Goal: Task Accomplishment & Management: Use online tool/utility

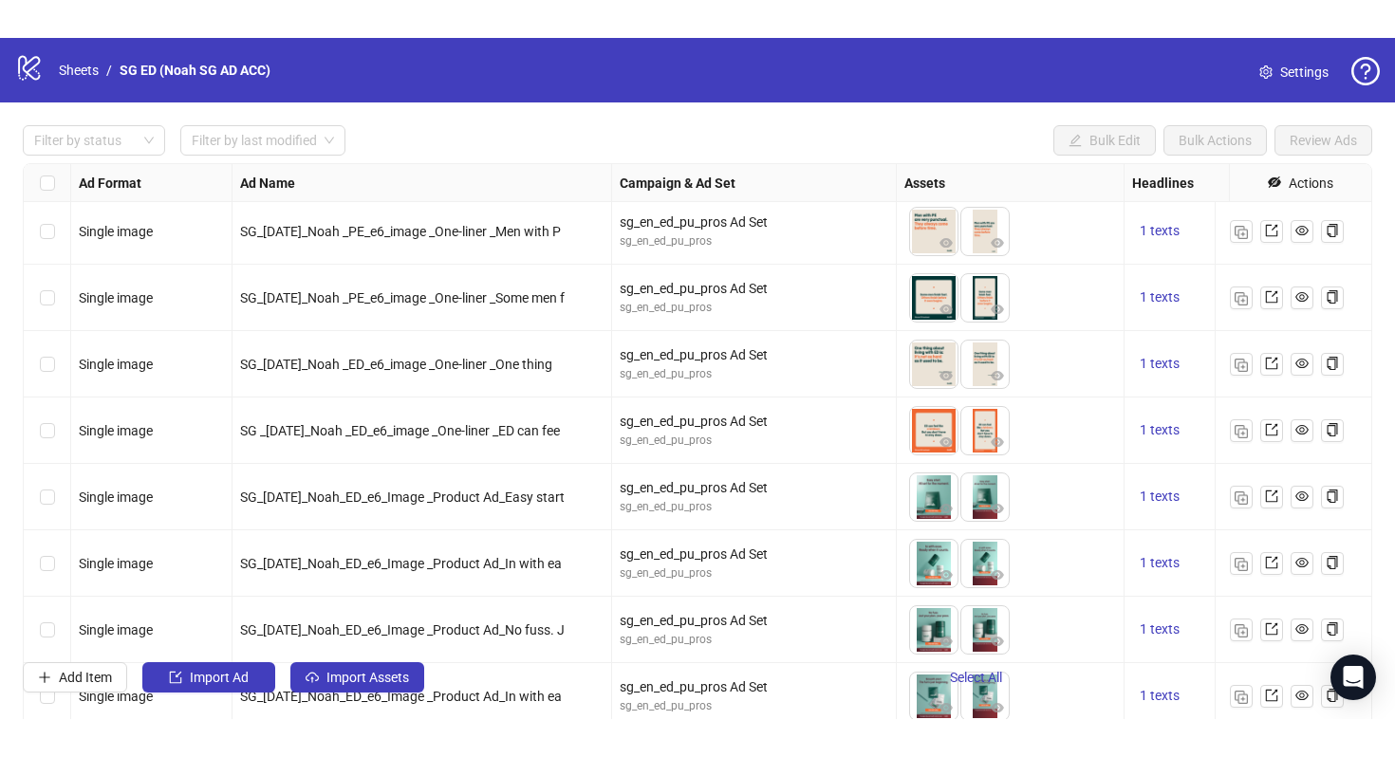
scroll to position [9235, 0]
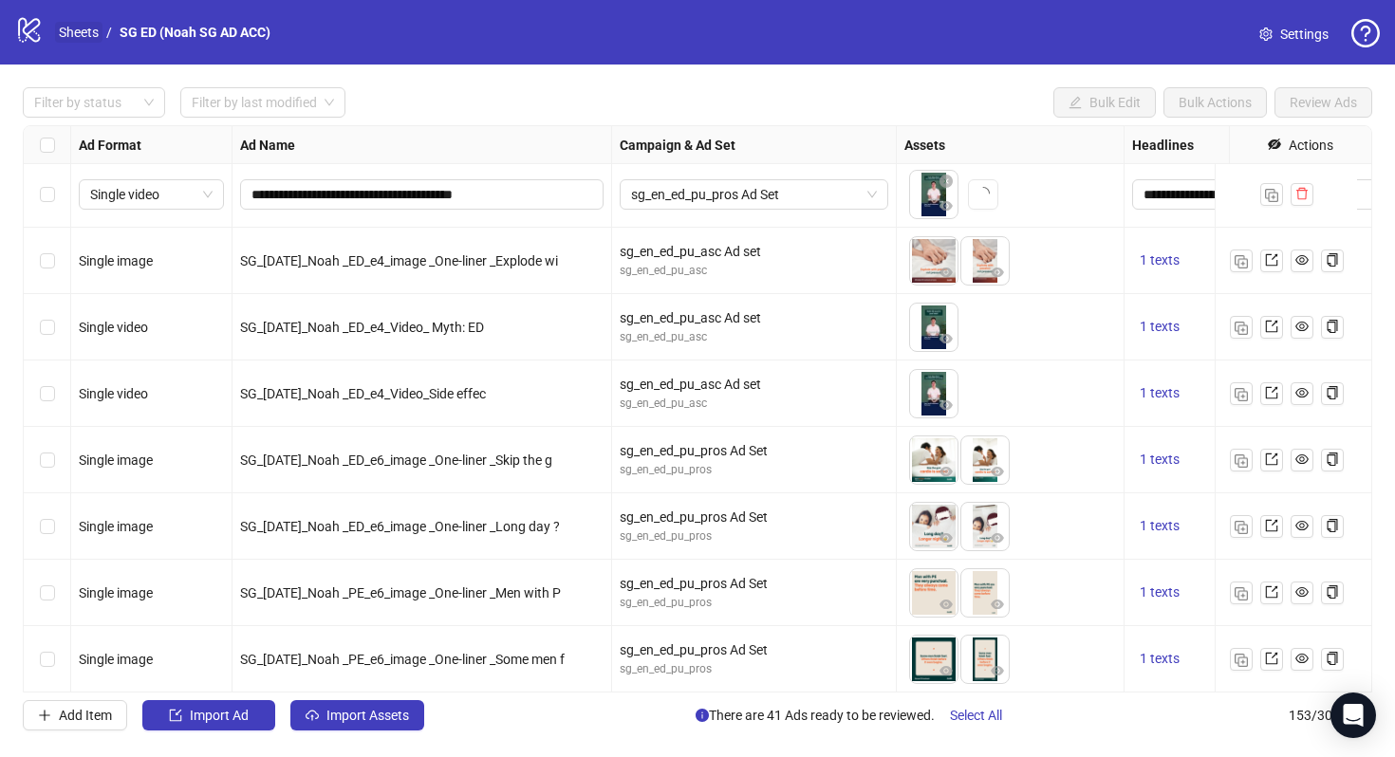
click at [84, 32] on link "Sheets" at bounding box center [78, 32] width 47 height 21
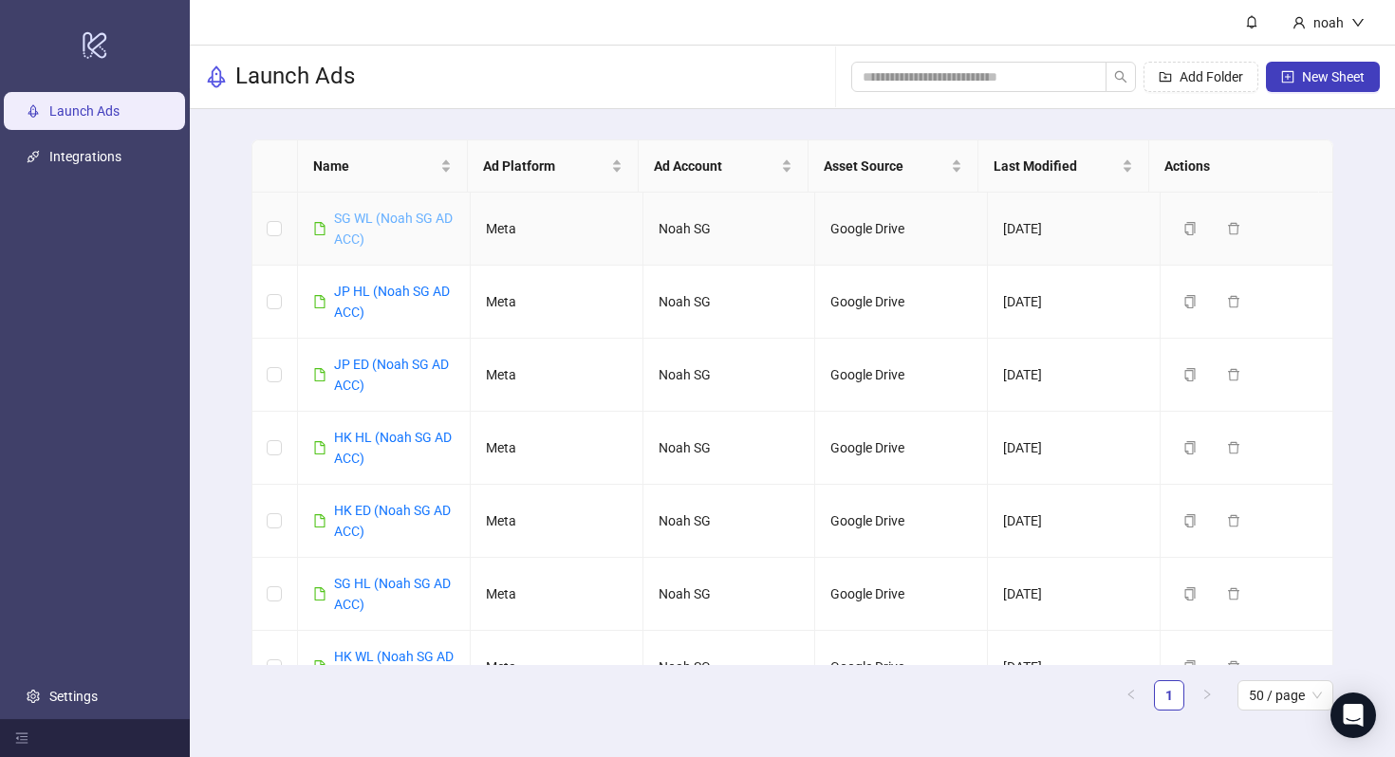
click at [368, 234] on link "SG WL (Noah SG AD ACC)" at bounding box center [393, 229] width 119 height 36
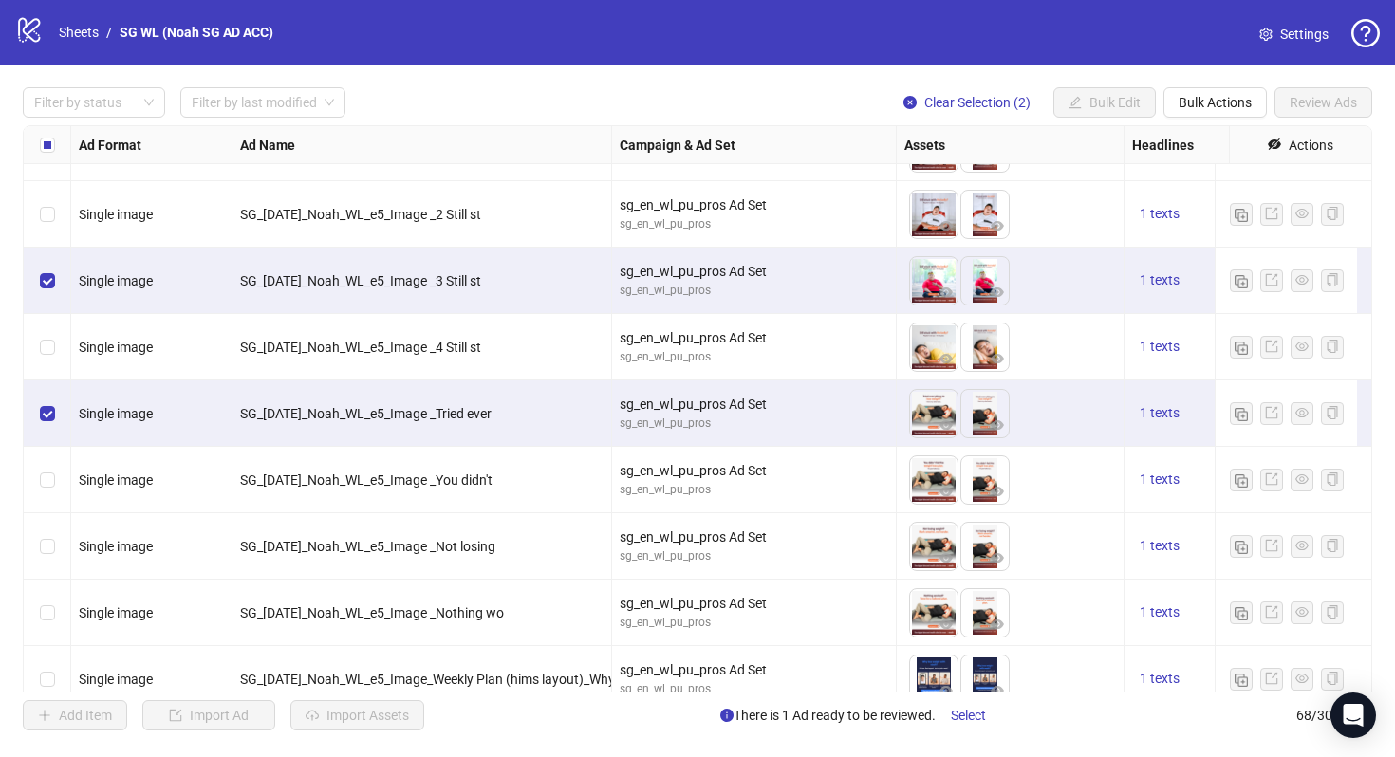
scroll to position [2716, 0]
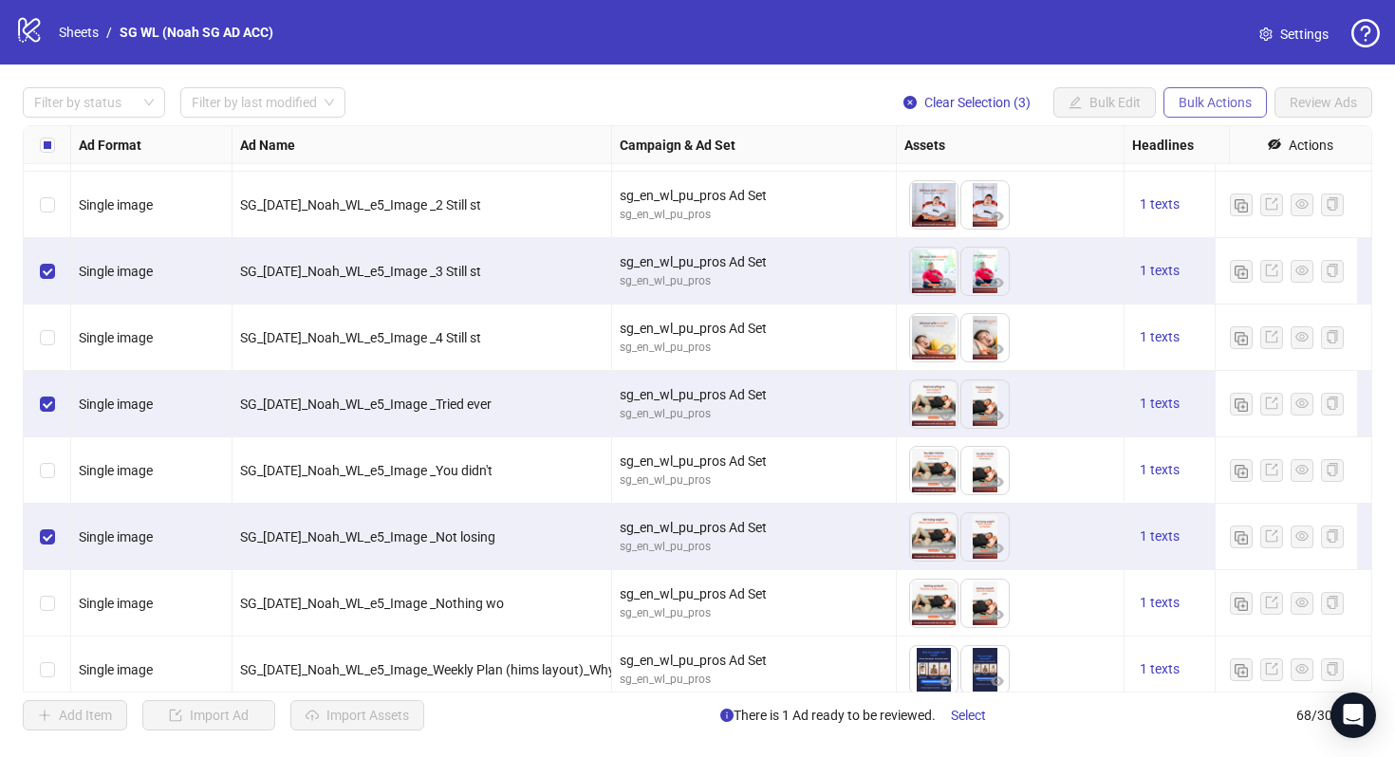
click at [1222, 96] on span "Bulk Actions" at bounding box center [1214, 102] width 73 height 15
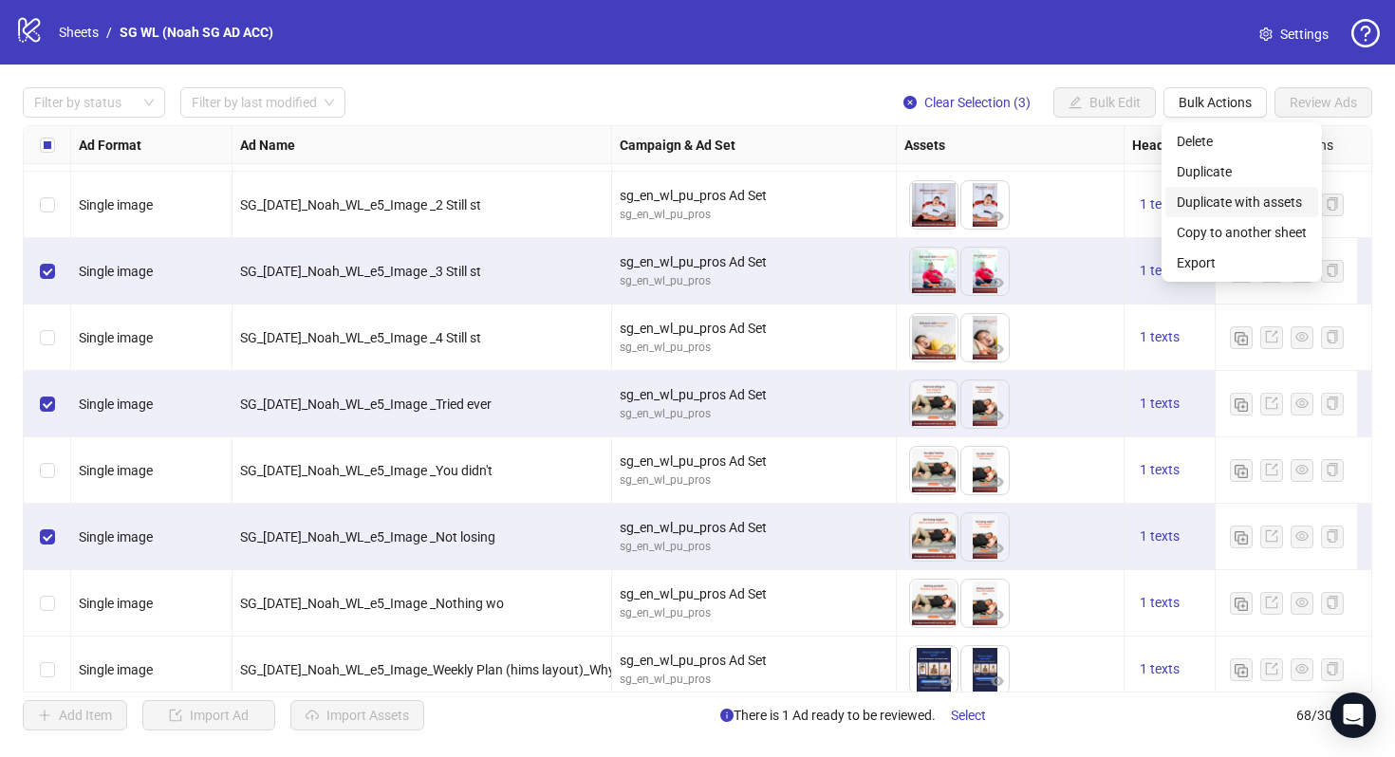
click at [1244, 196] on span "Duplicate with assets" at bounding box center [1242, 202] width 130 height 21
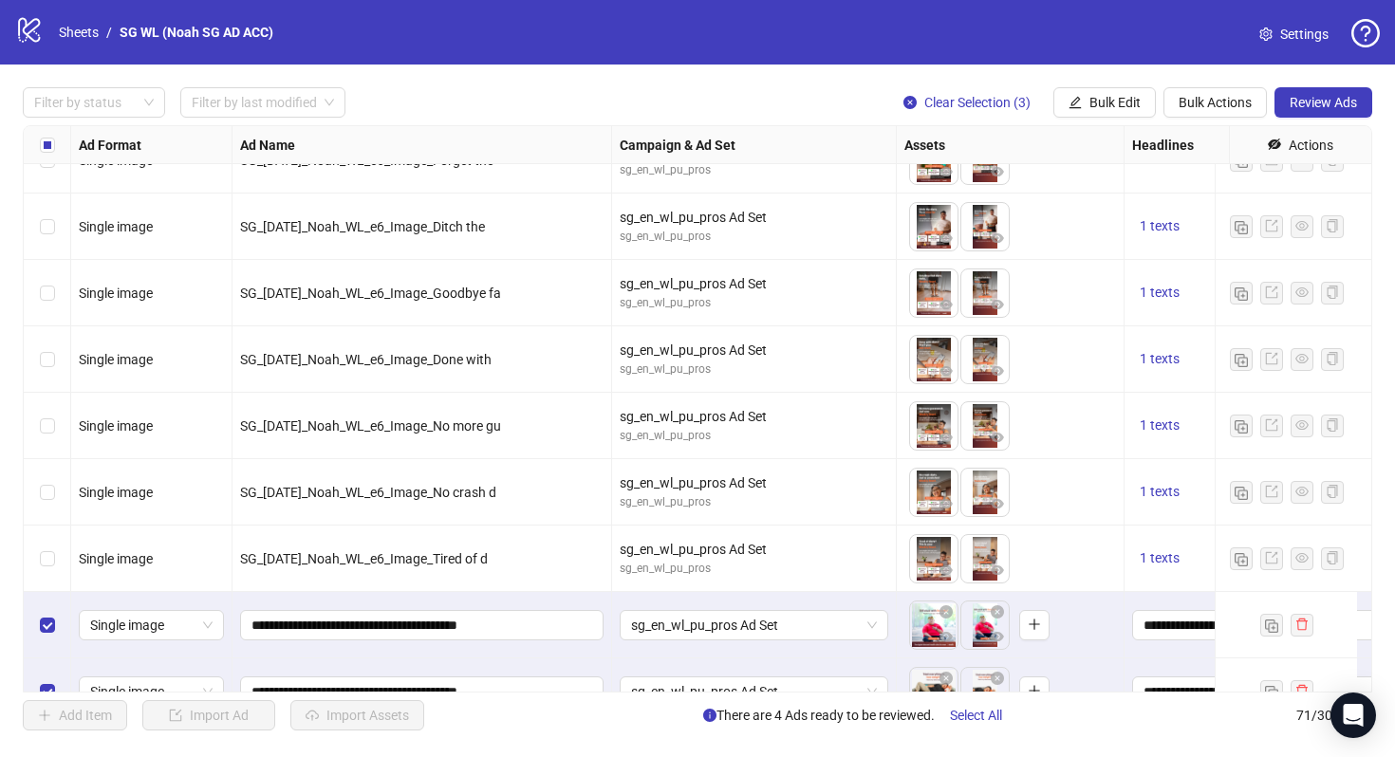
scroll to position [4203, 0]
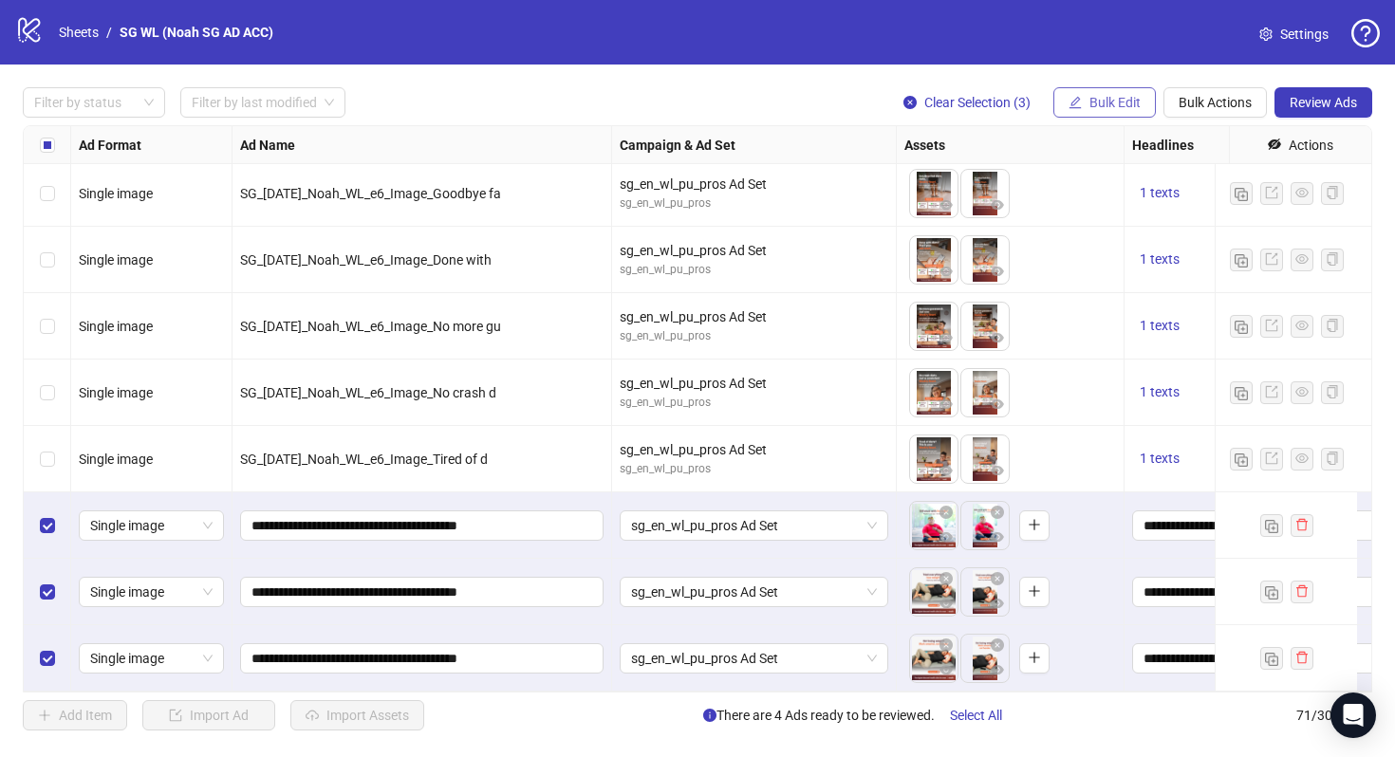
click at [1118, 102] on span "Bulk Edit" at bounding box center [1114, 102] width 51 height 15
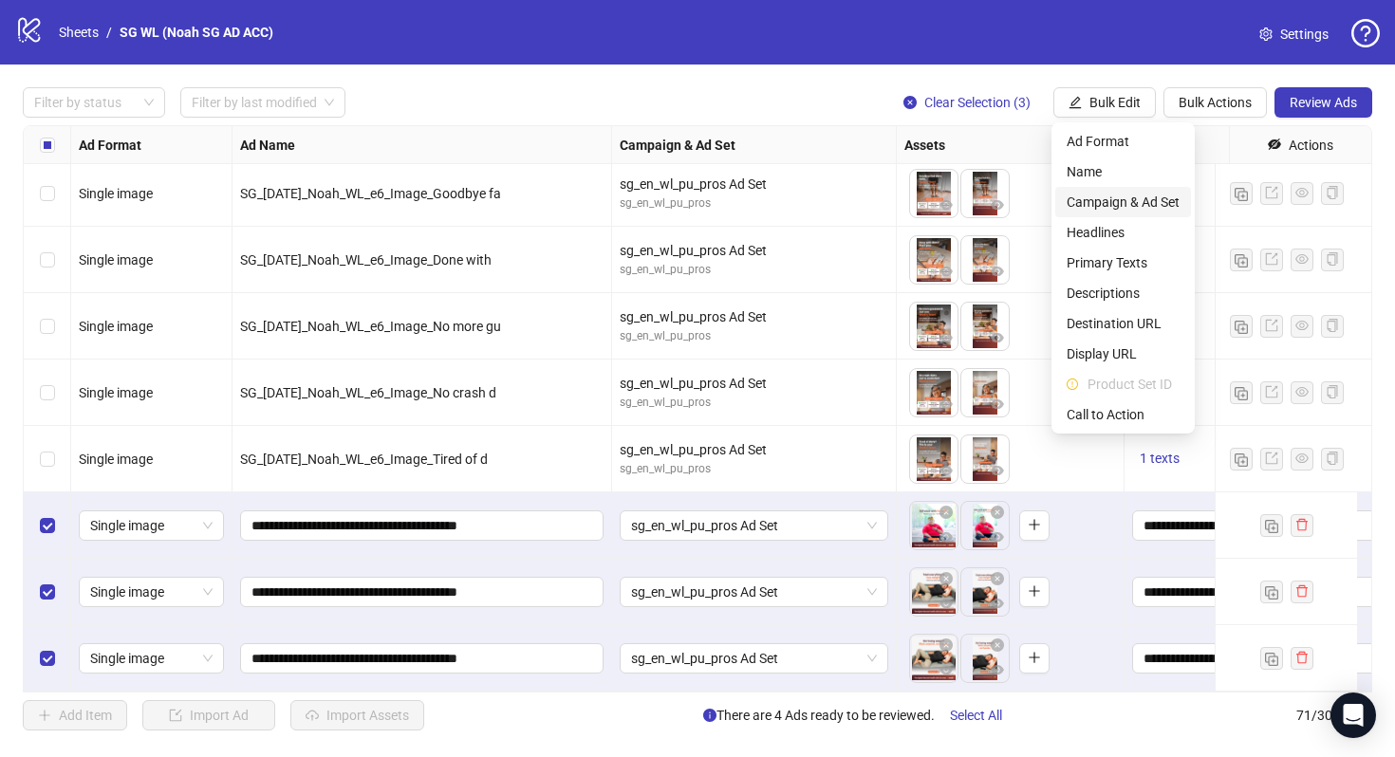
click at [1153, 200] on span "Campaign & Ad Set" at bounding box center [1123, 202] width 113 height 21
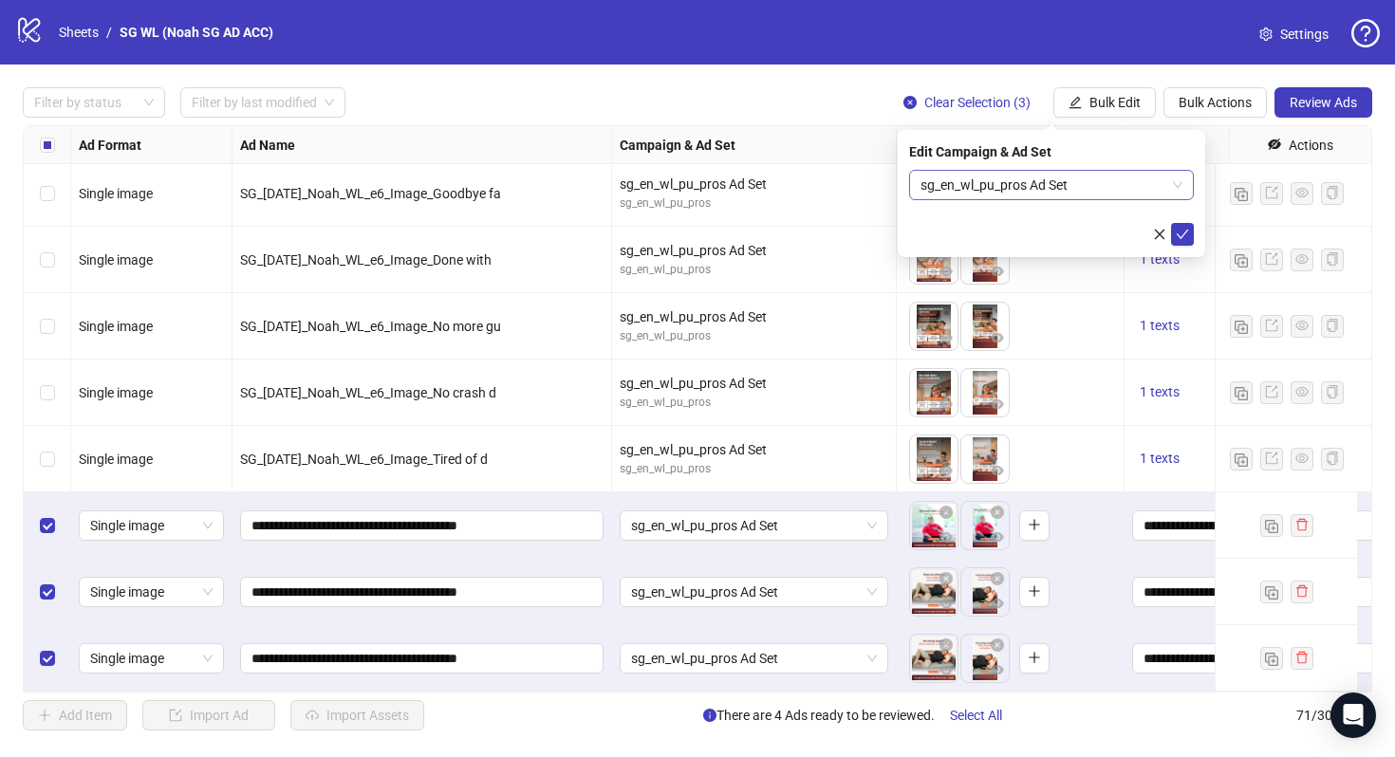
click at [1080, 177] on span "sg_en_wl_pu_pros Ad Set" at bounding box center [1051, 185] width 262 height 28
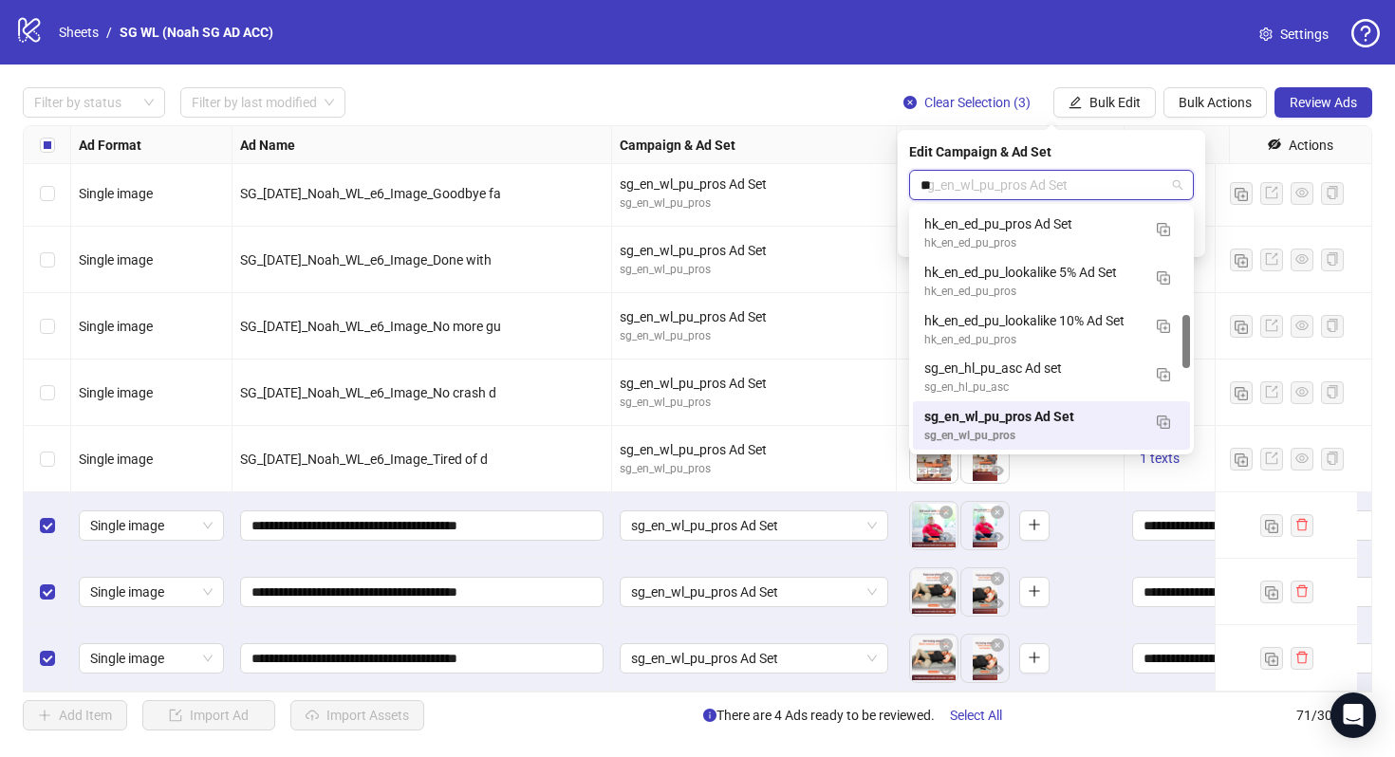
scroll to position [266, 0]
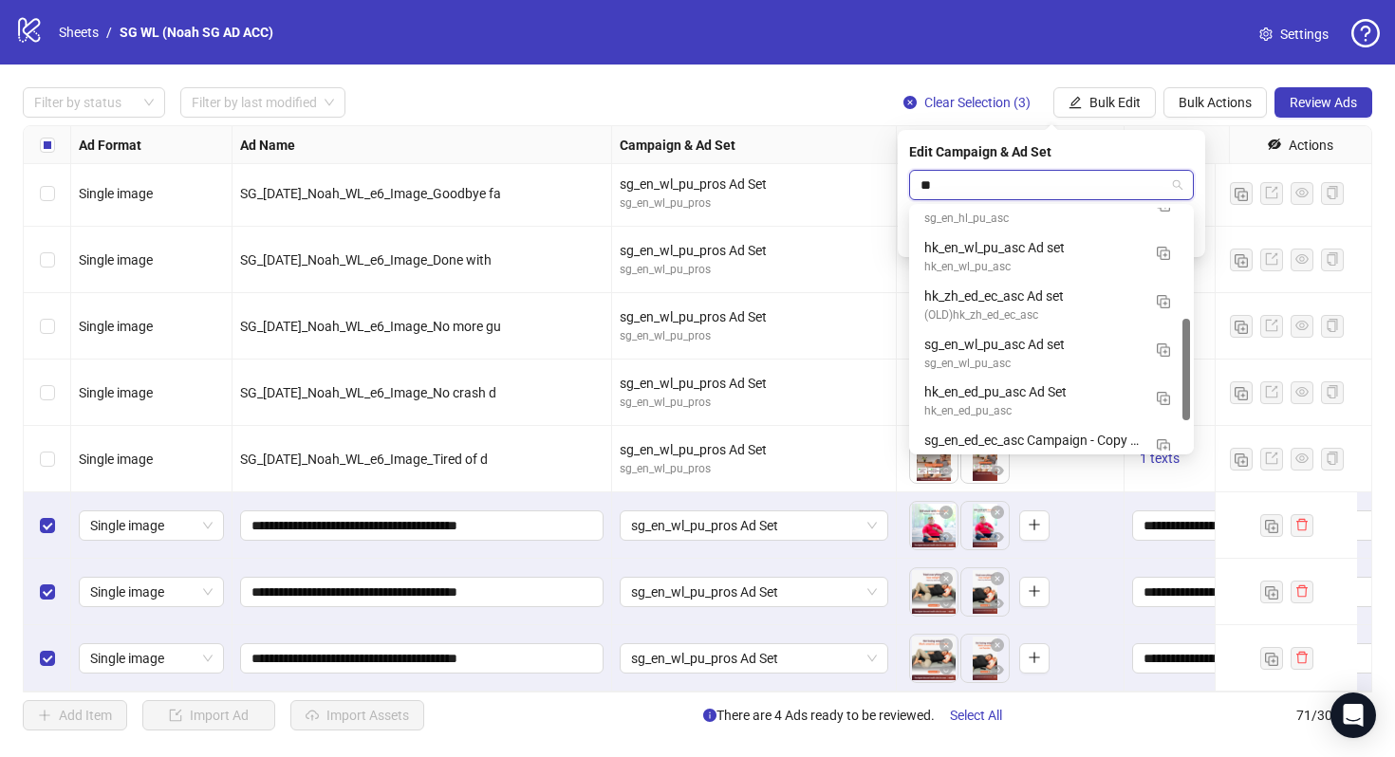
type input "***"
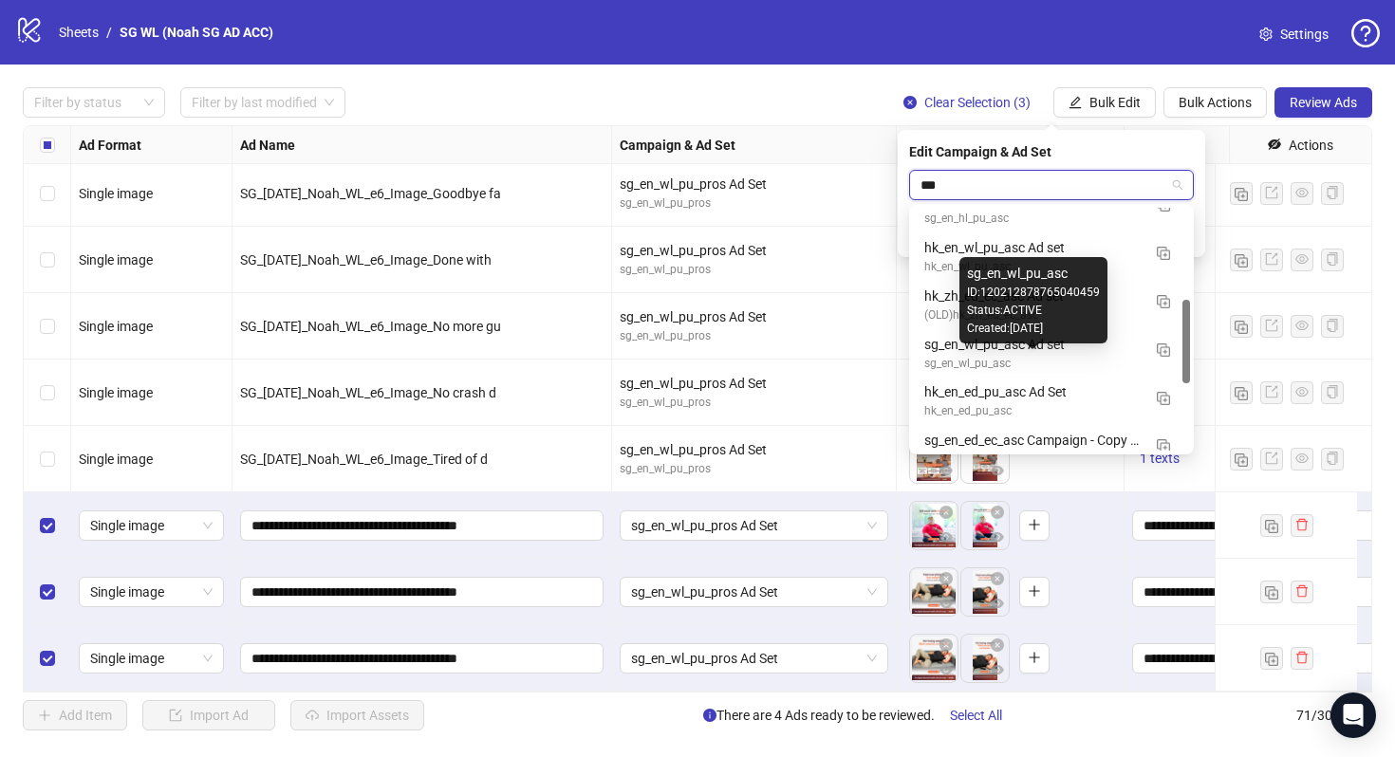
click at [1055, 362] on div "sg_en_wl_pu_asc" at bounding box center [1032, 364] width 216 height 18
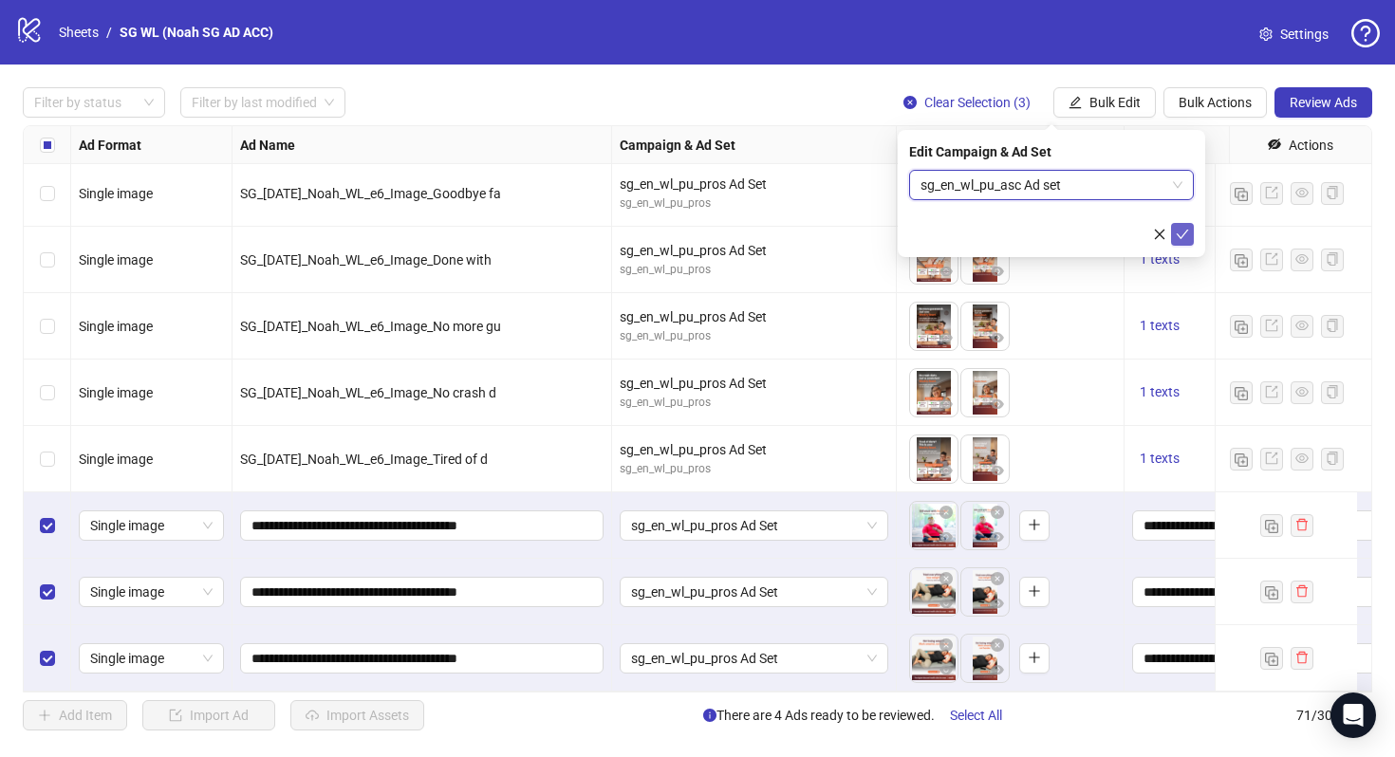
click at [1189, 239] on button "submit" at bounding box center [1182, 234] width 23 height 23
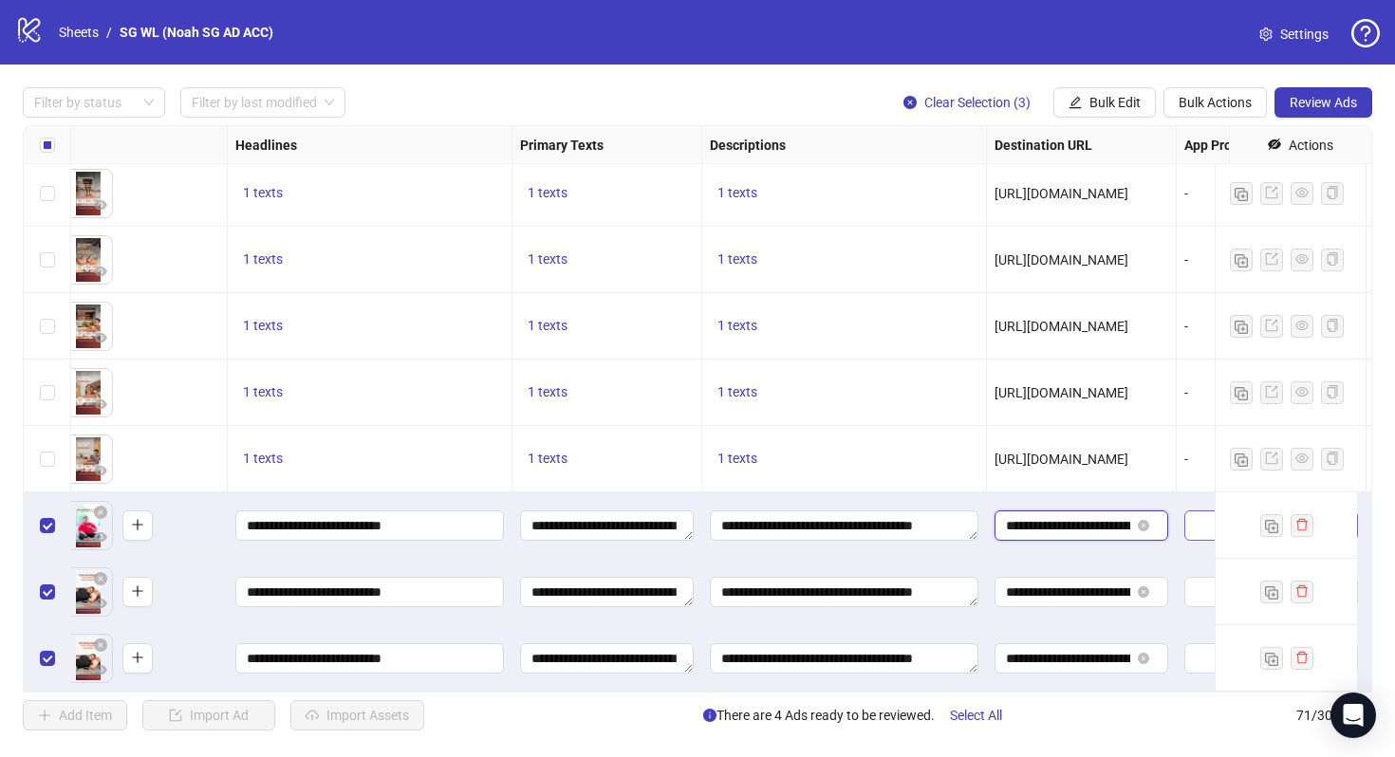
scroll to position [0, 177]
drag, startPoint x: 1063, startPoint y: 509, endPoint x: 1196, endPoint y: 519, distance: 133.3
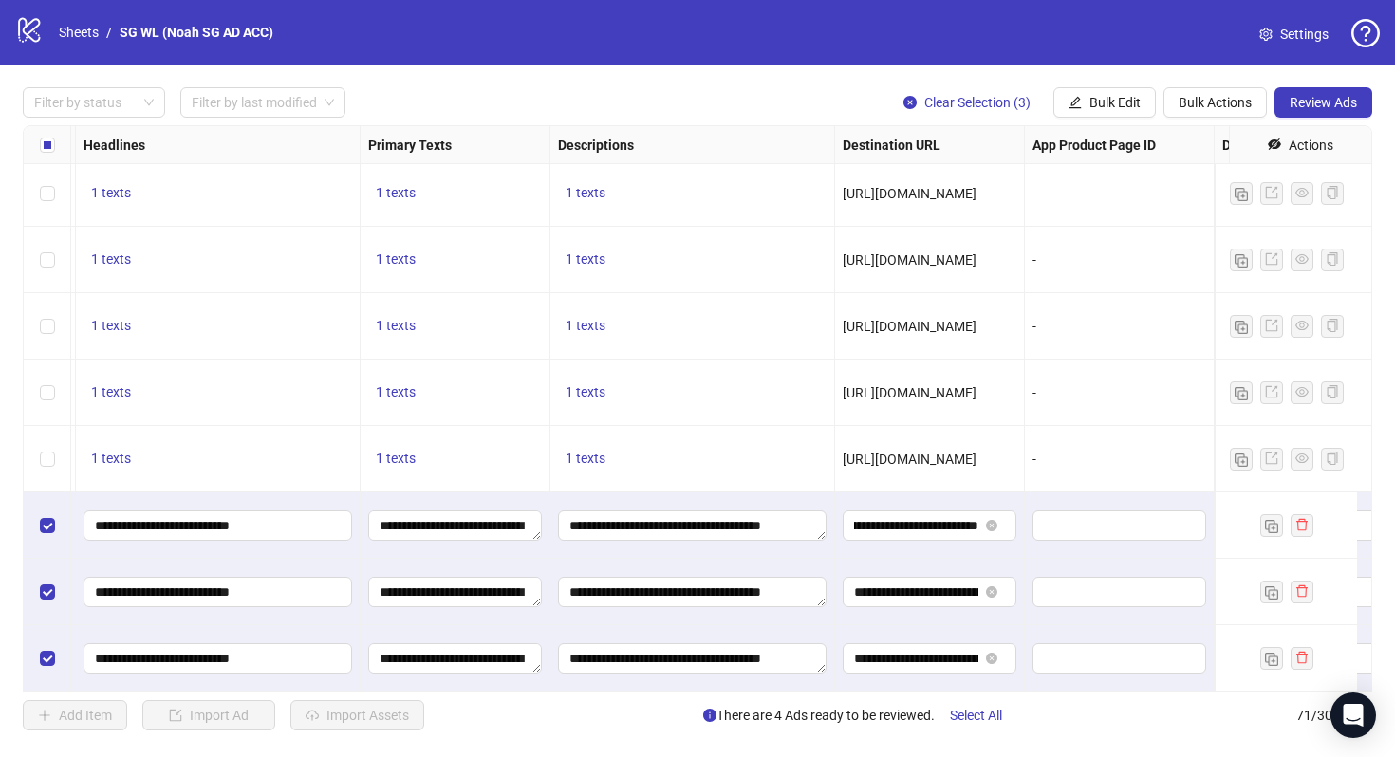
scroll to position [4203, 0]
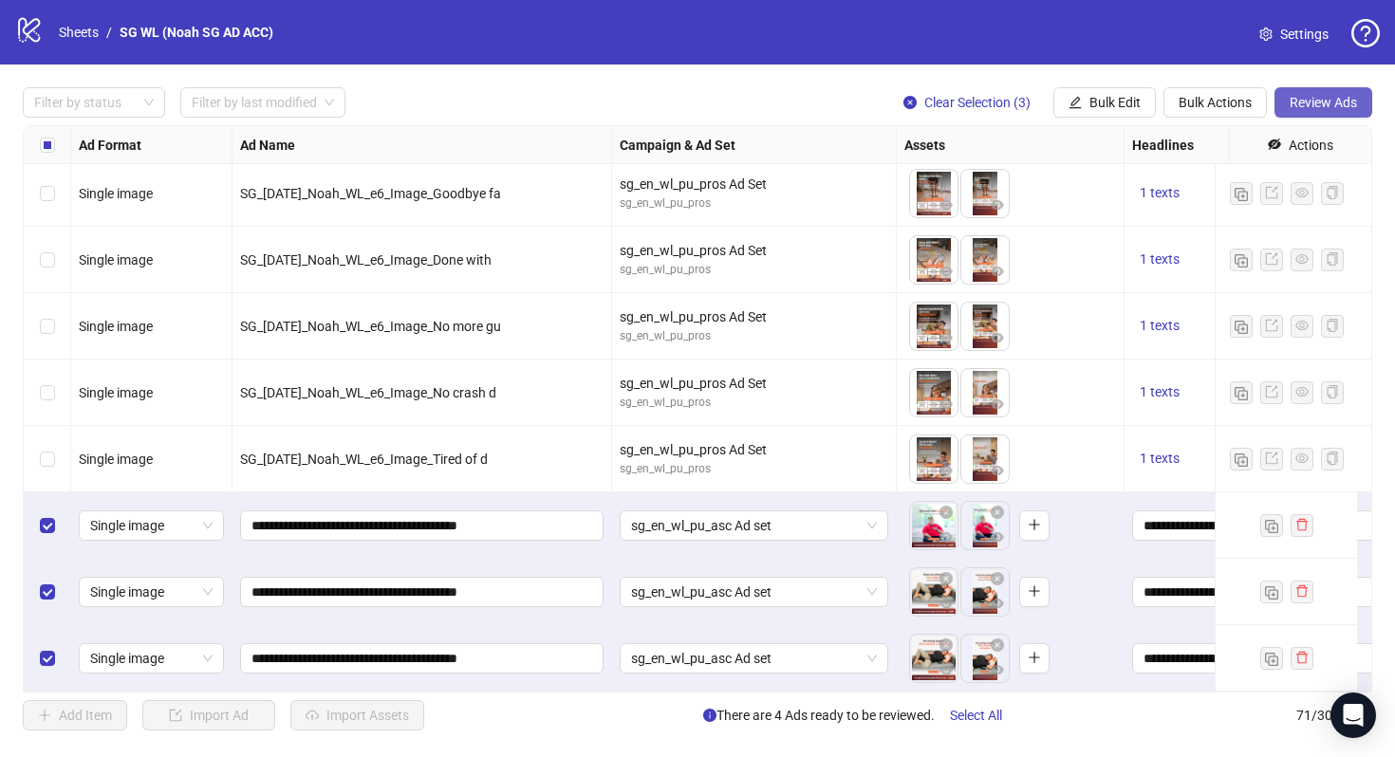
click at [1318, 104] on span "Review Ads" at bounding box center [1323, 102] width 67 height 15
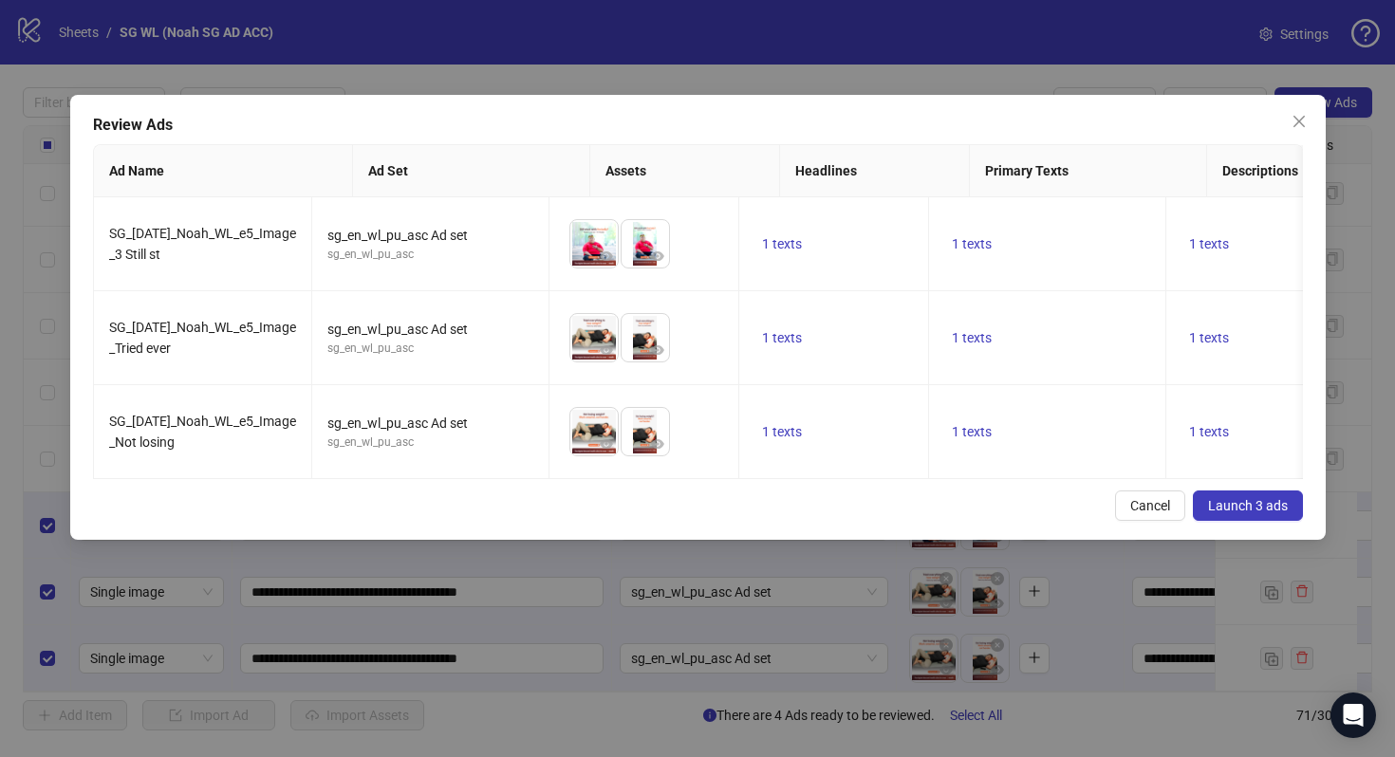
click at [1228, 513] on span "Launch 3 ads" at bounding box center [1248, 505] width 80 height 15
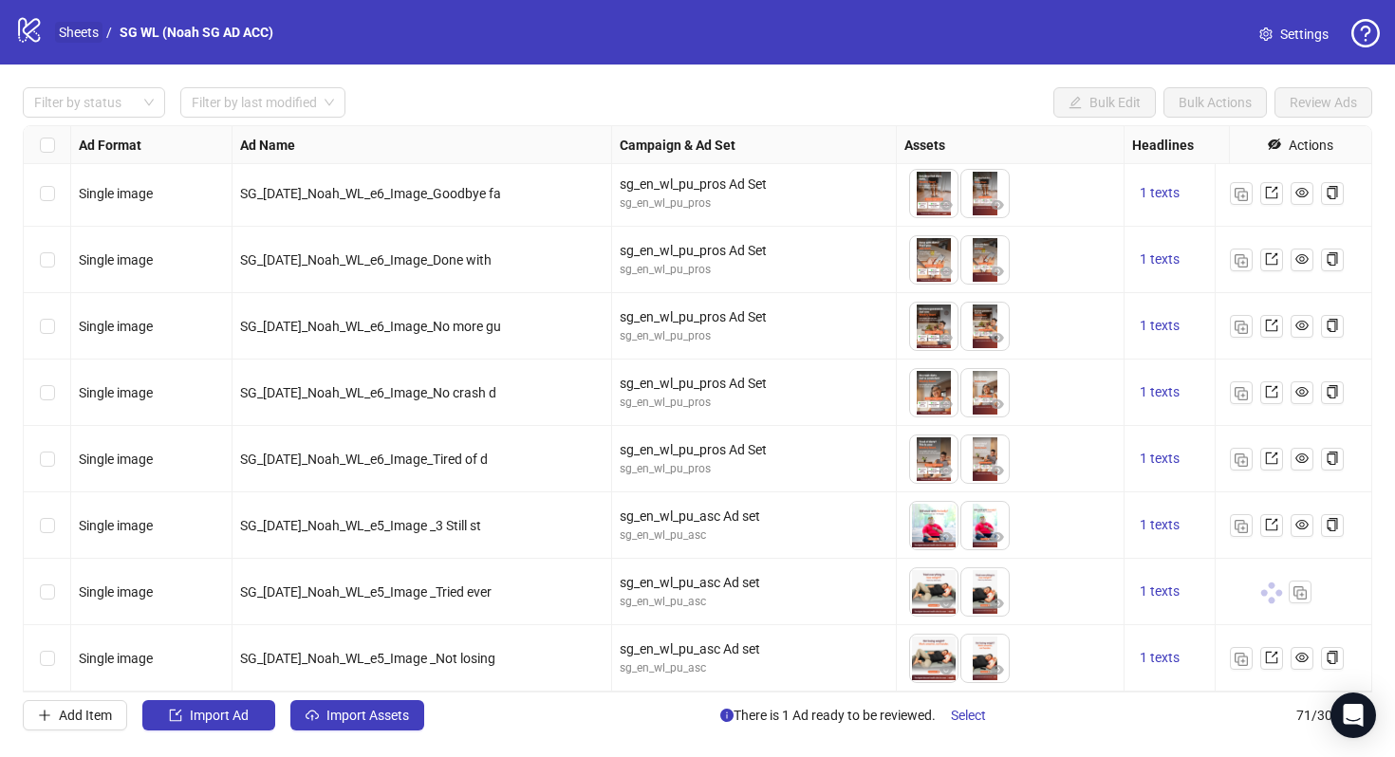
click at [78, 30] on link "Sheets" at bounding box center [78, 32] width 47 height 21
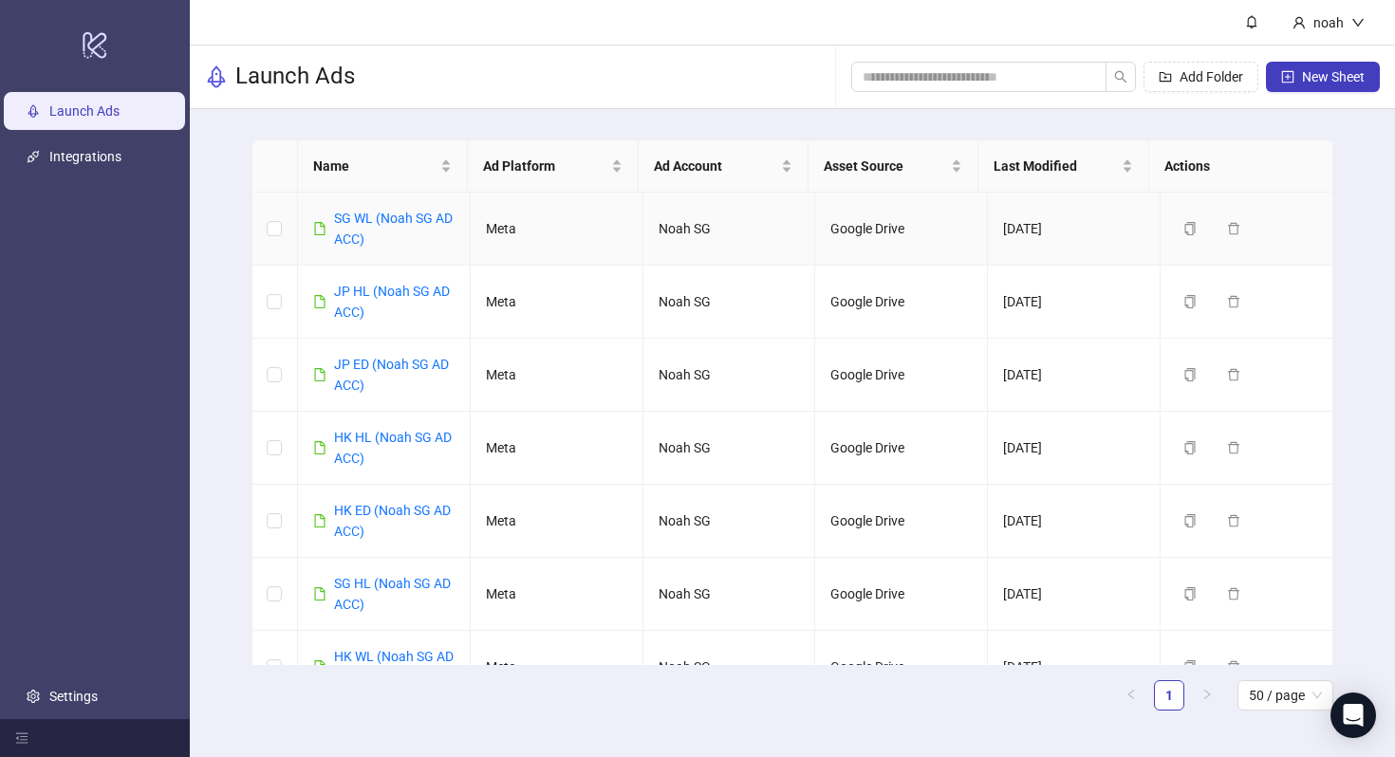
click at [372, 227] on div "SG WL (Noah SG AD ACC)" at bounding box center [394, 229] width 121 height 42
click at [386, 217] on link "SG WL (Noah SG AD ACC)" at bounding box center [393, 229] width 119 height 36
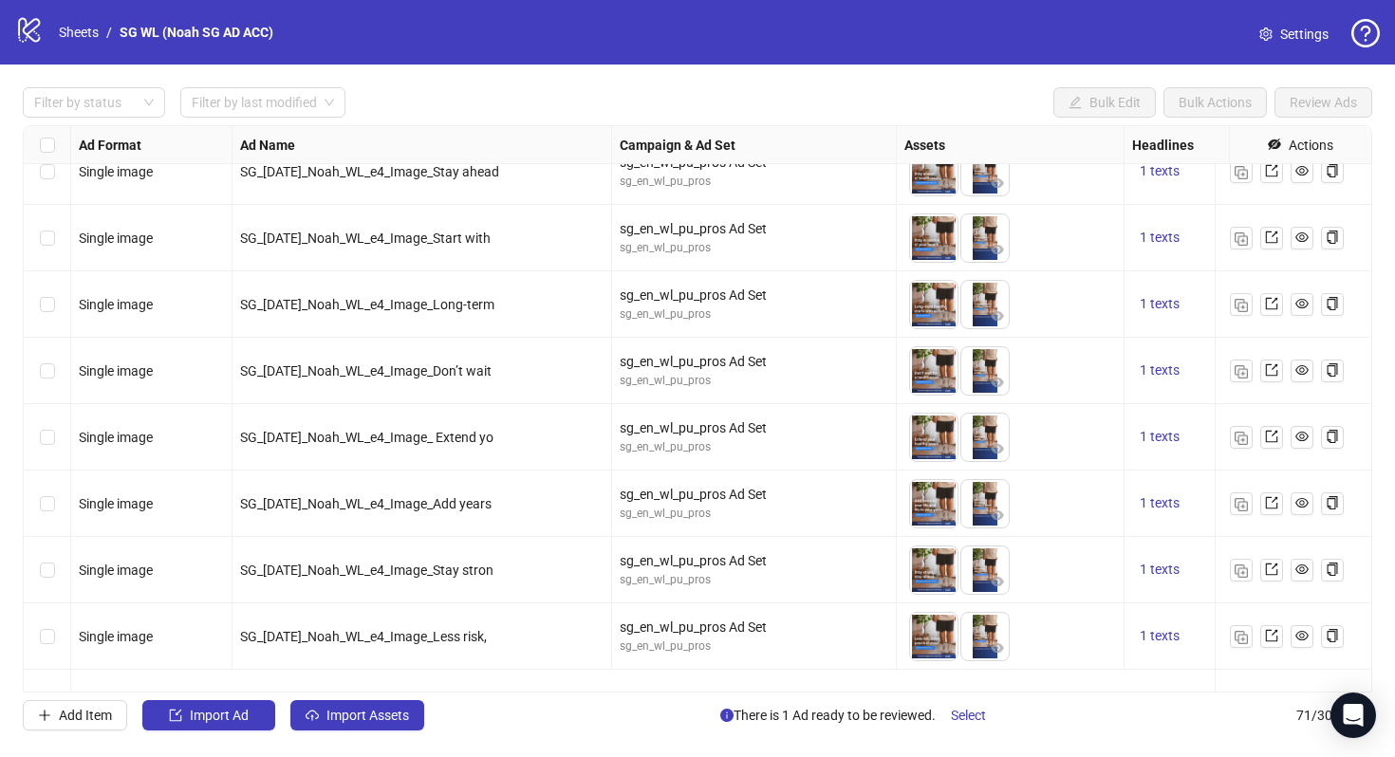
scroll to position [4203, 0]
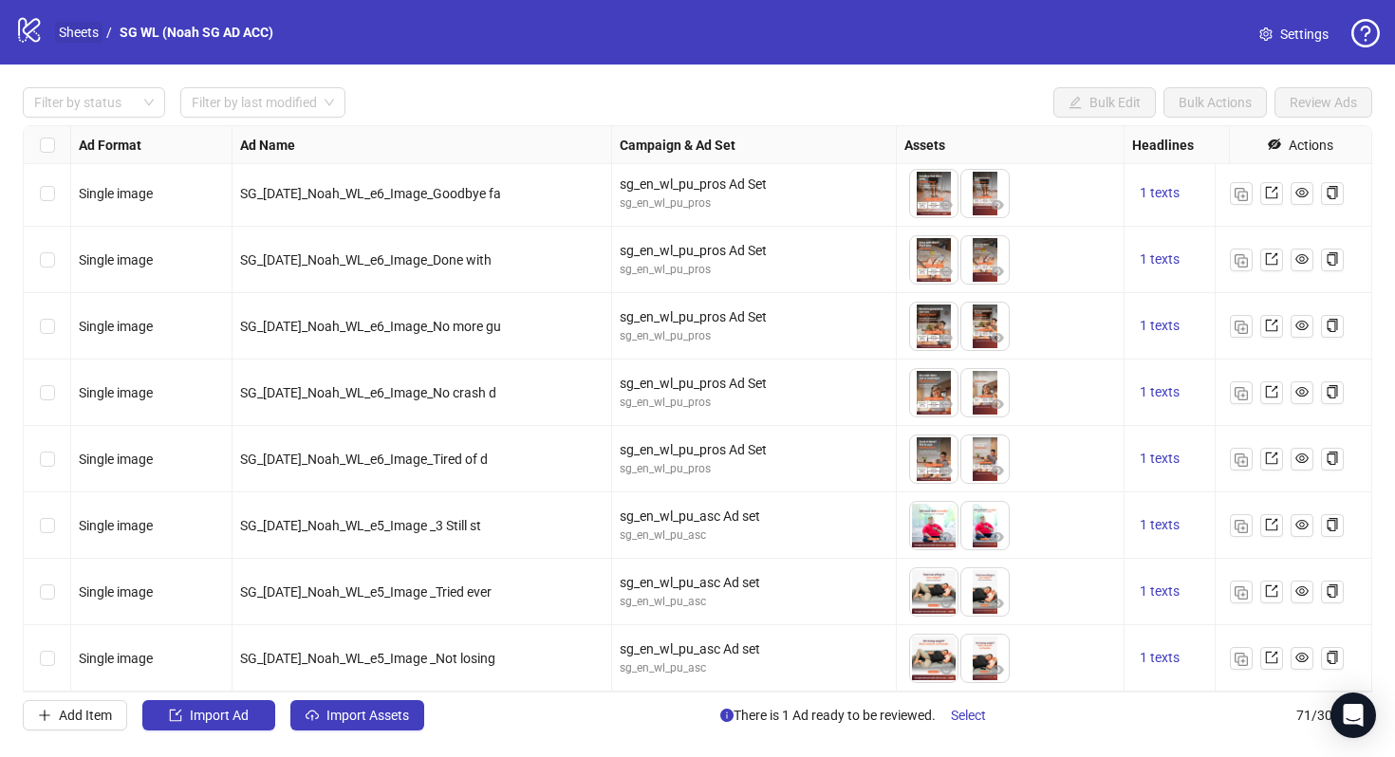
click at [88, 32] on link "Sheets" at bounding box center [78, 32] width 47 height 21
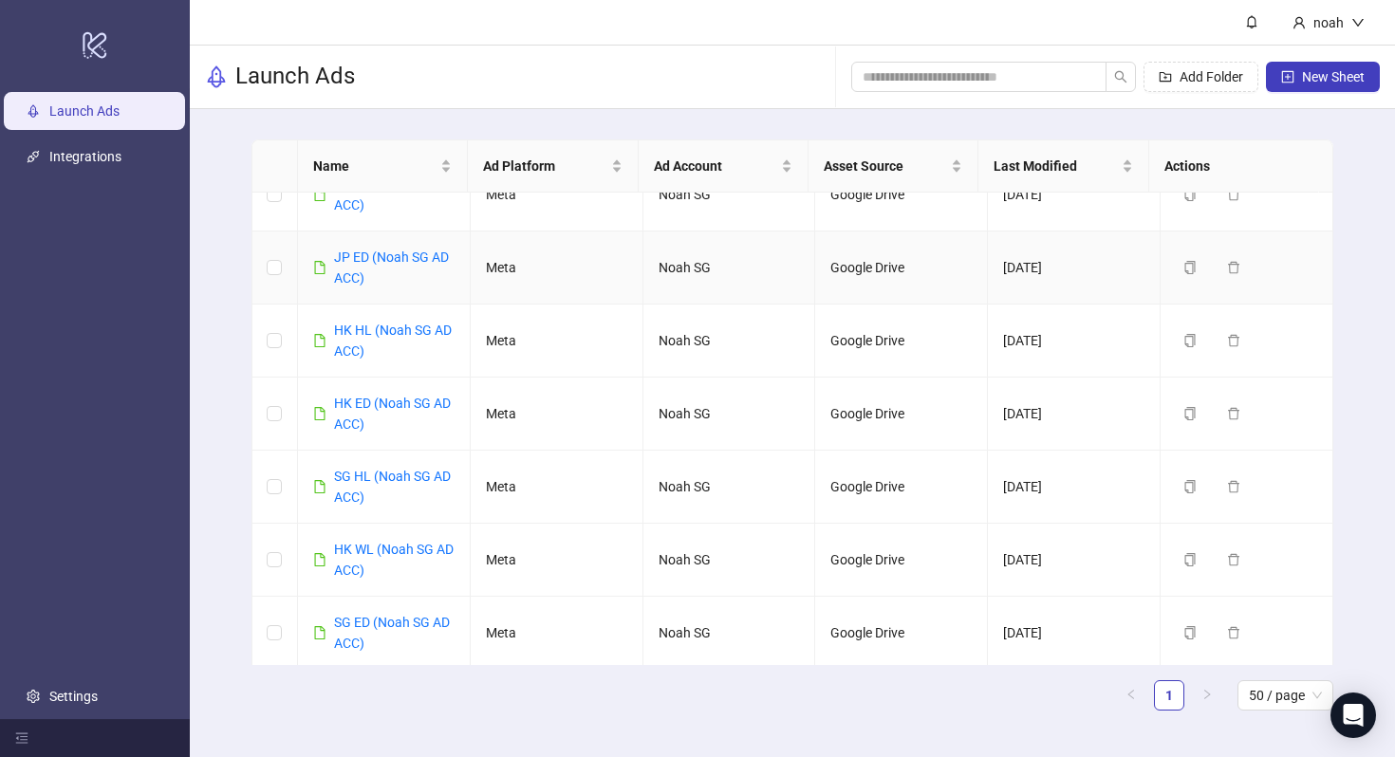
scroll to position [108, 0]
click at [436, 407] on link "HK ED (Noah SG AD ACC)" at bounding box center [392, 413] width 117 height 36
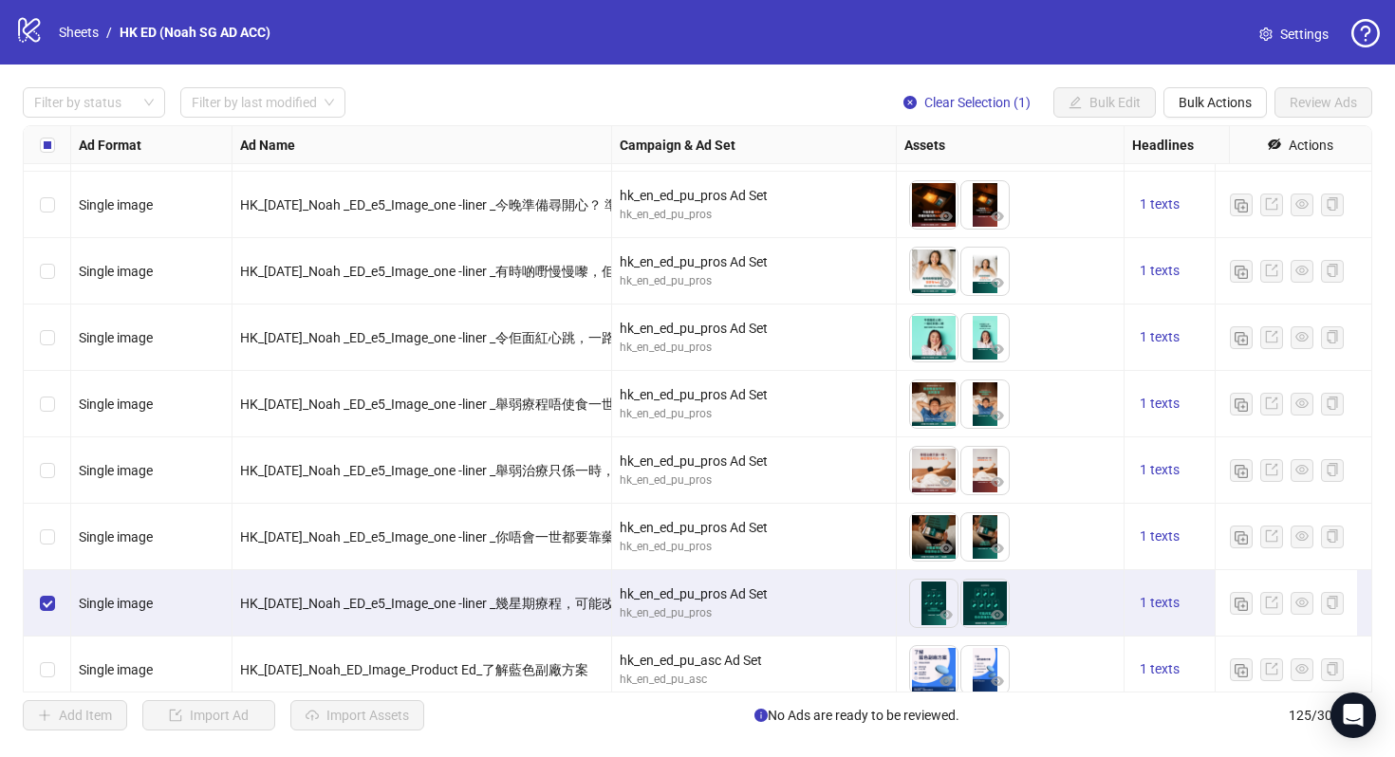
scroll to position [6821, 0]
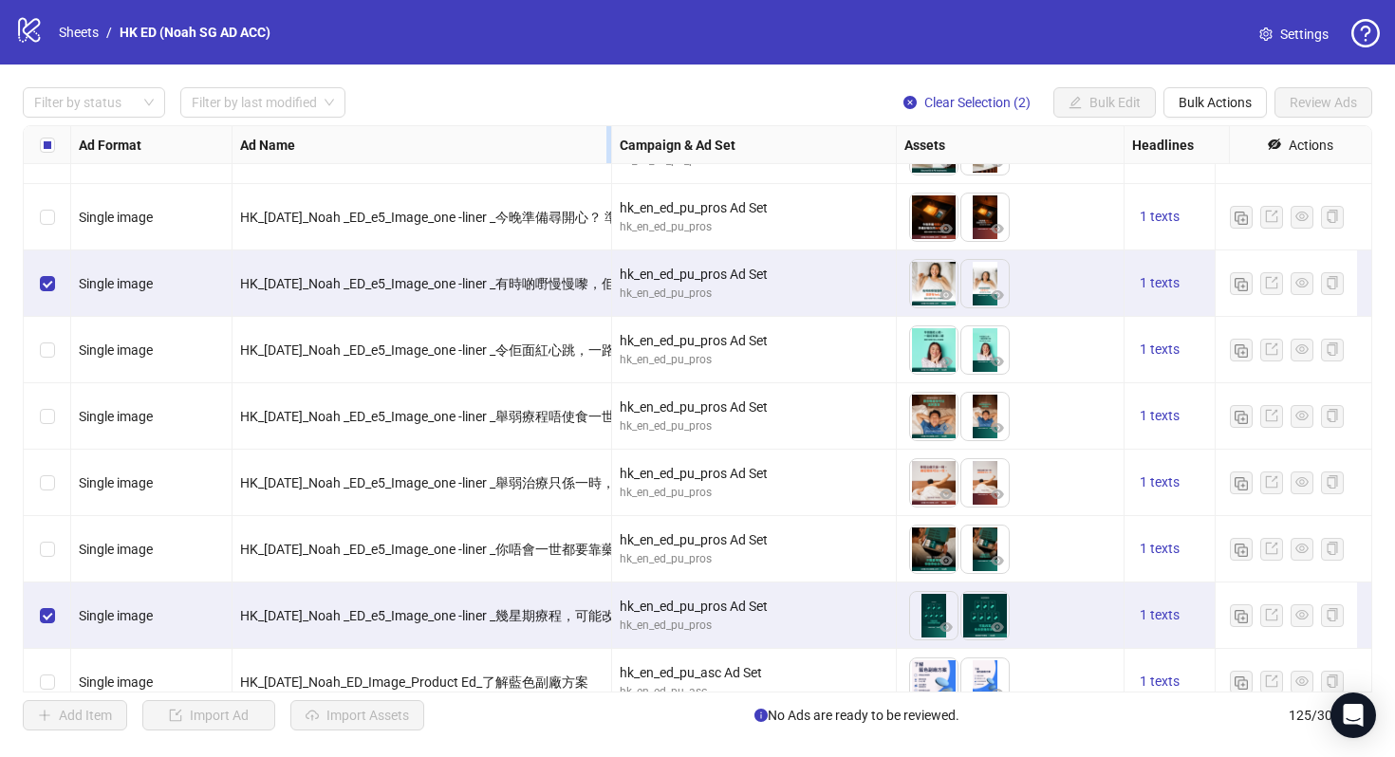
drag, startPoint x: 609, startPoint y: 145, endPoint x: 723, endPoint y: 150, distance: 114.0
click at [611, 148] on div "Resize Ad Name column" at bounding box center [608, 144] width 5 height 37
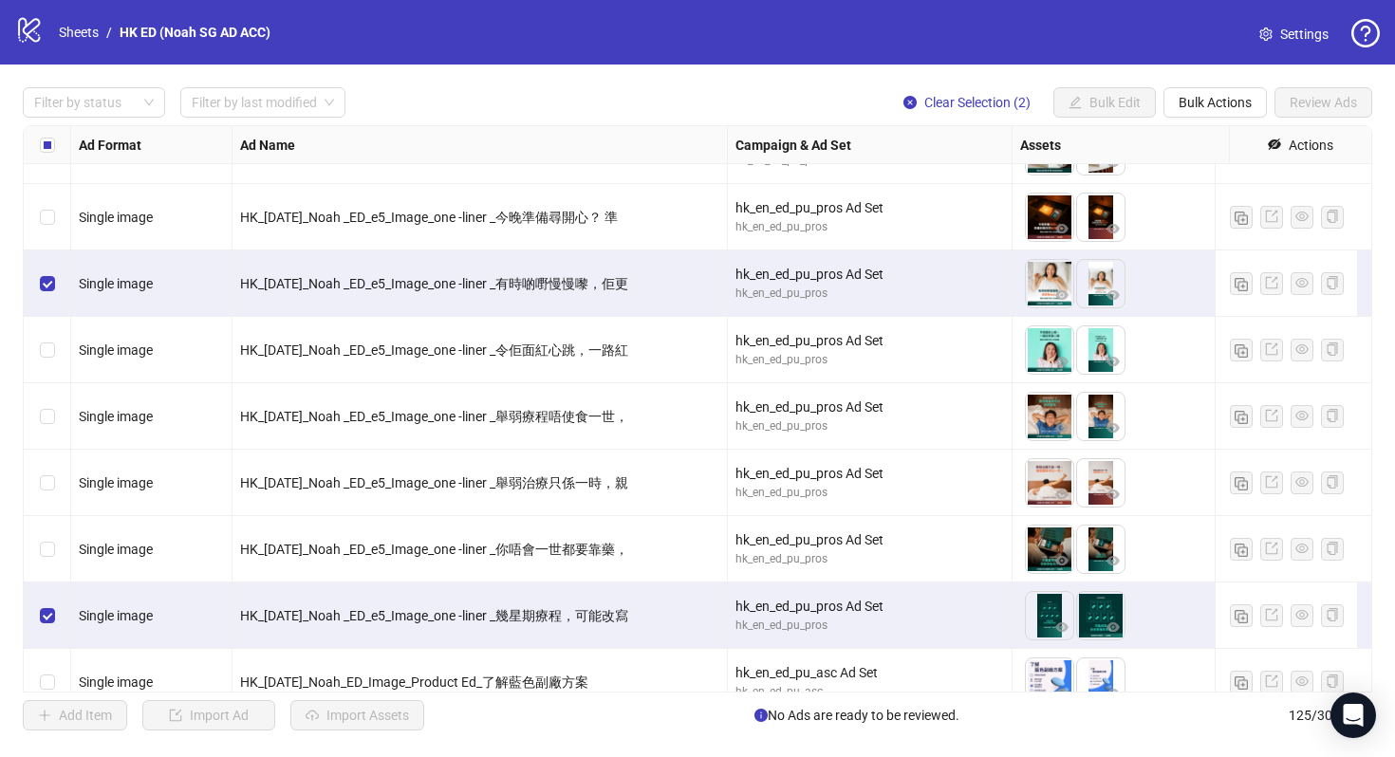
scroll to position [6926, 0]
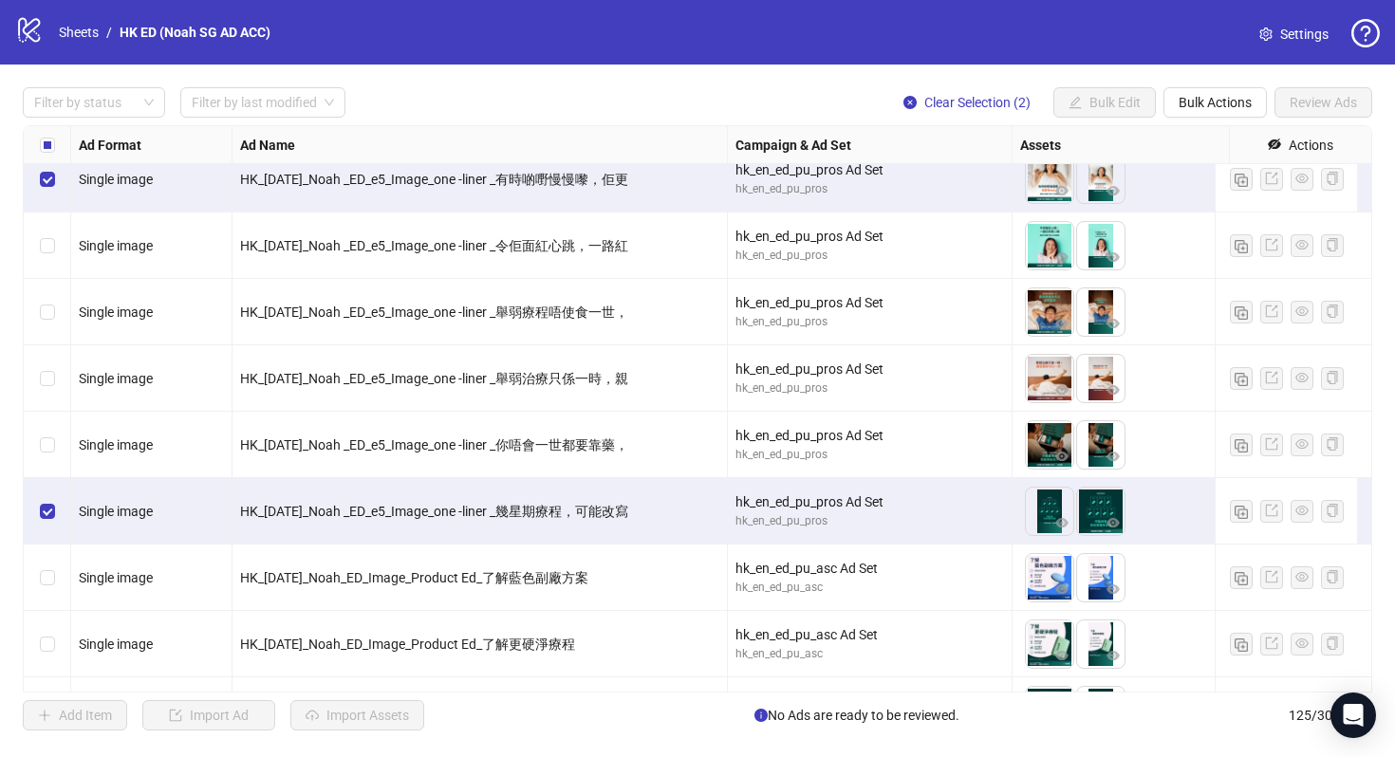
click at [35, 246] on div "Select row 106" at bounding box center [47, 246] width 47 height 66
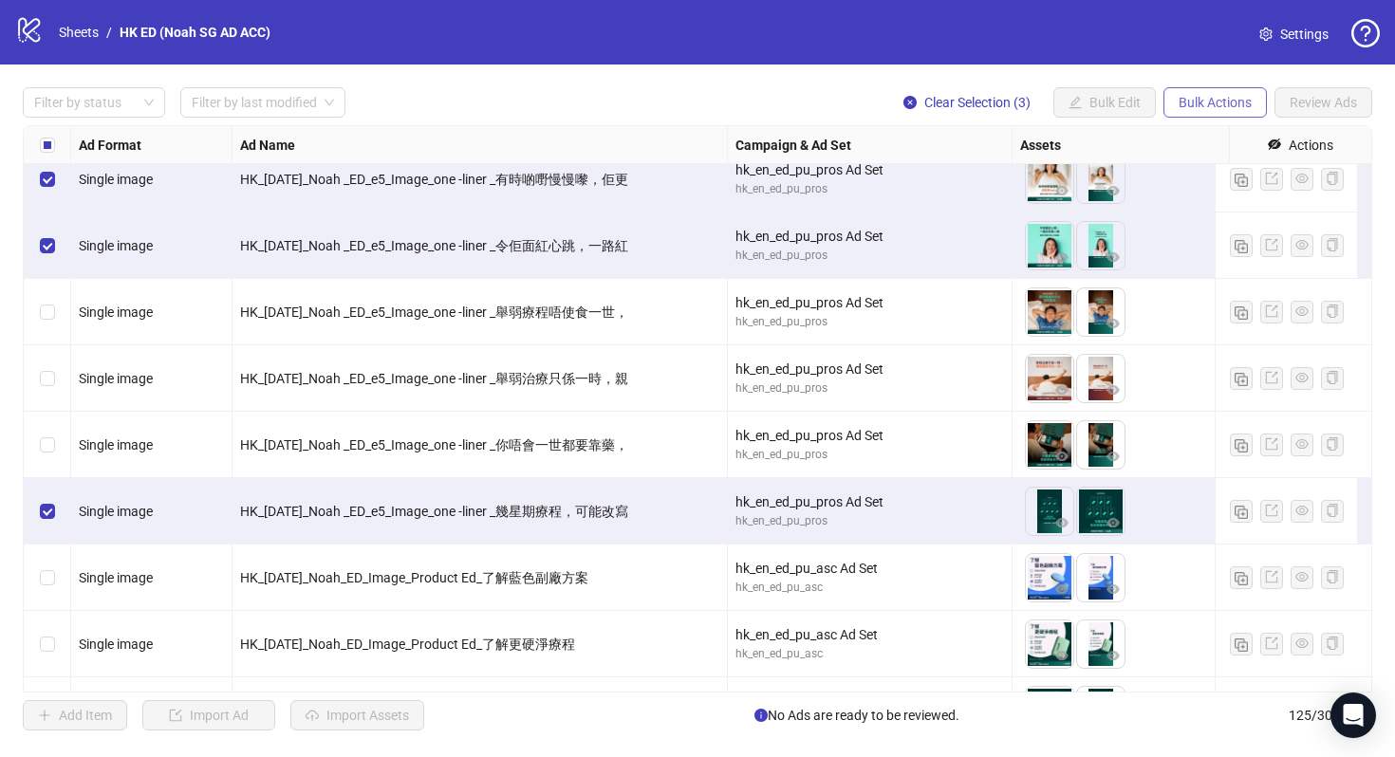
click at [1200, 118] on button "Bulk Actions" at bounding box center [1214, 102] width 103 height 30
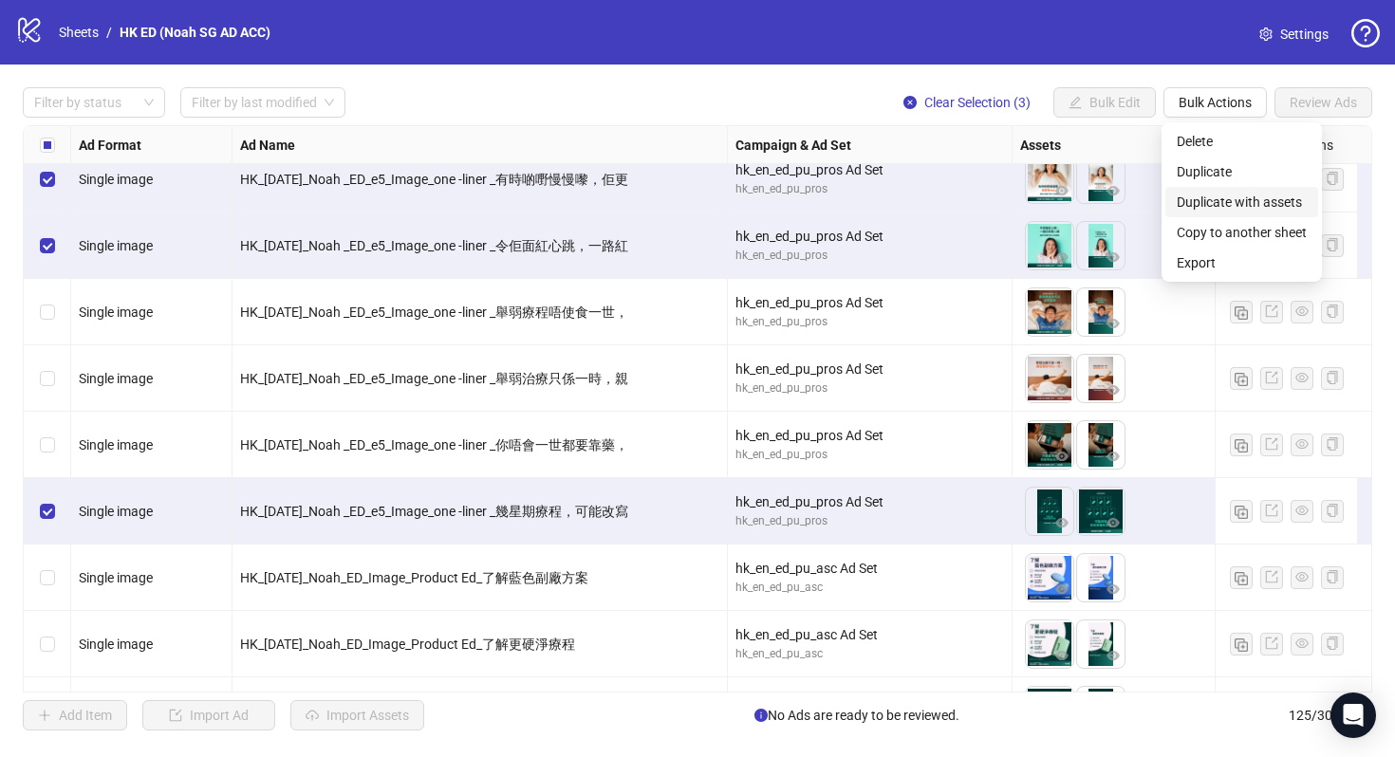
click at [1251, 205] on span "Duplicate with assets" at bounding box center [1242, 202] width 130 height 21
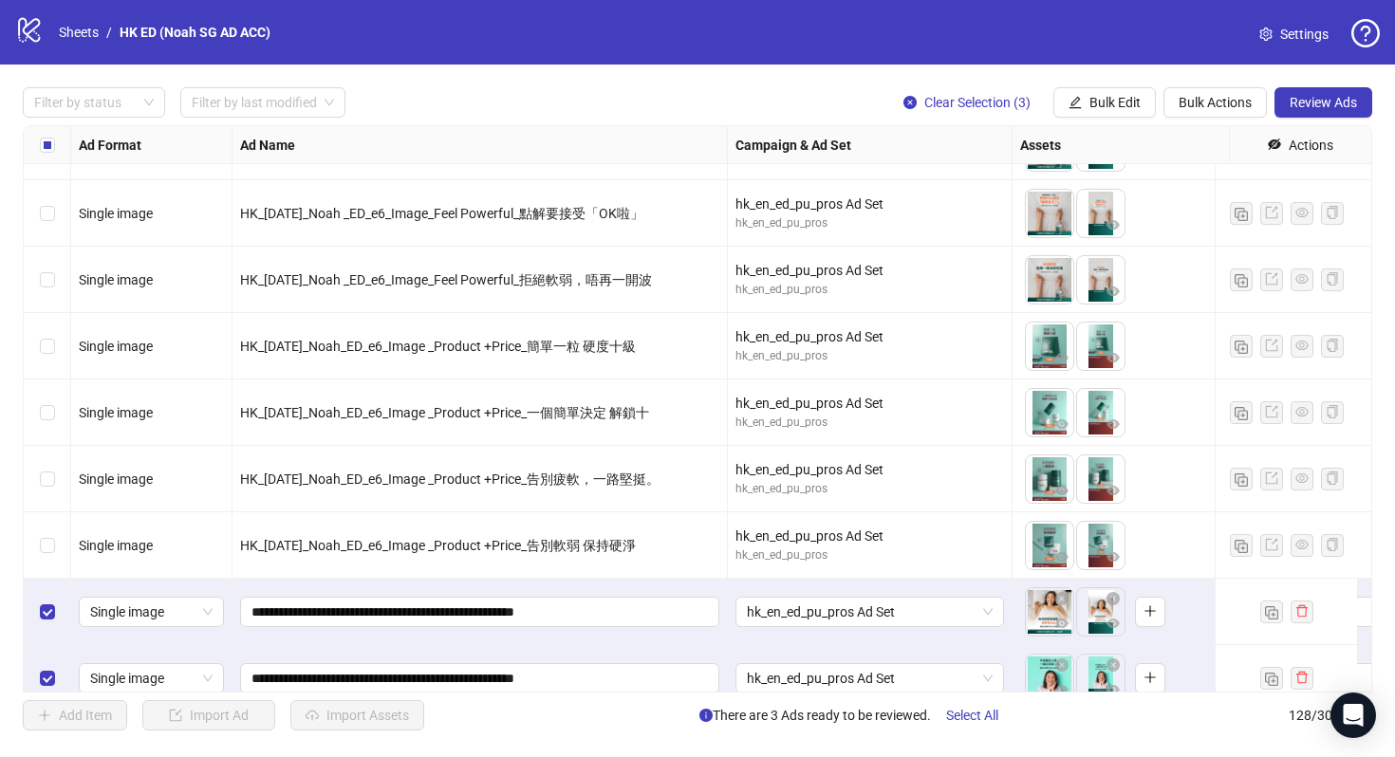
scroll to position [7989, 0]
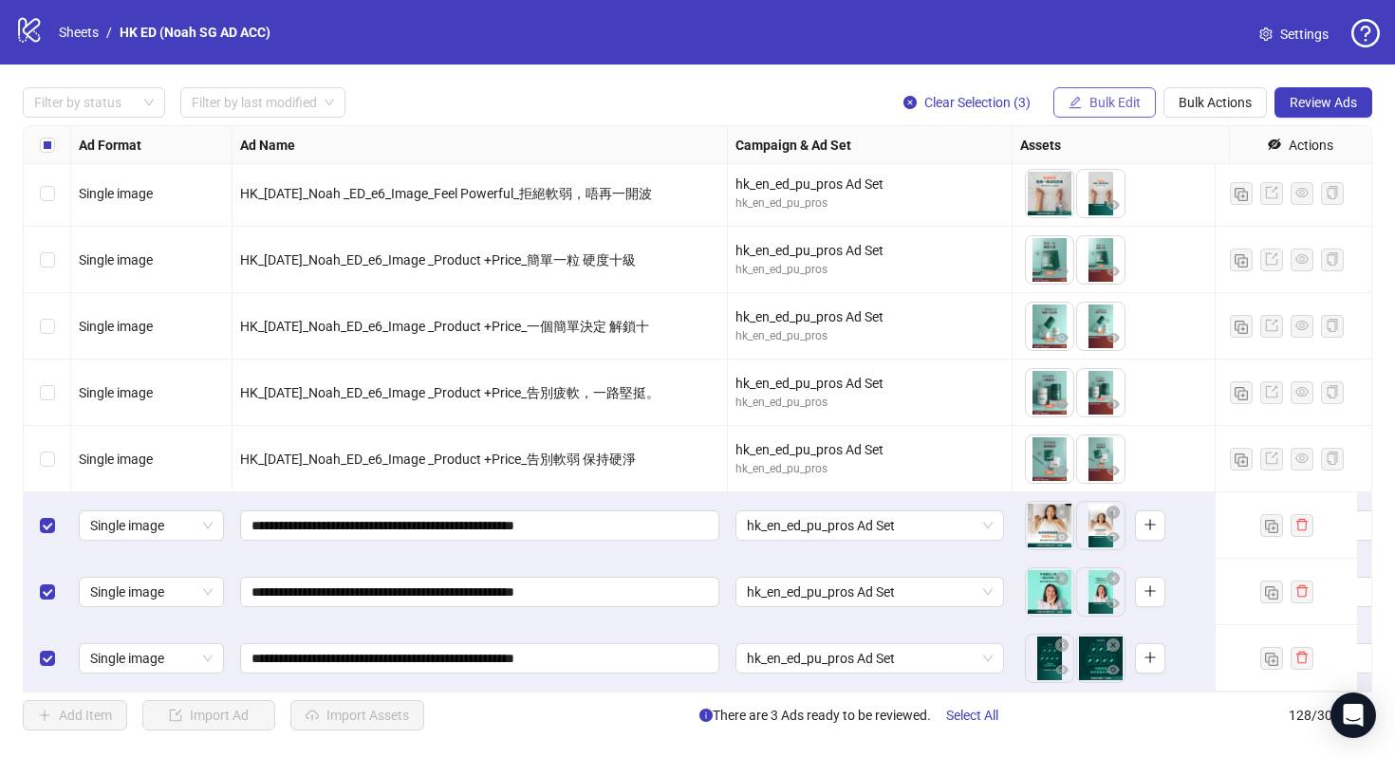
click at [1115, 107] on span "Bulk Edit" at bounding box center [1114, 102] width 51 height 15
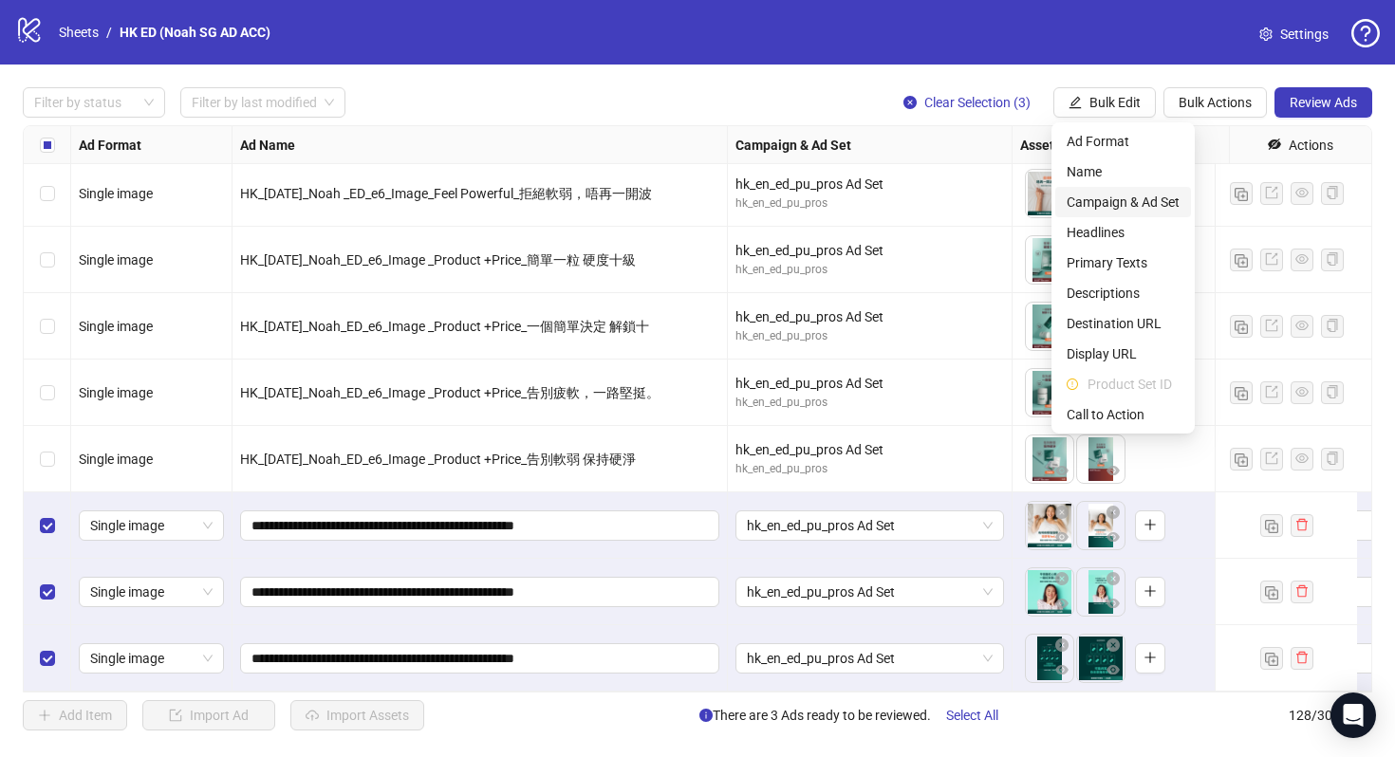
click at [1154, 196] on span "Campaign & Ad Set" at bounding box center [1123, 202] width 113 height 21
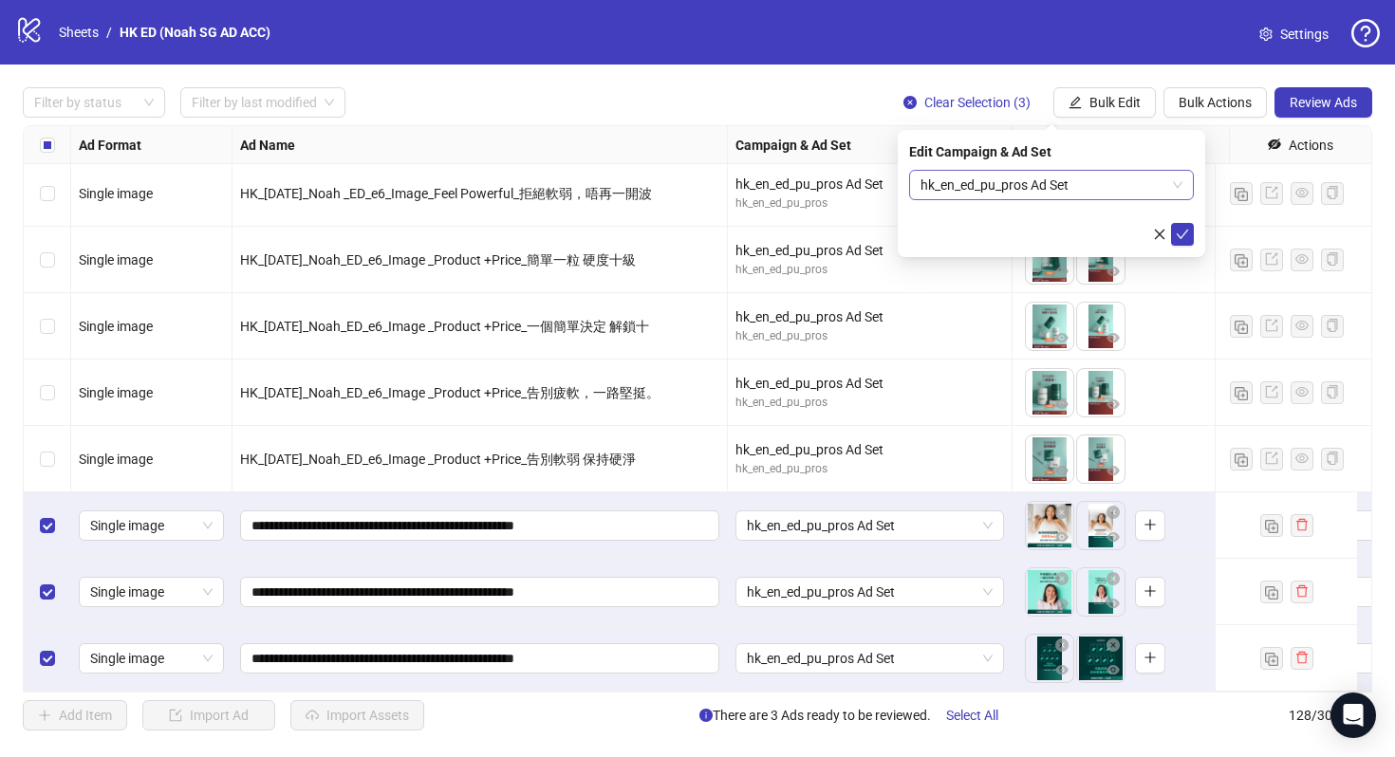
click at [1118, 187] on span "hk_en_ed_pu_pros Ad Set" at bounding box center [1051, 185] width 262 height 28
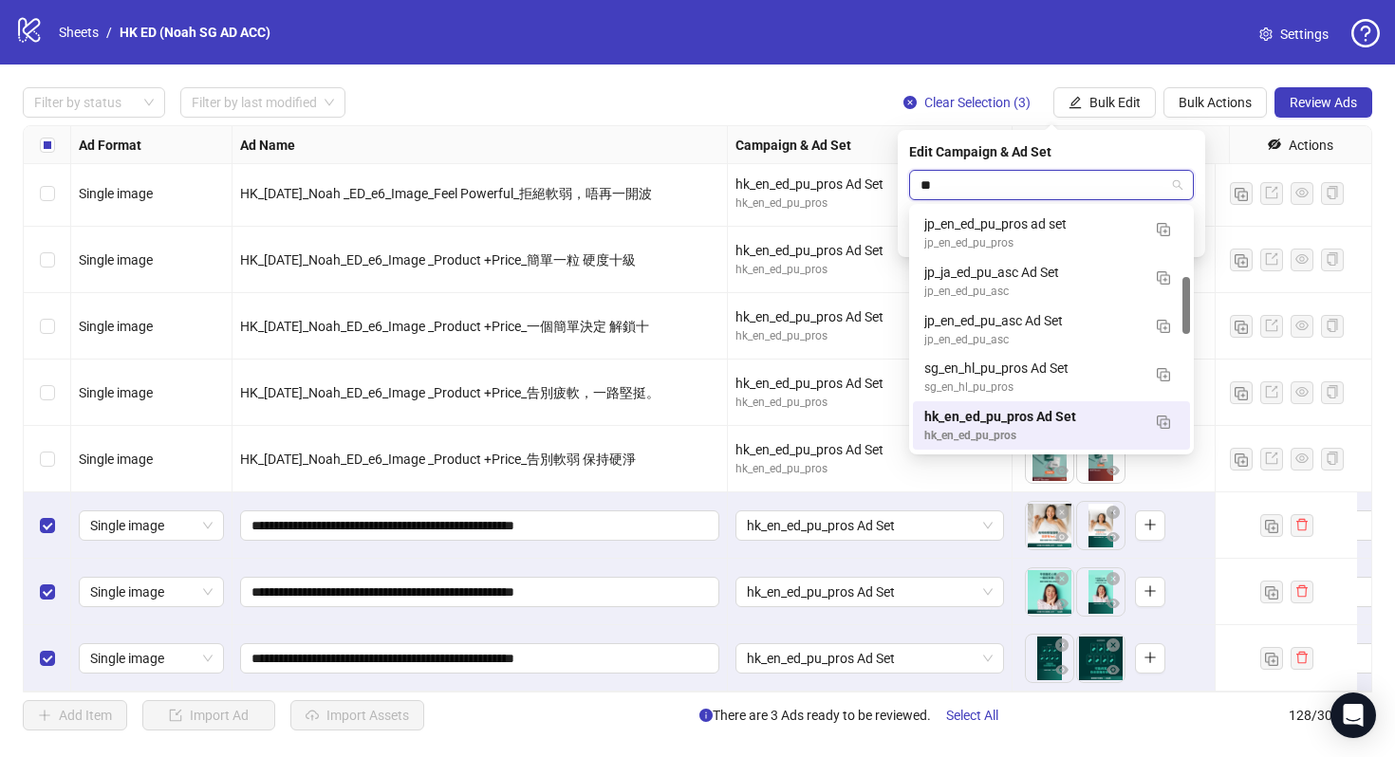
scroll to position [212, 0]
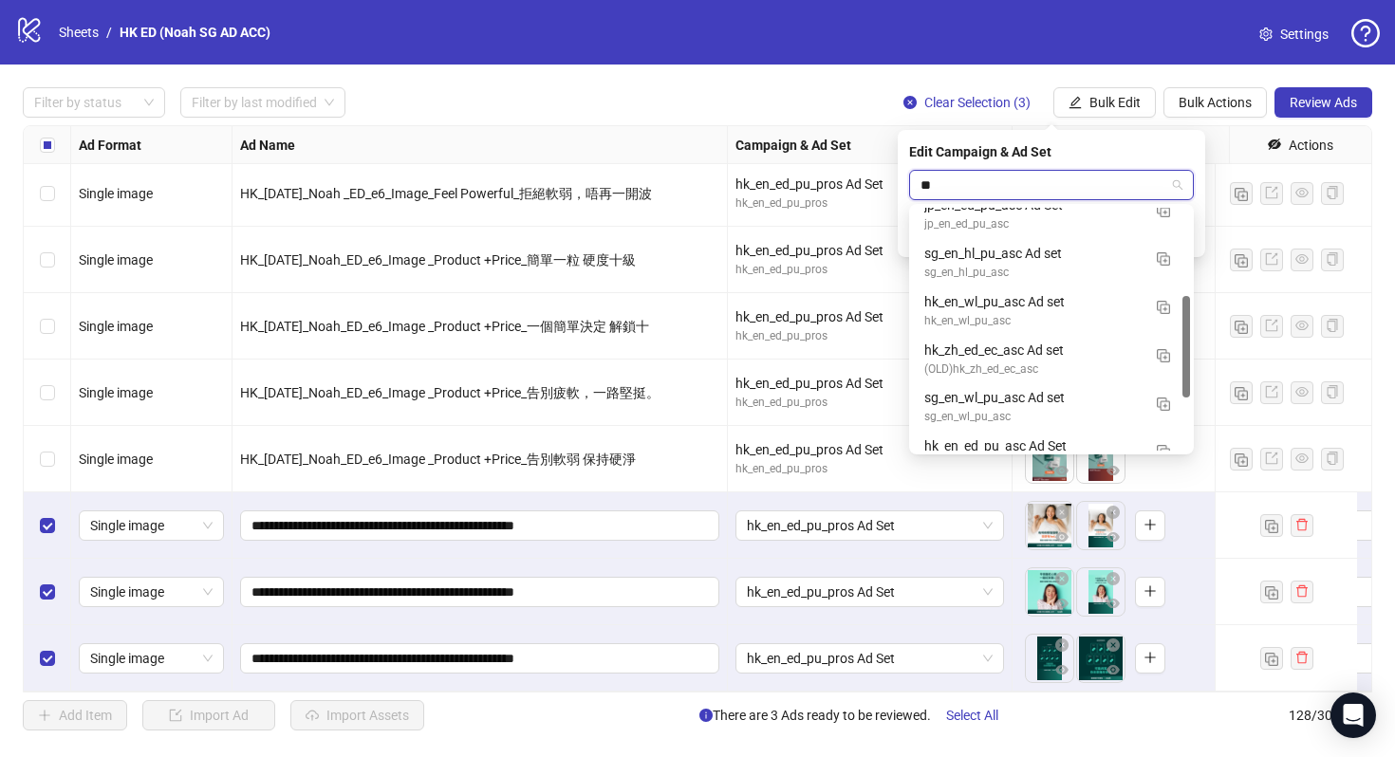
type input "*"
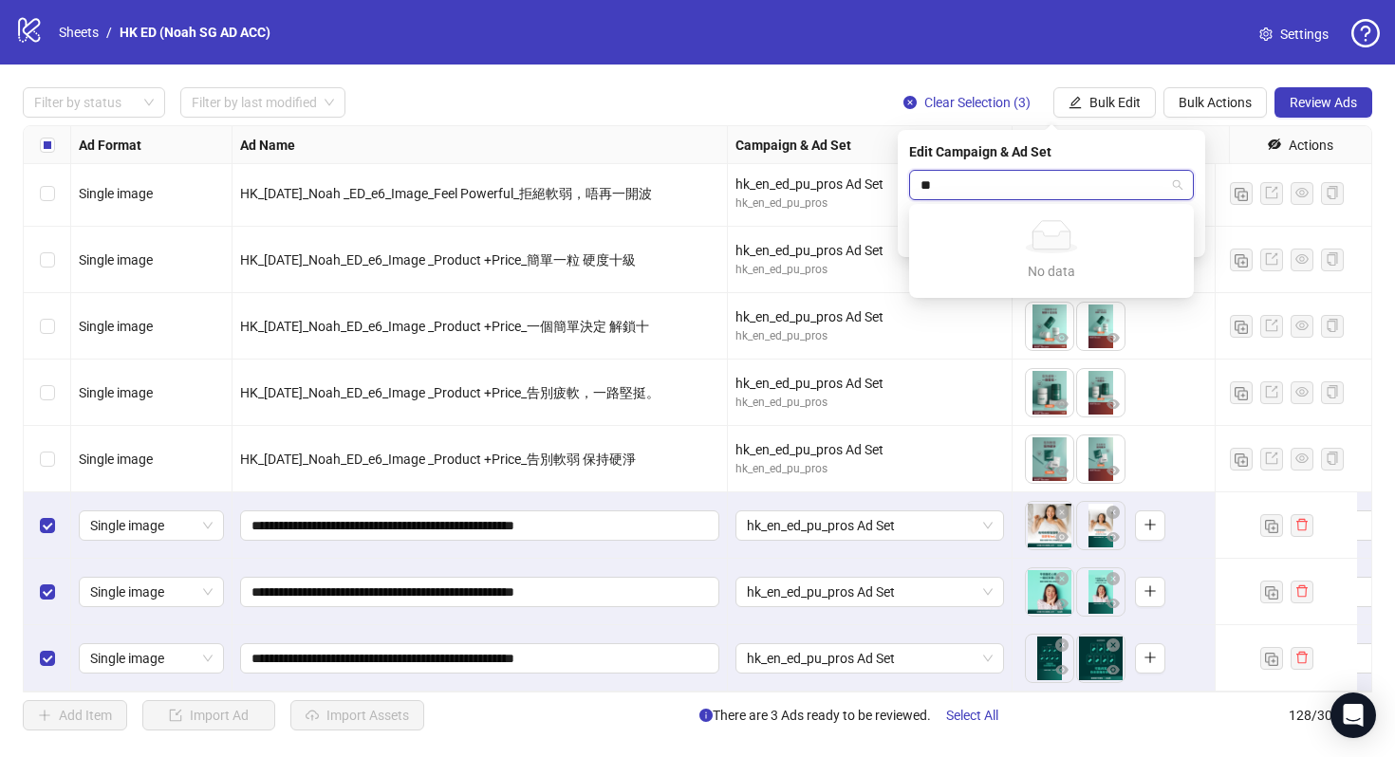
type input "*"
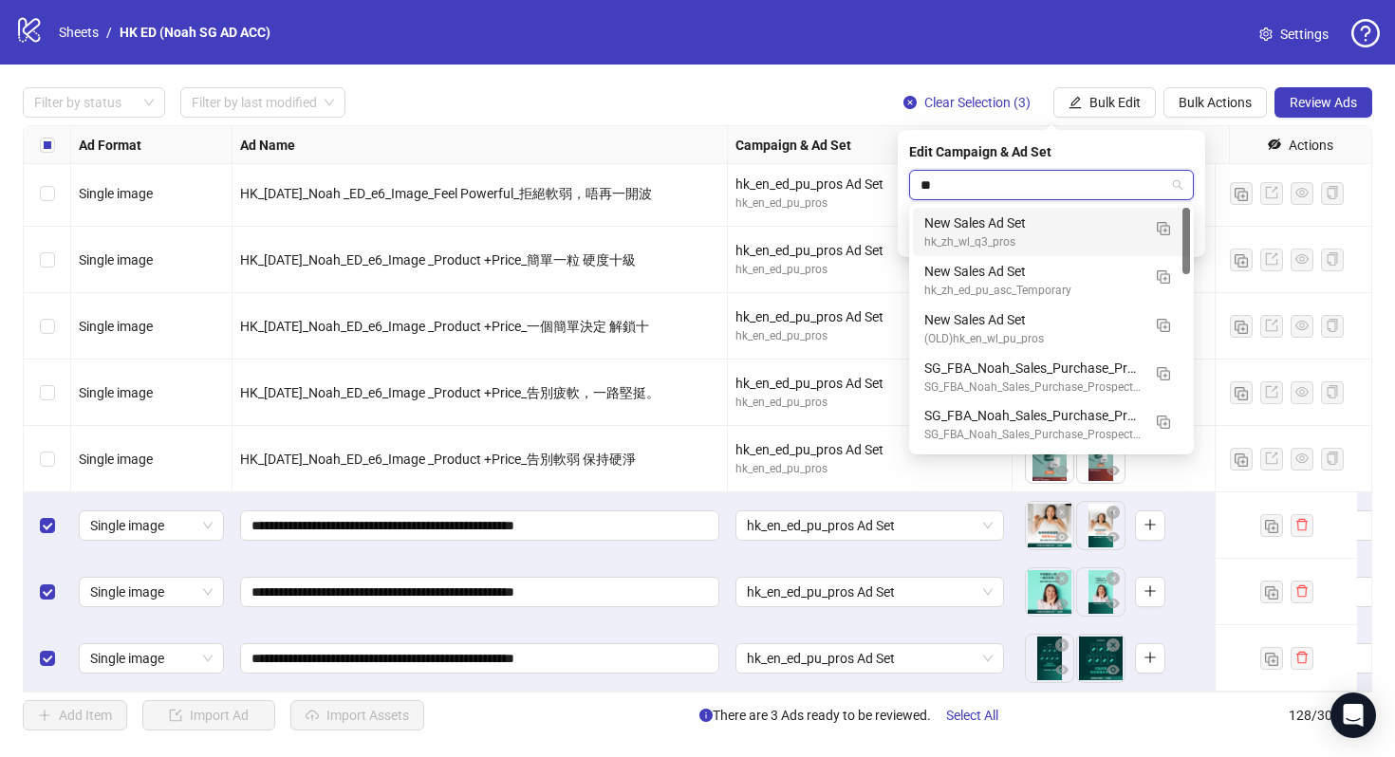
type input "*"
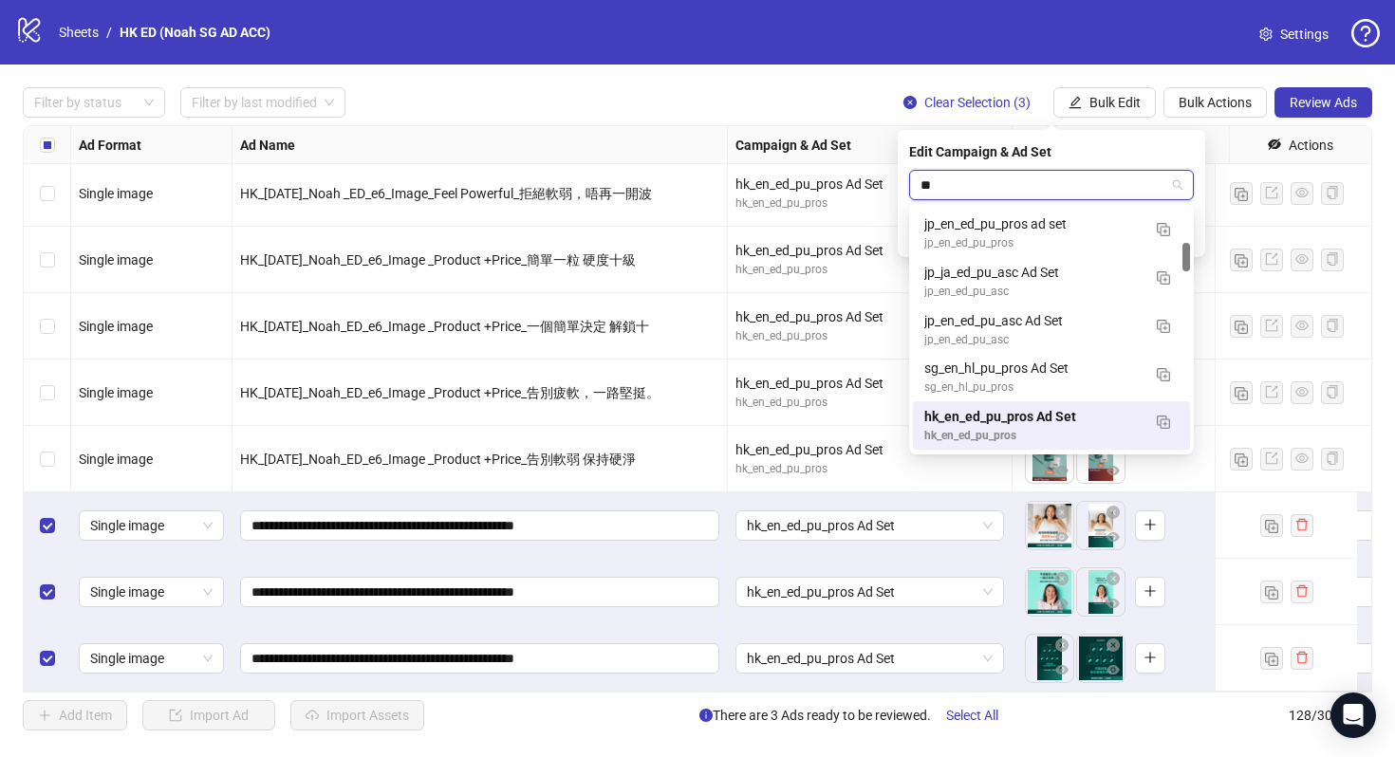
type input "***"
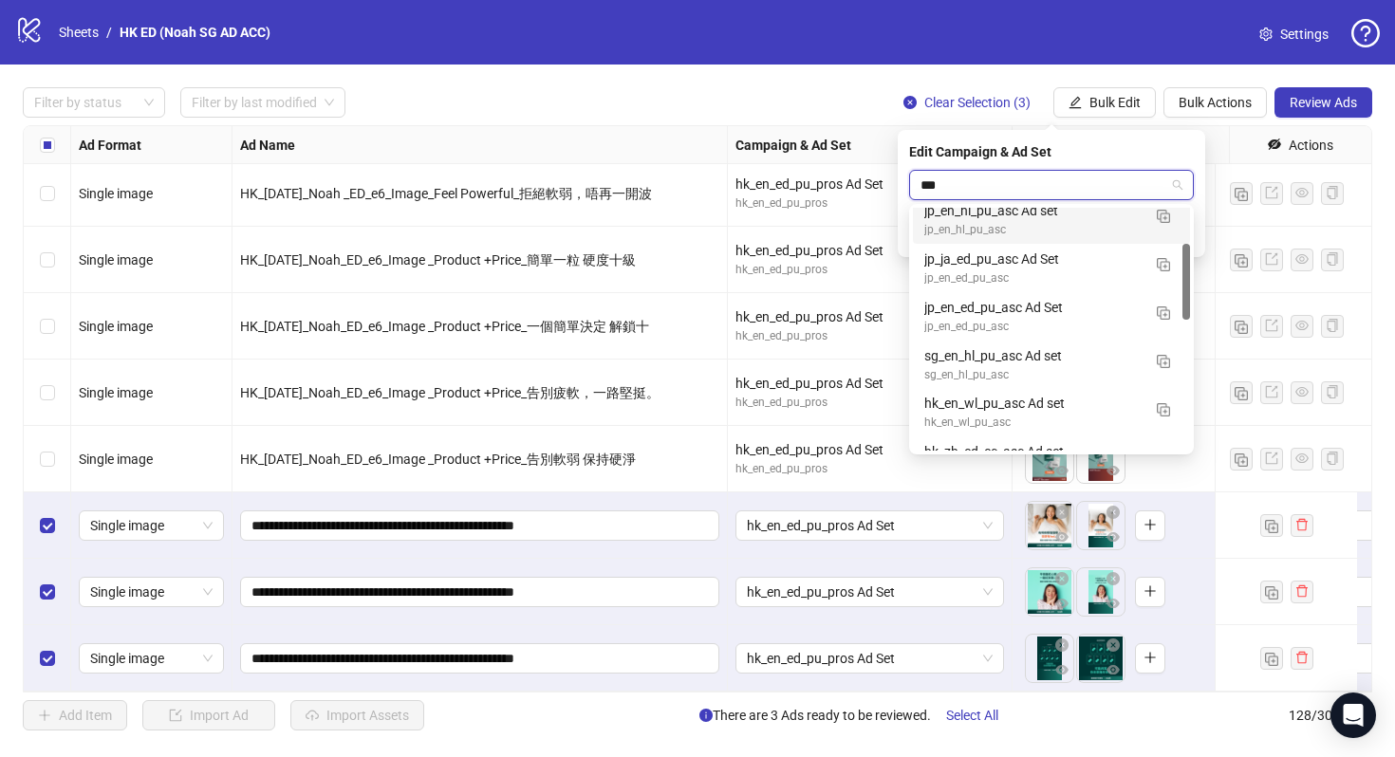
scroll to position [179, 0]
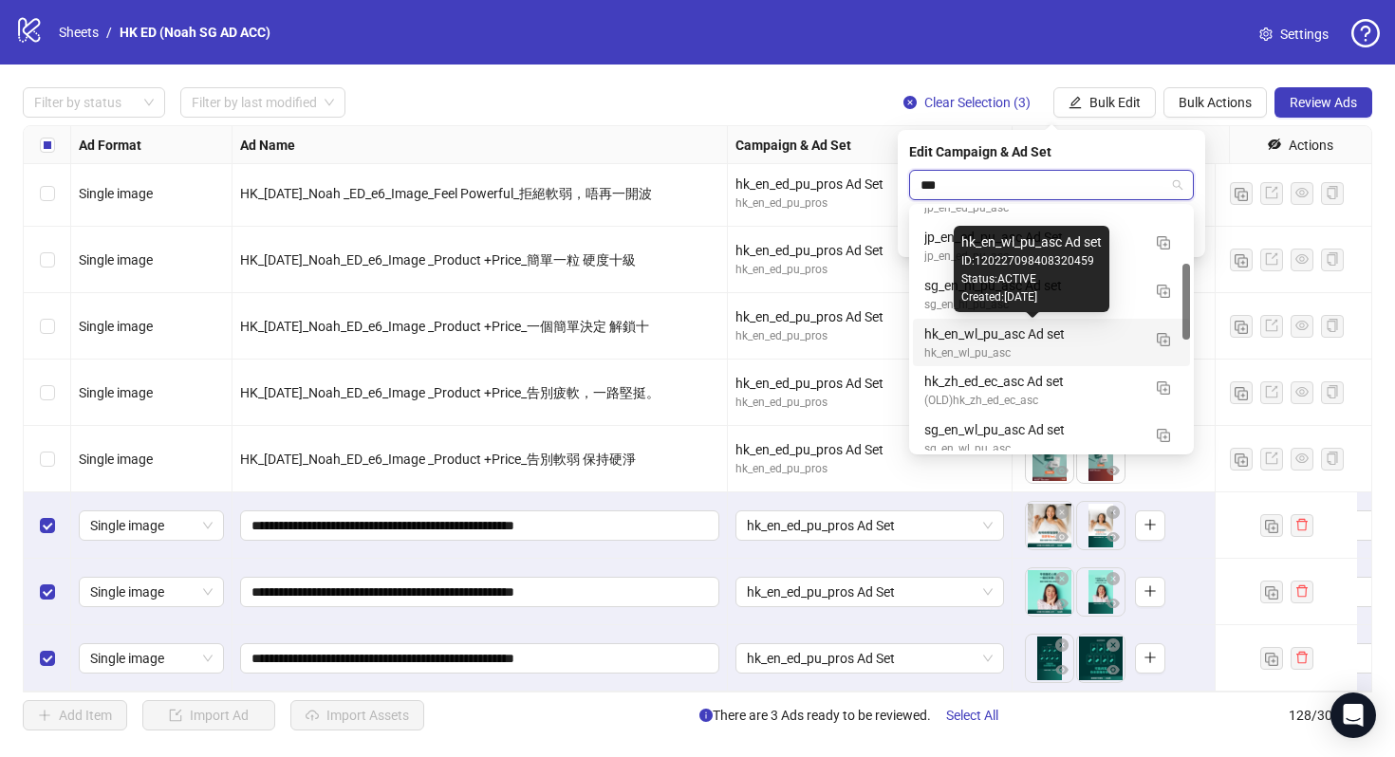
click at [1069, 340] on div "hk_en_wl_pu_asc Ad set" at bounding box center [1032, 334] width 216 height 21
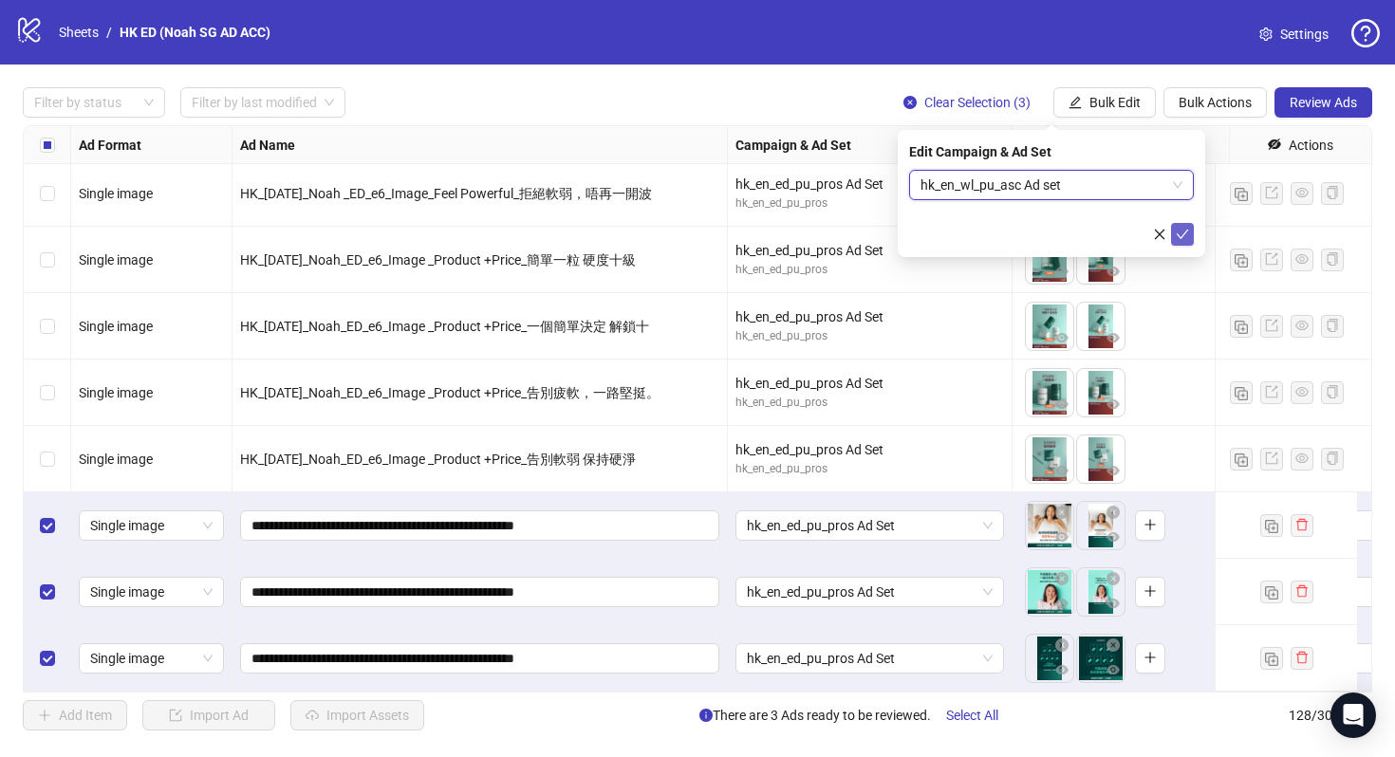
click at [1193, 231] on button "submit" at bounding box center [1182, 234] width 23 height 23
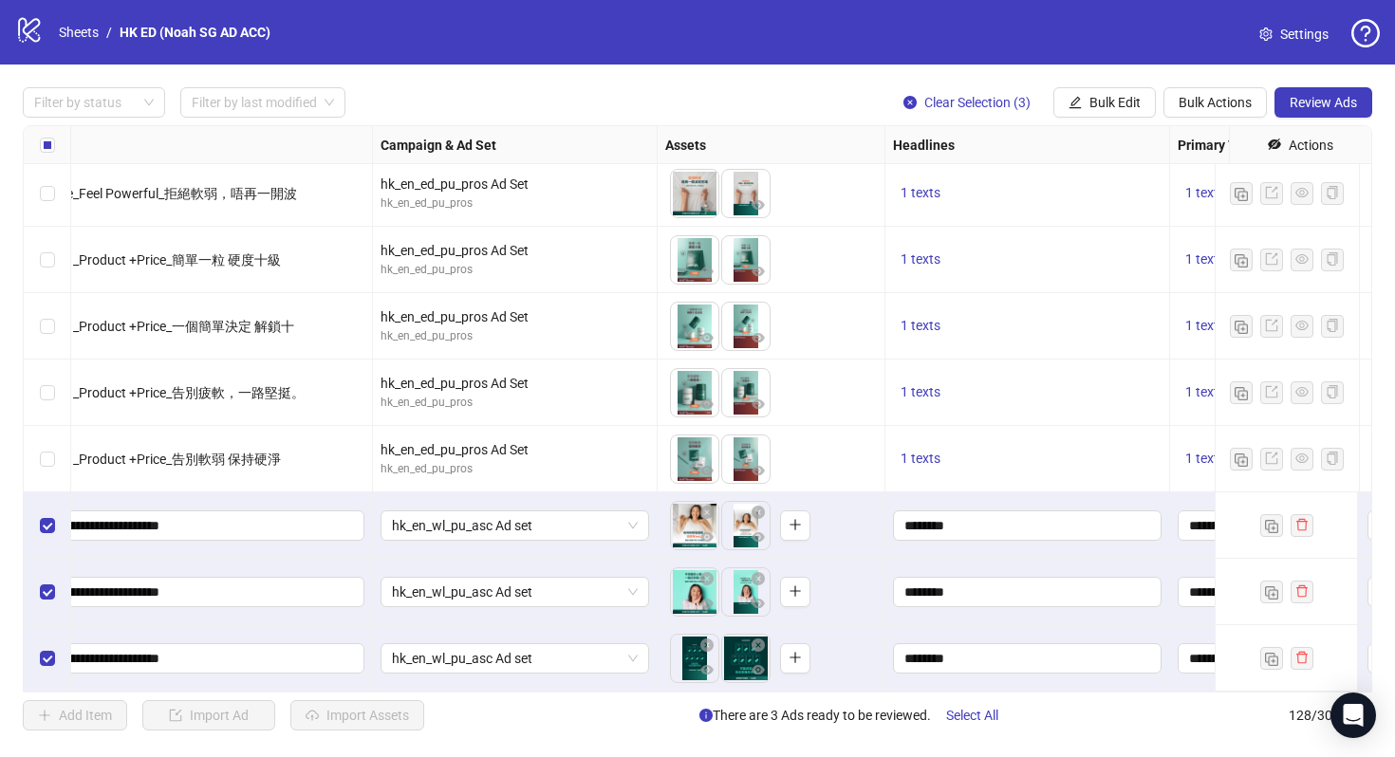
scroll to position [7989, 359]
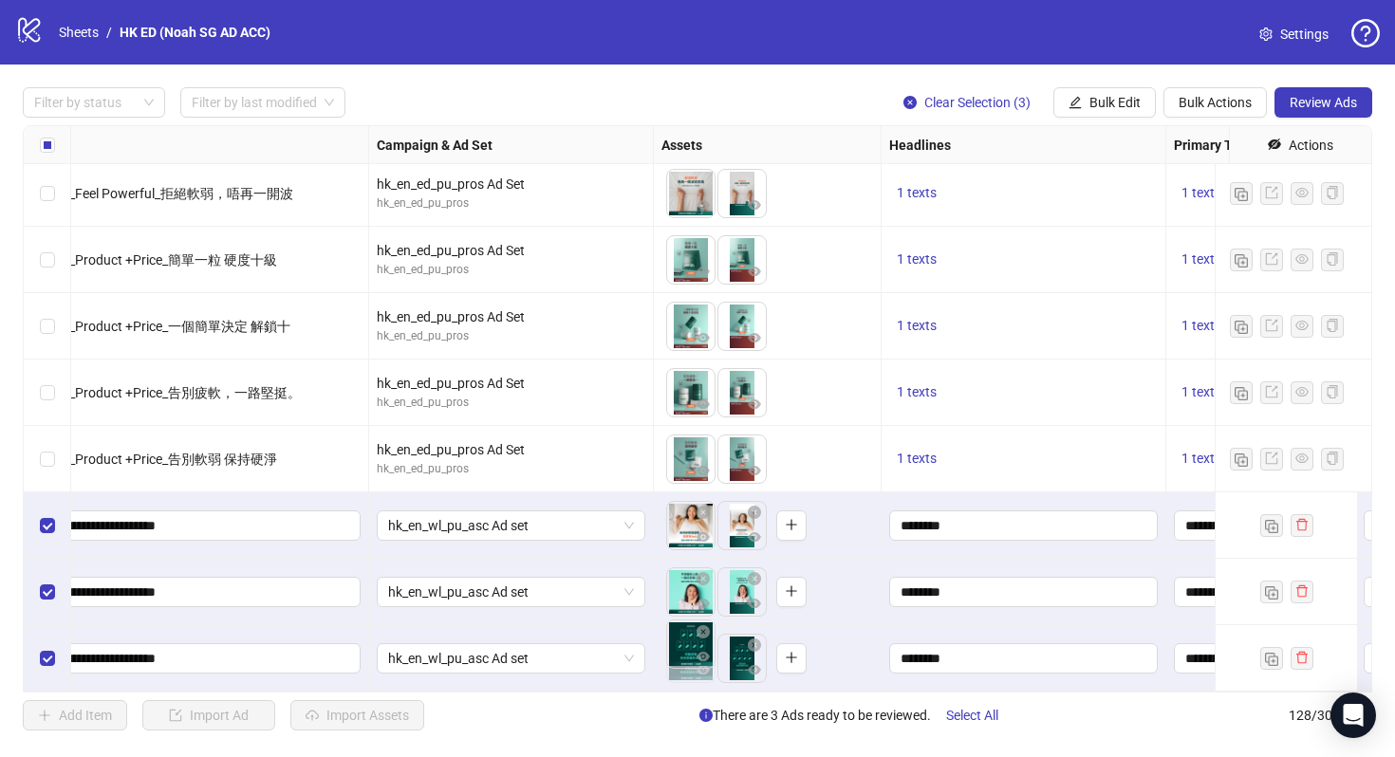
drag, startPoint x: 733, startPoint y: 651, endPoint x: 691, endPoint y: 651, distance: 41.8
click at [691, 651] on body "logo/logo-mobile Sheets / HK ED (Noah SG AD ACC) Settings Filter by status Filt…" at bounding box center [697, 378] width 1395 height 757
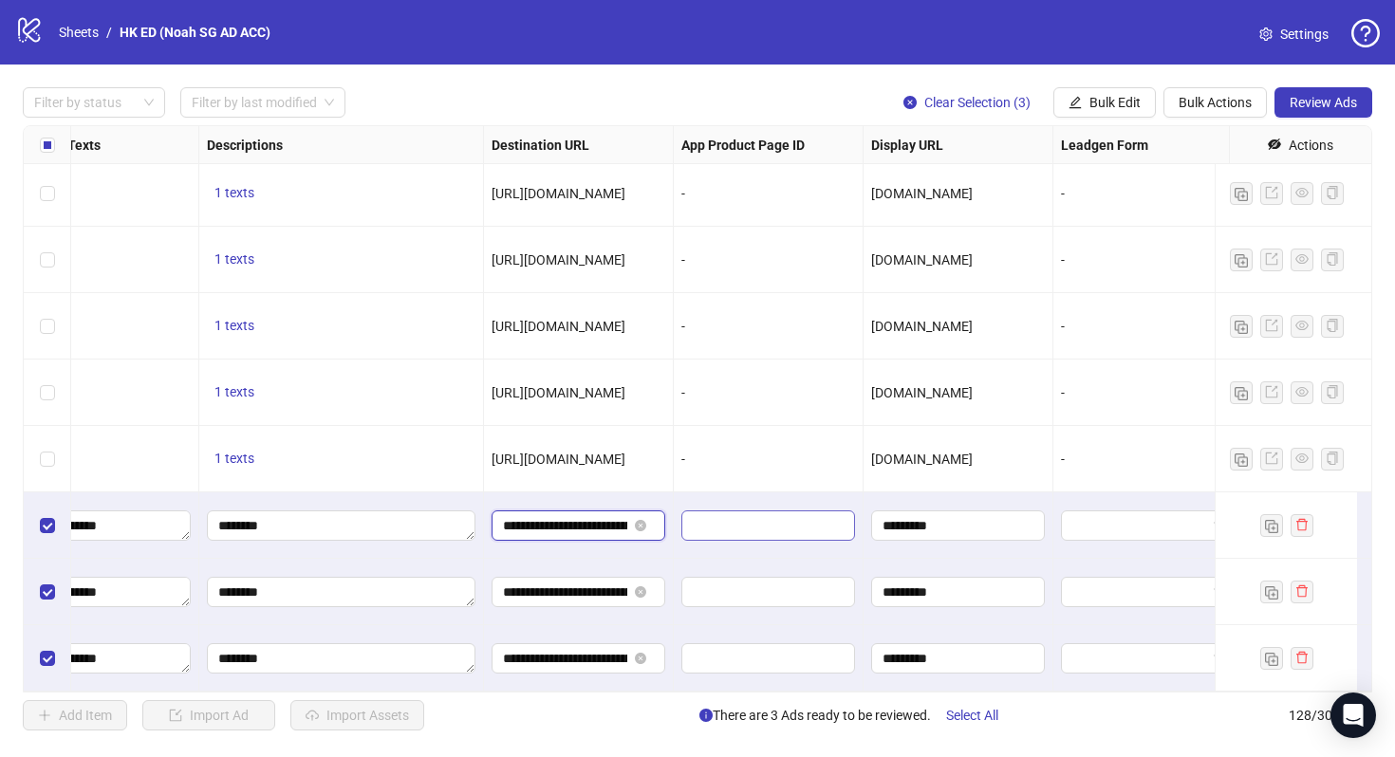
scroll to position [0, 162]
drag, startPoint x: 594, startPoint y: 504, endPoint x: 696, endPoint y: 506, distance: 101.5
click at [605, 559] on div "**********" at bounding box center [579, 592] width 190 height 66
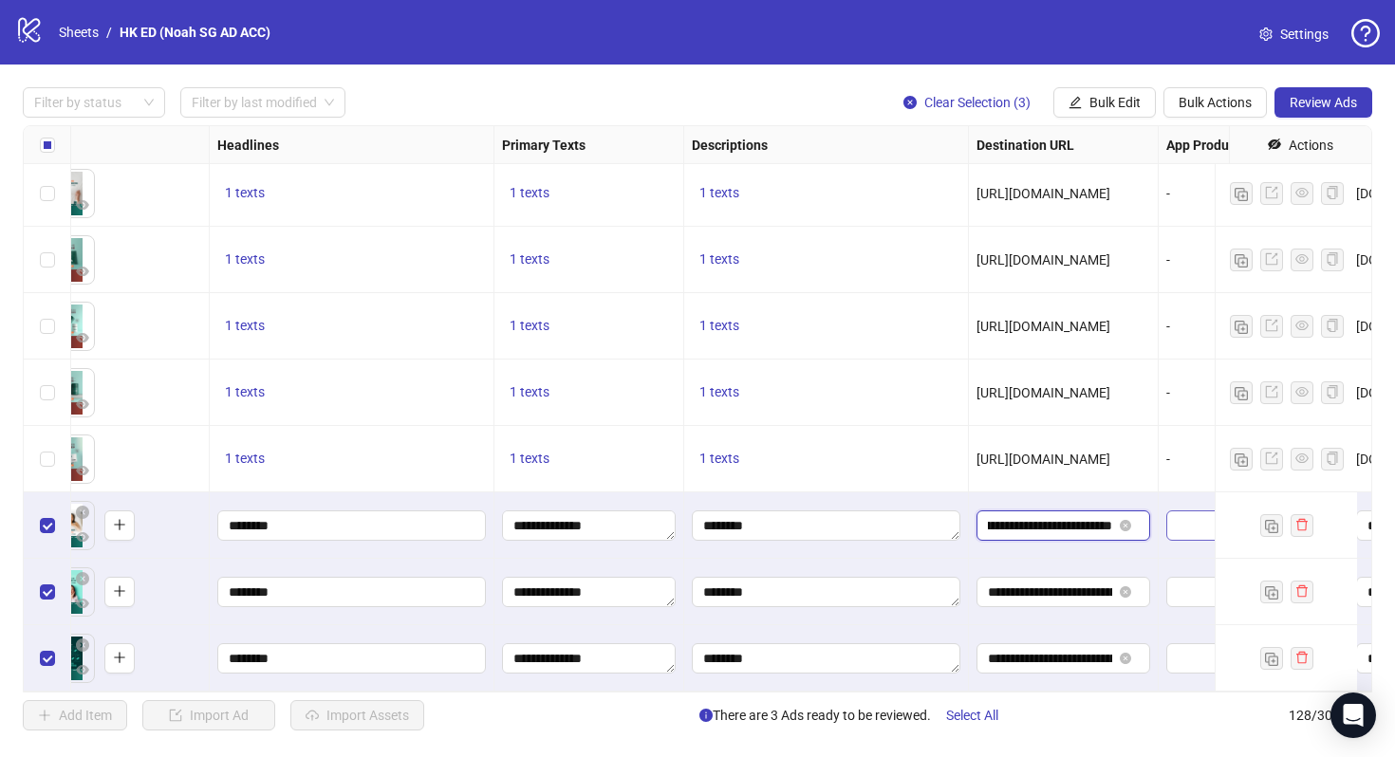
drag, startPoint x: 1074, startPoint y: 507, endPoint x: 1187, endPoint y: 508, distance: 112.9
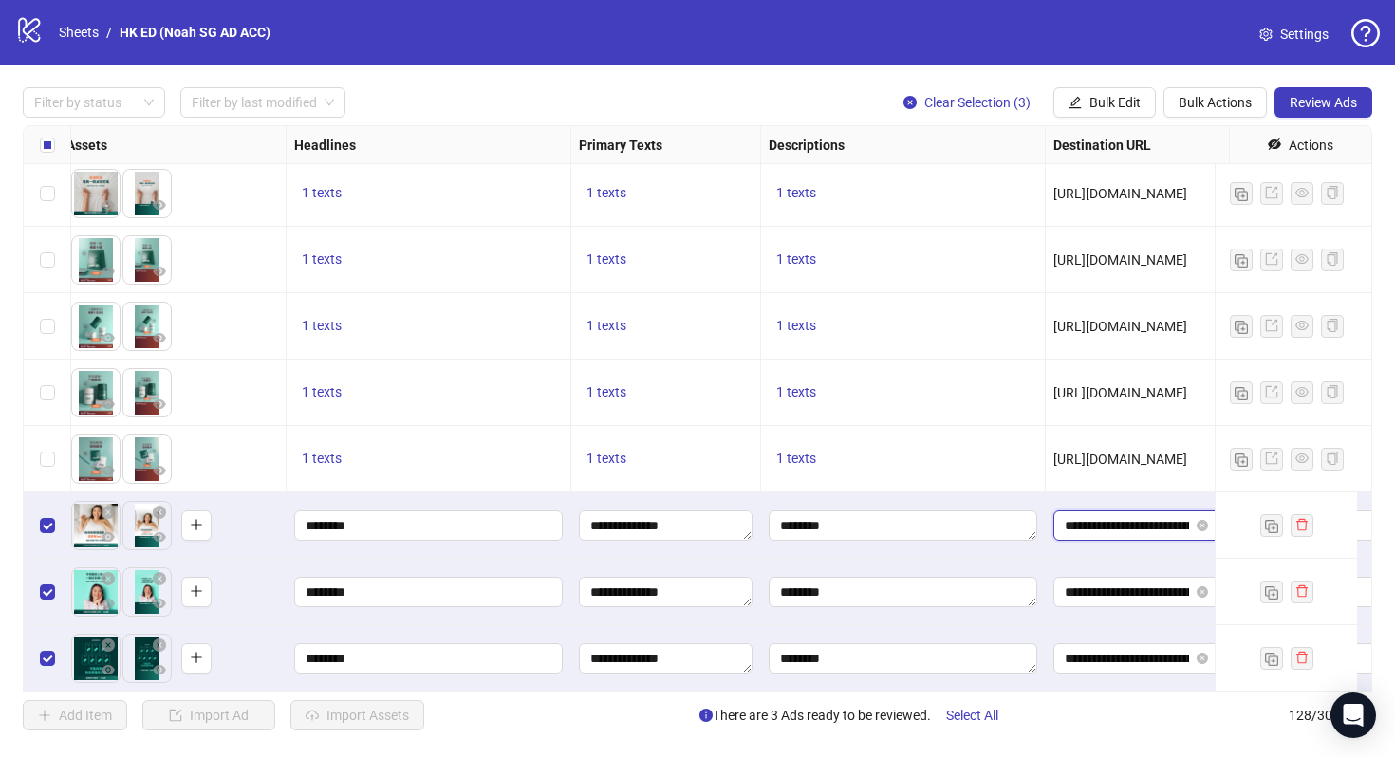
scroll to position [7989, 1090]
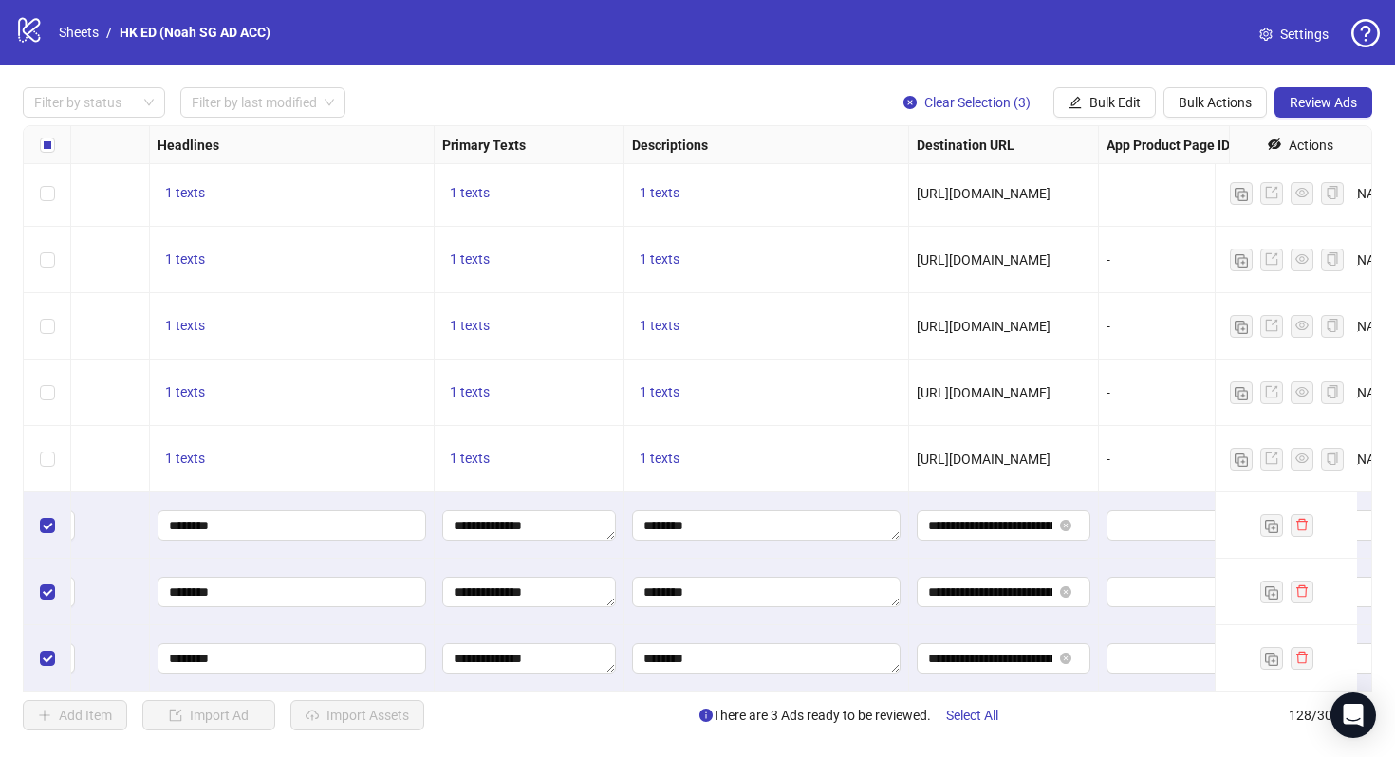
click at [957, 387] on div "[URL][DOMAIN_NAME]" at bounding box center [1004, 392] width 174 height 21
click at [972, 385] on span "[URL][DOMAIN_NAME]" at bounding box center [984, 392] width 134 height 15
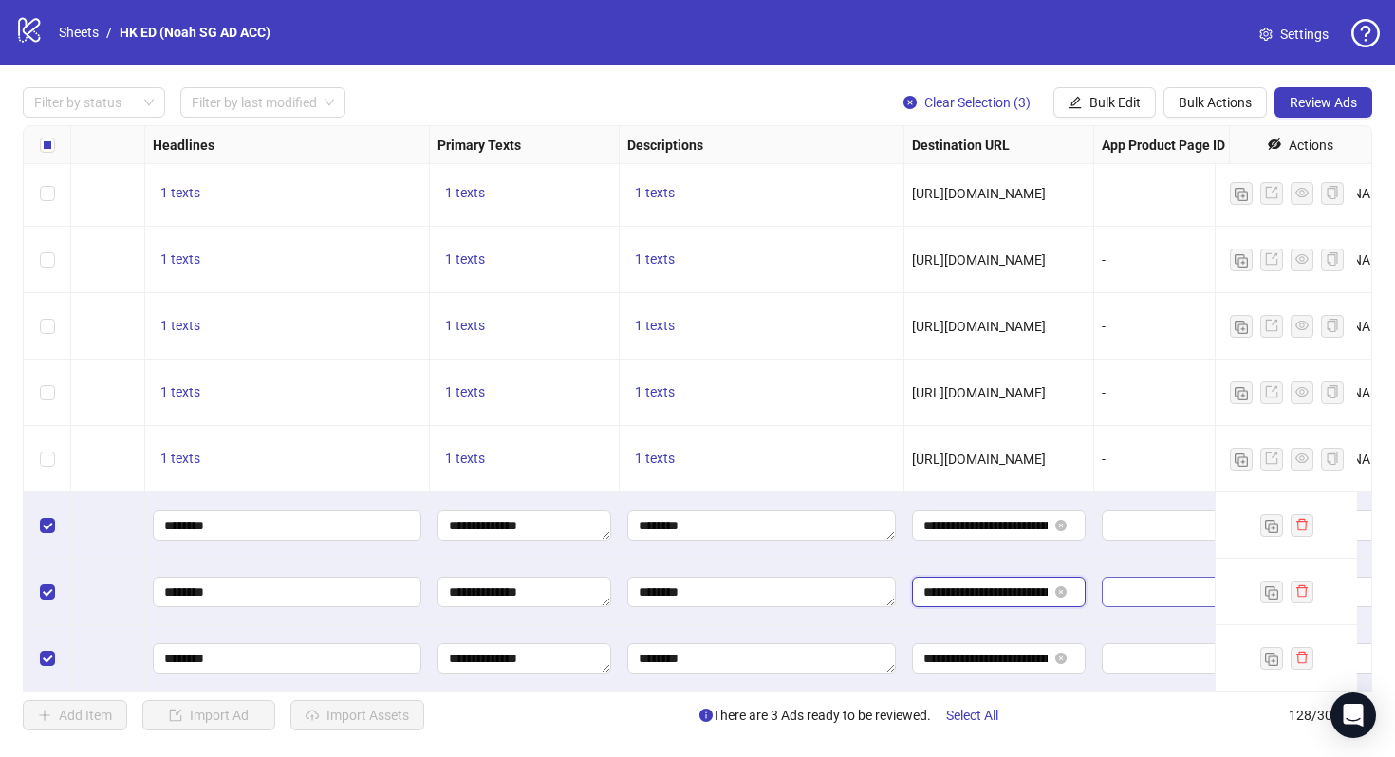
scroll to position [0, 162]
drag, startPoint x: 1020, startPoint y: 575, endPoint x: 1135, endPoint y: 574, distance: 114.8
click at [1008, 648] on input "**********" at bounding box center [985, 658] width 124 height 21
drag, startPoint x: 1014, startPoint y: 645, endPoint x: 1123, endPoint y: 665, distance: 110.0
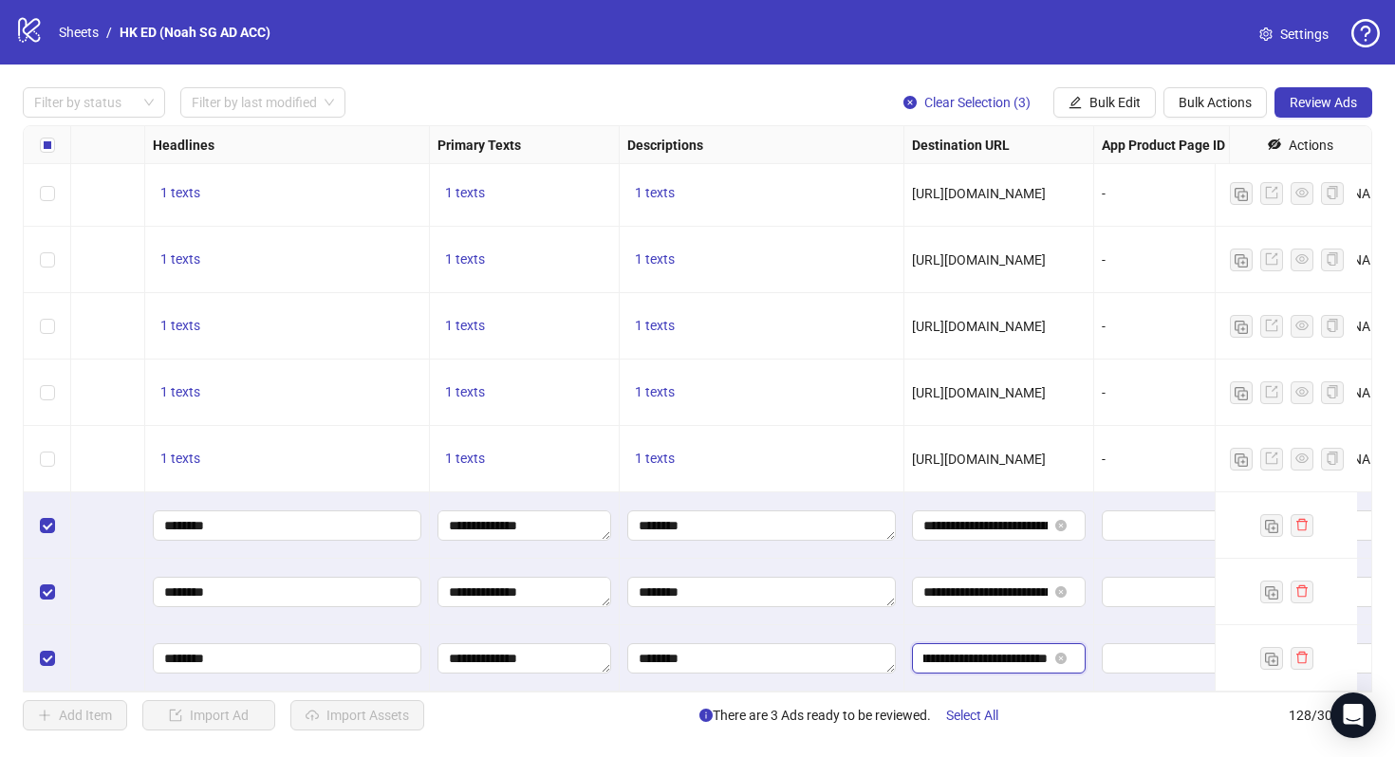
click at [1031, 648] on input "**********" at bounding box center [985, 658] width 124 height 21
paste input "**********"
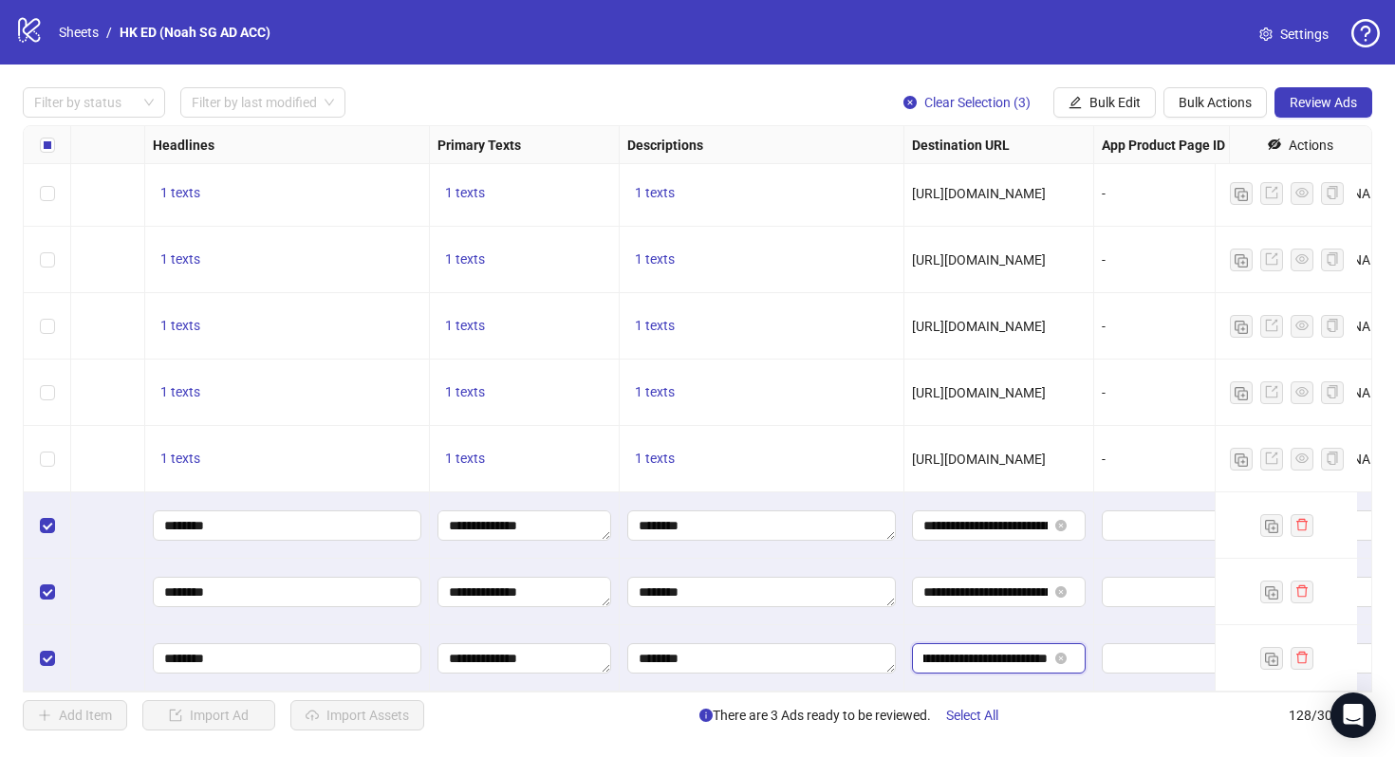
type input "**********"
click at [1105, 602] on div at bounding box center [1189, 592] width 190 height 66
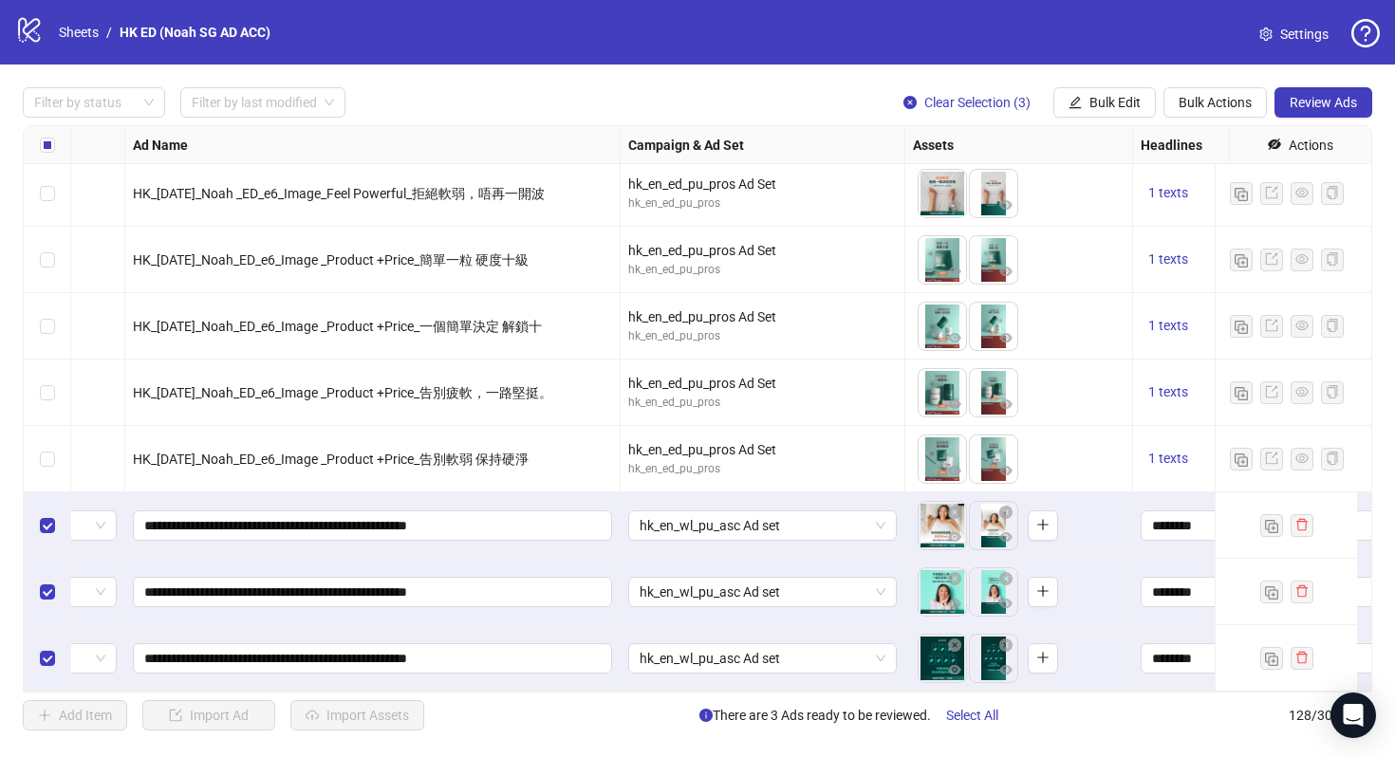
scroll to position [7989, 0]
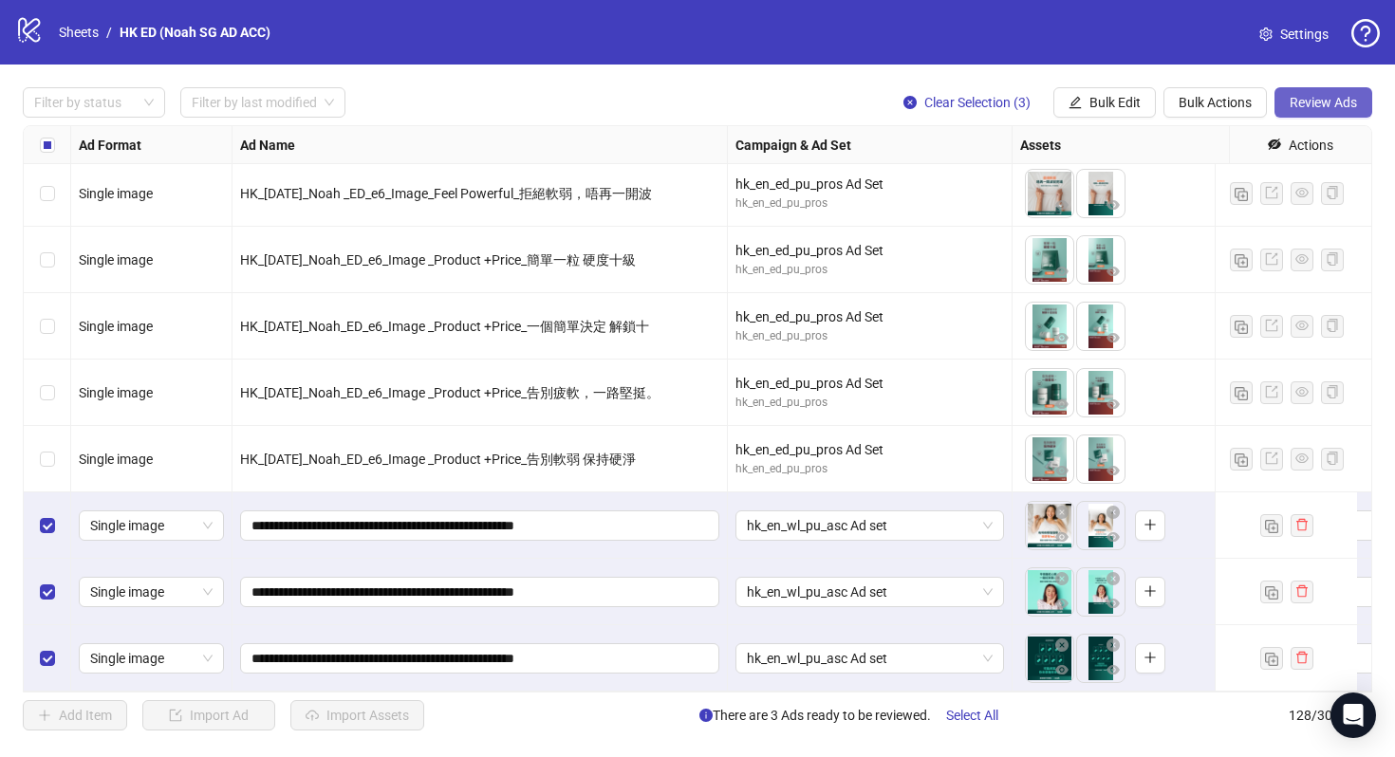
click at [1340, 95] on span "Review Ads" at bounding box center [1323, 102] width 67 height 15
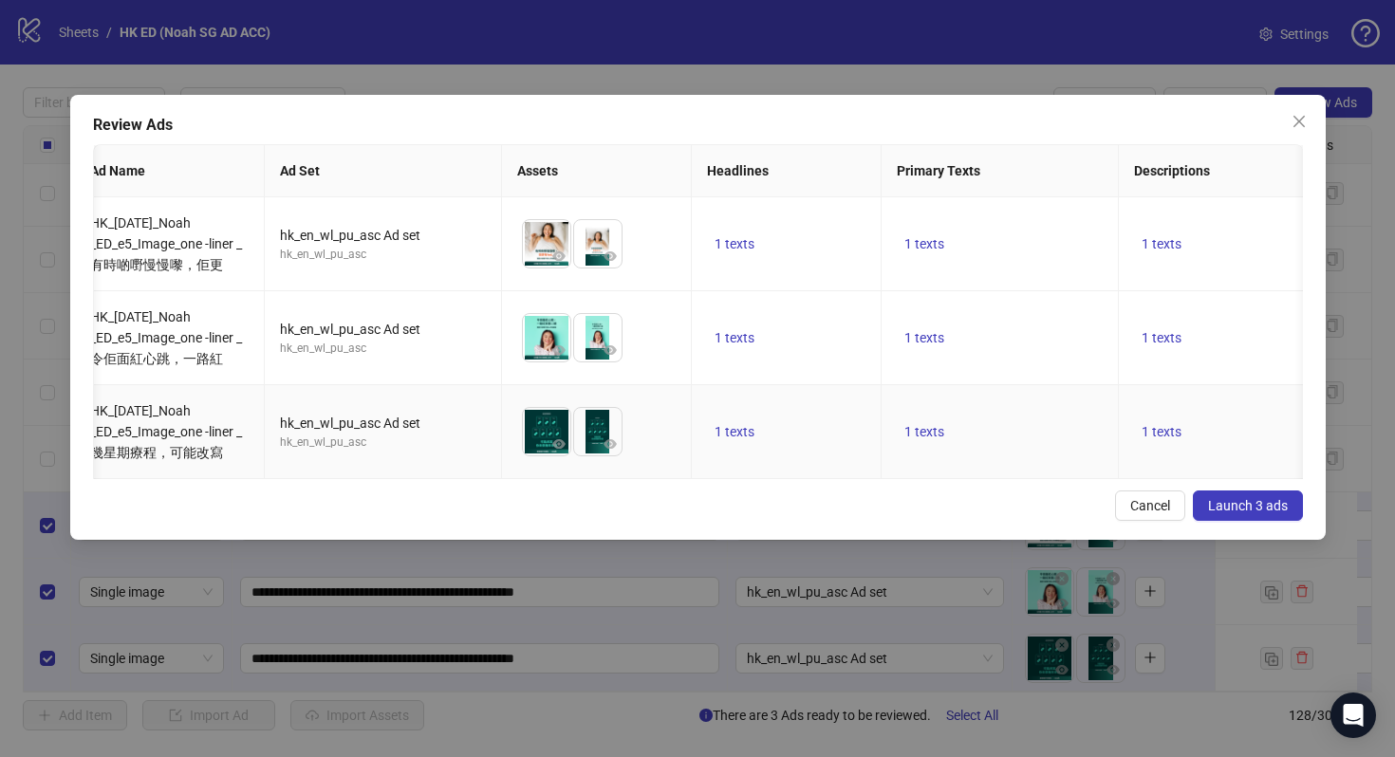
scroll to position [0, 21]
click at [723, 239] on span "1 texts" at bounding box center [733, 243] width 40 height 15
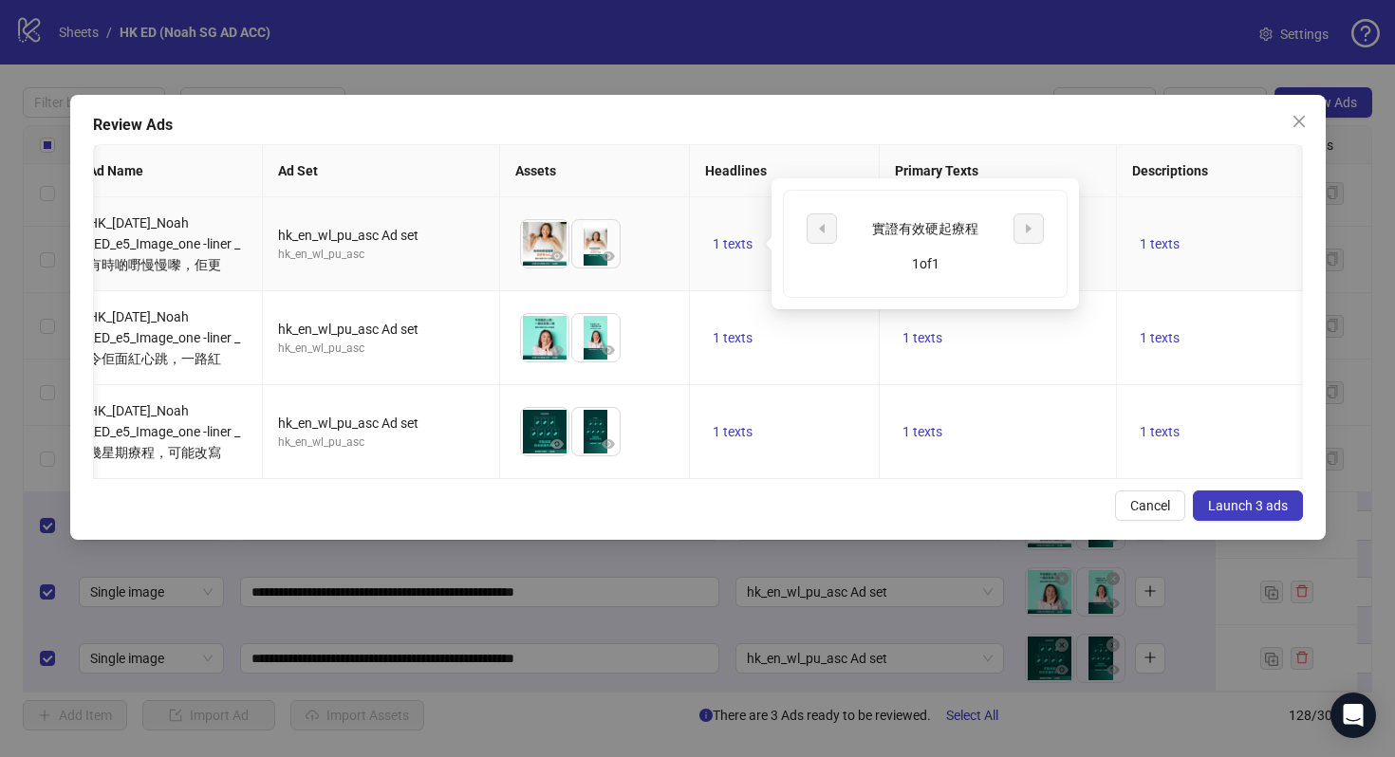
click at [723, 274] on td "1 texts" at bounding box center [785, 244] width 190 height 94
click at [915, 233] on button "1 texts" at bounding box center [922, 243] width 55 height 23
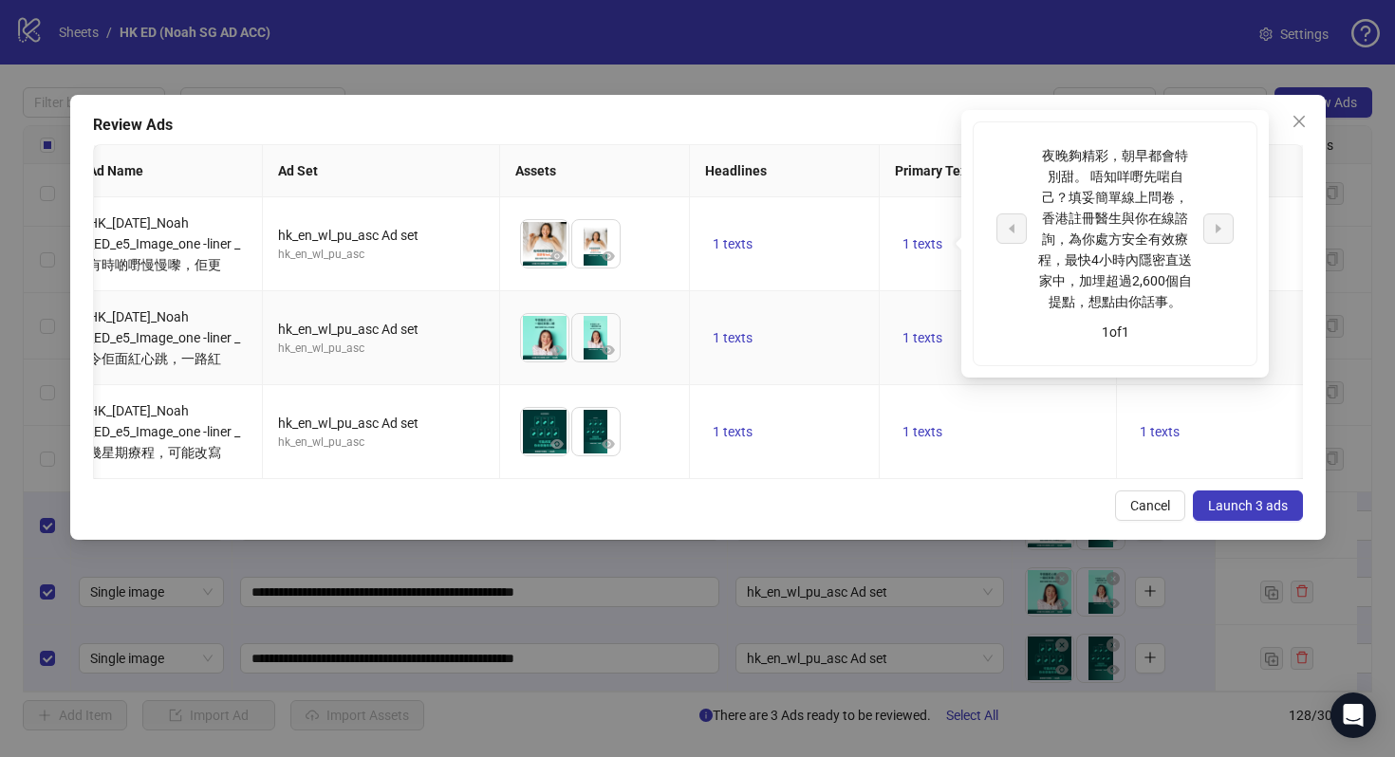
click at [886, 302] on td "1 texts" at bounding box center [998, 338] width 237 height 94
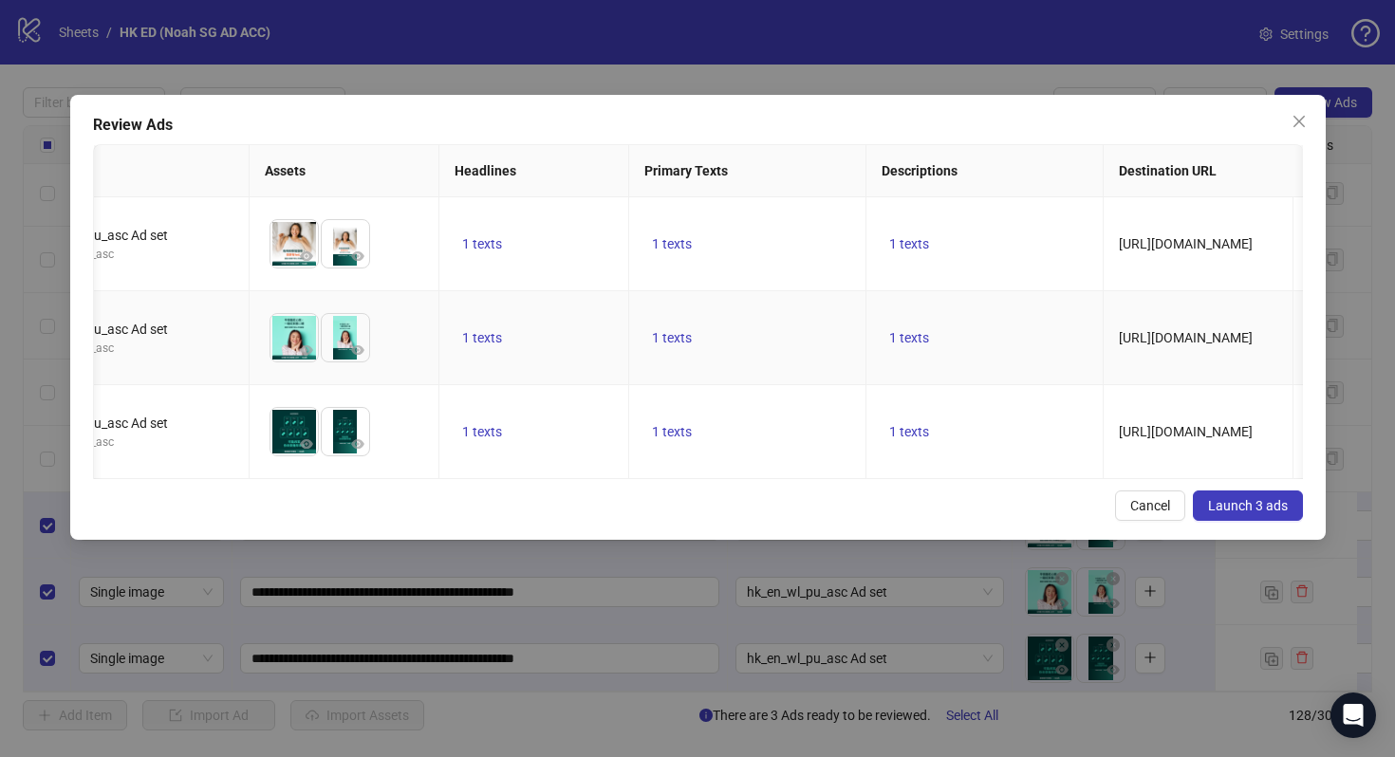
scroll to position [0, 0]
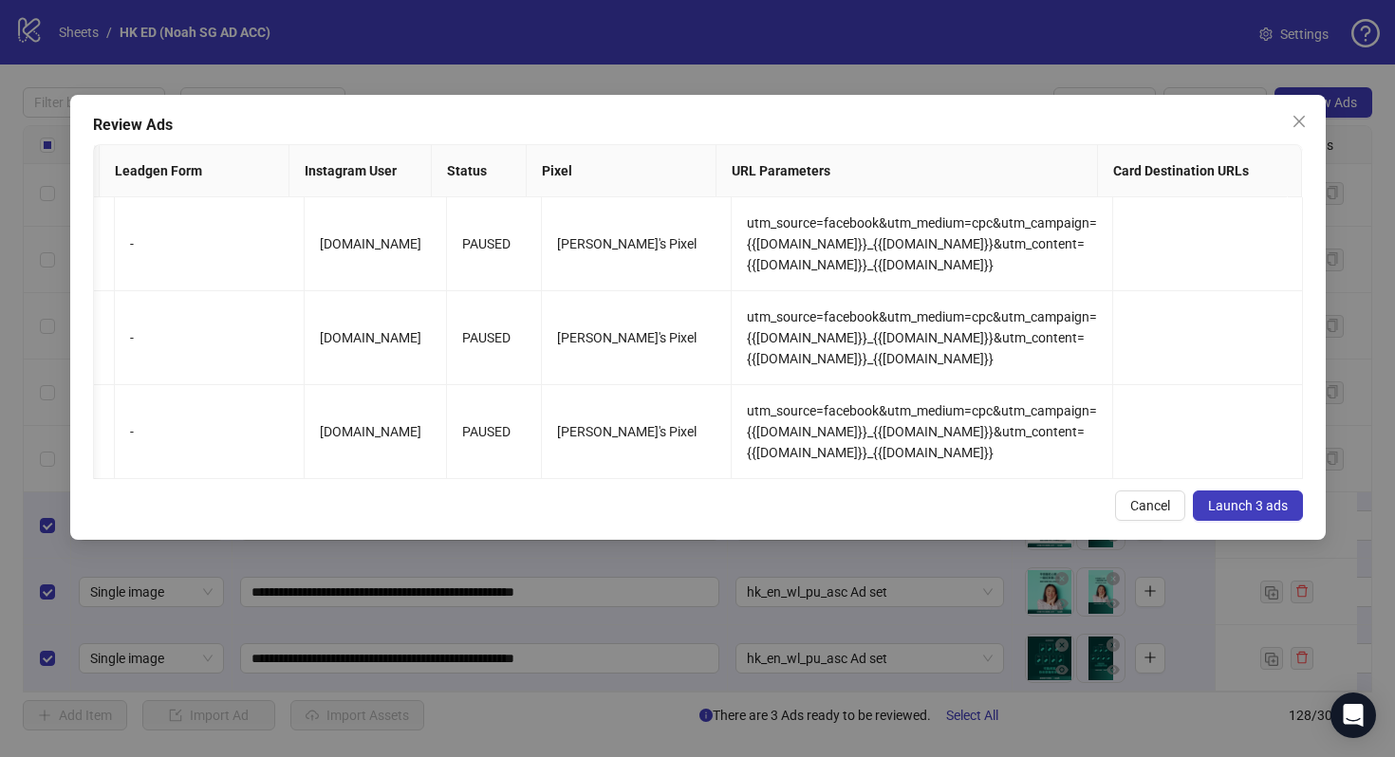
click at [1236, 513] on span "Launch 3 ads" at bounding box center [1248, 505] width 80 height 15
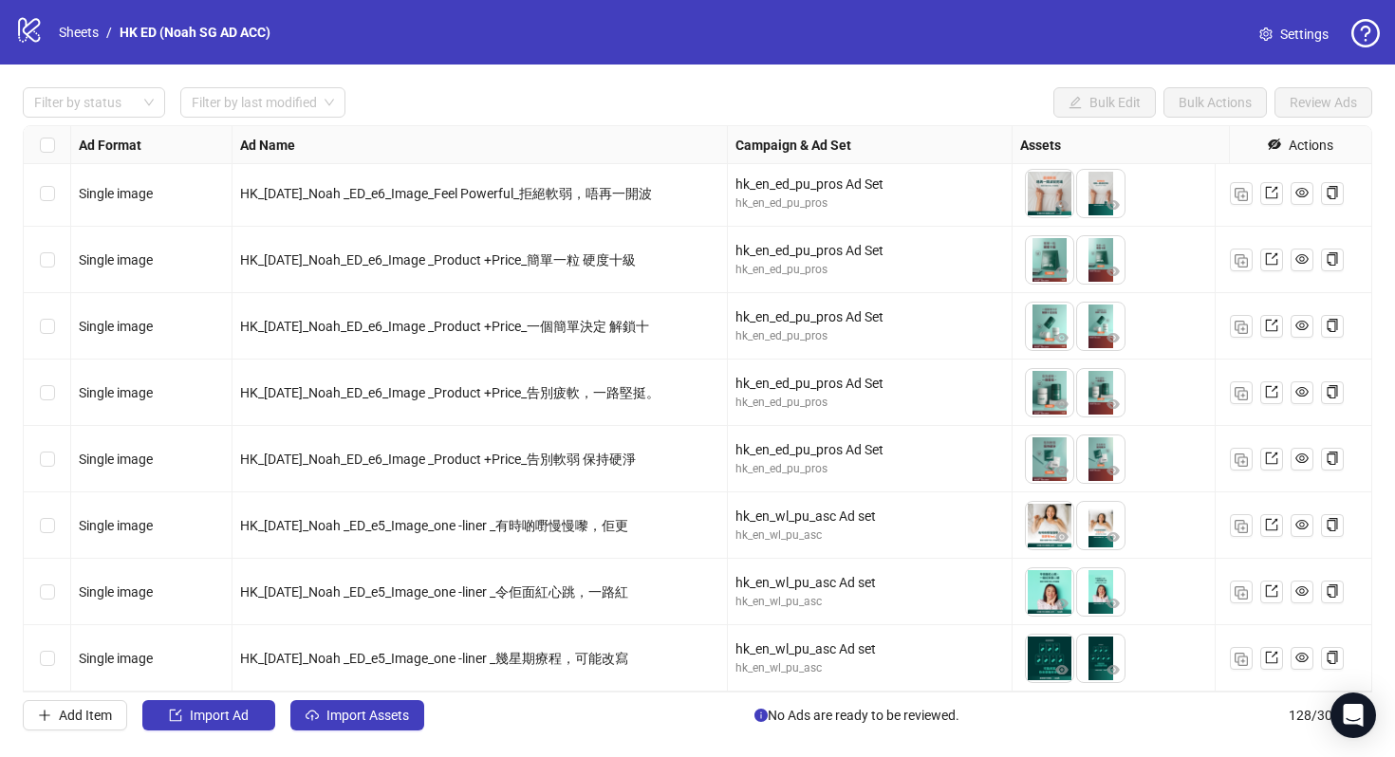
click at [30, 512] on div "Select row 126" at bounding box center [47, 525] width 47 height 66
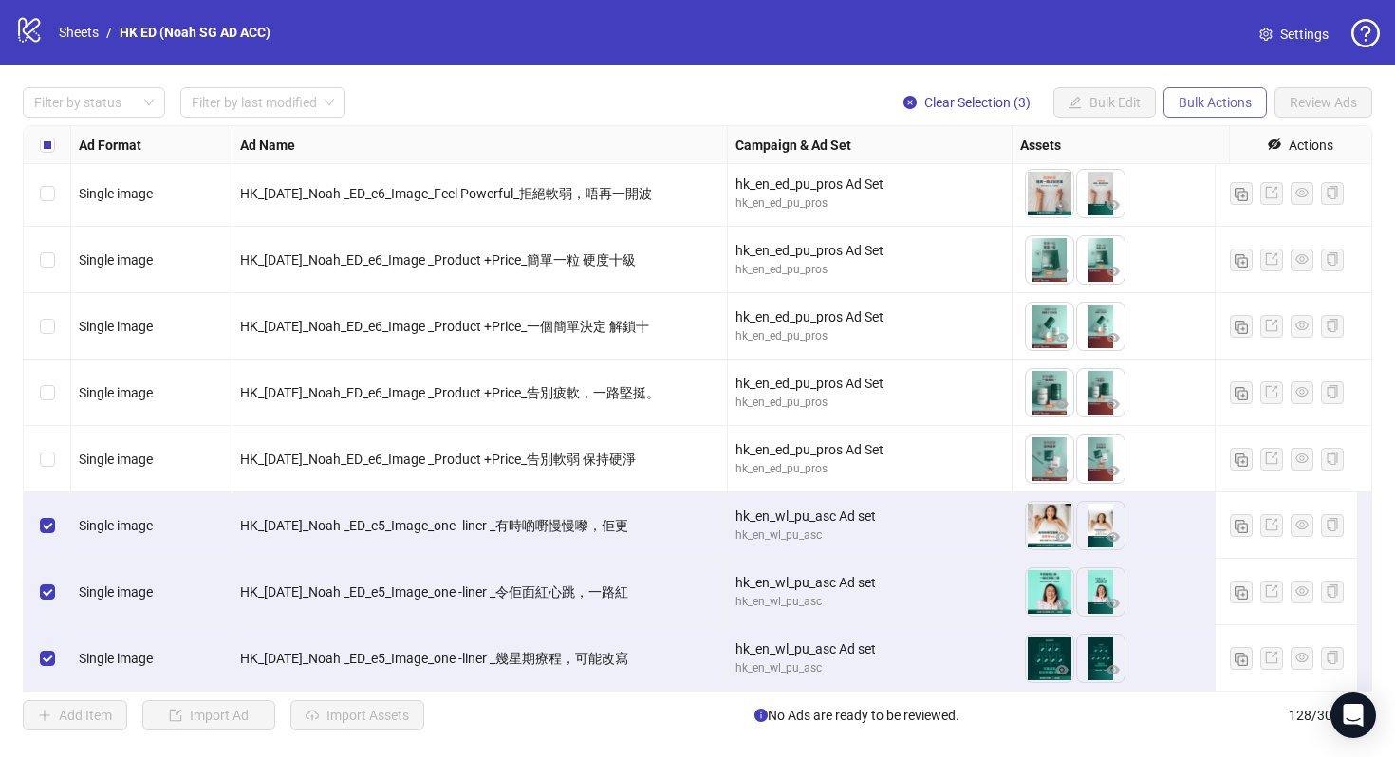
click at [1223, 114] on button "Bulk Actions" at bounding box center [1214, 102] width 103 height 30
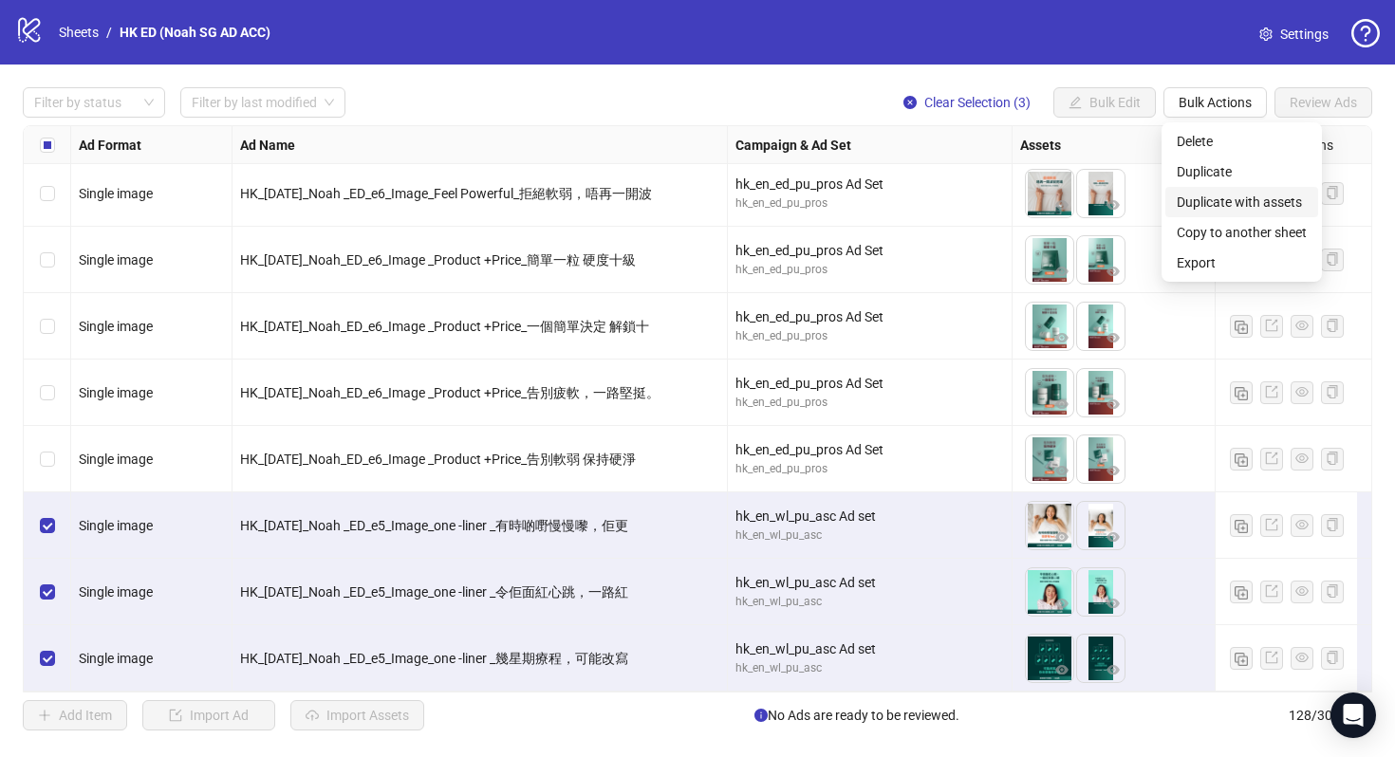
click at [1287, 208] on span "Duplicate with assets" at bounding box center [1242, 202] width 130 height 21
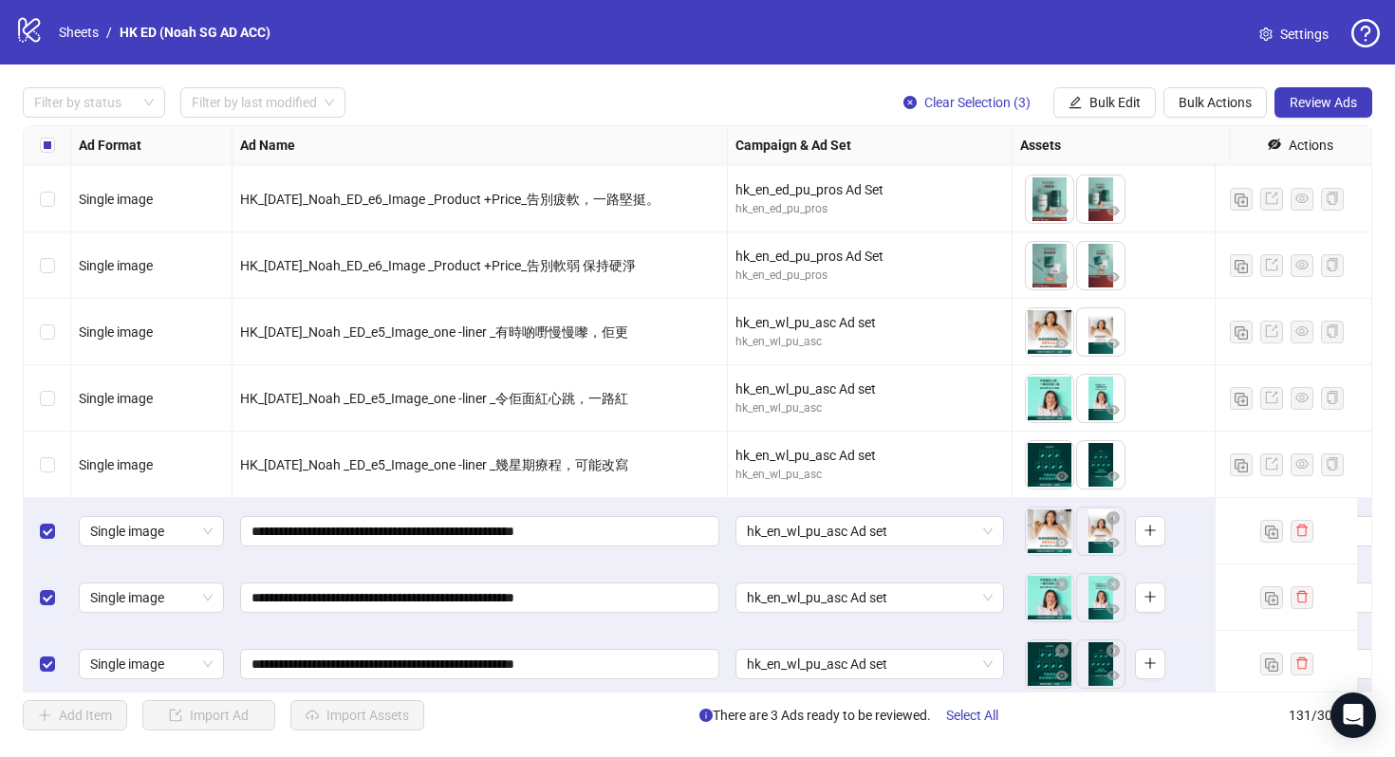
scroll to position [8188, 0]
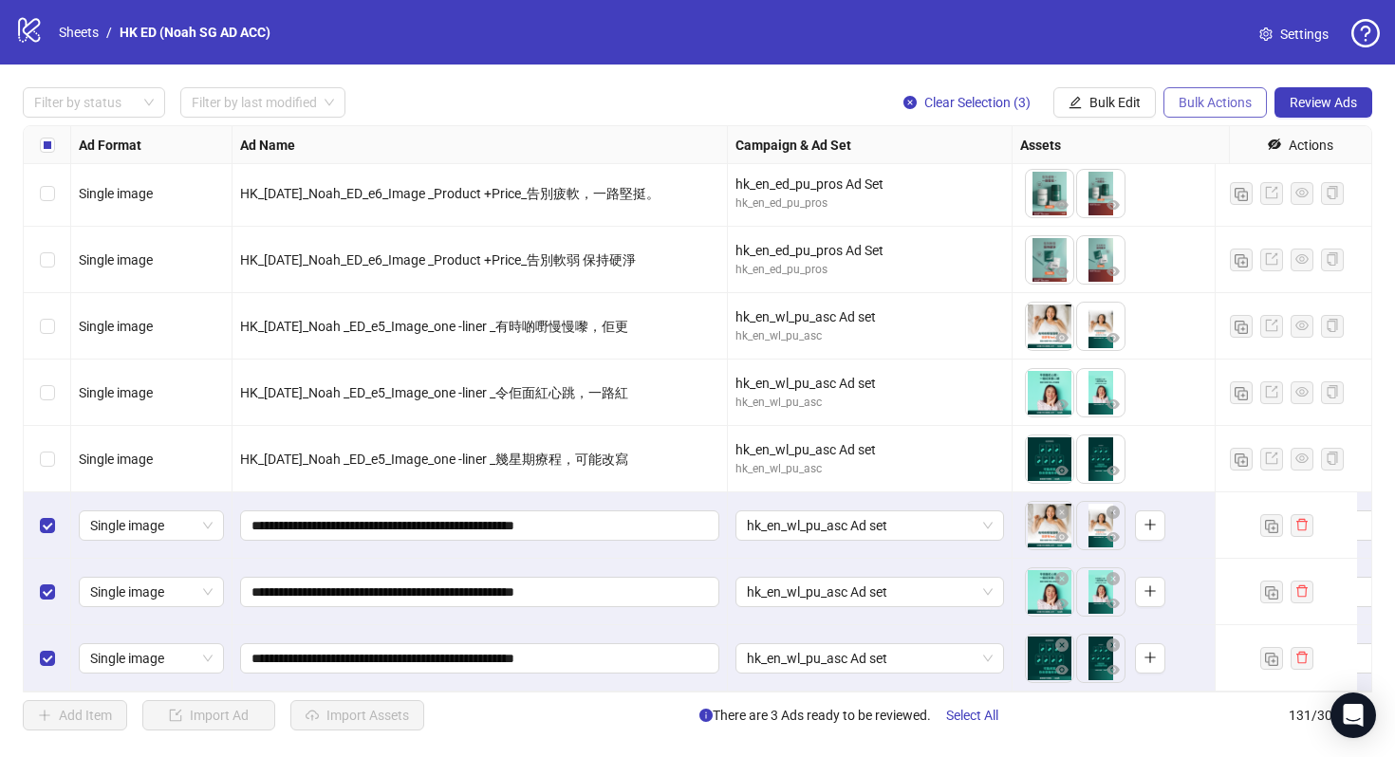
click at [1212, 108] on span "Bulk Actions" at bounding box center [1214, 102] width 73 height 15
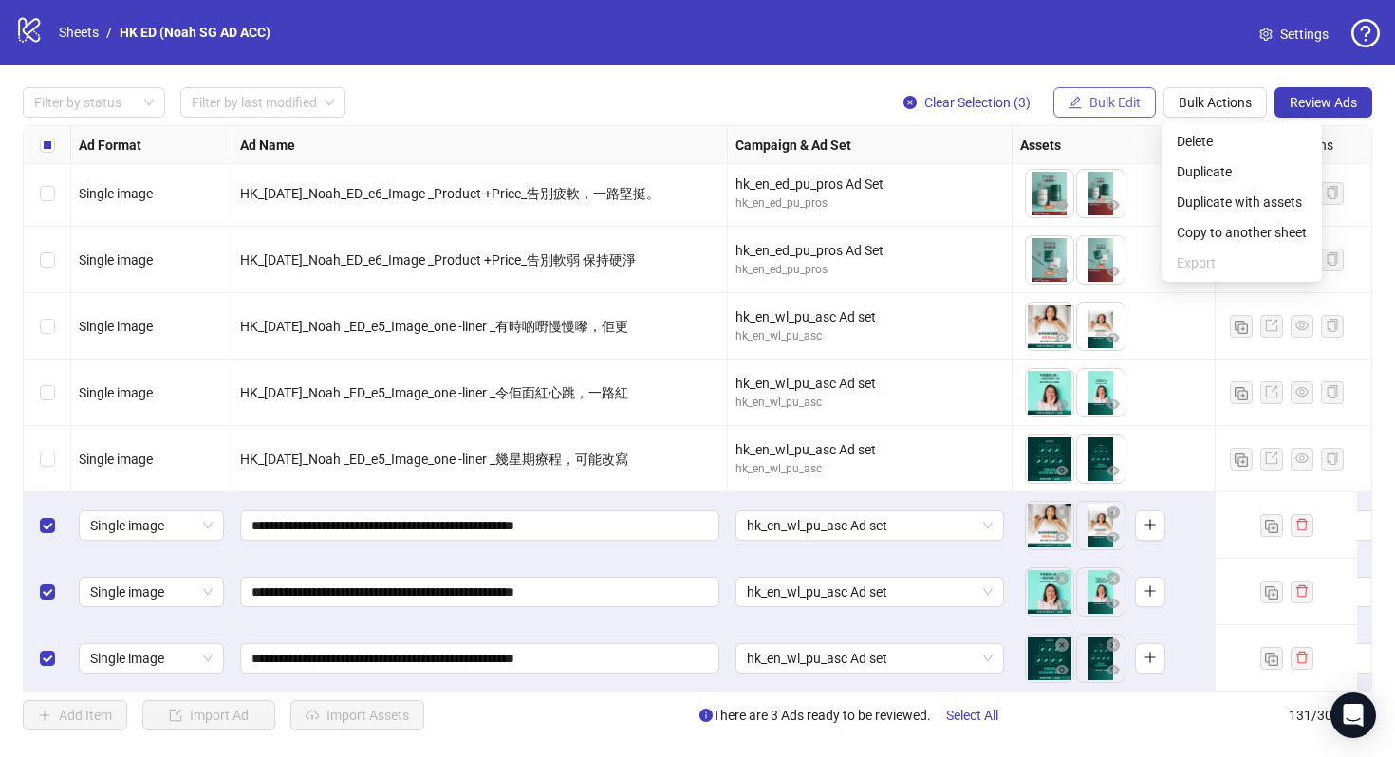
click at [1104, 116] on button "Bulk Edit" at bounding box center [1104, 102] width 102 height 30
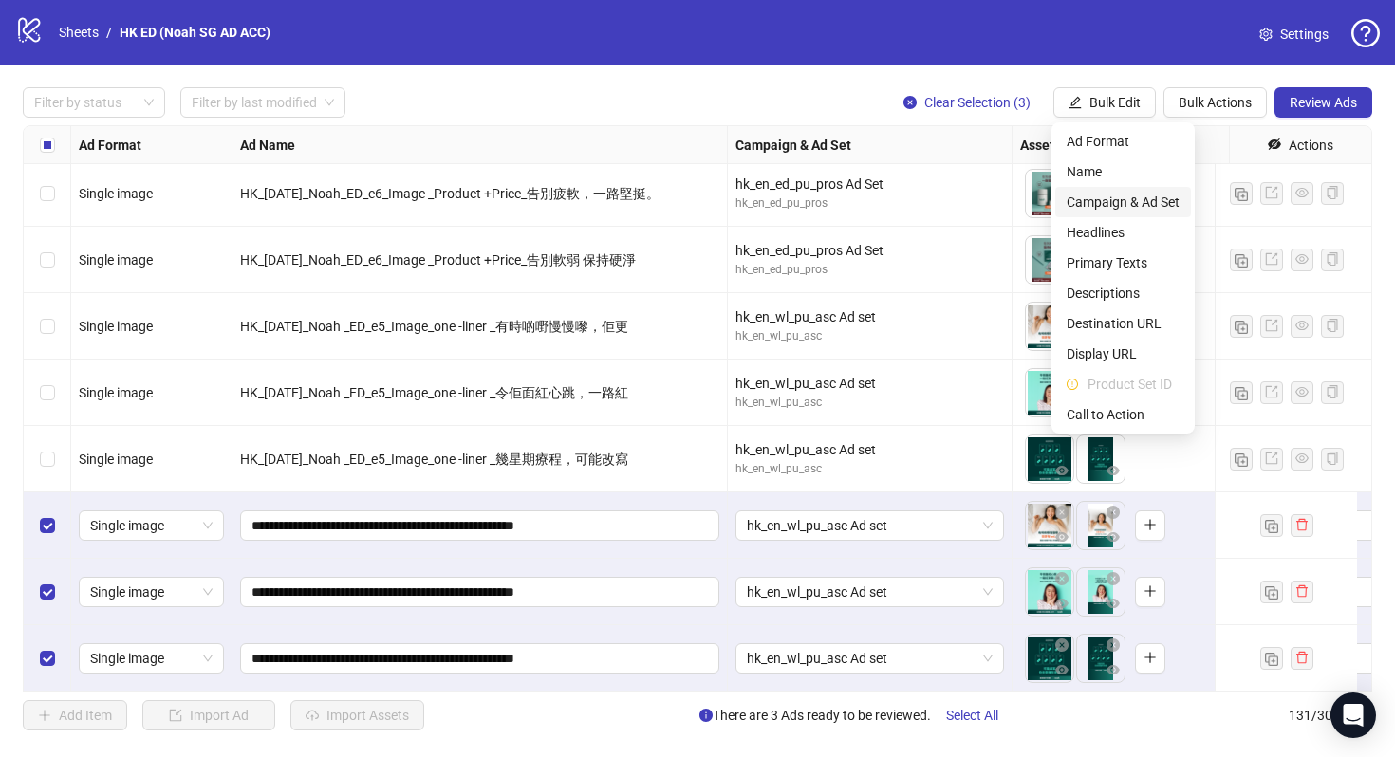
click at [1141, 199] on span "Campaign & Ad Set" at bounding box center [1123, 202] width 113 height 21
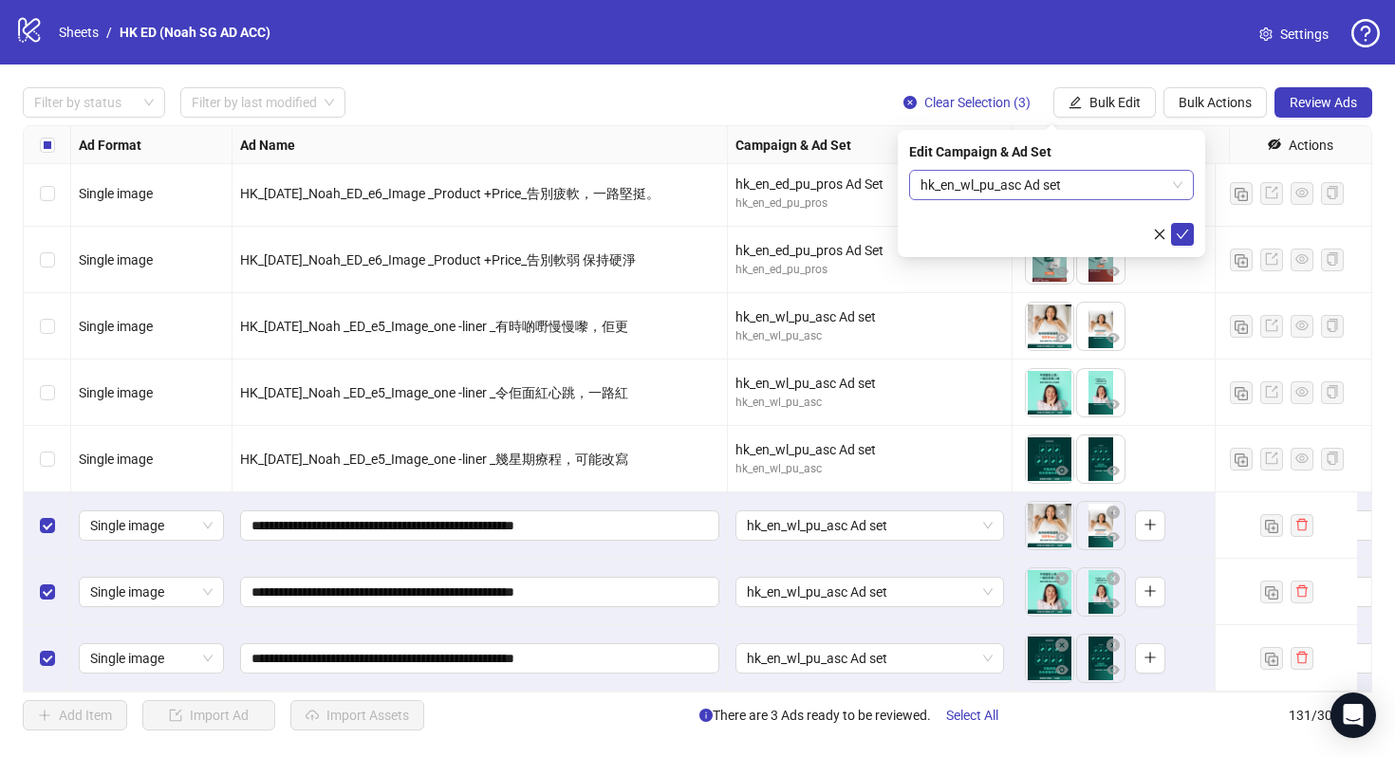
click at [1113, 177] on span "hk_en_wl_pu_asc Ad set" at bounding box center [1051, 185] width 262 height 28
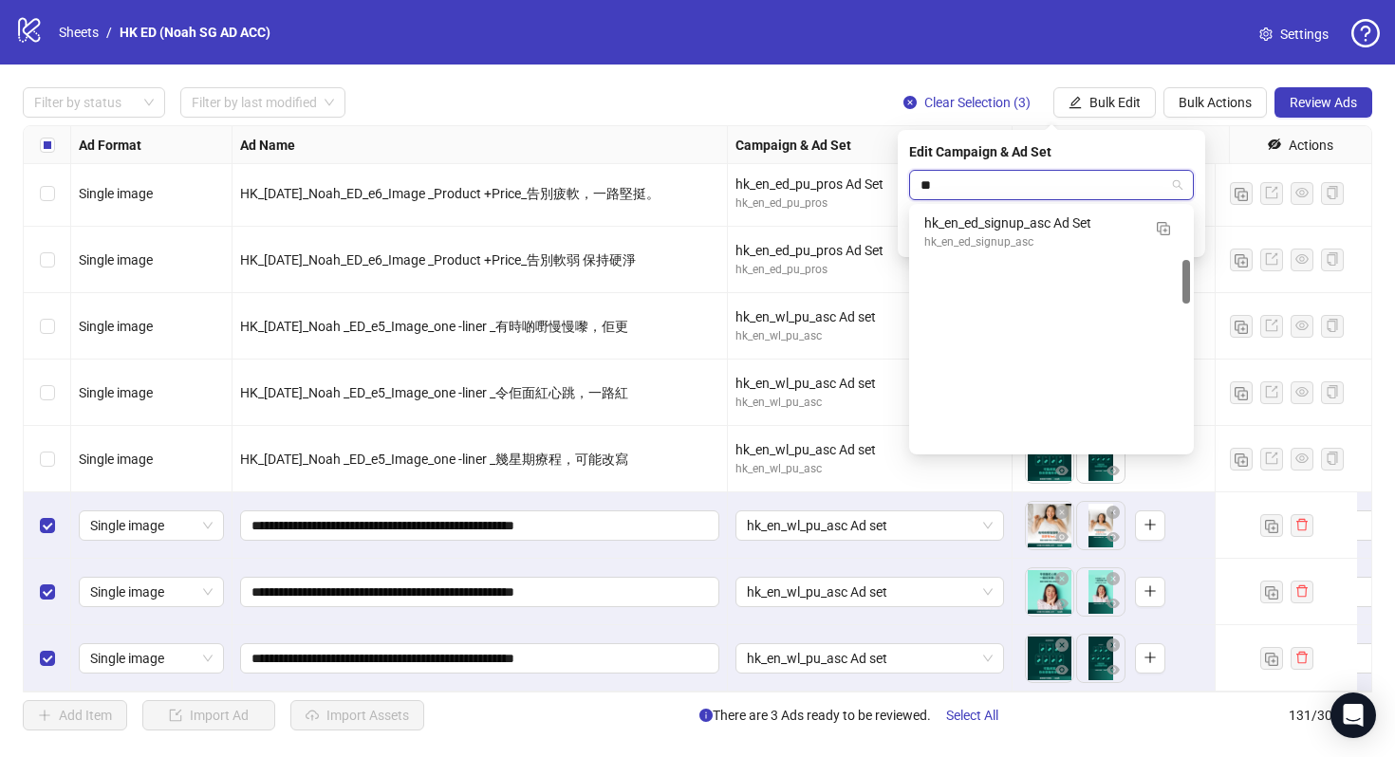
type input "***"
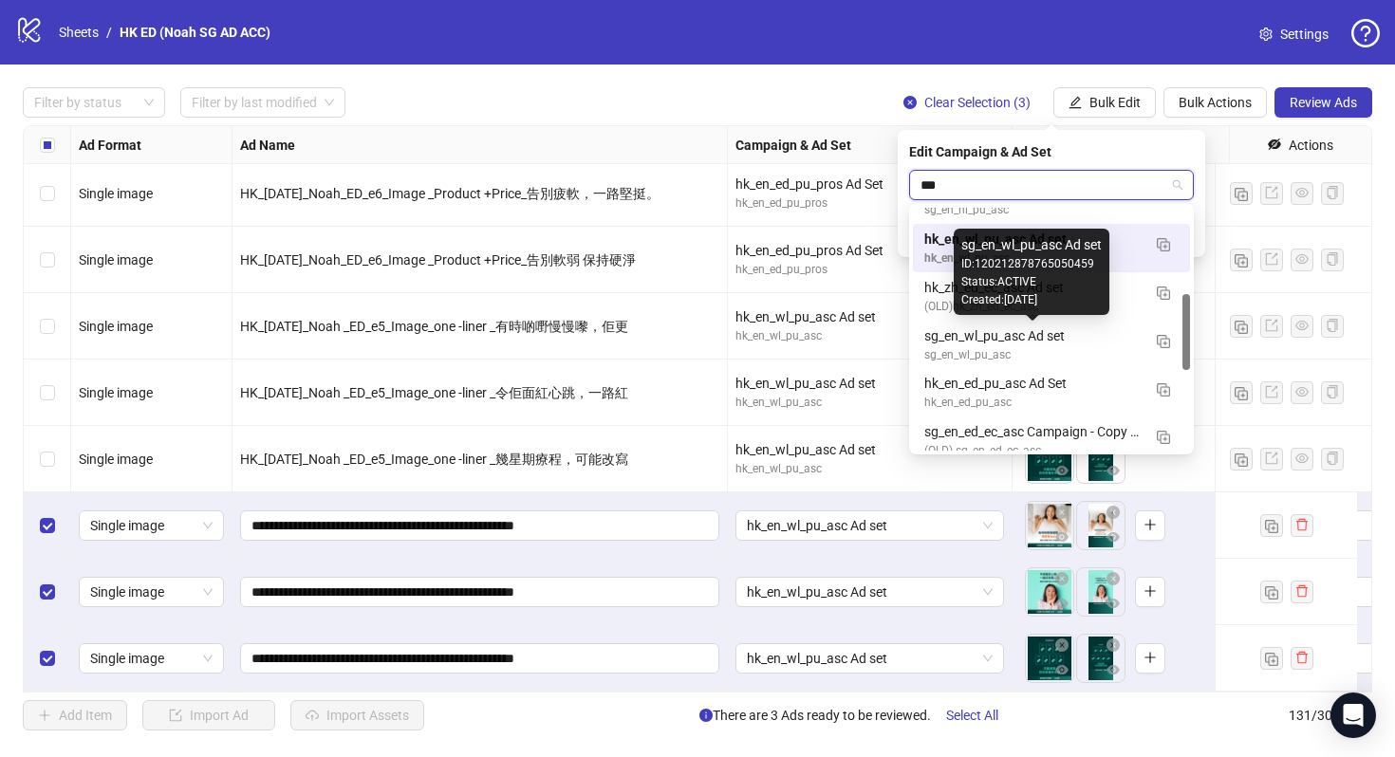
scroll to position [277, 0]
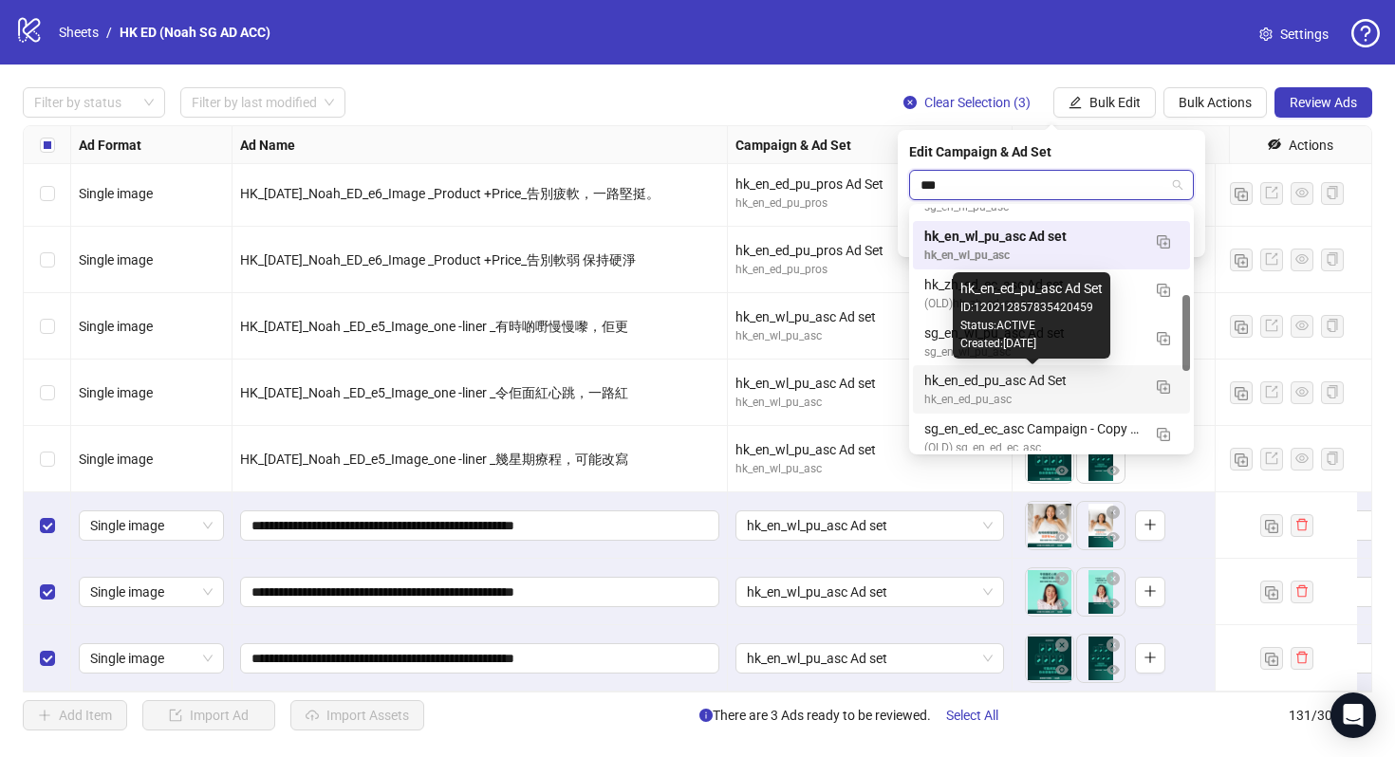
click at [1069, 376] on div "hk_en_ed_pu_asc Ad Set" at bounding box center [1032, 380] width 216 height 21
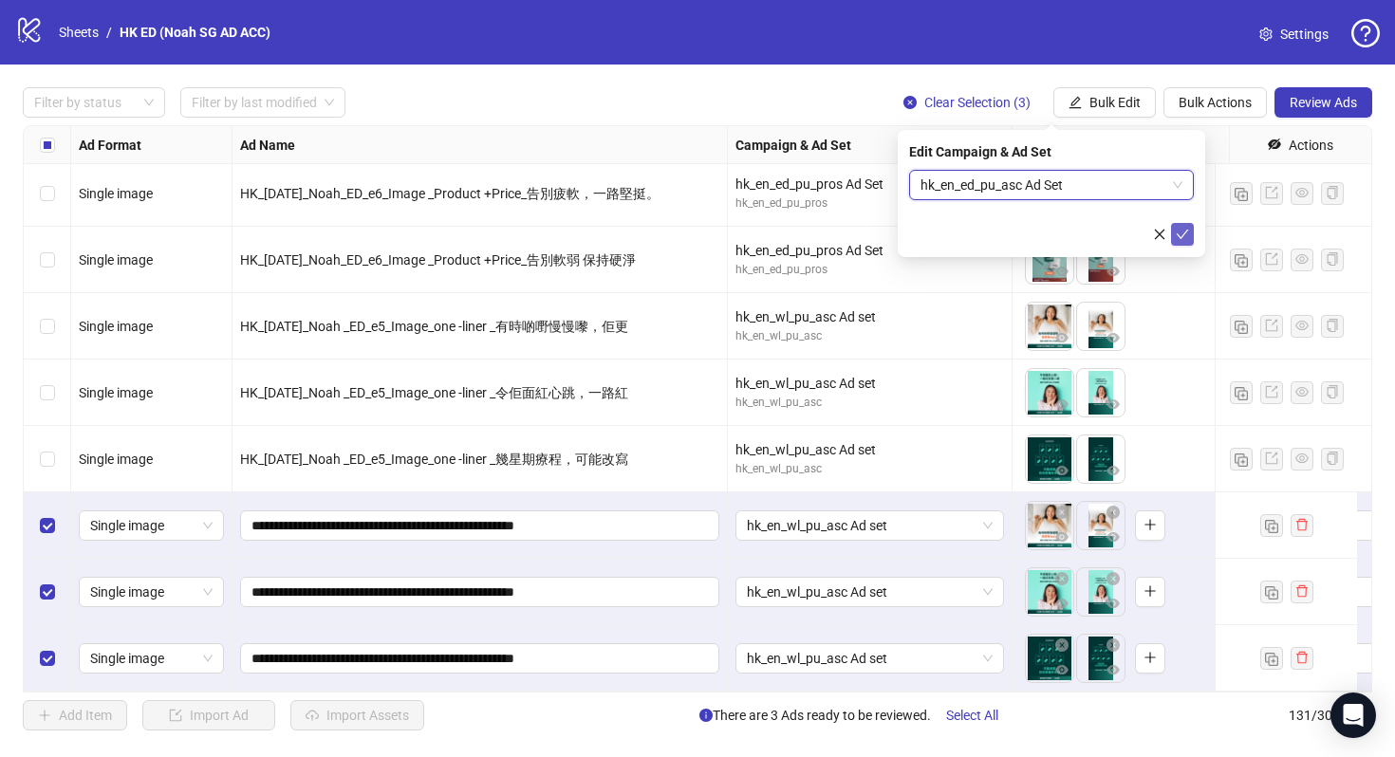
click at [1190, 232] on button "submit" at bounding box center [1182, 234] width 23 height 23
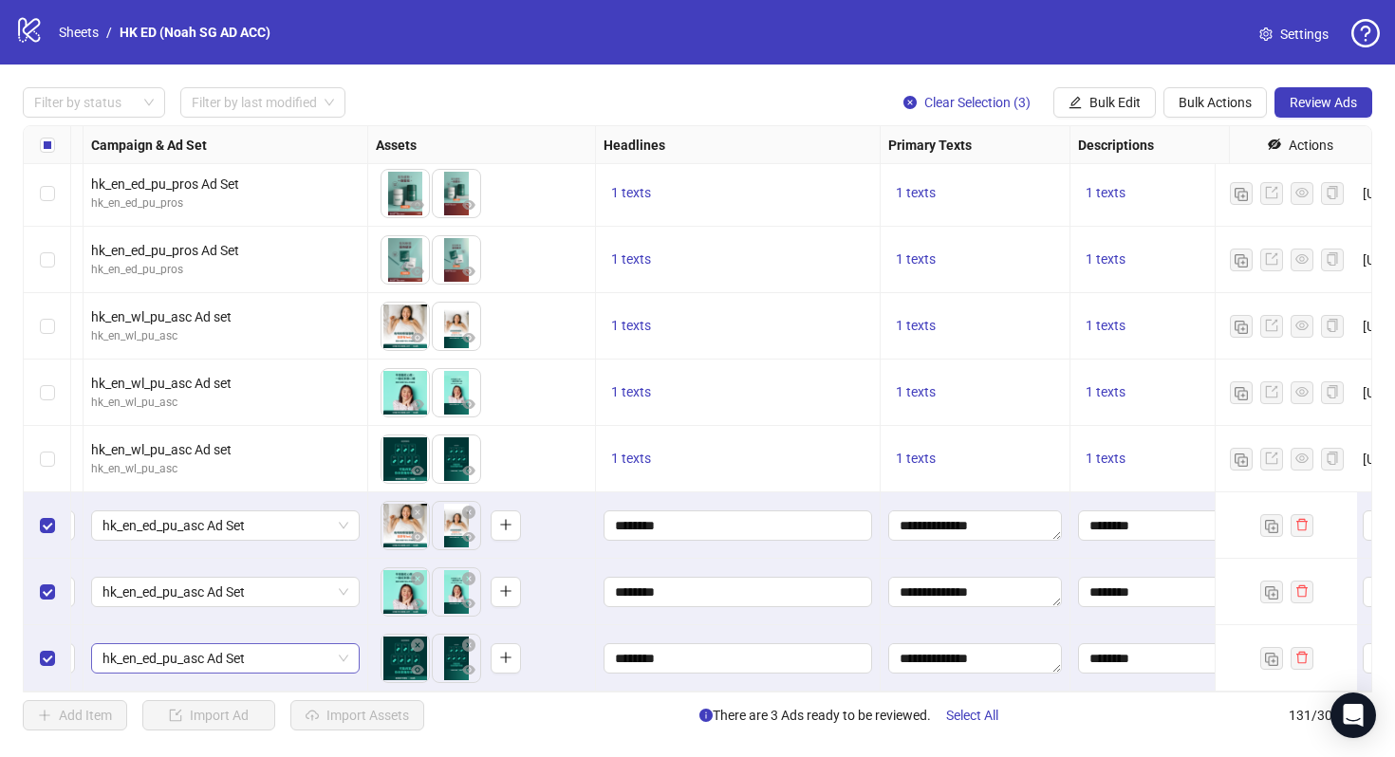
scroll to position [8188, 667]
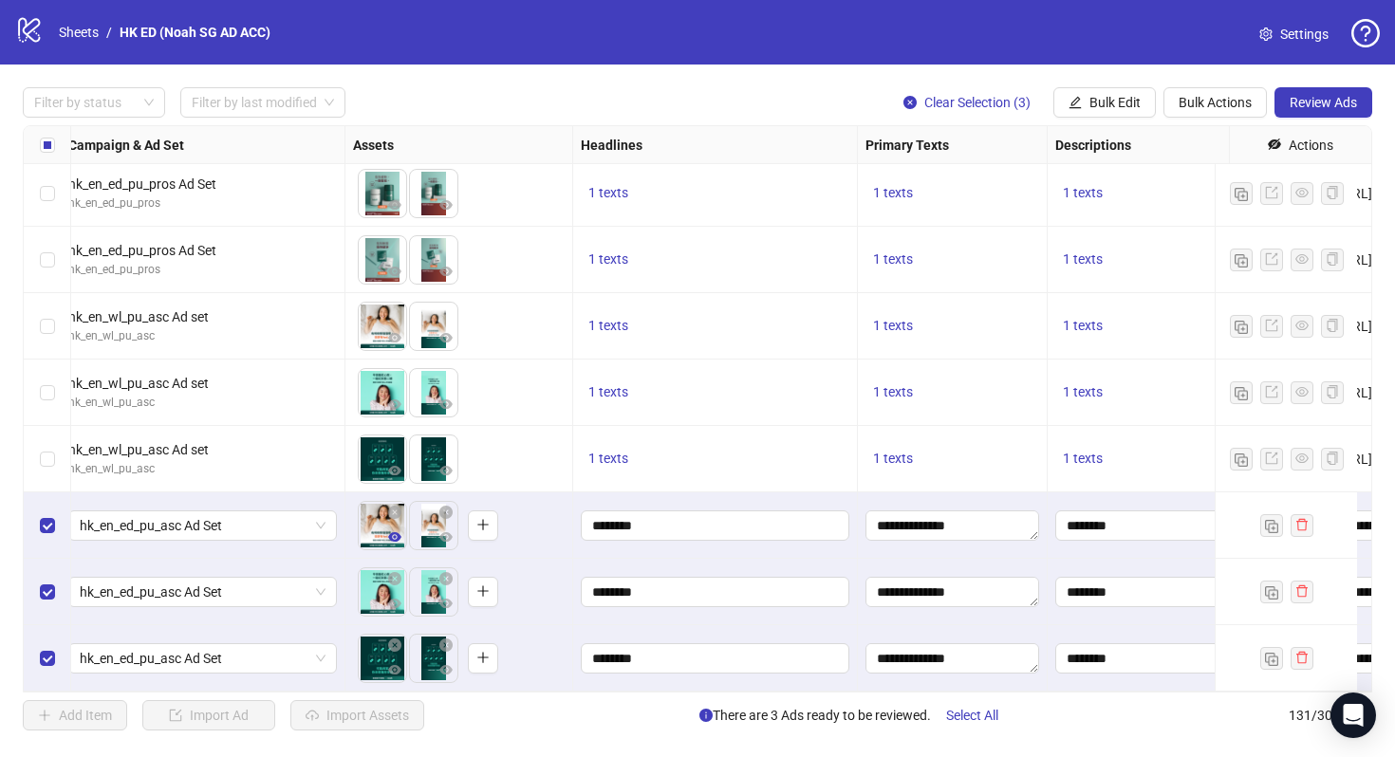
click at [394, 530] on icon "eye" at bounding box center [394, 536] width 13 height 13
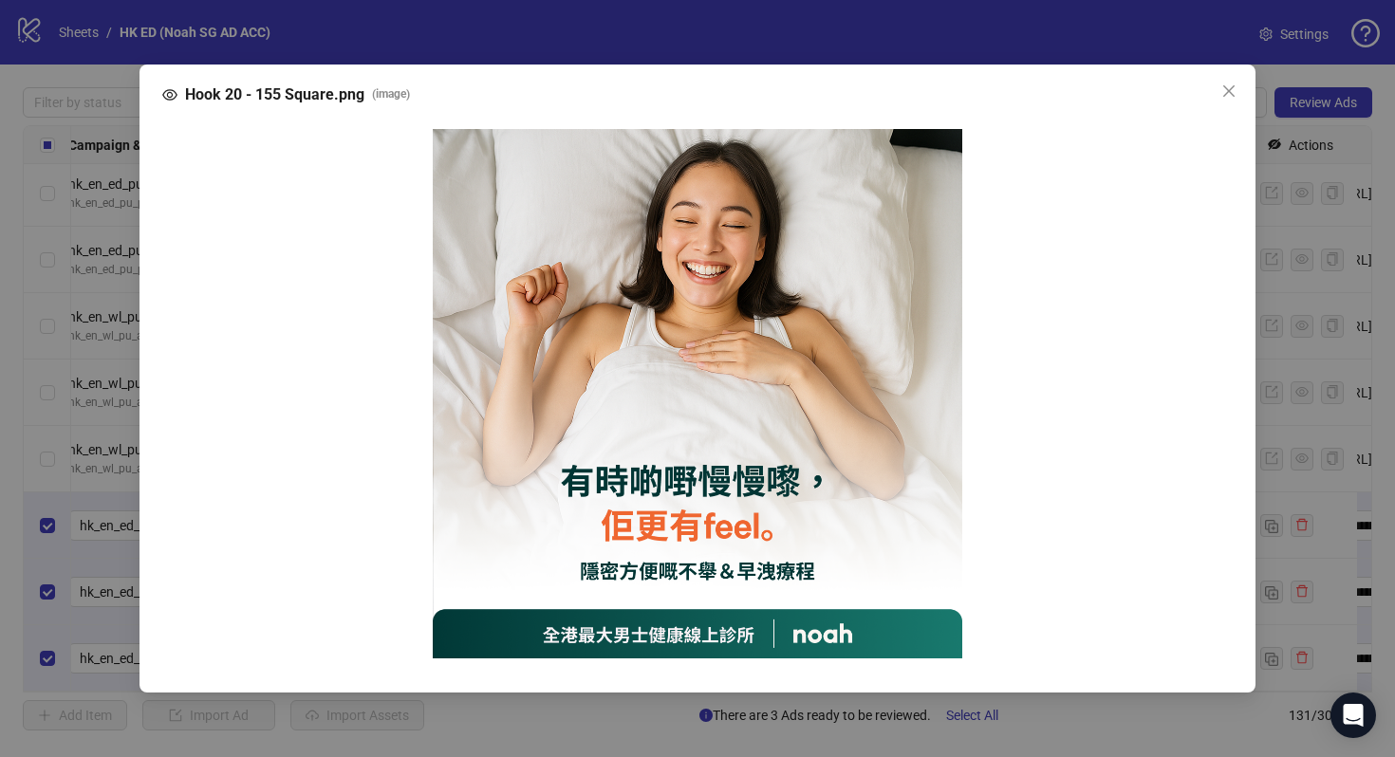
click at [118, 506] on div "Hook 20 - 155 Square.png ( image )" at bounding box center [697, 378] width 1395 height 757
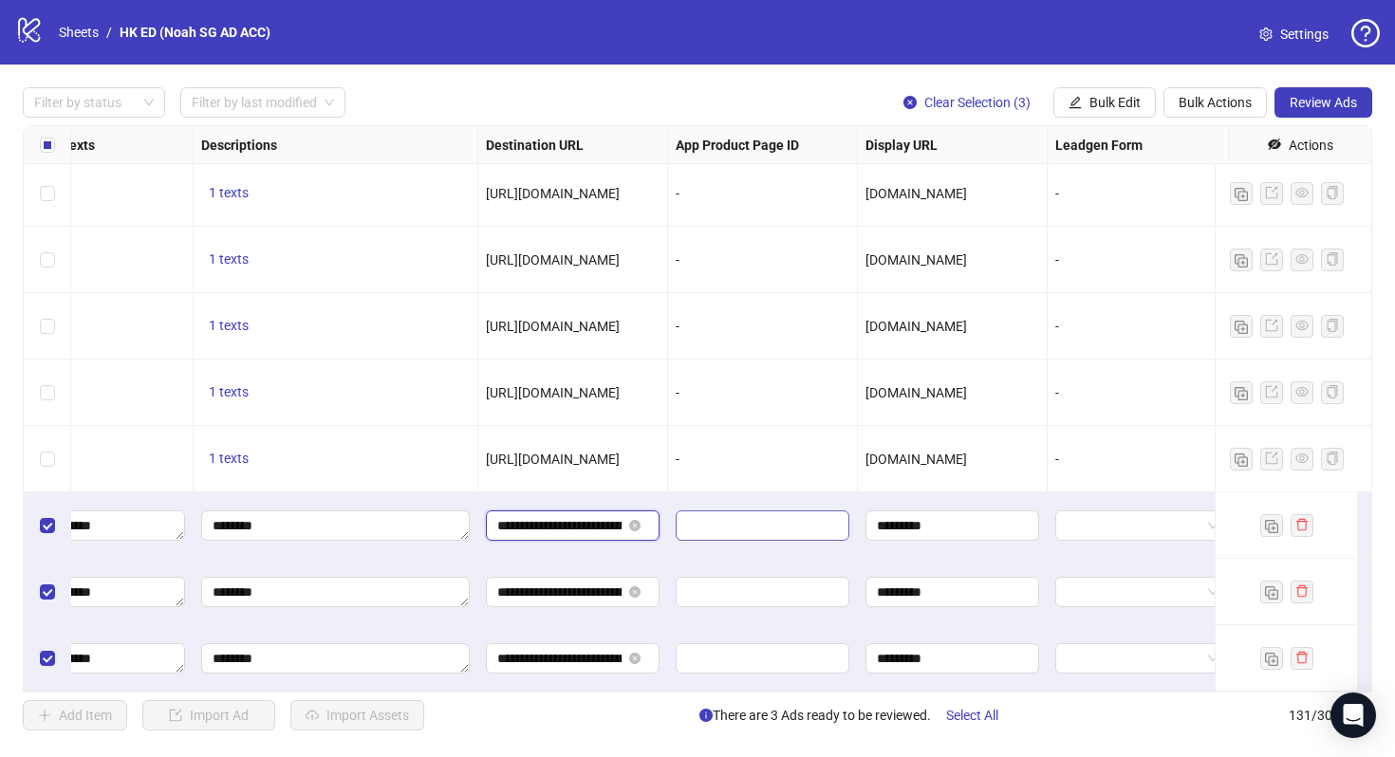
scroll to position [0, 162]
drag, startPoint x: 593, startPoint y: 517, endPoint x: 709, endPoint y: 522, distance: 115.9
click at [631, 454] on div "[URL][DOMAIN_NAME]" at bounding box center [573, 459] width 174 height 21
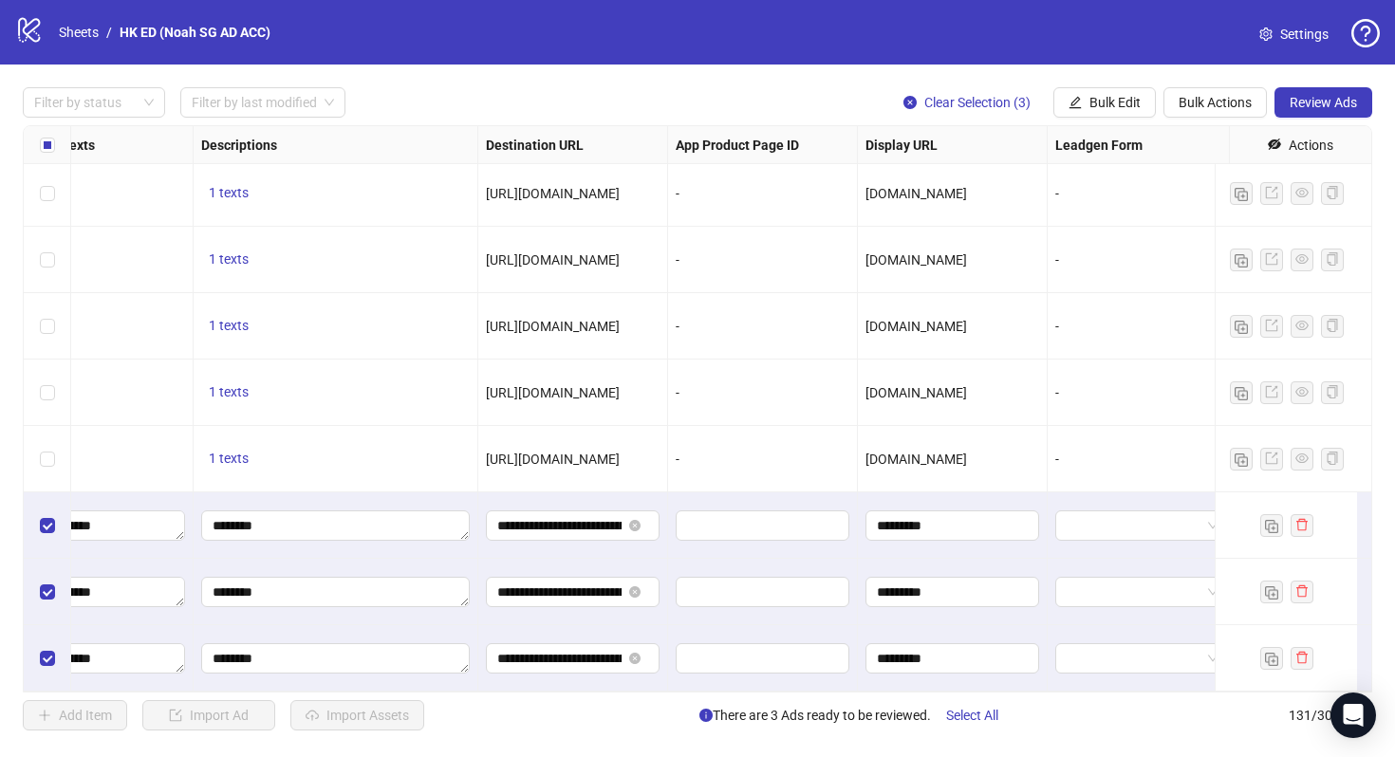
click at [620, 452] on span "[URL][DOMAIN_NAME]" at bounding box center [553, 459] width 134 height 15
copy span "[URL][DOMAIN_NAME]"
click at [635, 653] on icon "close-circle" at bounding box center [634, 658] width 11 height 11
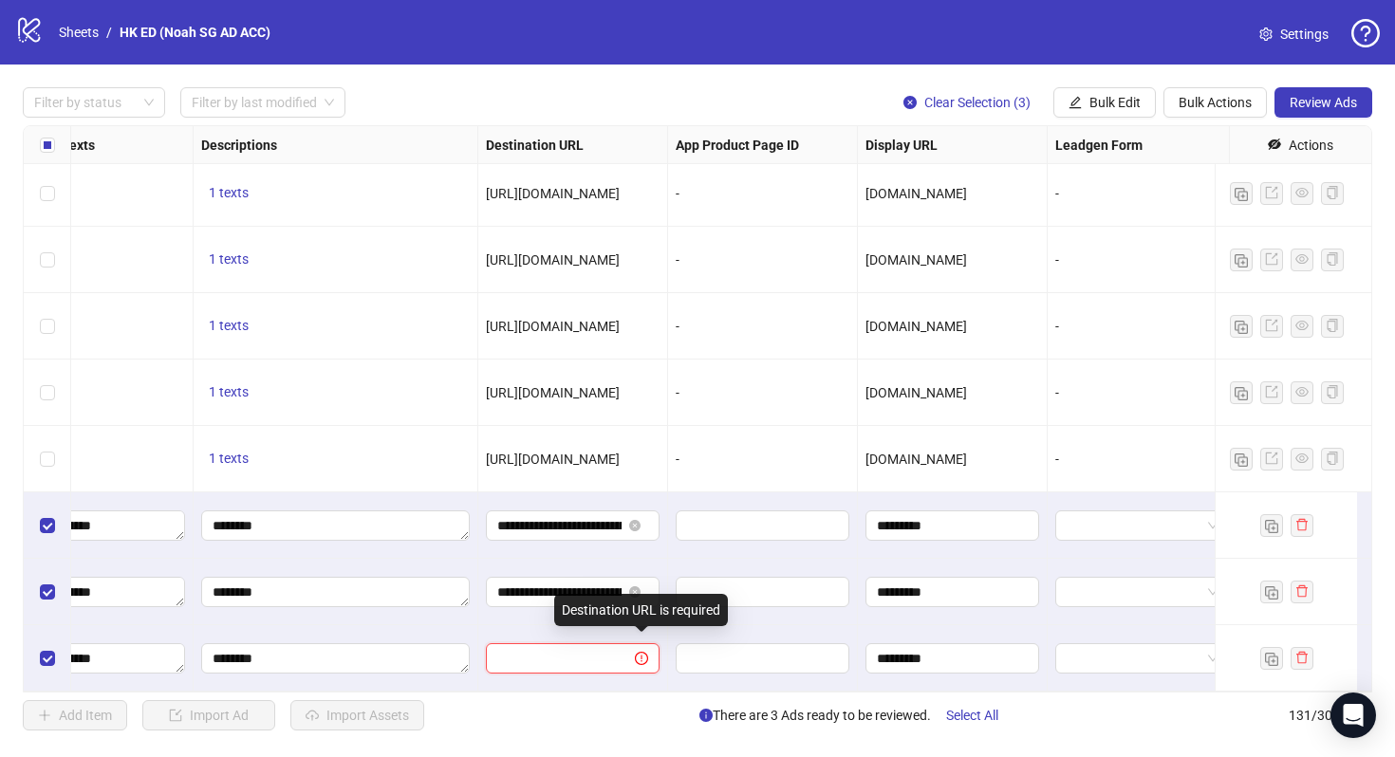
paste input "**********"
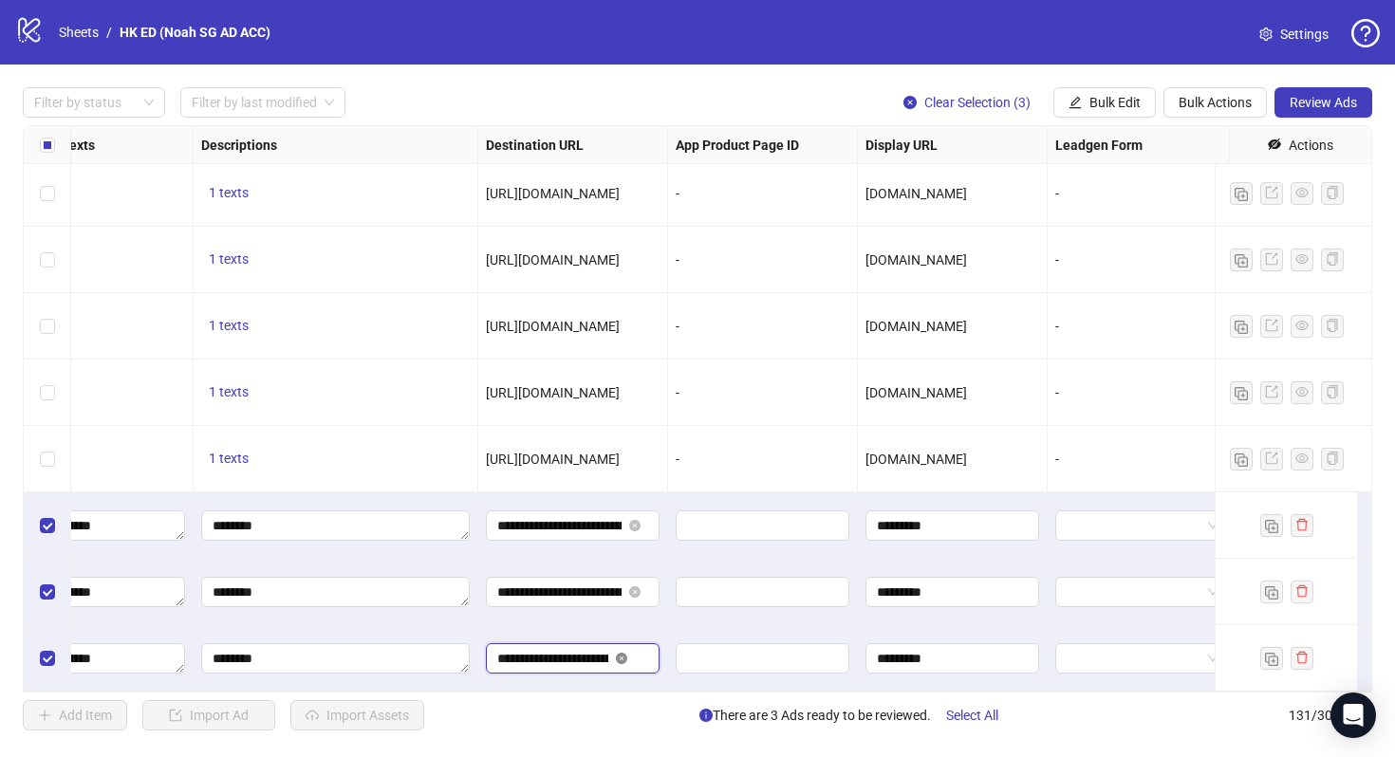
scroll to position [0, 249]
type input "**********"
click at [648, 603] on div "**********" at bounding box center [573, 592] width 190 height 66
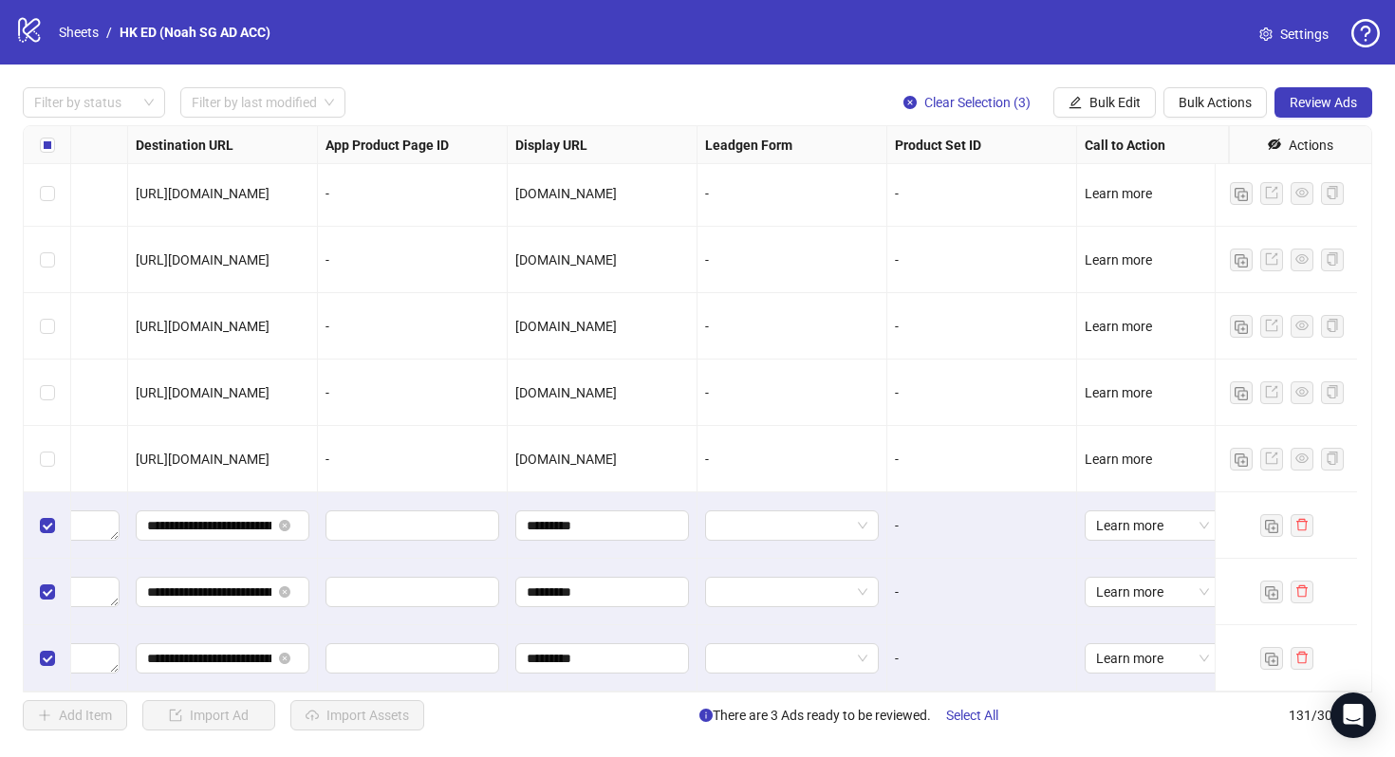
scroll to position [8188, 0]
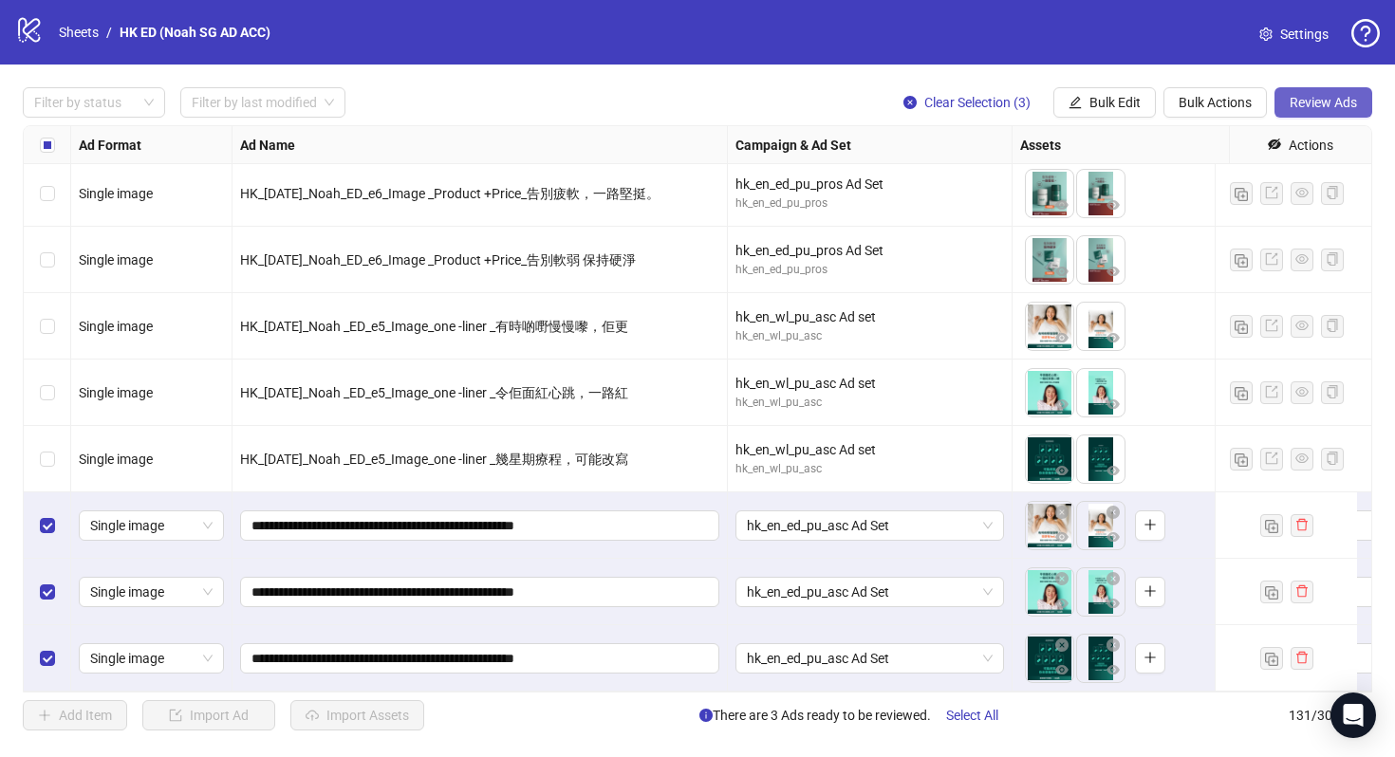
click at [1346, 105] on span "Review Ads" at bounding box center [1323, 102] width 67 height 15
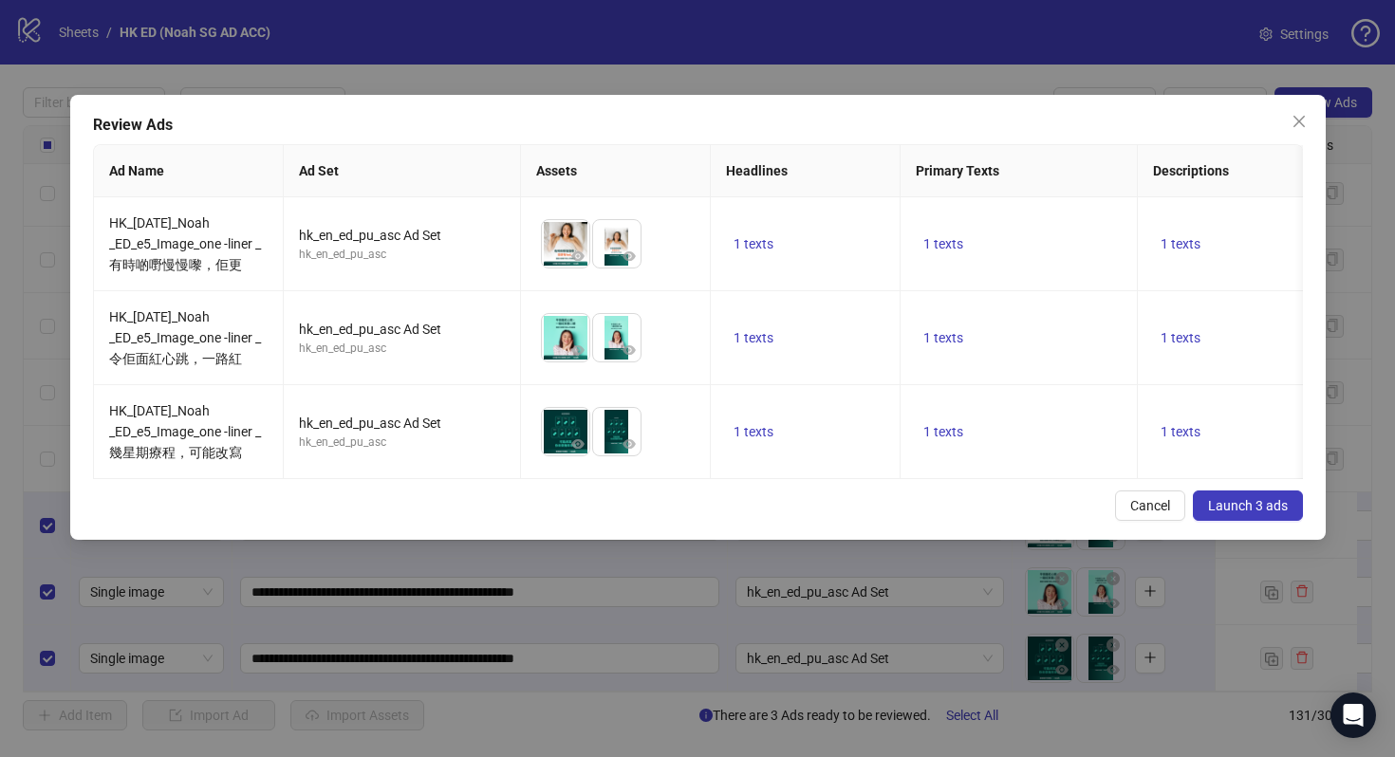
click at [1239, 513] on span "Launch 3 ads" at bounding box center [1248, 505] width 80 height 15
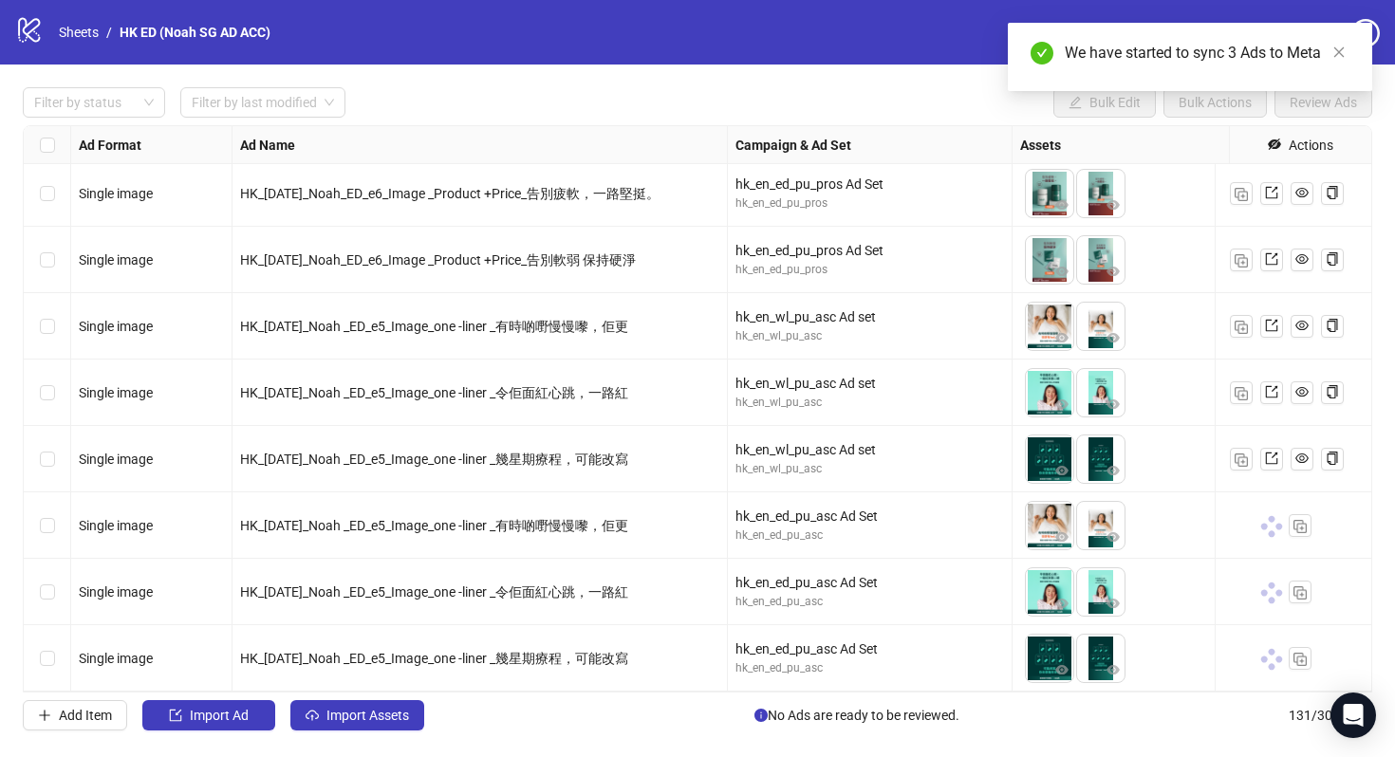
click at [55, 436] on div "Select row 128" at bounding box center [47, 459] width 47 height 66
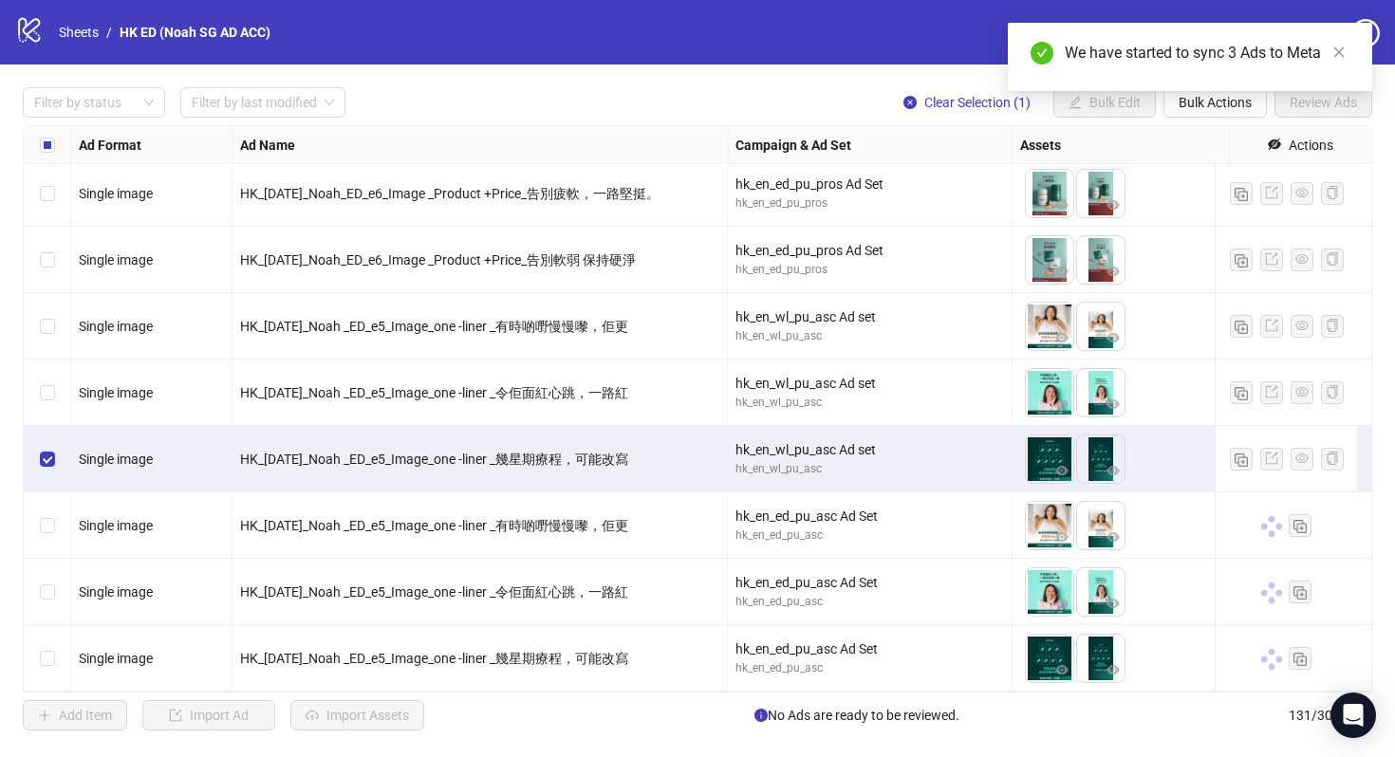
click at [55, 378] on div "Select row 127" at bounding box center [47, 393] width 47 height 66
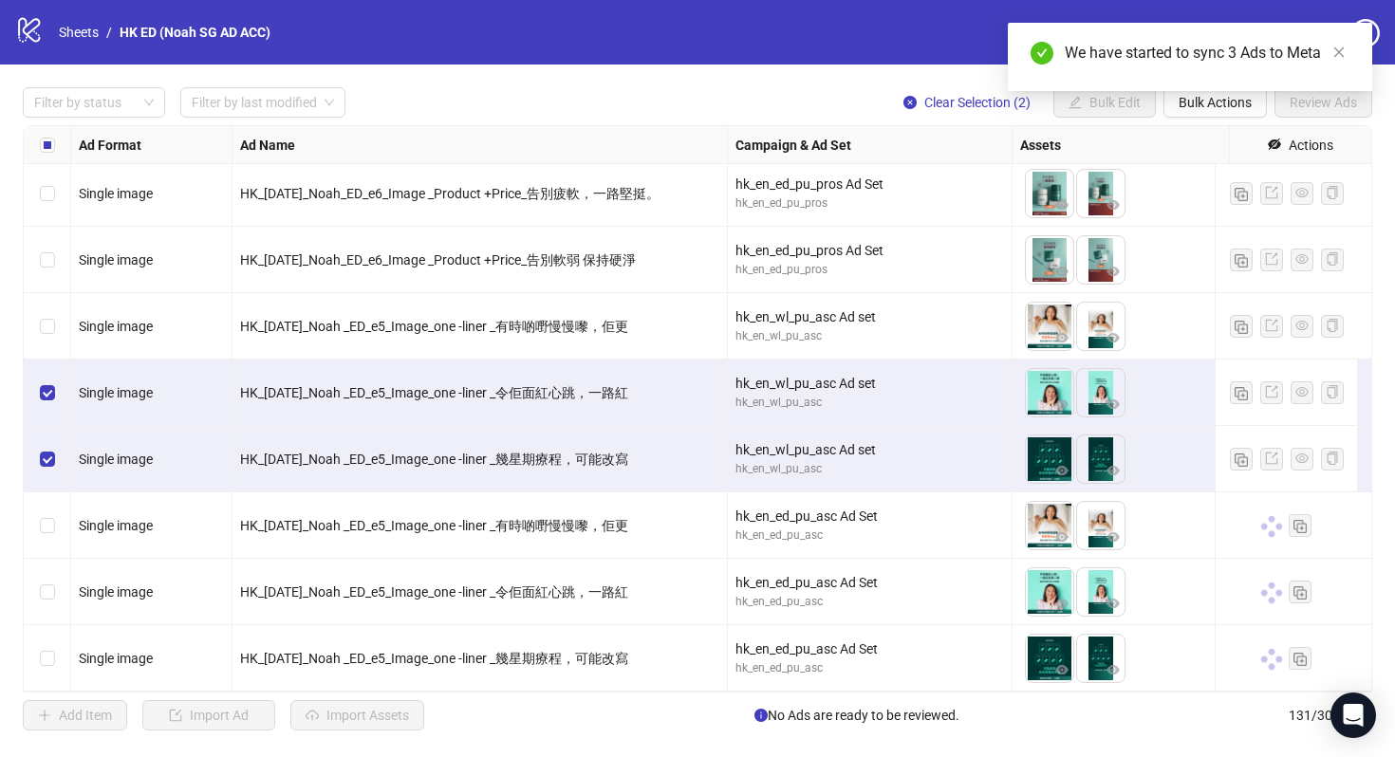
click at [45, 324] on div "Select row 126" at bounding box center [47, 326] width 47 height 66
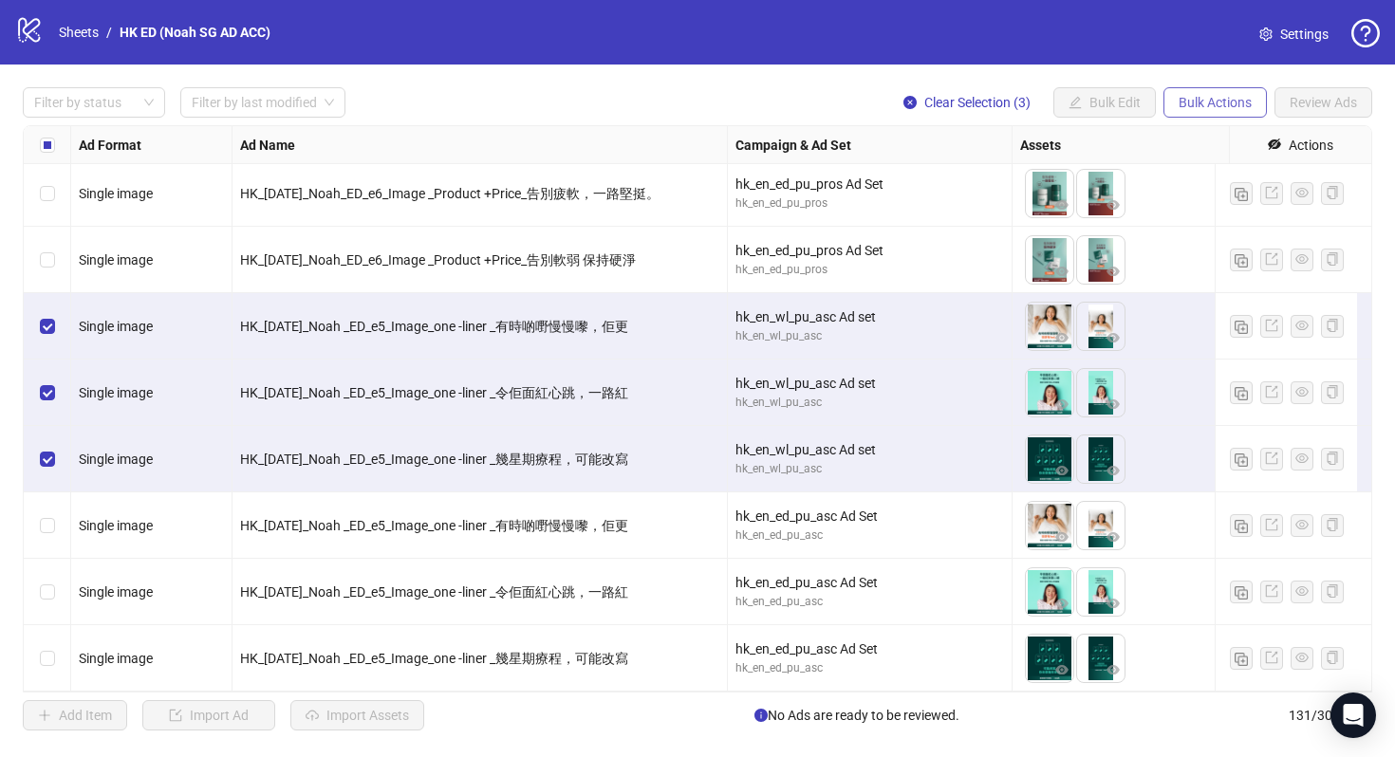
click at [1230, 102] on span "Bulk Actions" at bounding box center [1214, 102] width 73 height 15
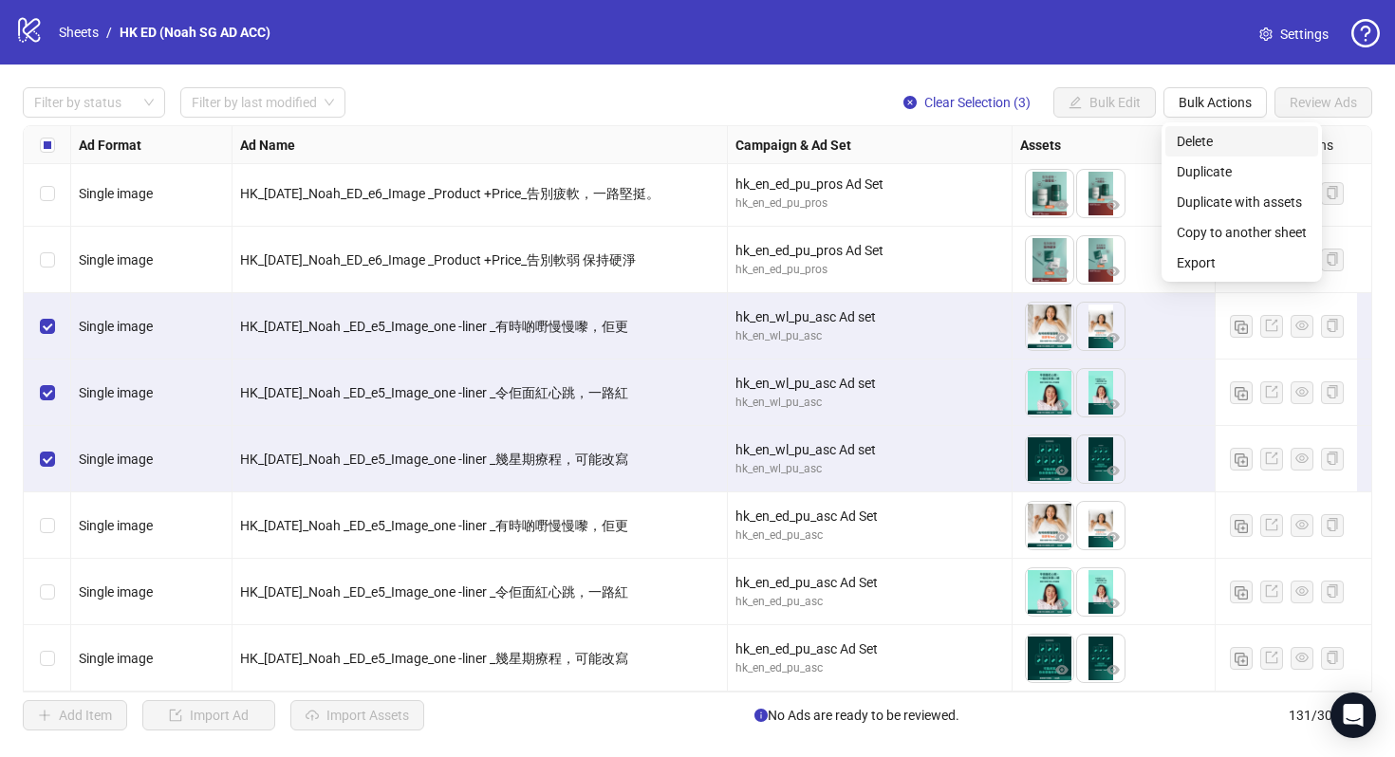
click at [1258, 147] on span "Delete" at bounding box center [1242, 141] width 130 height 21
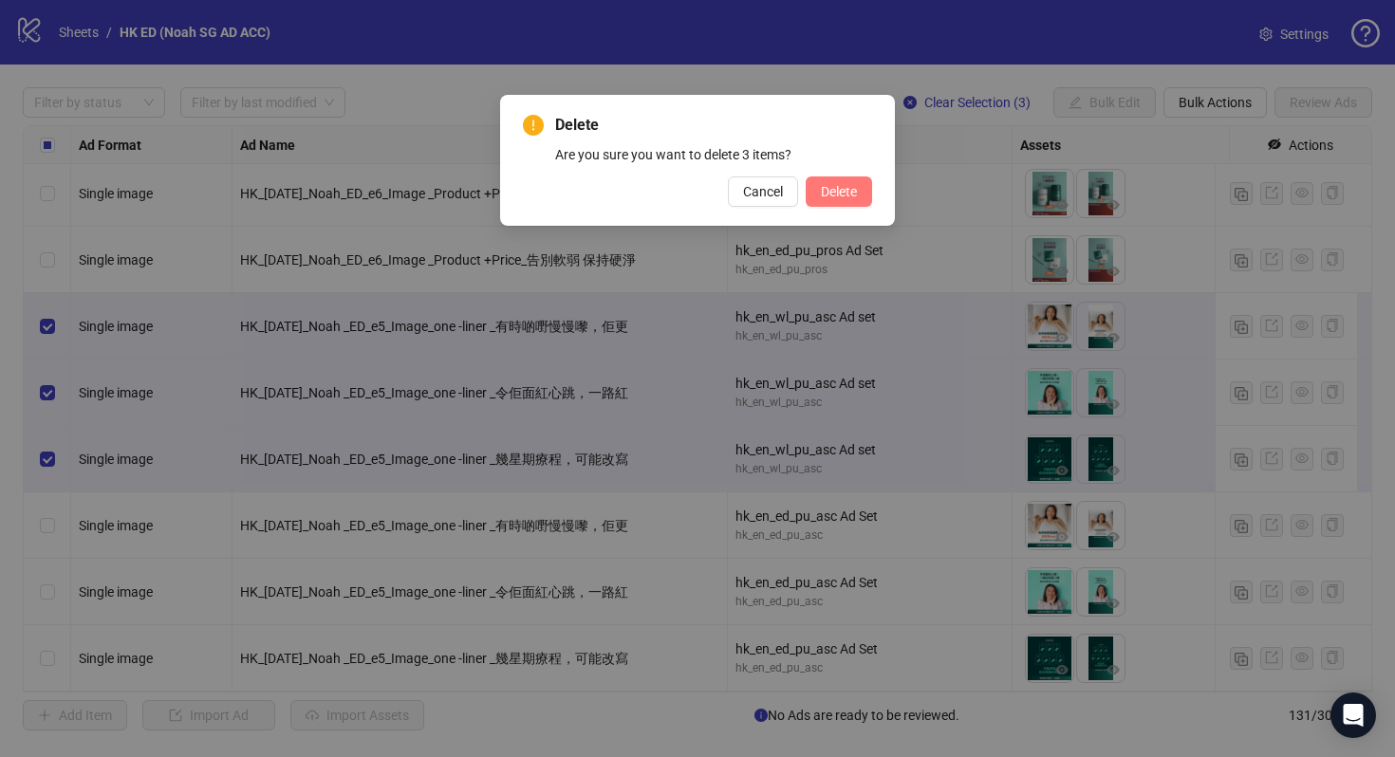
click at [854, 202] on button "Delete" at bounding box center [839, 191] width 66 height 30
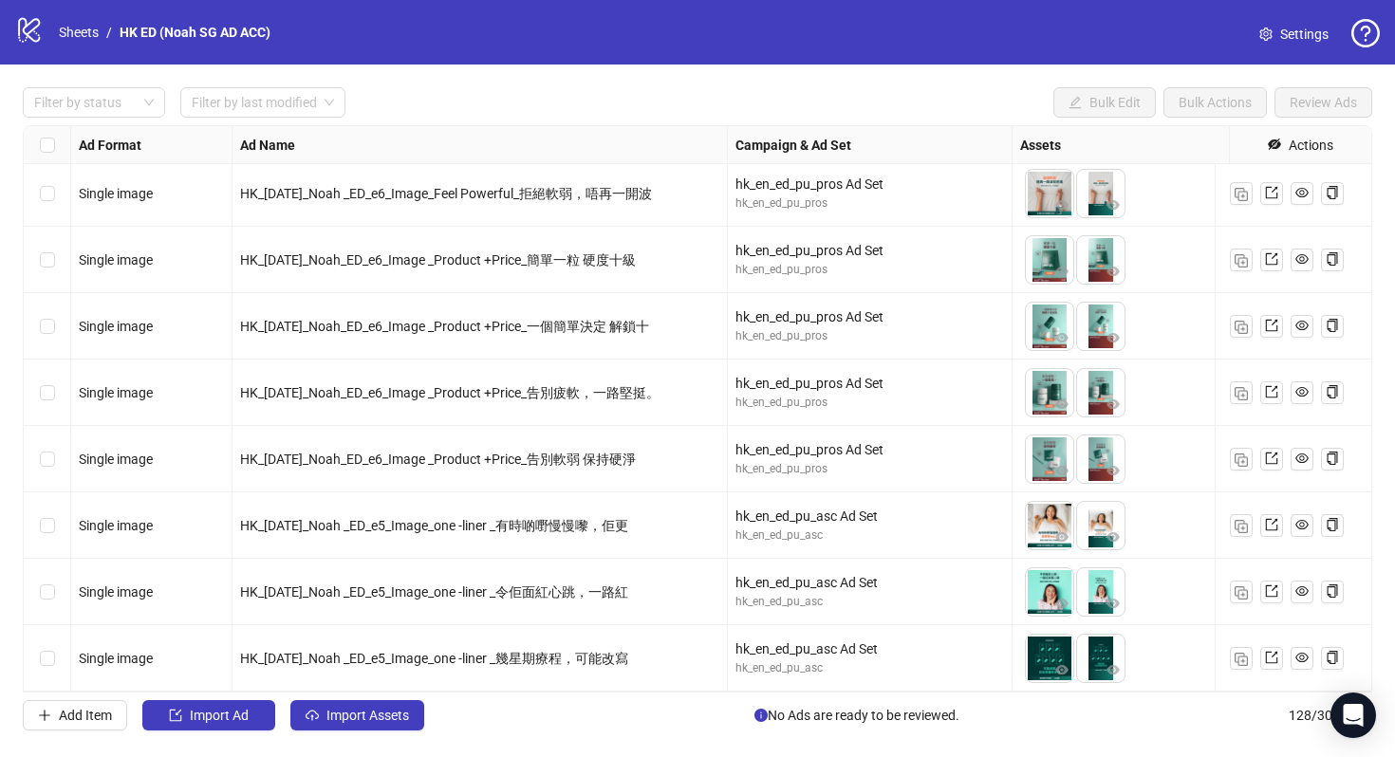
scroll to position [7989, 0]
click at [85, 31] on link "Sheets" at bounding box center [78, 32] width 47 height 21
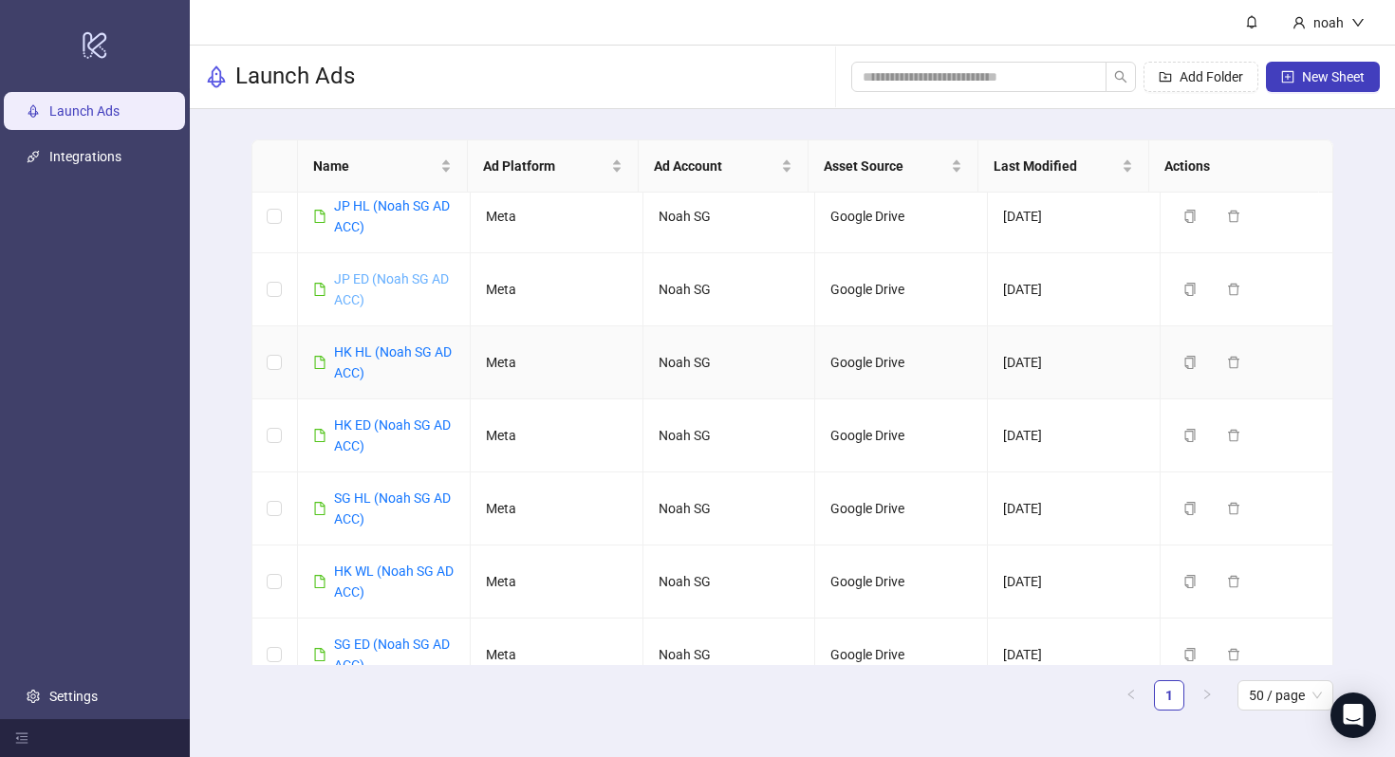
scroll to position [130, 0]
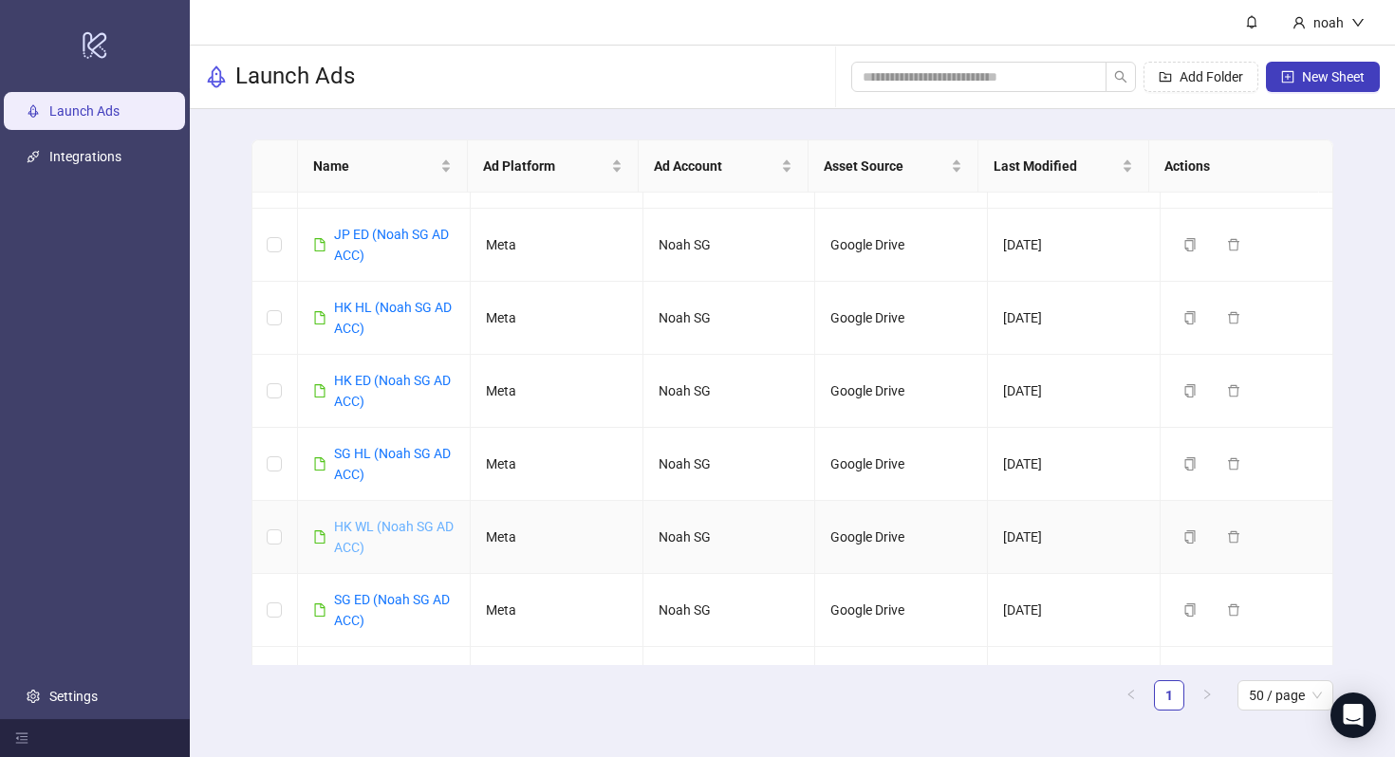
click at [417, 527] on link "HK WL (Noah SG AD ACC)" at bounding box center [394, 537] width 120 height 36
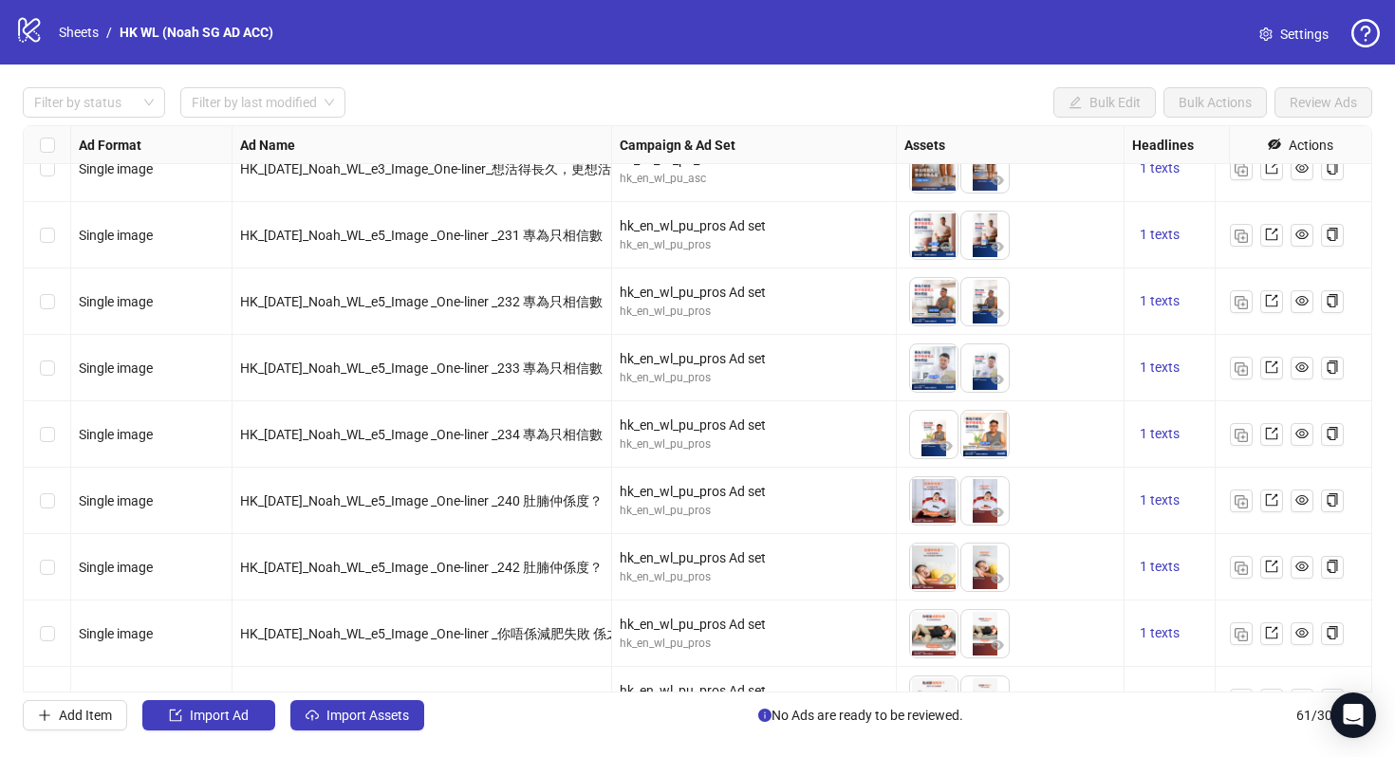
scroll to position [2655, 0]
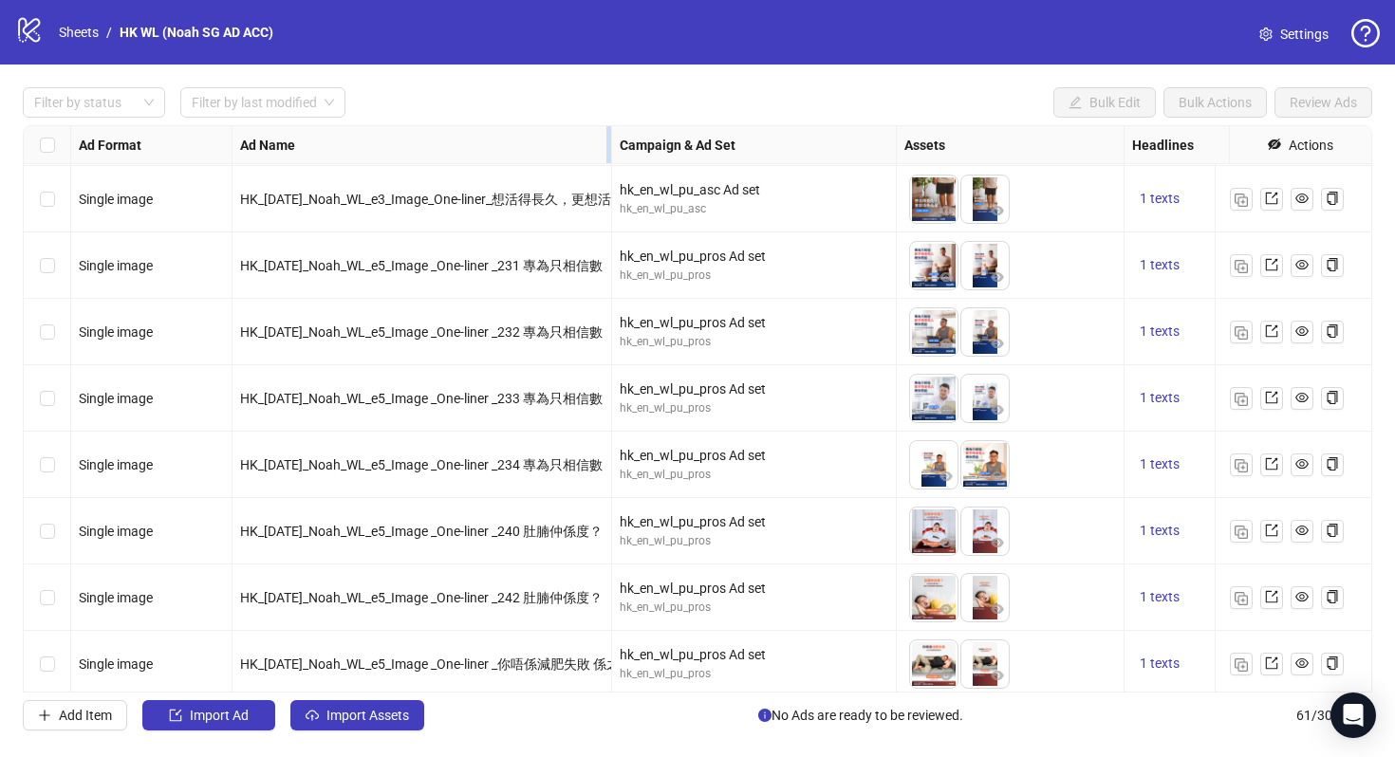
drag, startPoint x: 610, startPoint y: 150, endPoint x: 655, endPoint y: 150, distance: 44.6
click at [611, 150] on div "Resize Ad Name column" at bounding box center [608, 144] width 5 height 37
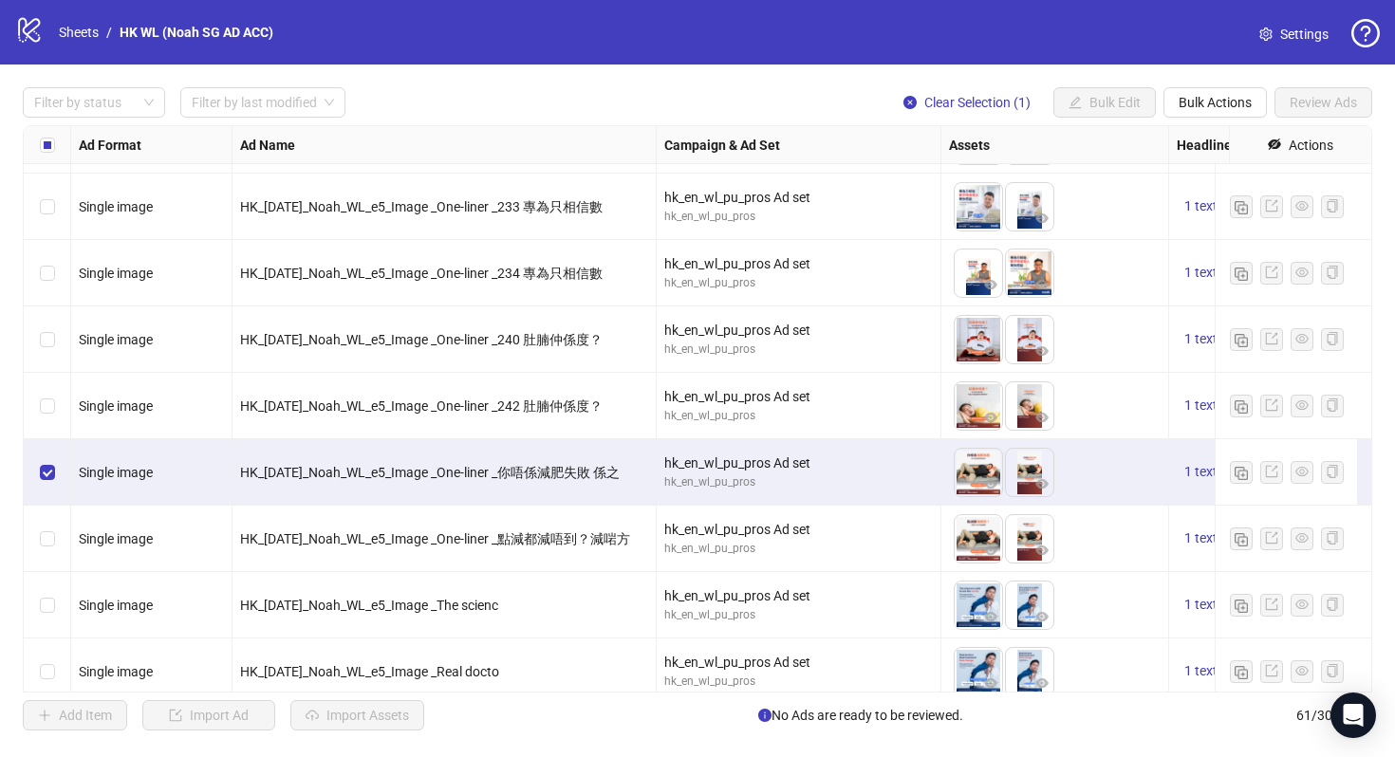
scroll to position [2774, 0]
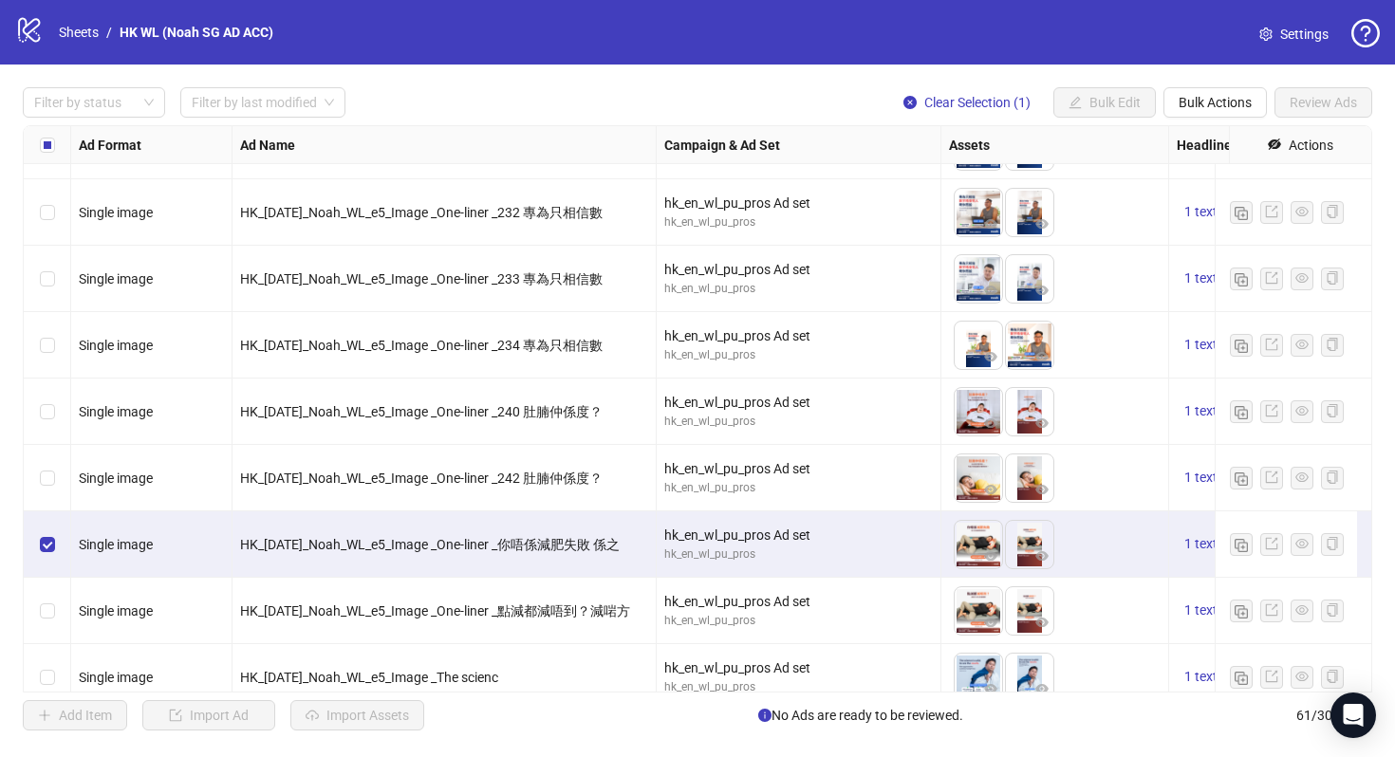
click at [47, 398] on div "Select row 46" at bounding box center [47, 412] width 47 height 66
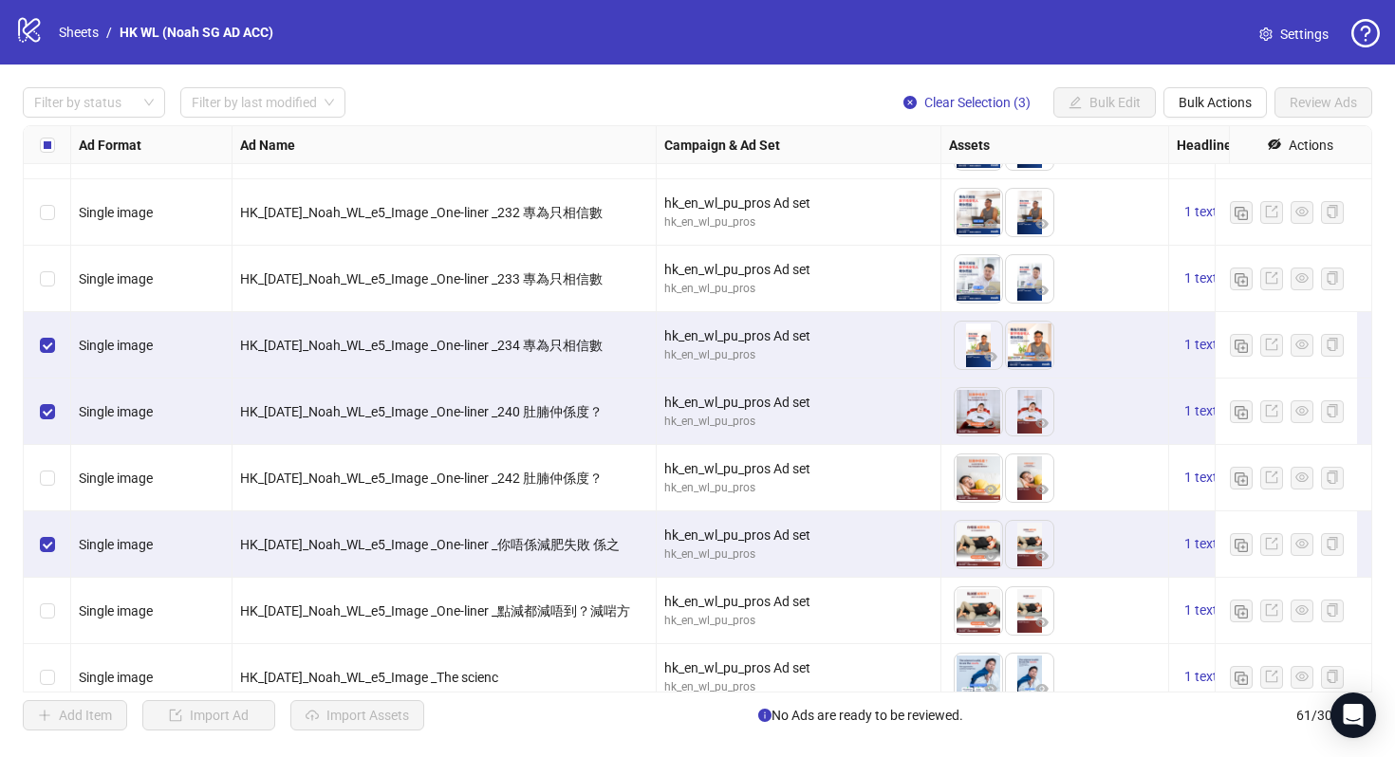
scroll to position [2809, 0]
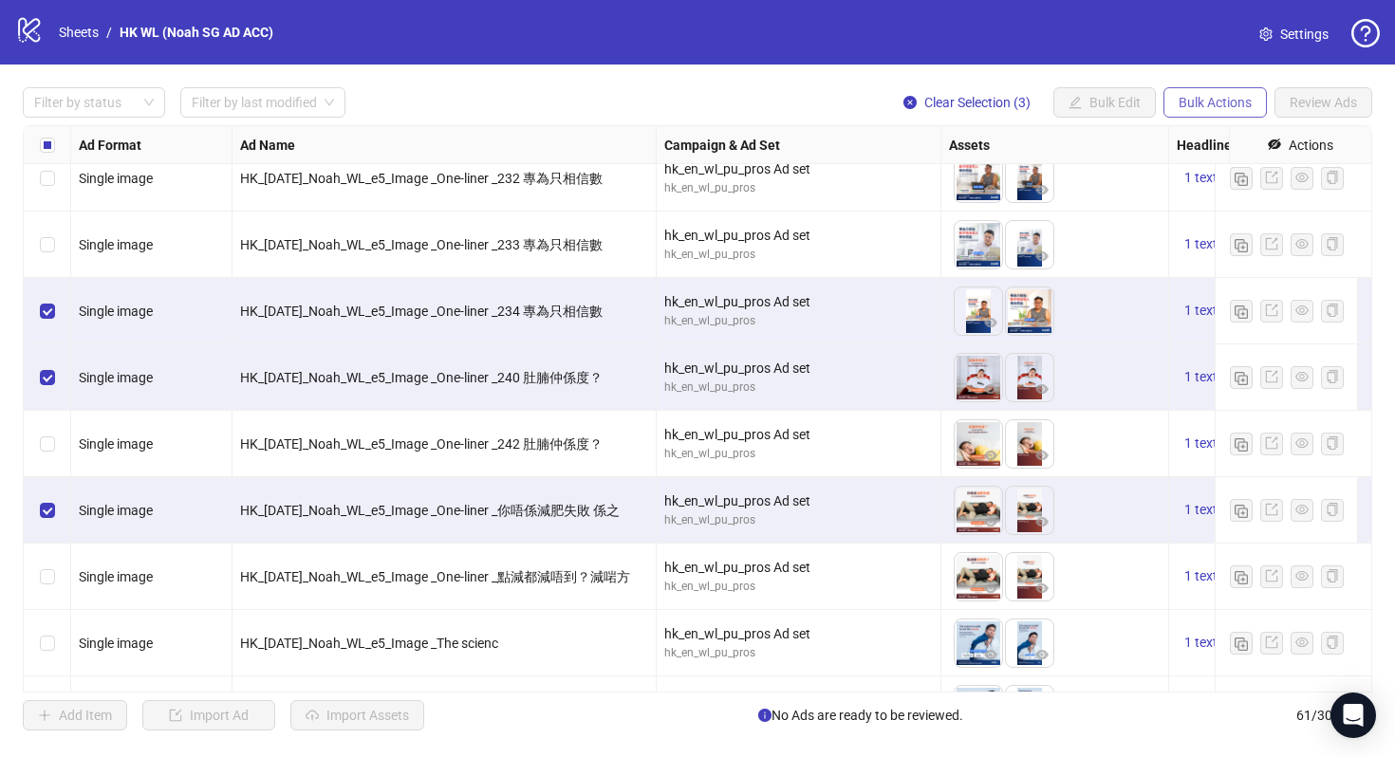
click at [1220, 107] on span "Bulk Actions" at bounding box center [1214, 102] width 73 height 15
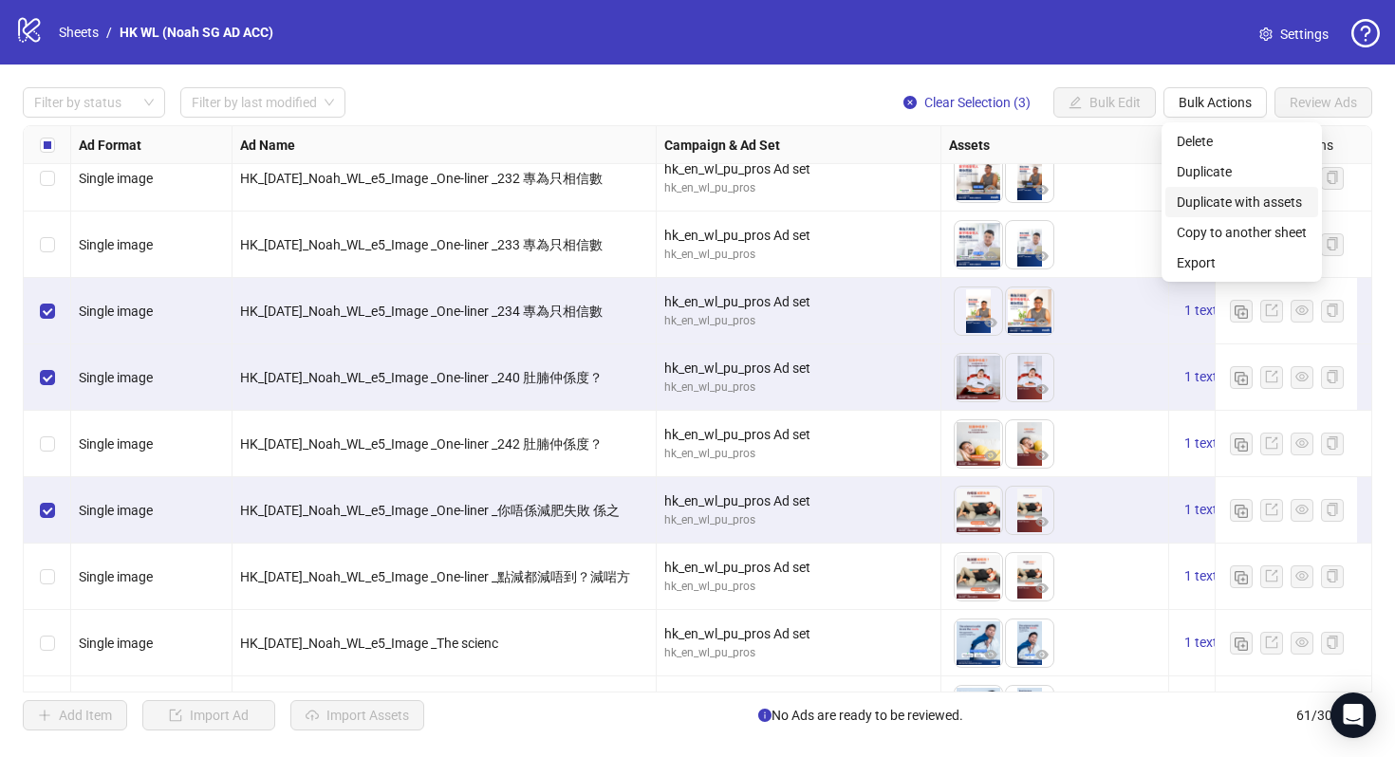
click at [1230, 198] on span "Duplicate with assets" at bounding box center [1242, 202] width 130 height 21
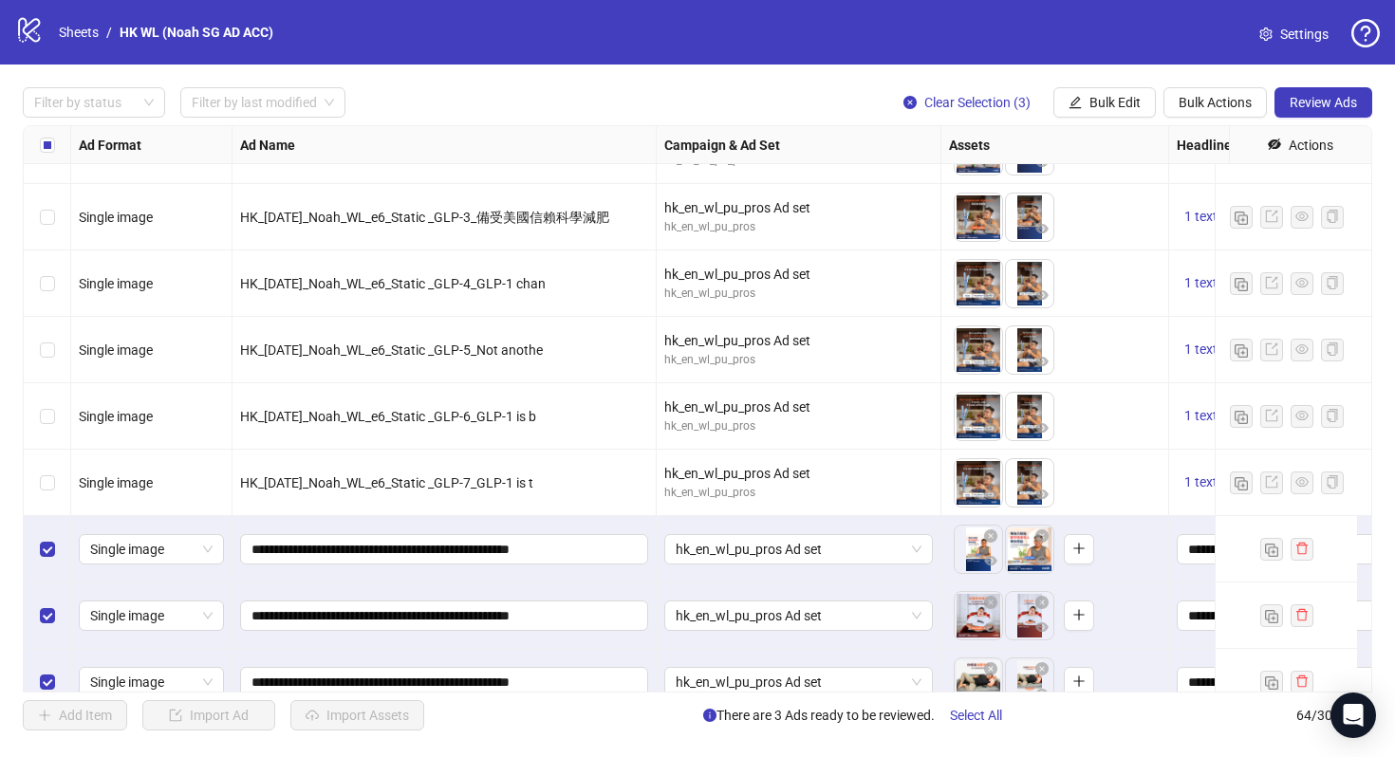
scroll to position [3738, 0]
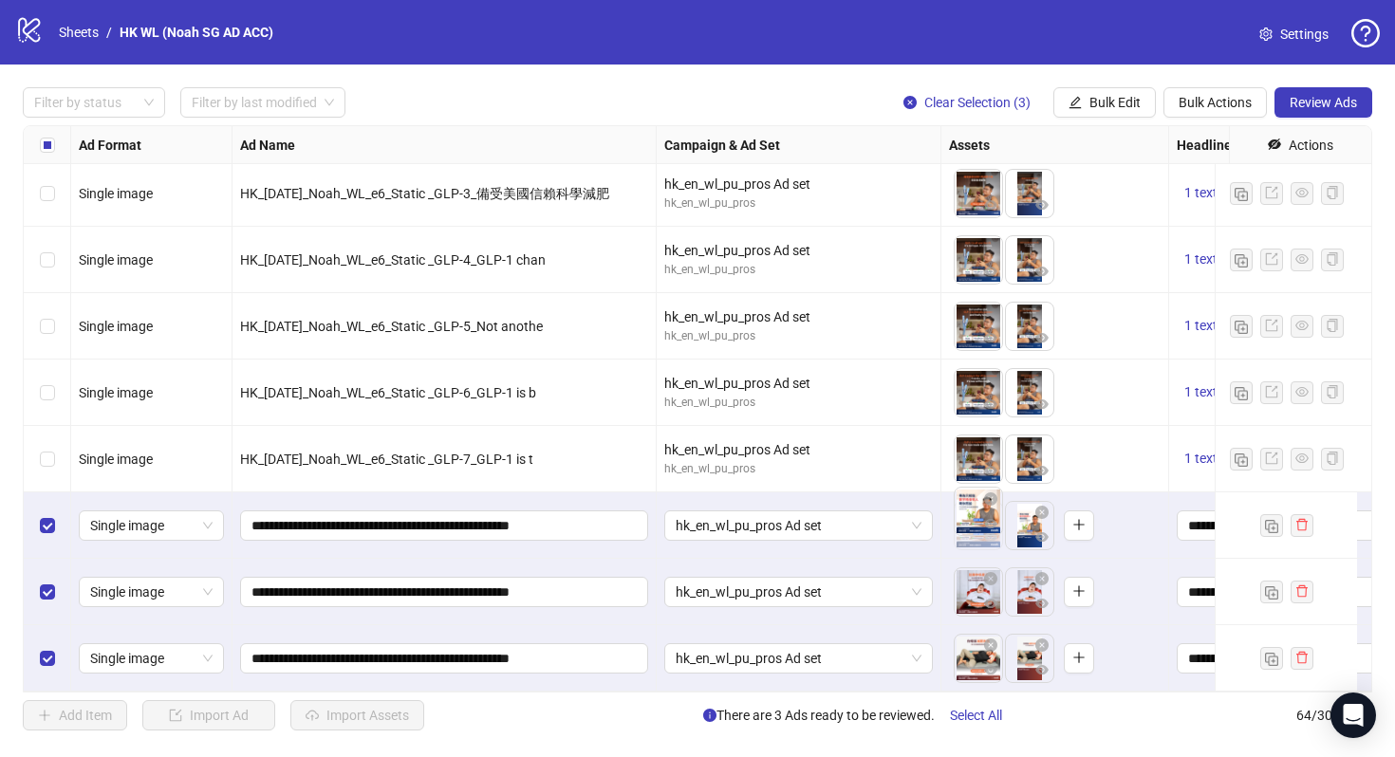
drag, startPoint x: 1022, startPoint y: 520, endPoint x: 986, endPoint y: 520, distance: 36.1
click at [986, 520] on body "logo/logo-mobile Sheets / HK WL (Noah SG AD ACC) Settings Filter by status Filt…" at bounding box center [697, 378] width 1395 height 757
click at [1184, 101] on span "Bulk Actions" at bounding box center [1214, 102] width 73 height 15
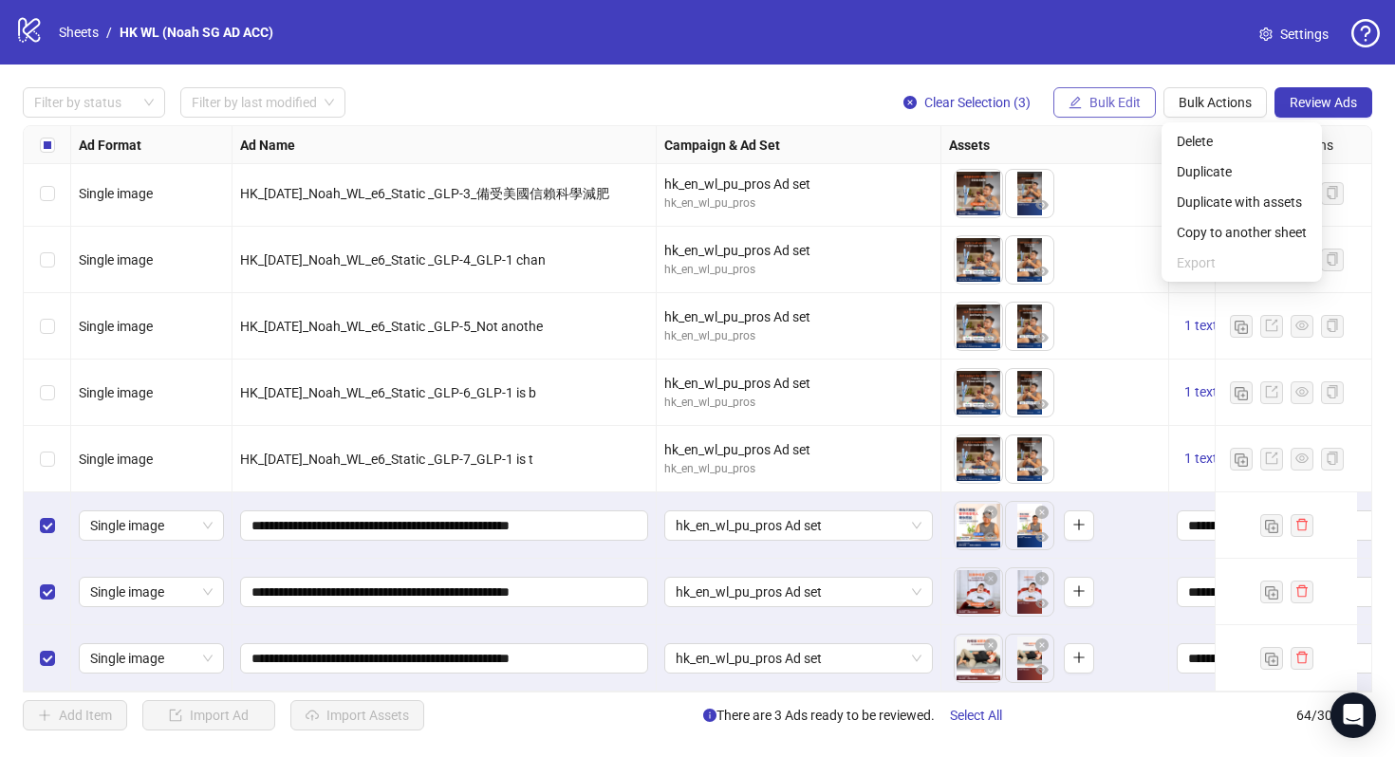
click at [1116, 110] on span "Bulk Edit" at bounding box center [1114, 102] width 51 height 15
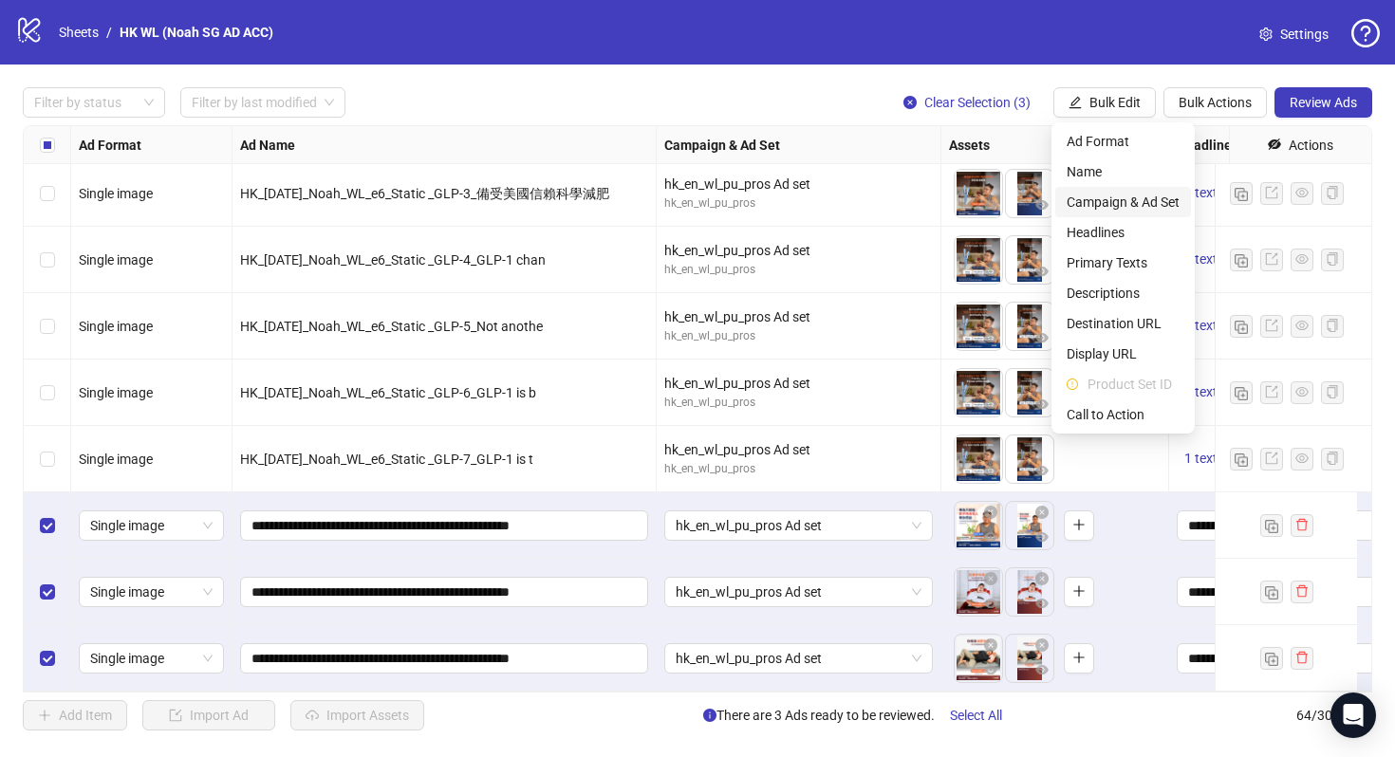
click at [1121, 202] on span "Campaign & Ad Set" at bounding box center [1123, 202] width 113 height 21
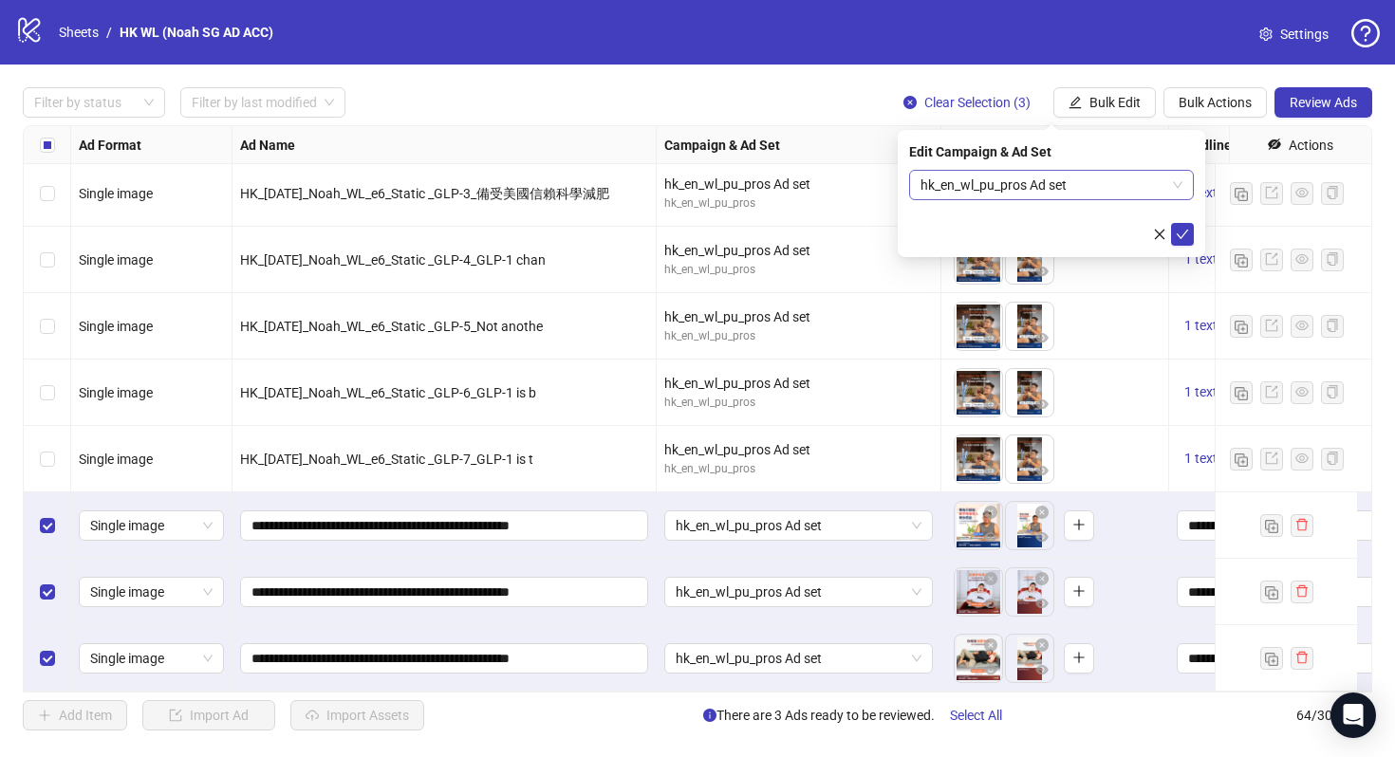
click at [1136, 195] on span "hk_en_wl_pu_pros Ad set" at bounding box center [1051, 185] width 262 height 28
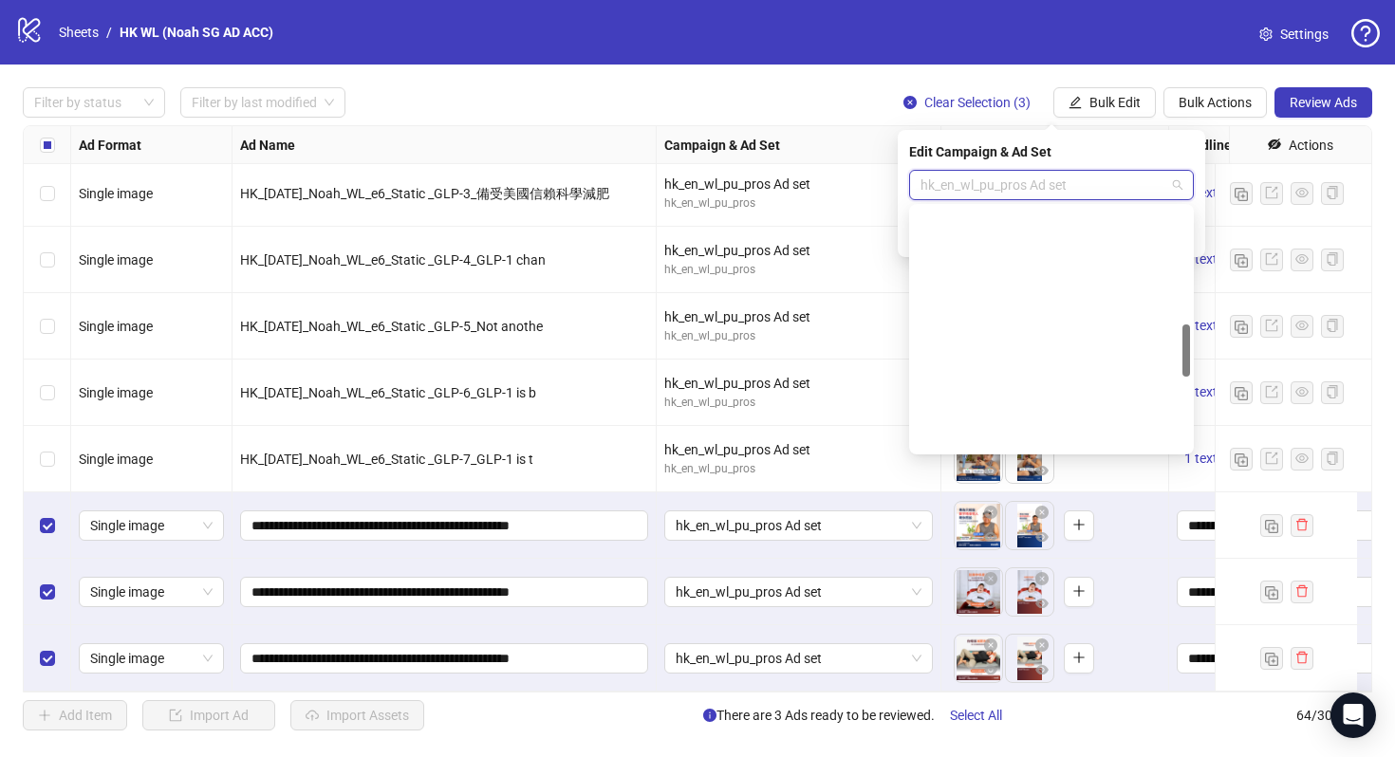
scroll to position [531, 0]
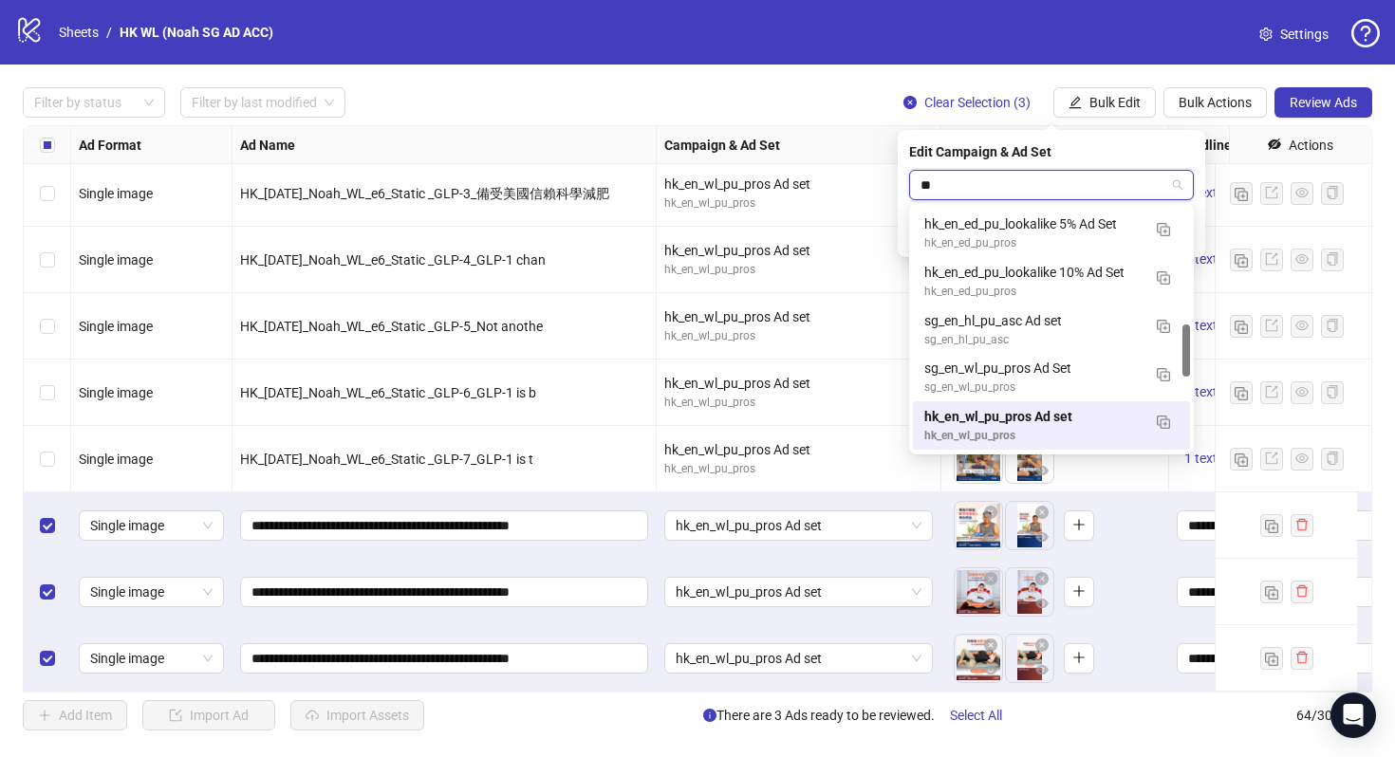
type input "***"
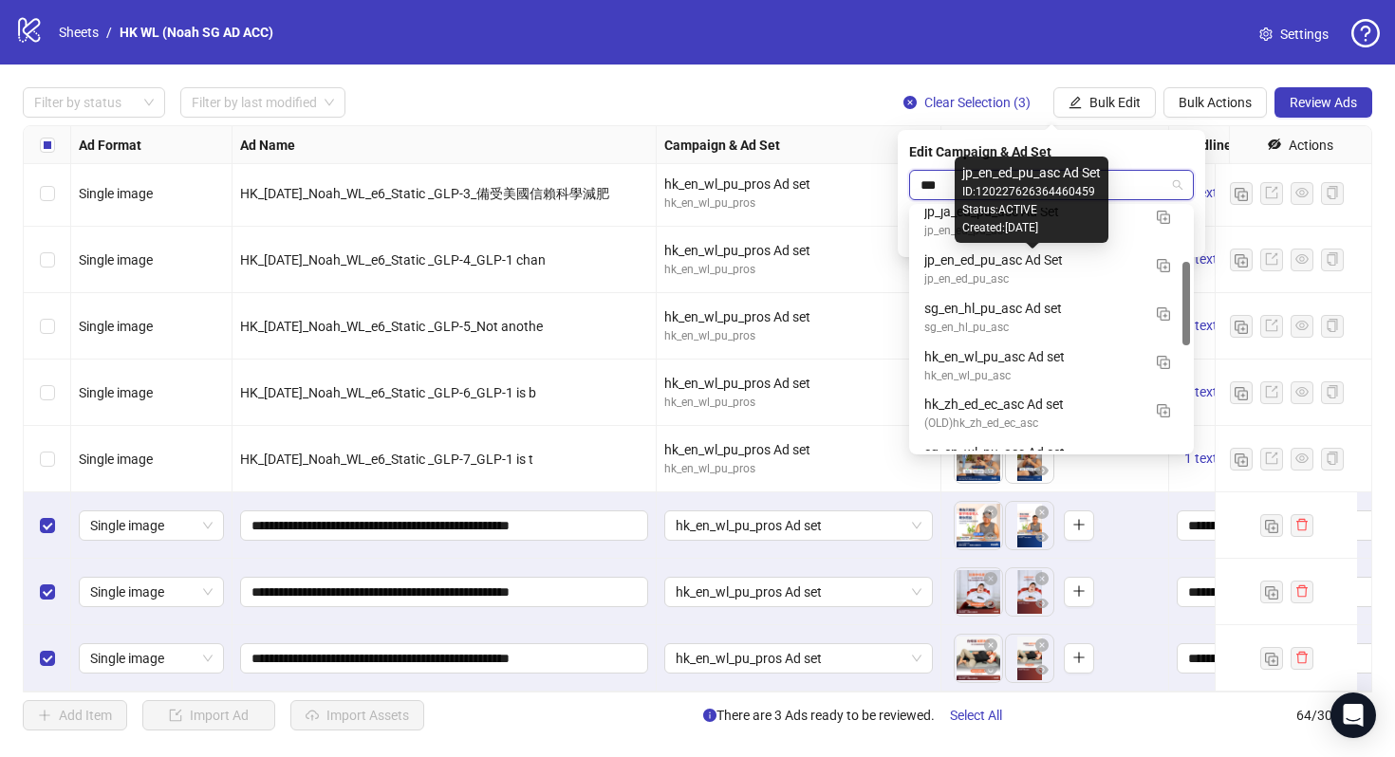
scroll to position [158, 0]
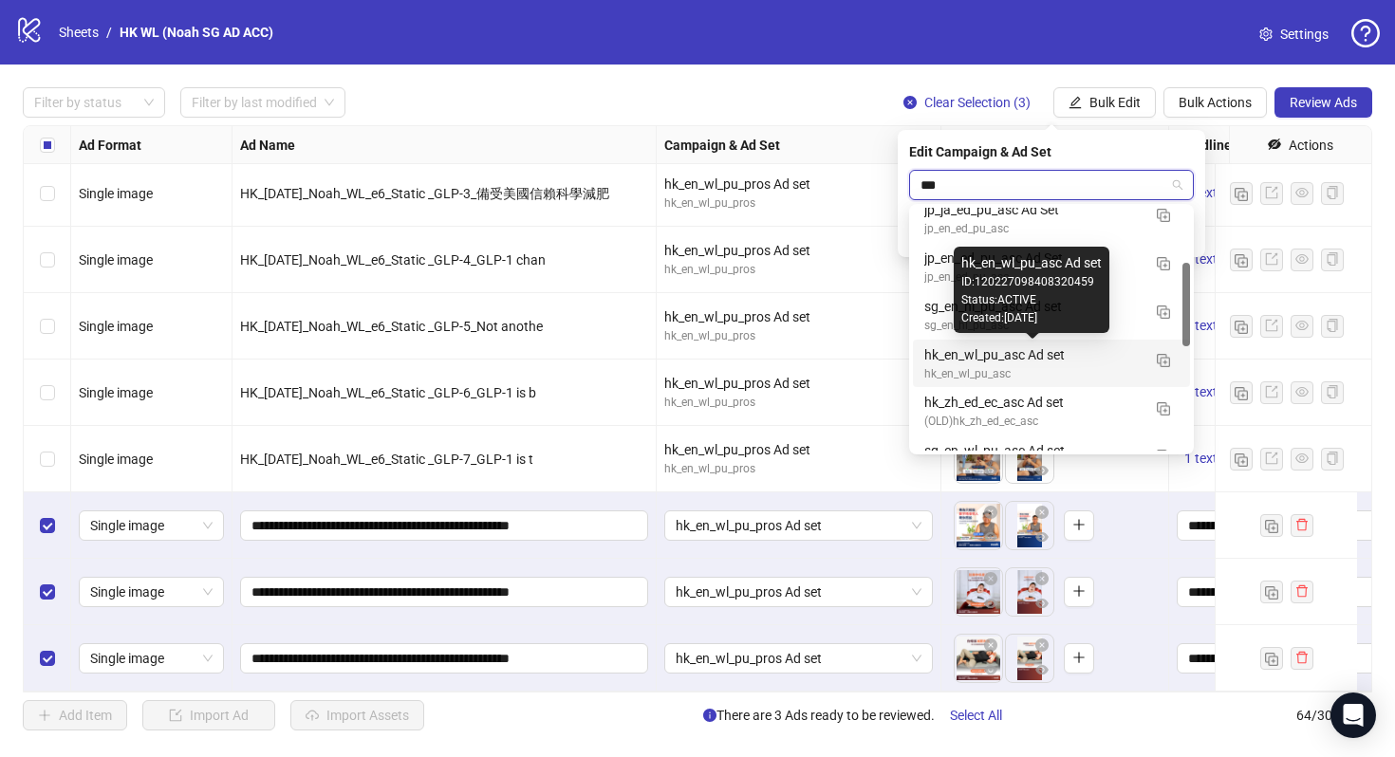
click at [1074, 362] on div "hk_en_wl_pu_asc Ad set" at bounding box center [1032, 354] width 216 height 21
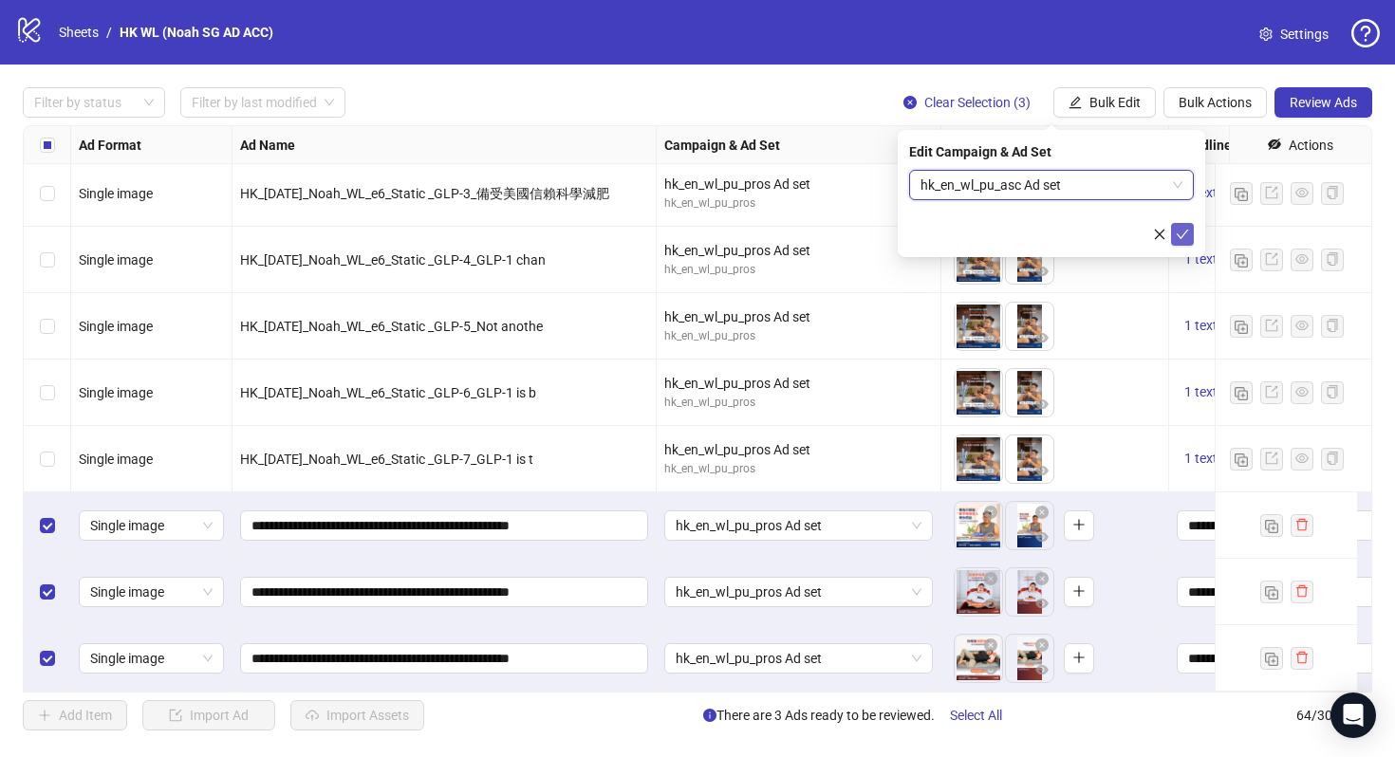
click at [1176, 237] on icon "check" at bounding box center [1182, 234] width 13 height 13
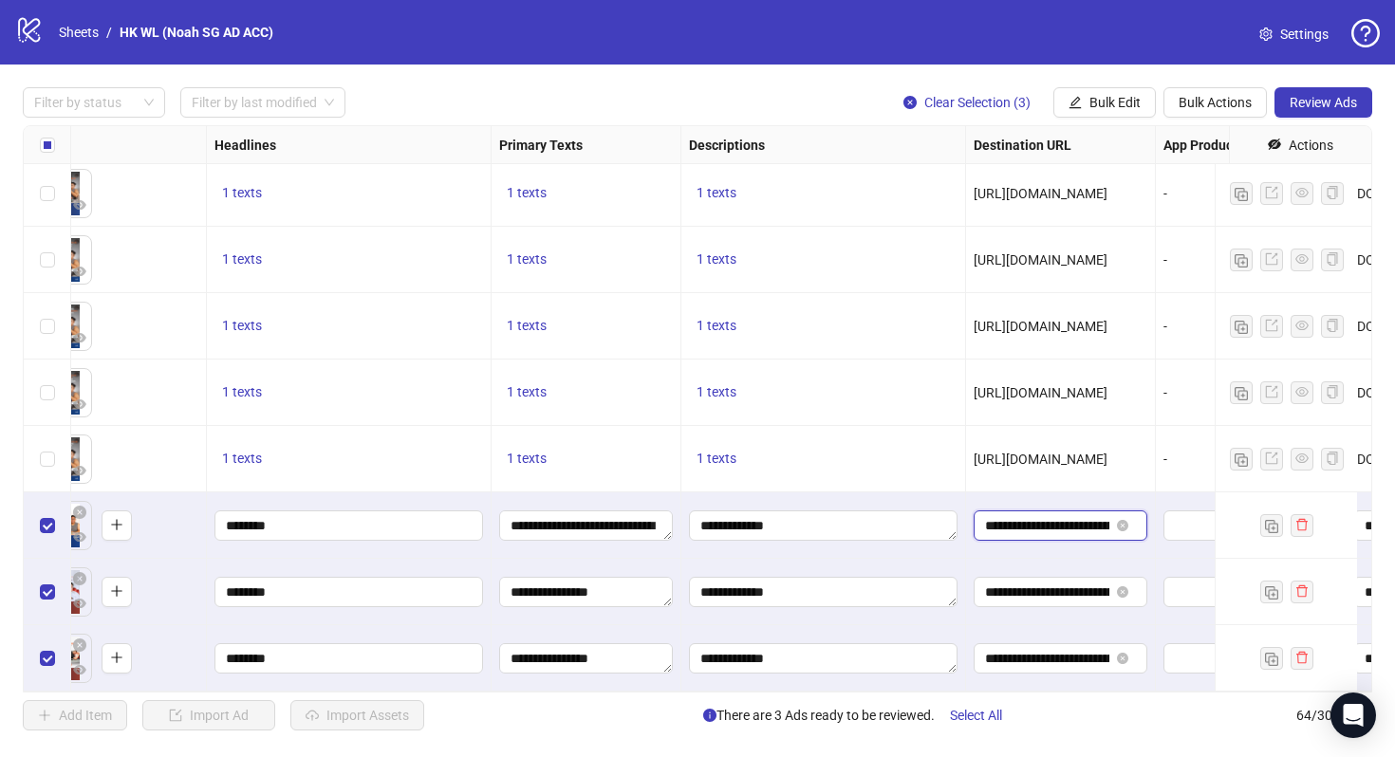
scroll to position [0, 207]
drag, startPoint x: 1079, startPoint y: 505, endPoint x: 1144, endPoint y: 529, distance: 70.0
click at [1144, 529] on div "**********" at bounding box center [1061, 525] width 190 height 66
click at [1105, 542] on div "**********" at bounding box center [1061, 525] width 190 height 66
drag, startPoint x: 1067, startPoint y: 578, endPoint x: 1169, endPoint y: 584, distance: 102.6
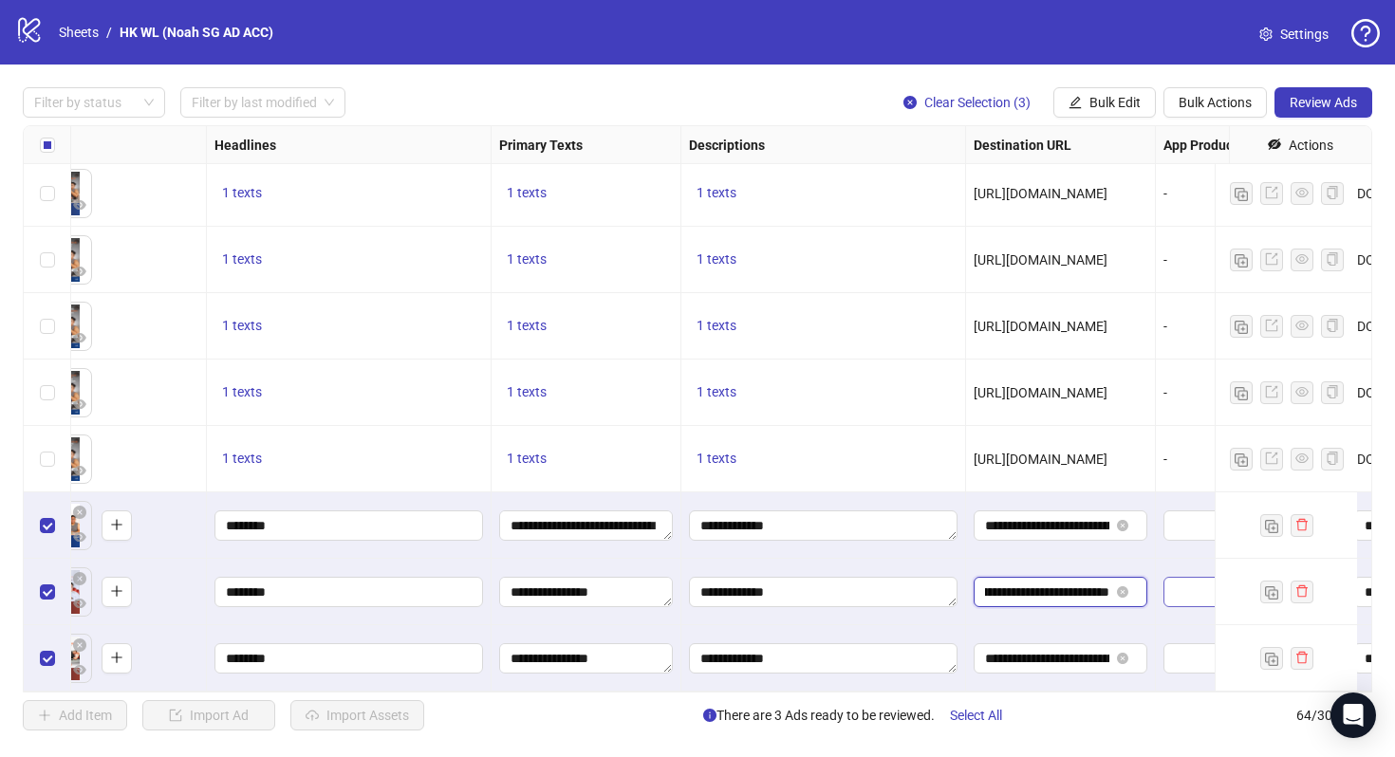
click at [1142, 559] on div "**********" at bounding box center [1061, 592] width 190 height 66
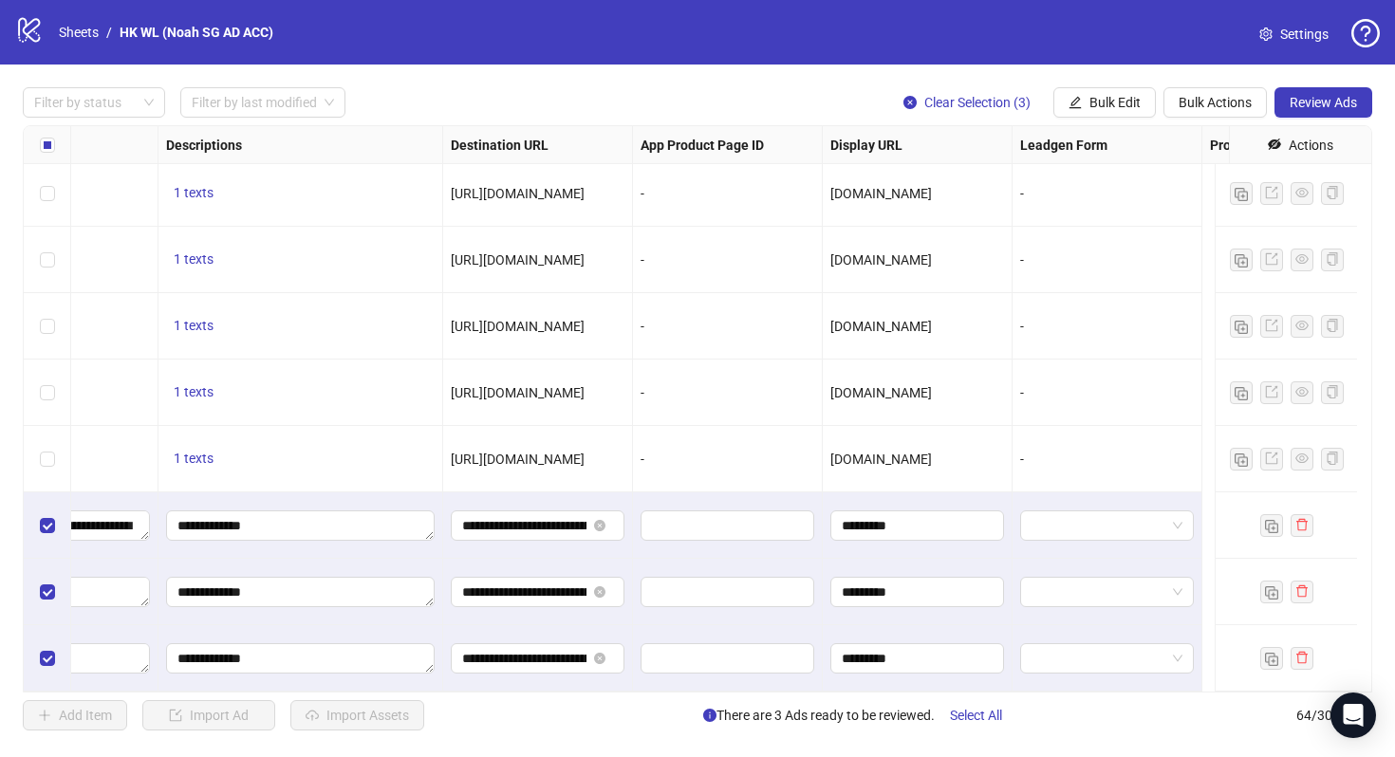
scroll to position [3738, 0]
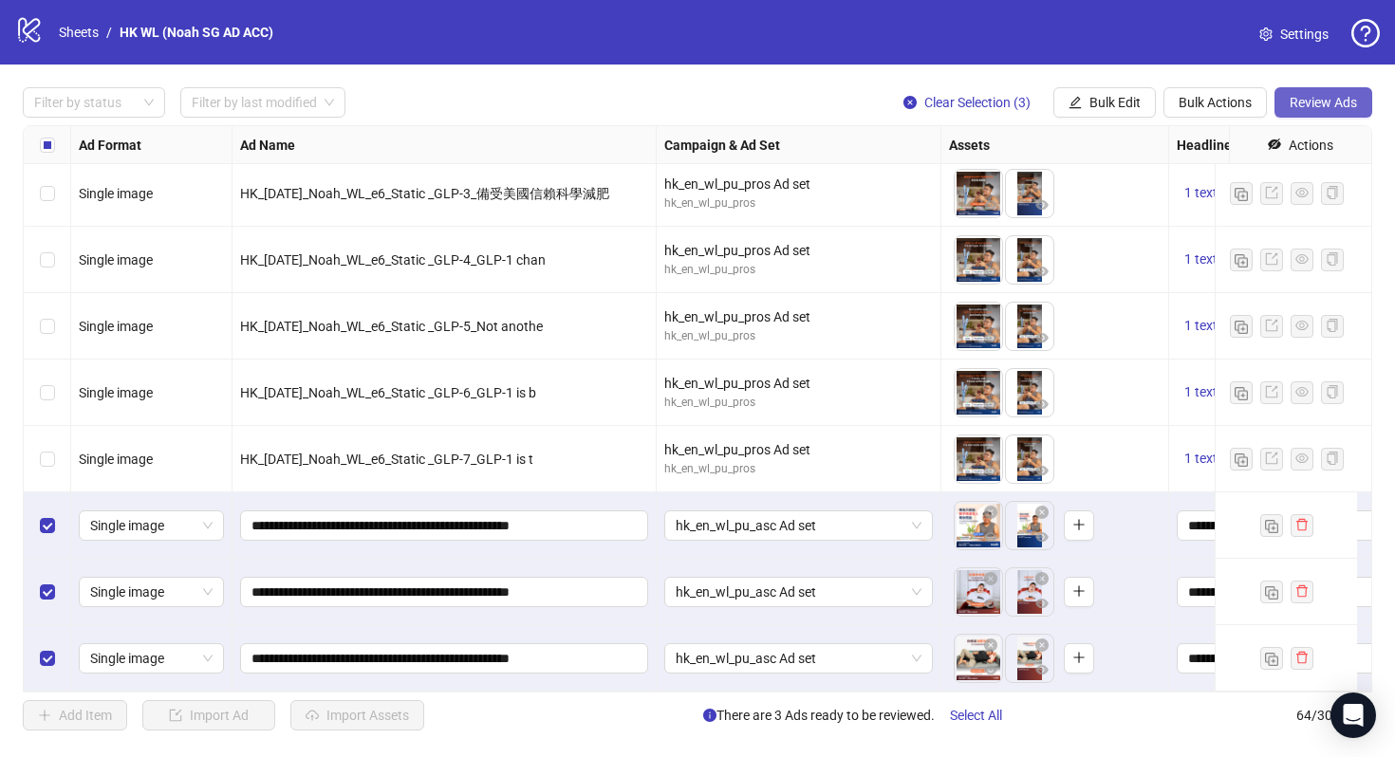
click at [1308, 96] on span "Review Ads" at bounding box center [1323, 102] width 67 height 15
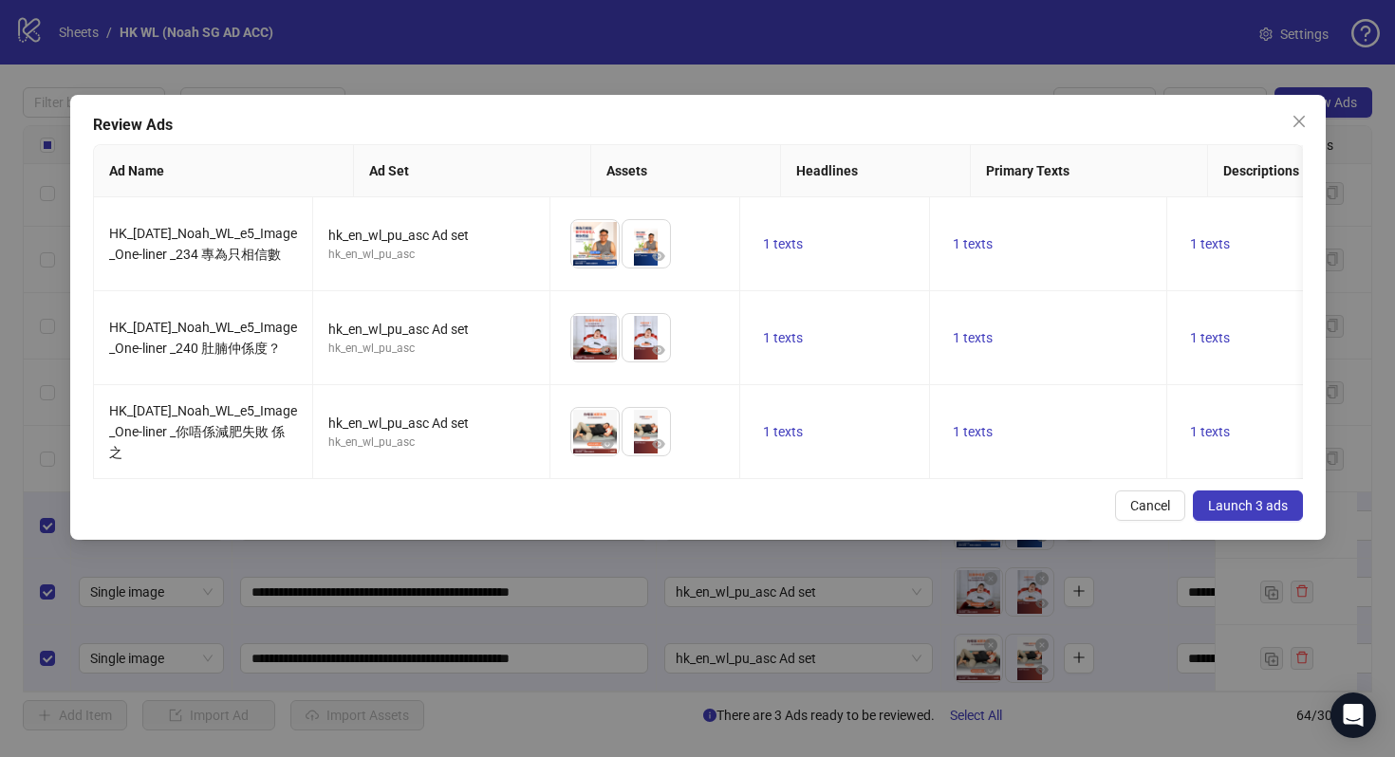
click at [1246, 513] on span "Launch 3 ads" at bounding box center [1248, 505] width 80 height 15
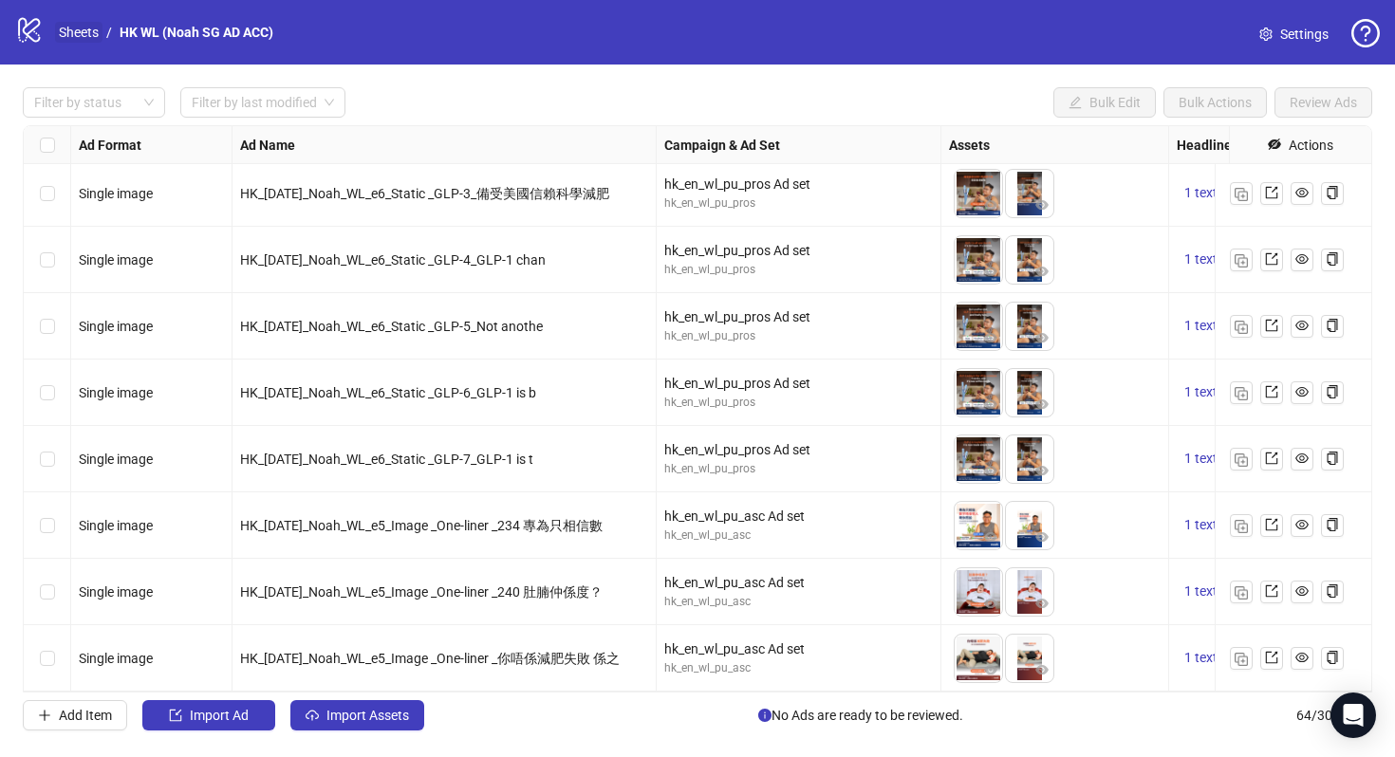
click at [86, 41] on link "Sheets" at bounding box center [78, 32] width 47 height 21
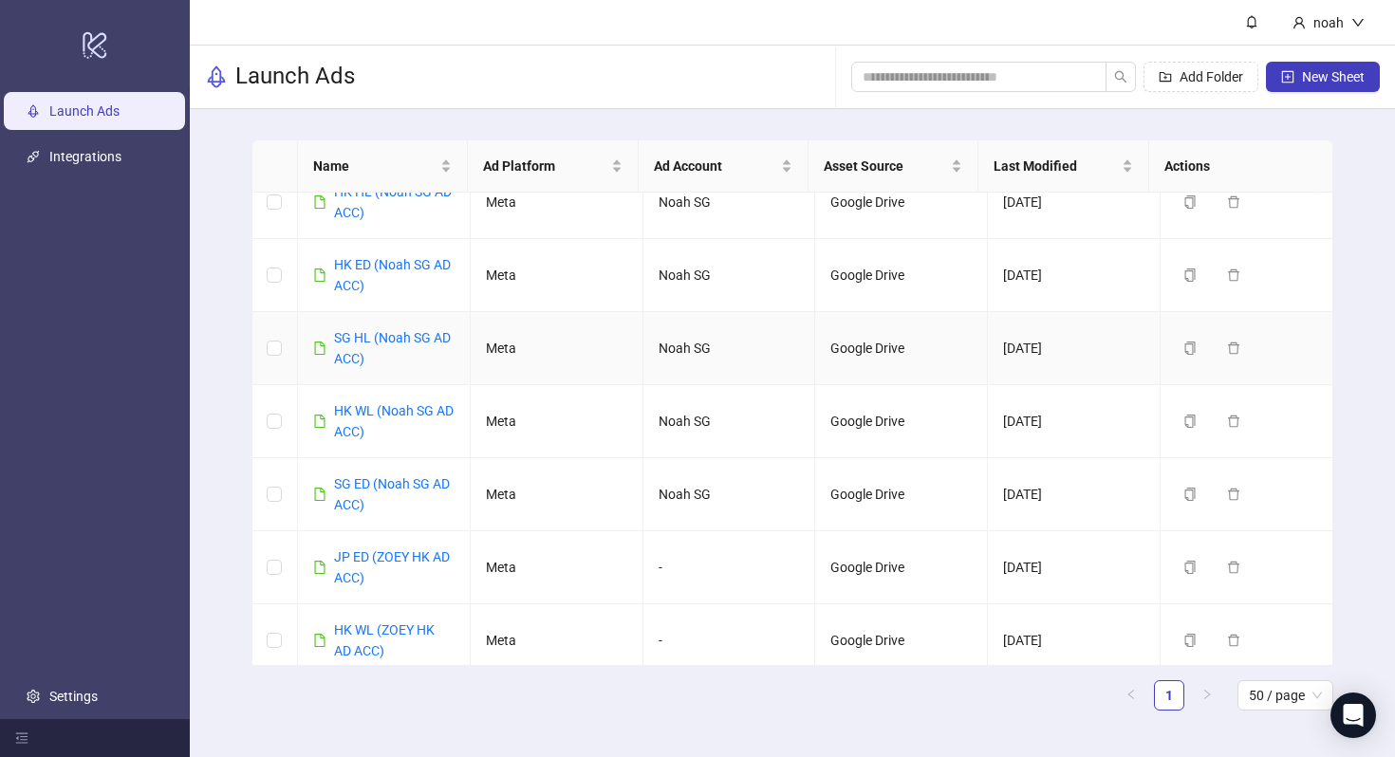
scroll to position [256, 0]
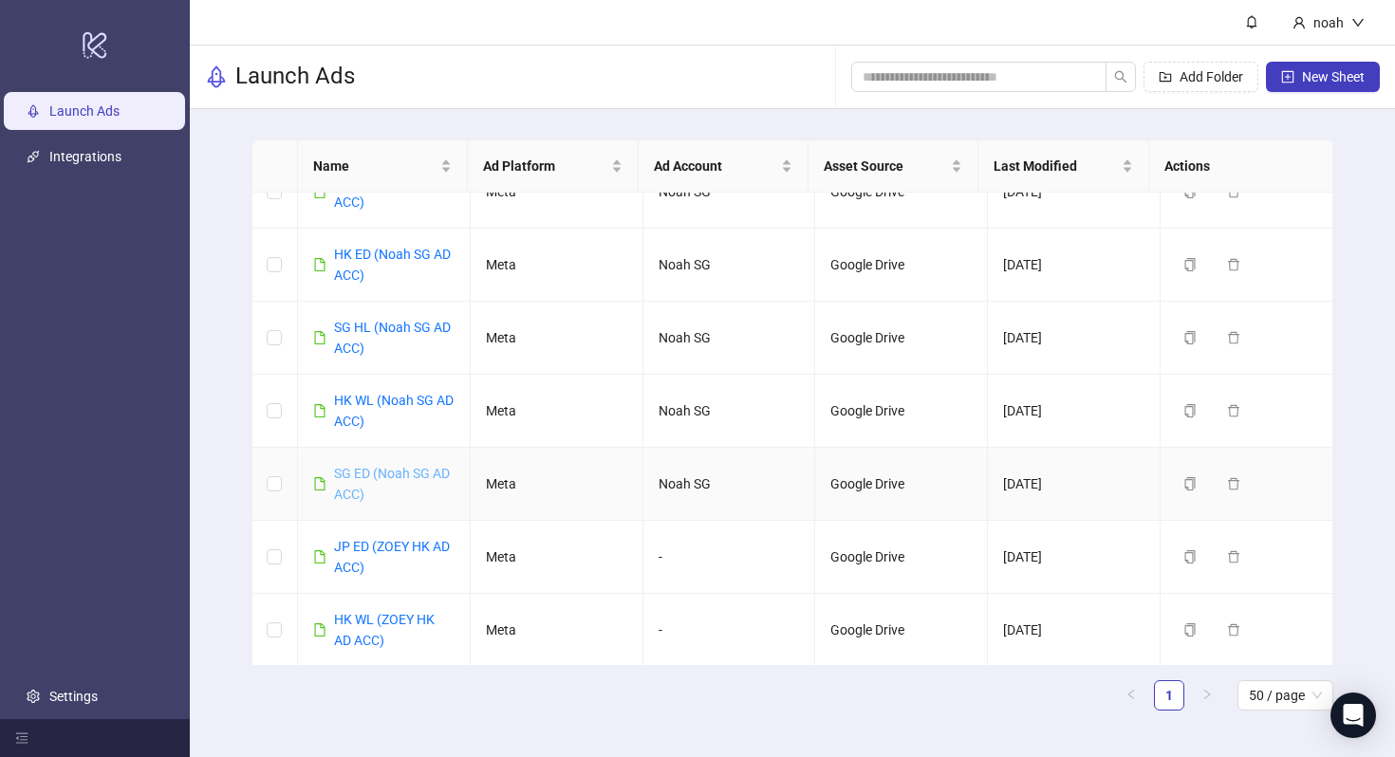
click at [427, 471] on link "SG ED (Noah SG AD ACC)" at bounding box center [392, 484] width 116 height 36
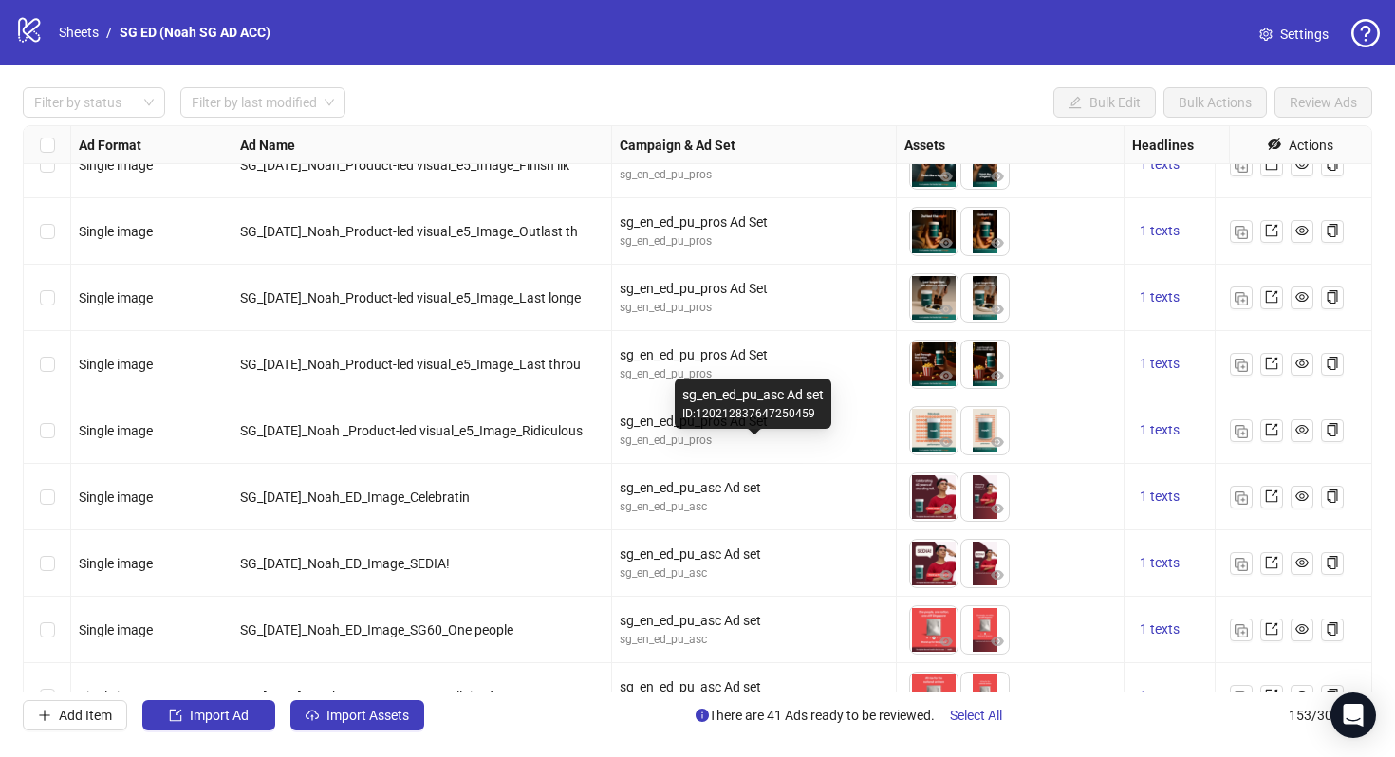
scroll to position [8519, 0]
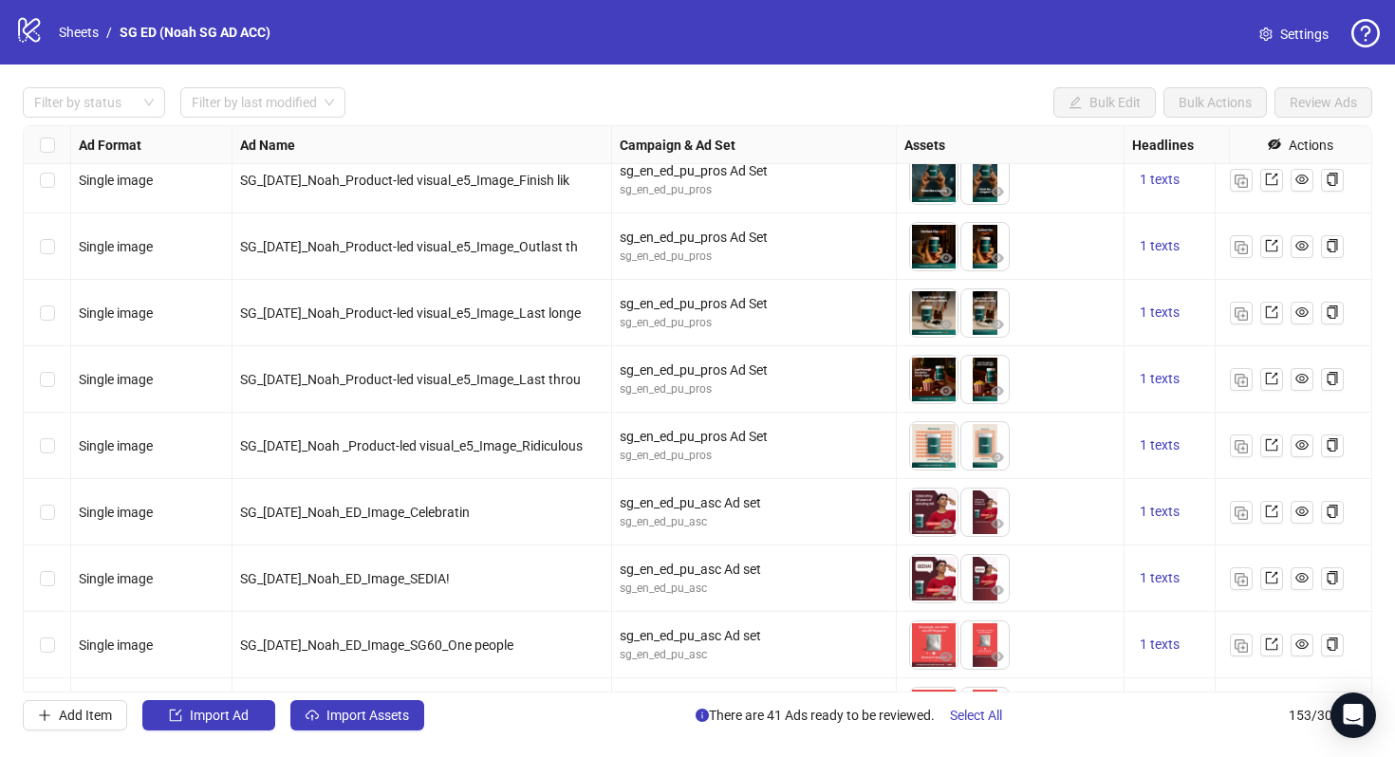
click at [62, 311] on div "Select row 131" at bounding box center [47, 313] width 47 height 66
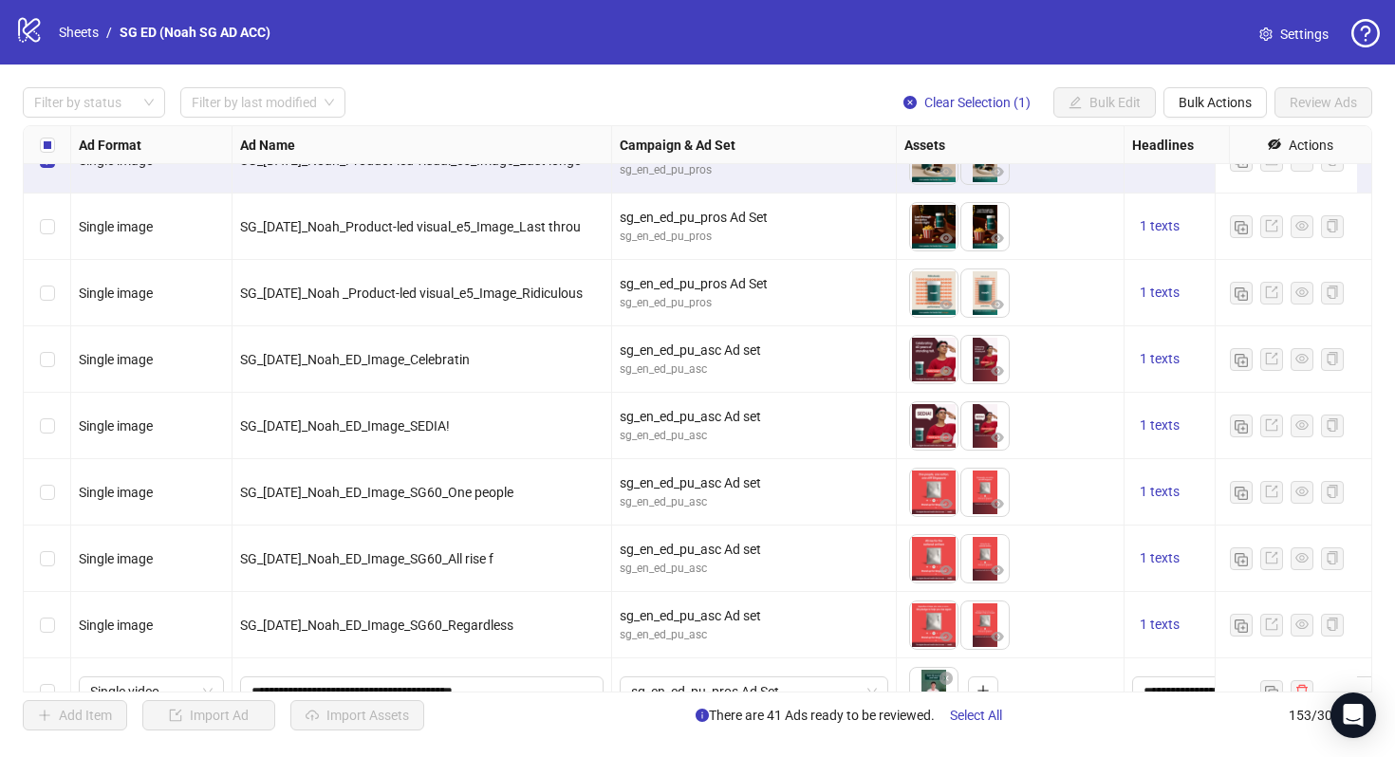
scroll to position [8463, 0]
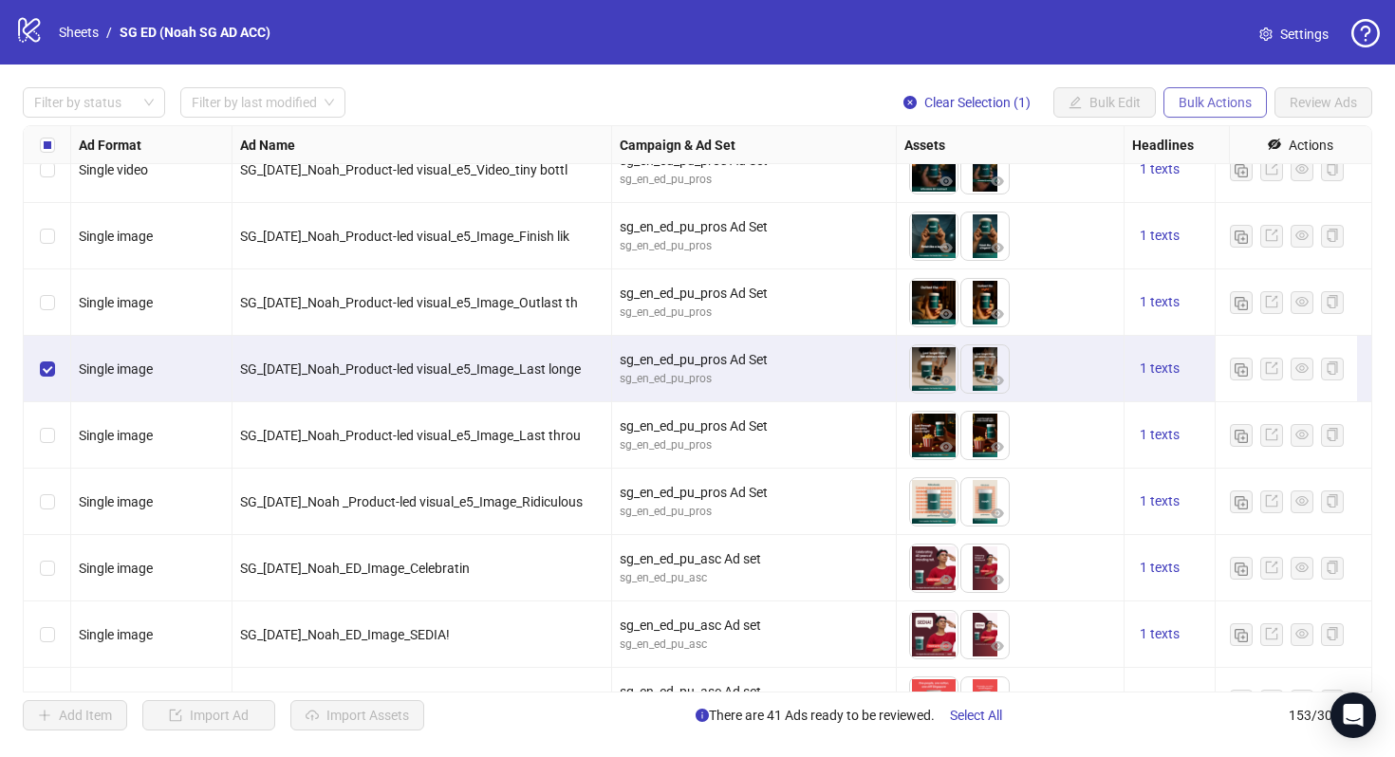
click at [1210, 103] on span "Bulk Actions" at bounding box center [1214, 102] width 73 height 15
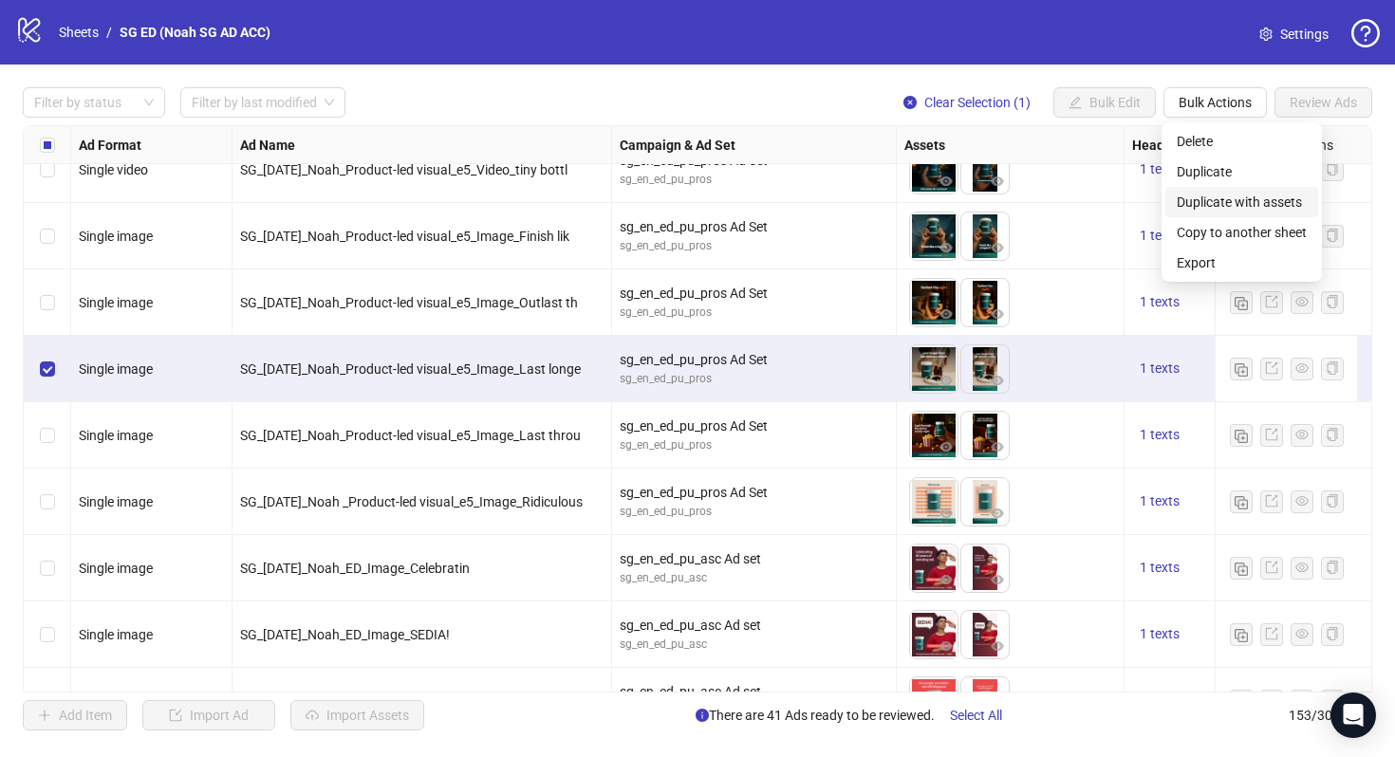
click at [1224, 199] on span "Duplicate with assets" at bounding box center [1242, 202] width 130 height 21
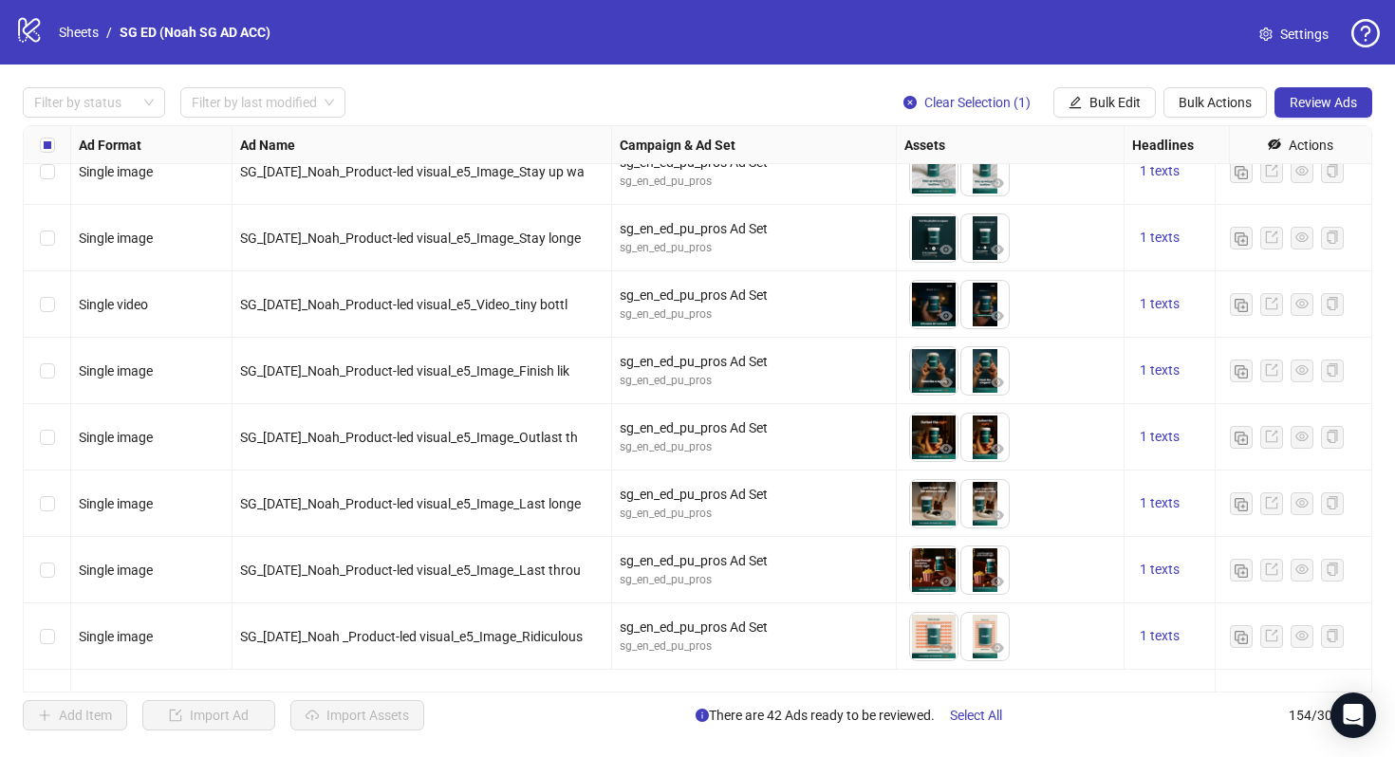
scroll to position [8126, 0]
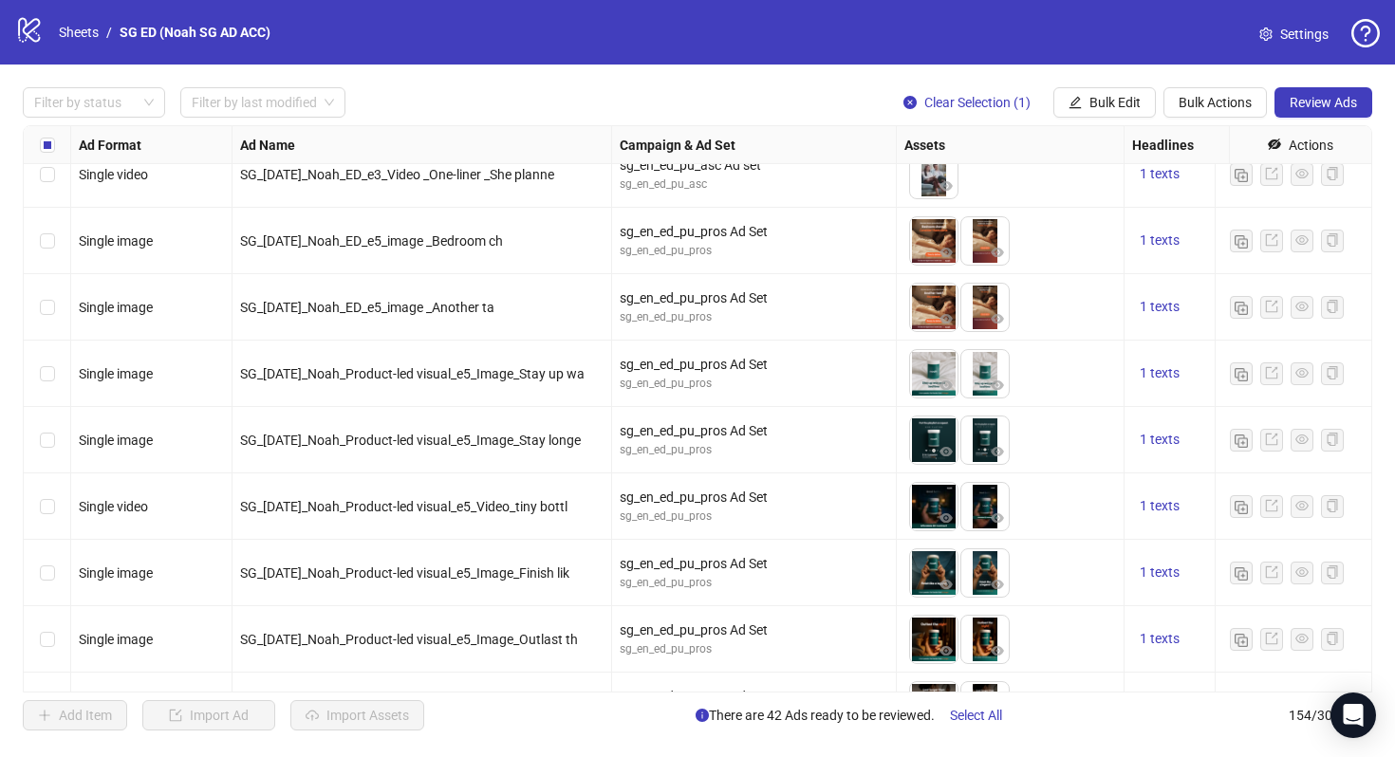
click at [31, 383] on div "Select row 126" at bounding box center [47, 374] width 47 height 66
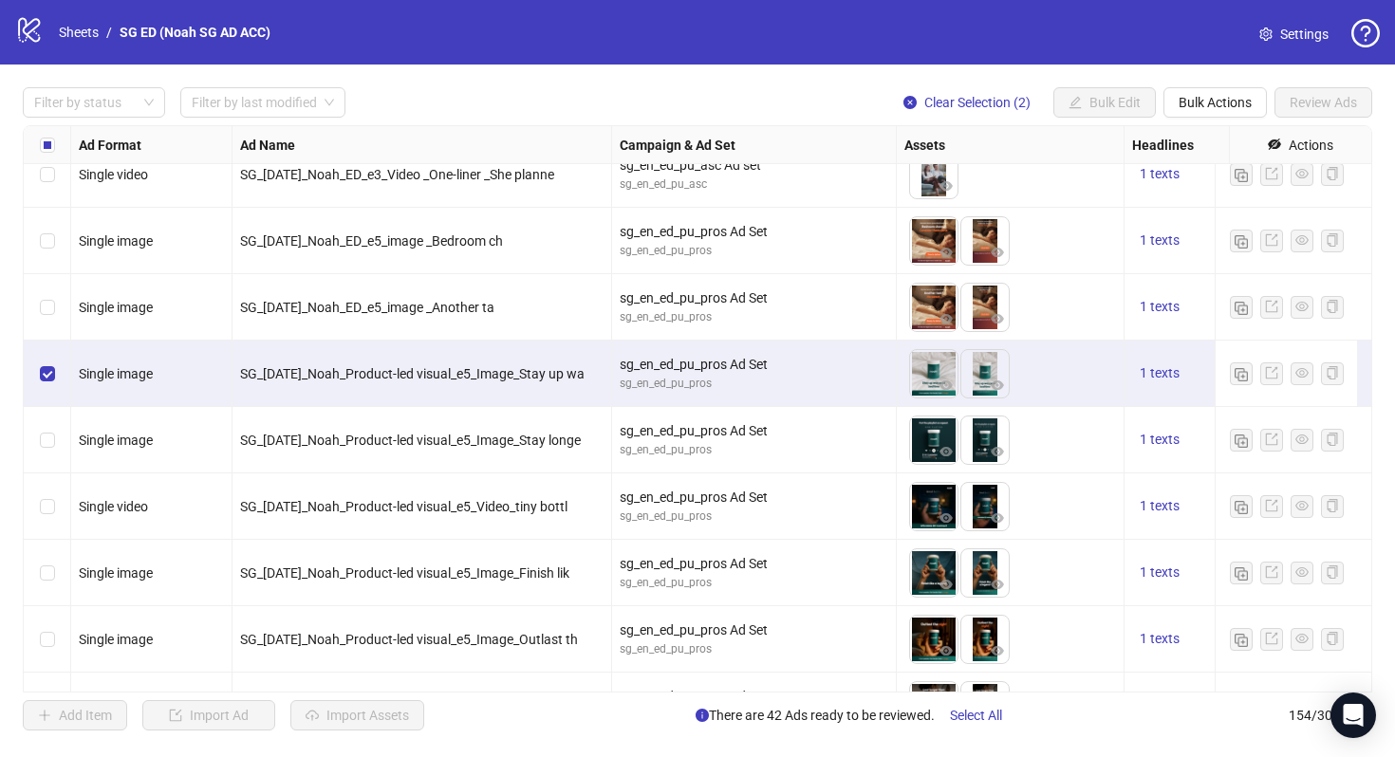
click at [695, 243] on div "sg_en_ed_pu_pros" at bounding box center [754, 251] width 269 height 18
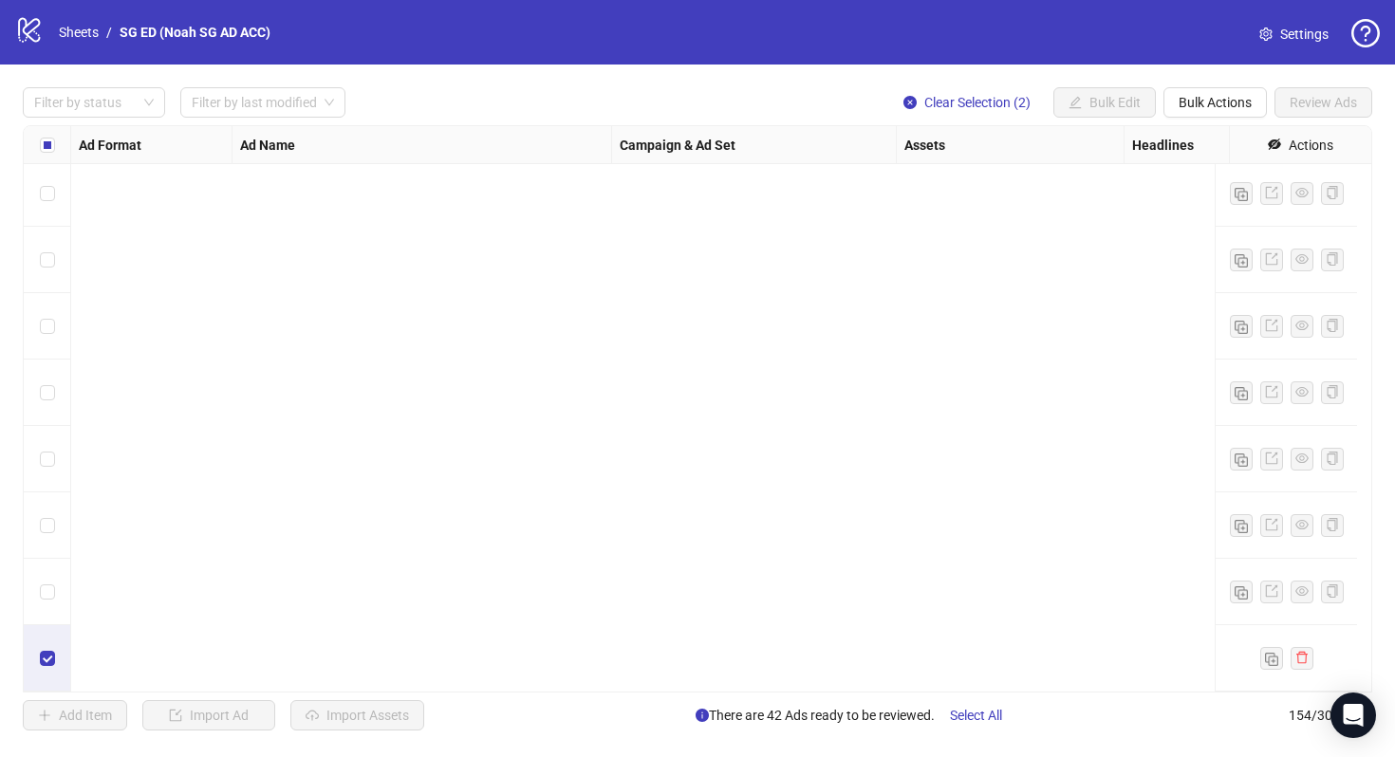
scroll to position [8434, 0]
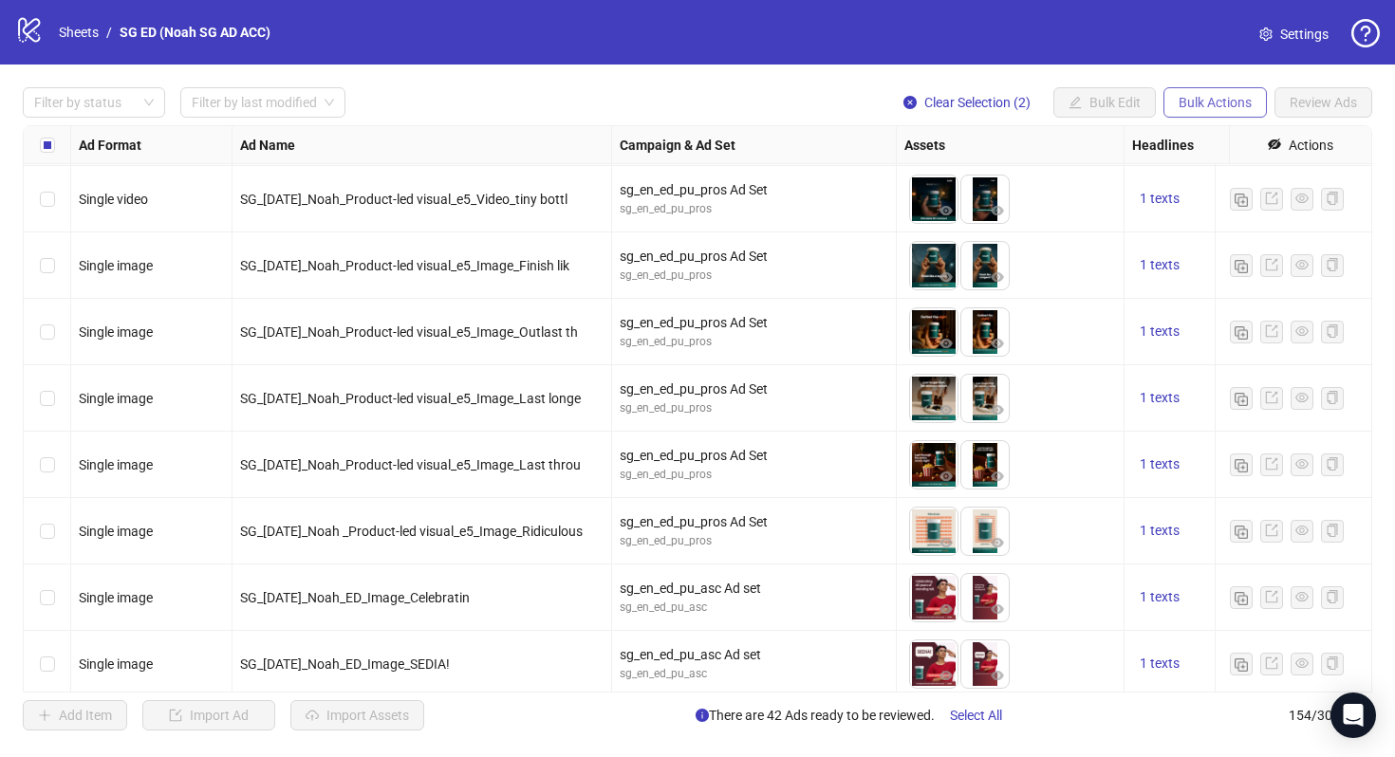
click at [1218, 110] on button "Bulk Actions" at bounding box center [1214, 102] width 103 height 30
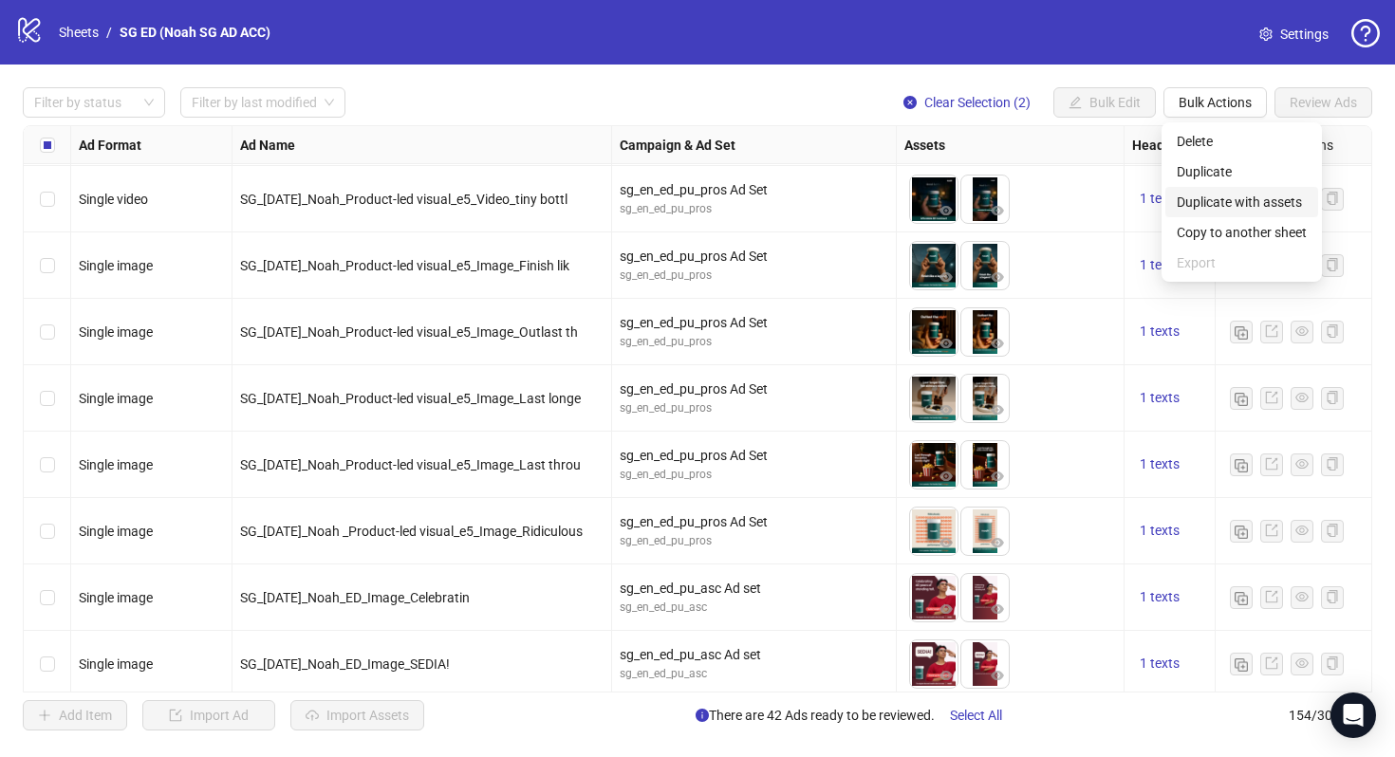
click at [1209, 202] on span "Duplicate with assets" at bounding box center [1242, 202] width 130 height 21
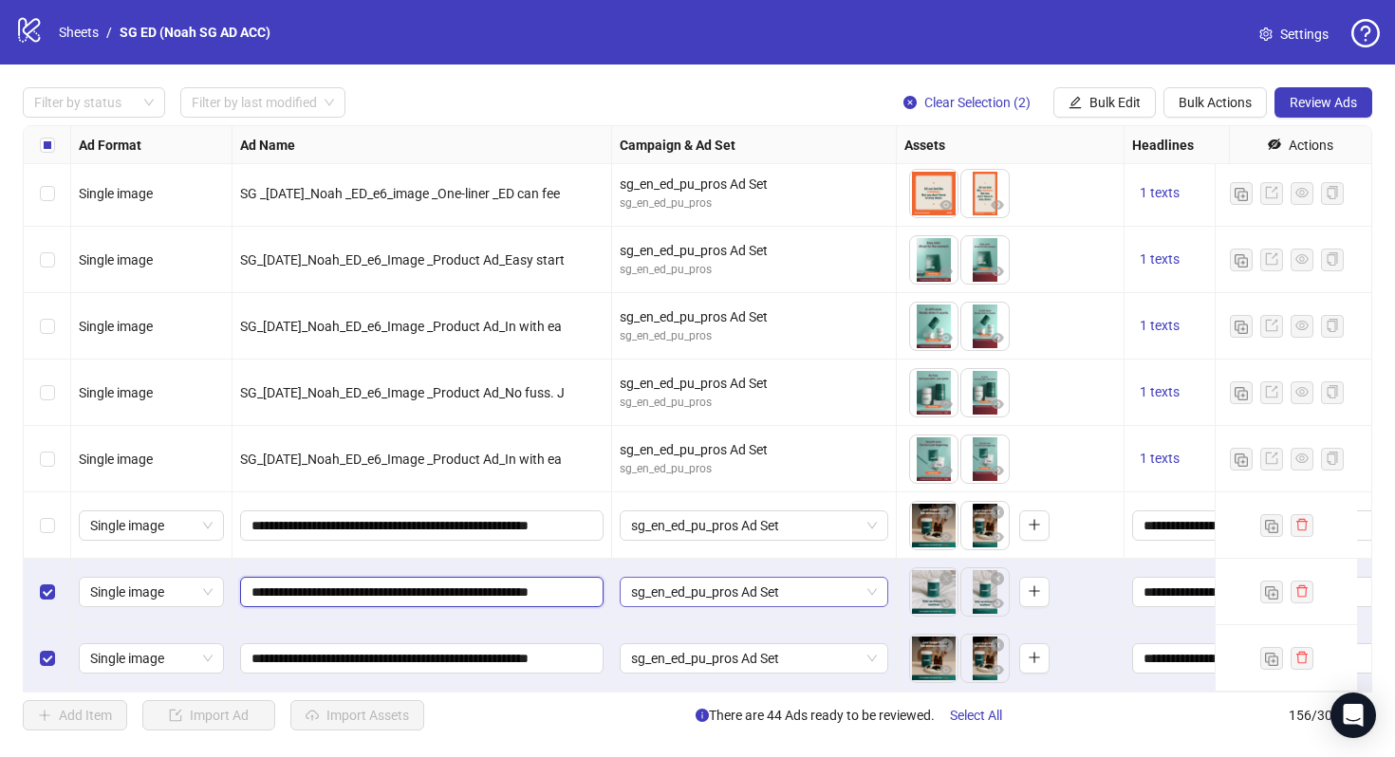
scroll to position [0, 47]
drag, startPoint x: 564, startPoint y: 575, endPoint x: 659, endPoint y: 582, distance: 96.1
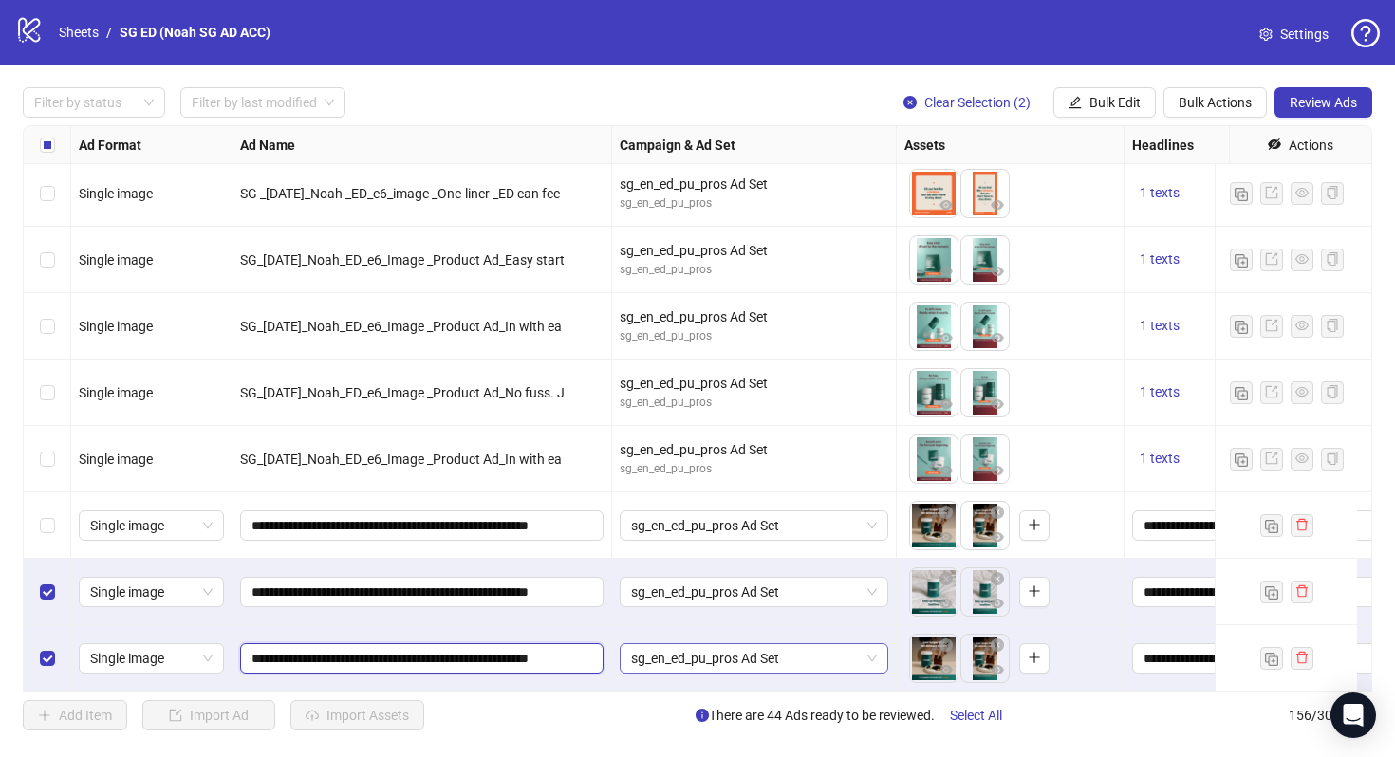
scroll to position [0, 46]
drag, startPoint x: 592, startPoint y: 647, endPoint x: 651, endPoint y: 655, distance: 59.3
click at [662, 625] on div "sg_en_ed_pu_pros Ad Set" at bounding box center [754, 658] width 285 height 66
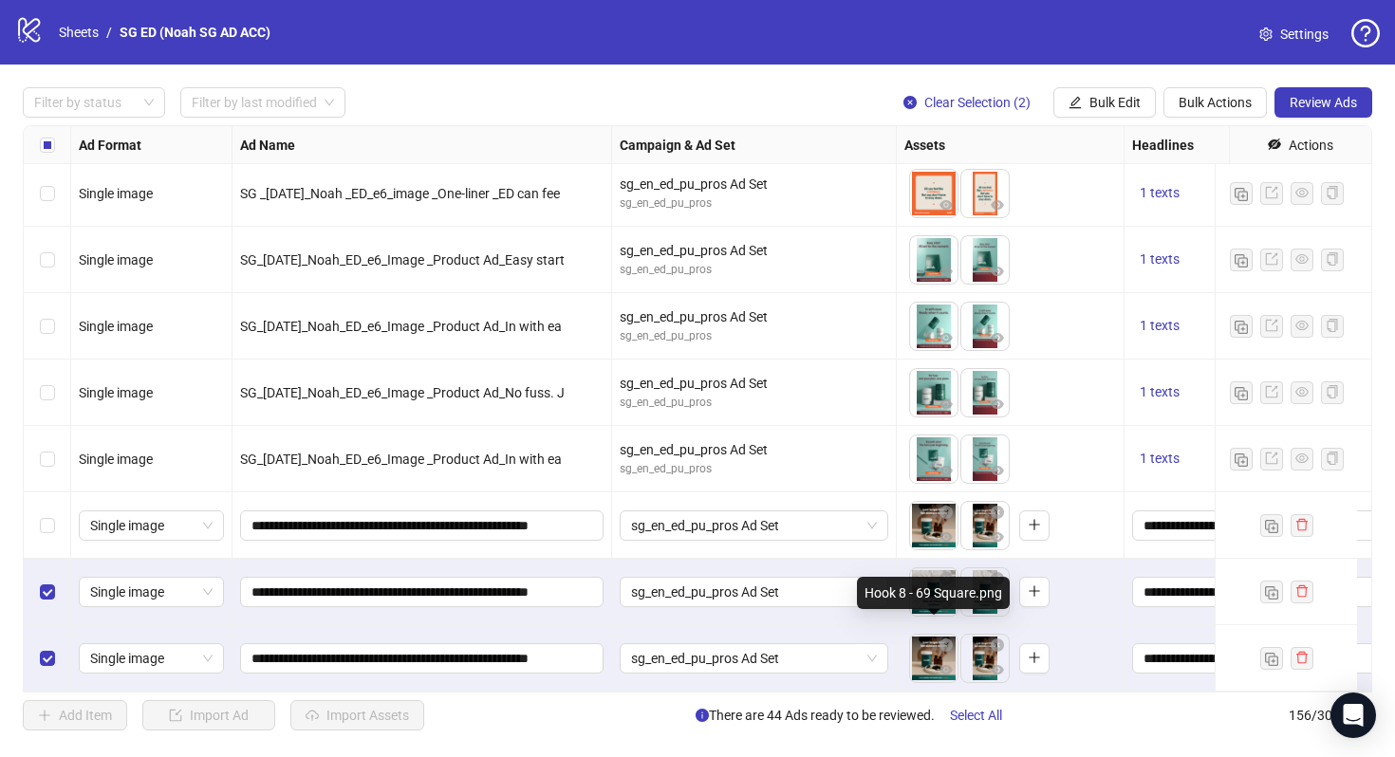
click at [921, 642] on body "logo/logo-mobile Sheets / SG ED (Noah SG AD ACC) Settings Filter by status Filt…" at bounding box center [697, 378] width 1395 height 757
click at [696, 625] on div "sg_en_ed_pu_pros Ad Set" at bounding box center [754, 658] width 285 height 66
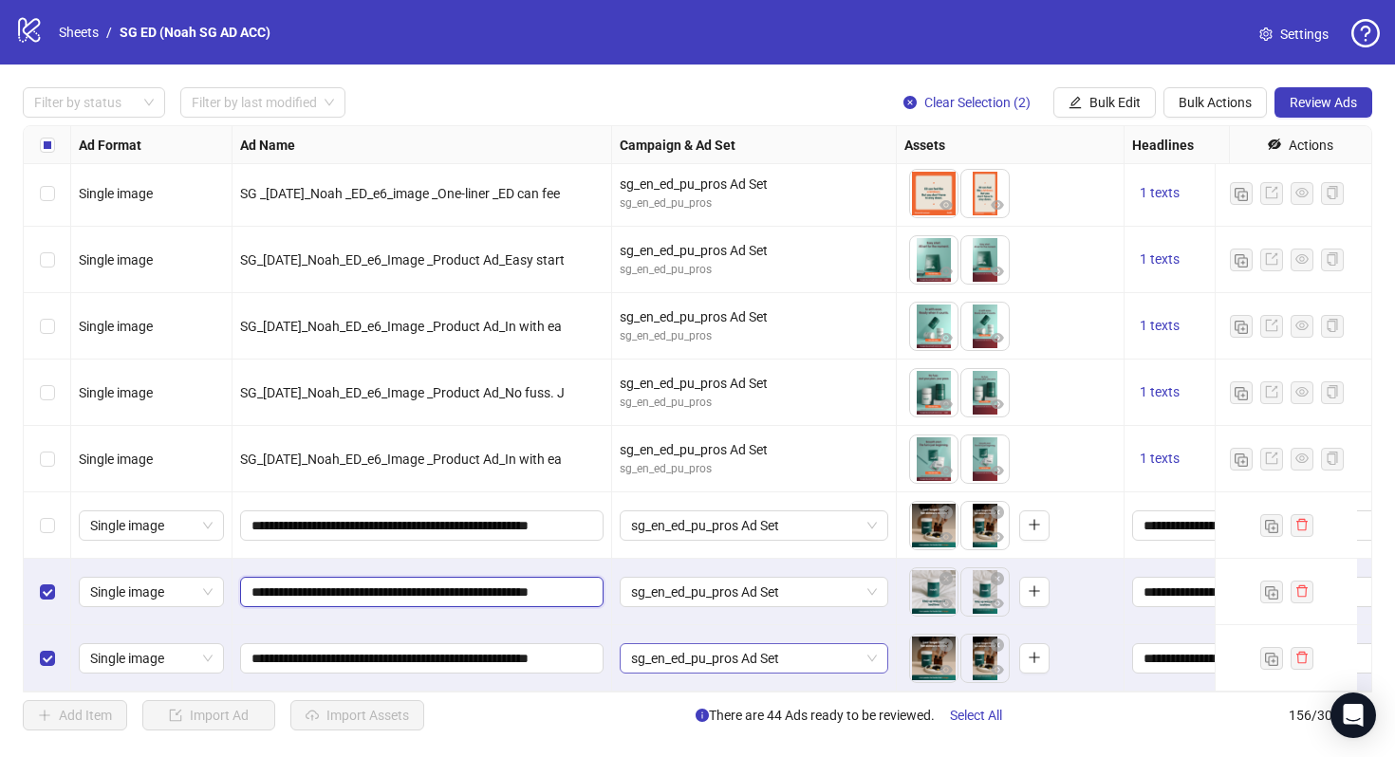
scroll to position [0, 47]
drag, startPoint x: 561, startPoint y: 573, endPoint x: 660, endPoint y: 631, distance: 115.2
click at [688, 625] on div "sg_en_ed_pu_pros Ad Set" at bounding box center [754, 658] width 285 height 66
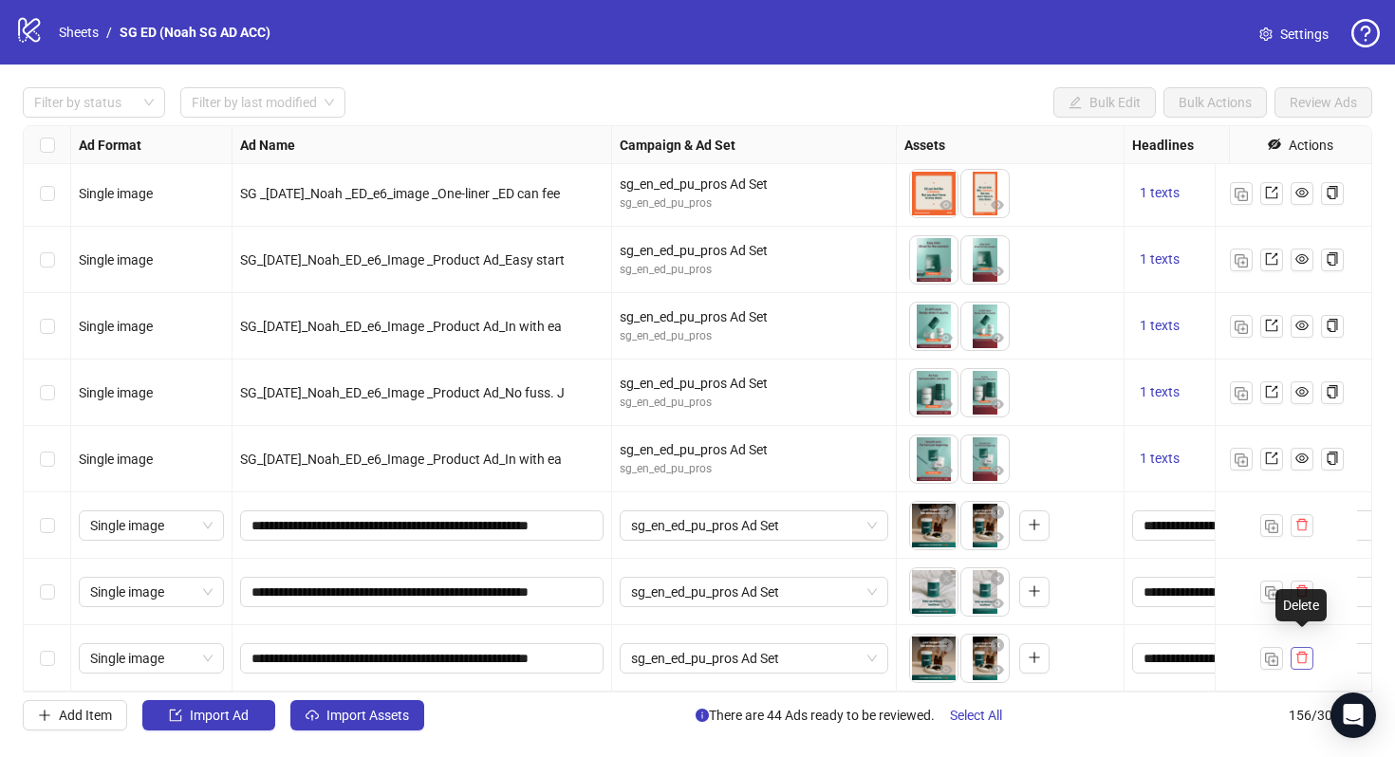
click at [1306, 651] on icon "delete" at bounding box center [1301, 657] width 13 height 13
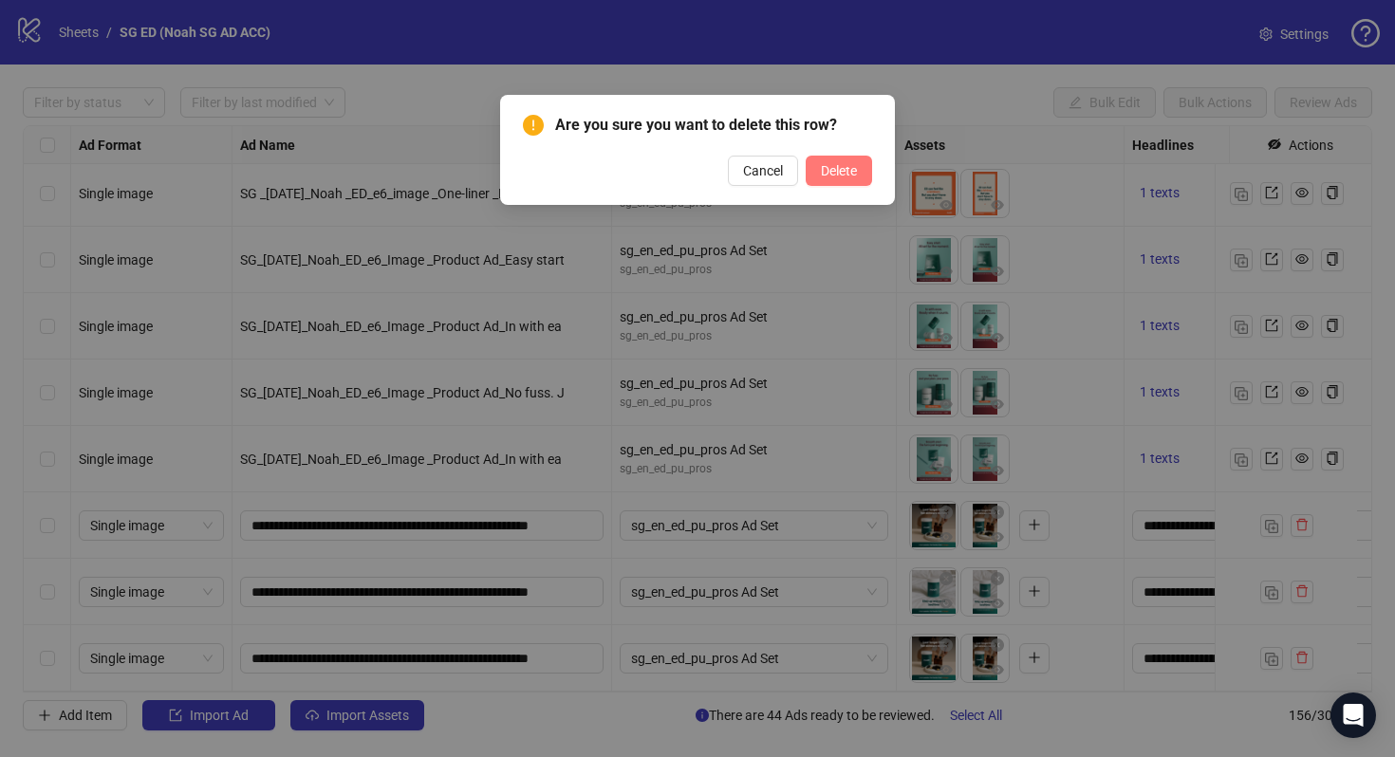
click at [854, 174] on span "Delete" at bounding box center [839, 170] width 36 height 15
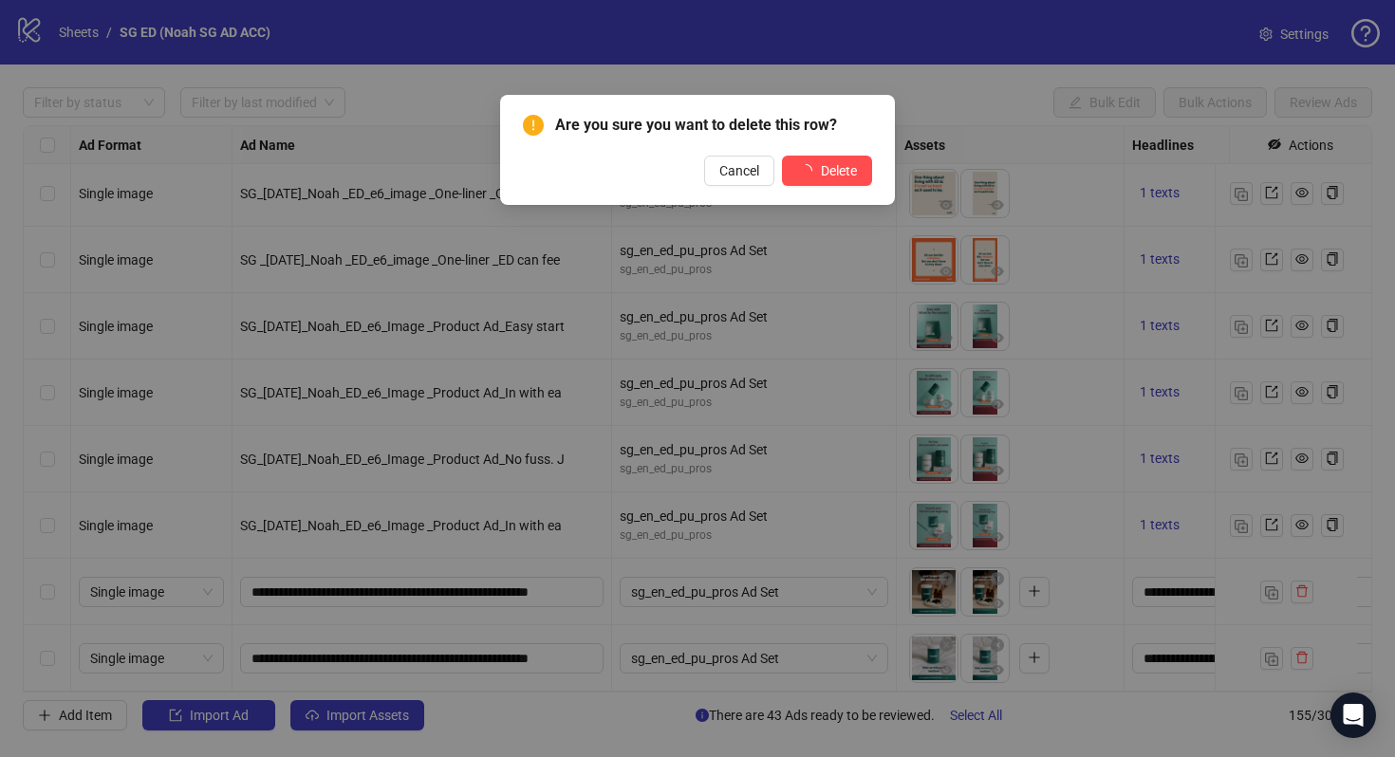
scroll to position [9782, 0]
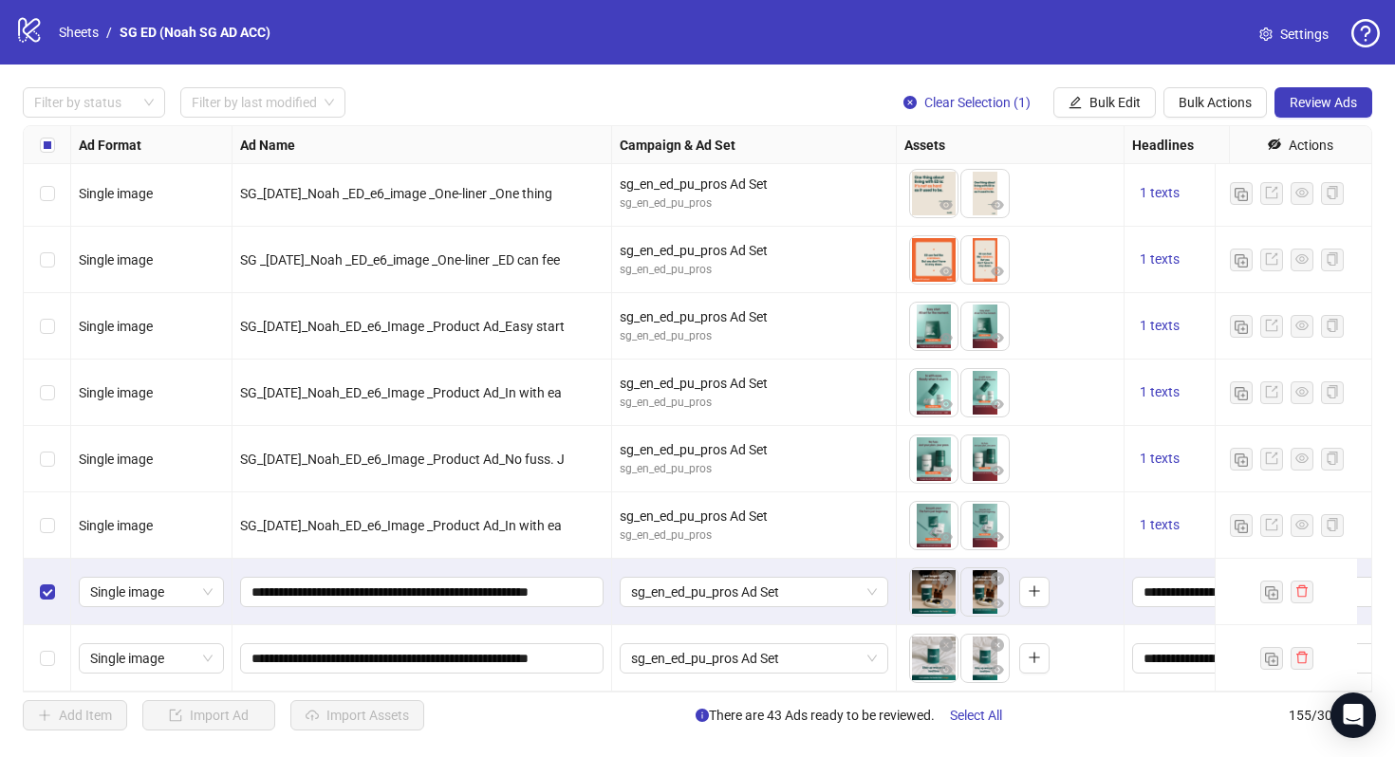
click at [37, 634] on div "Select row 155" at bounding box center [47, 658] width 47 height 66
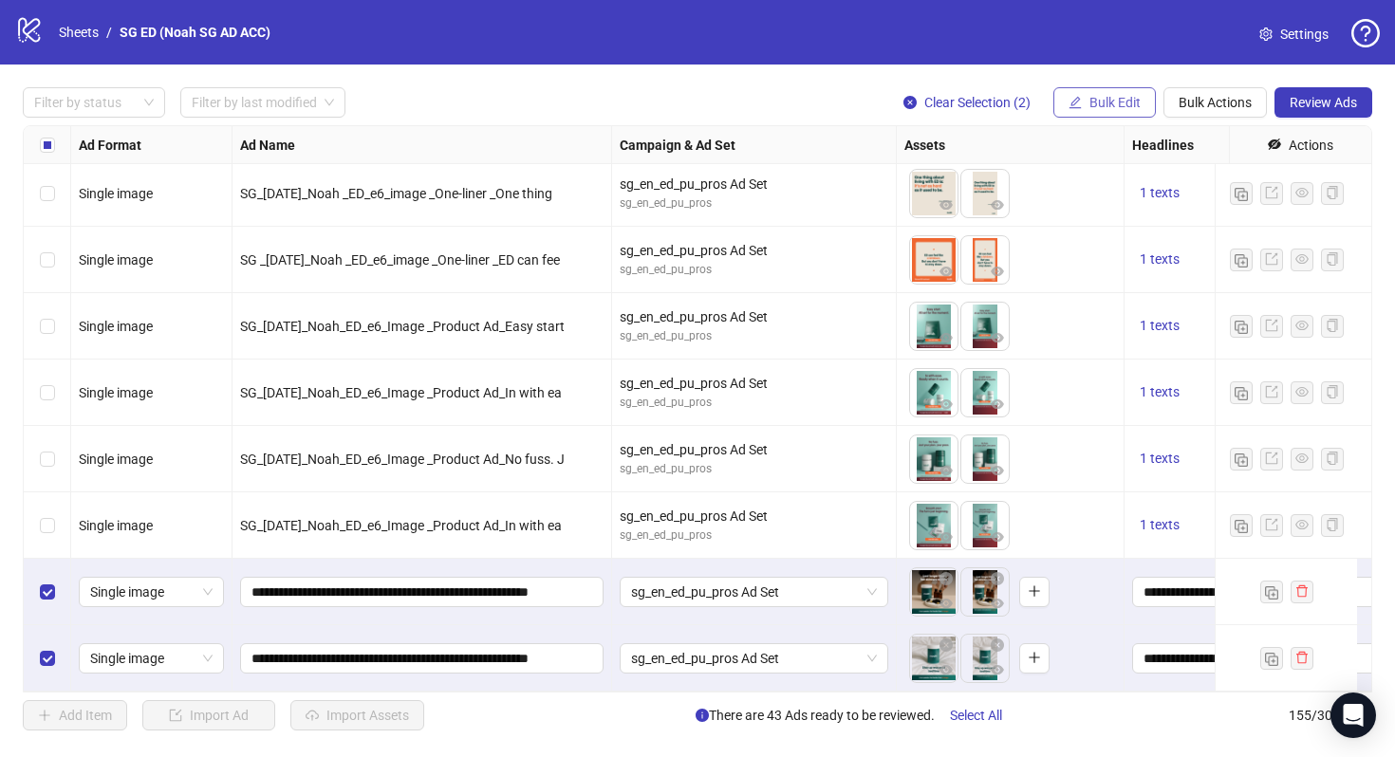
click at [1104, 97] on span "Bulk Edit" at bounding box center [1114, 102] width 51 height 15
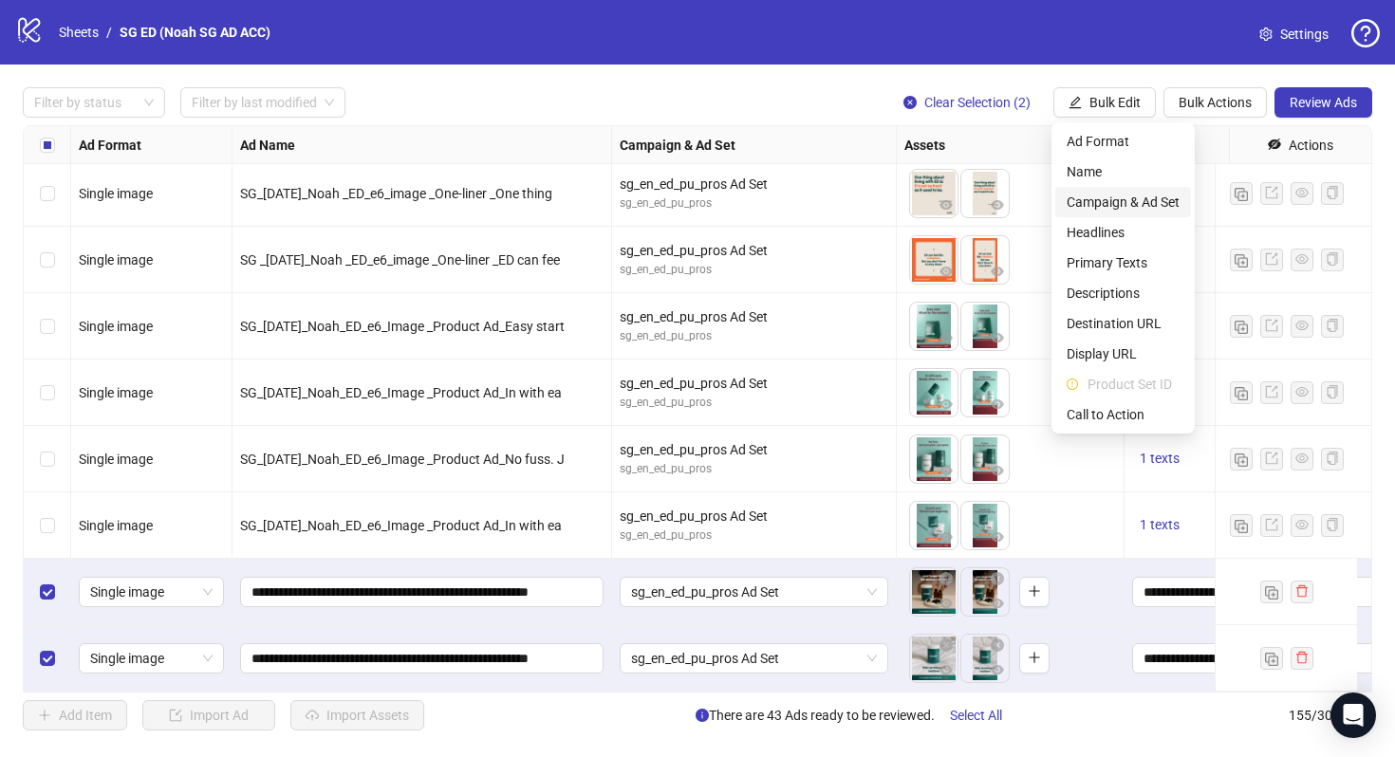
click at [1153, 209] on span "Campaign & Ad Set" at bounding box center [1123, 202] width 113 height 21
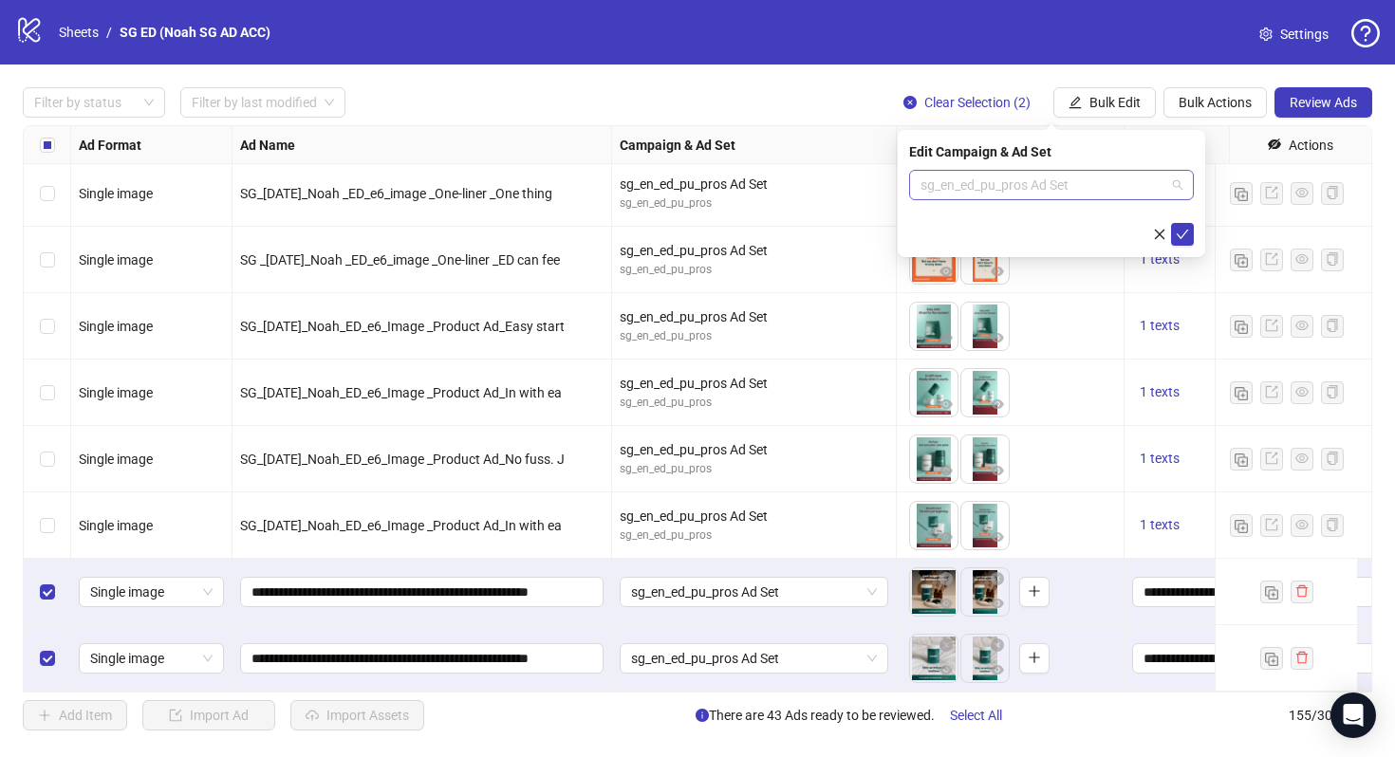
click at [1115, 192] on span "sg_en_ed_pu_pros Ad Set" at bounding box center [1051, 185] width 262 height 28
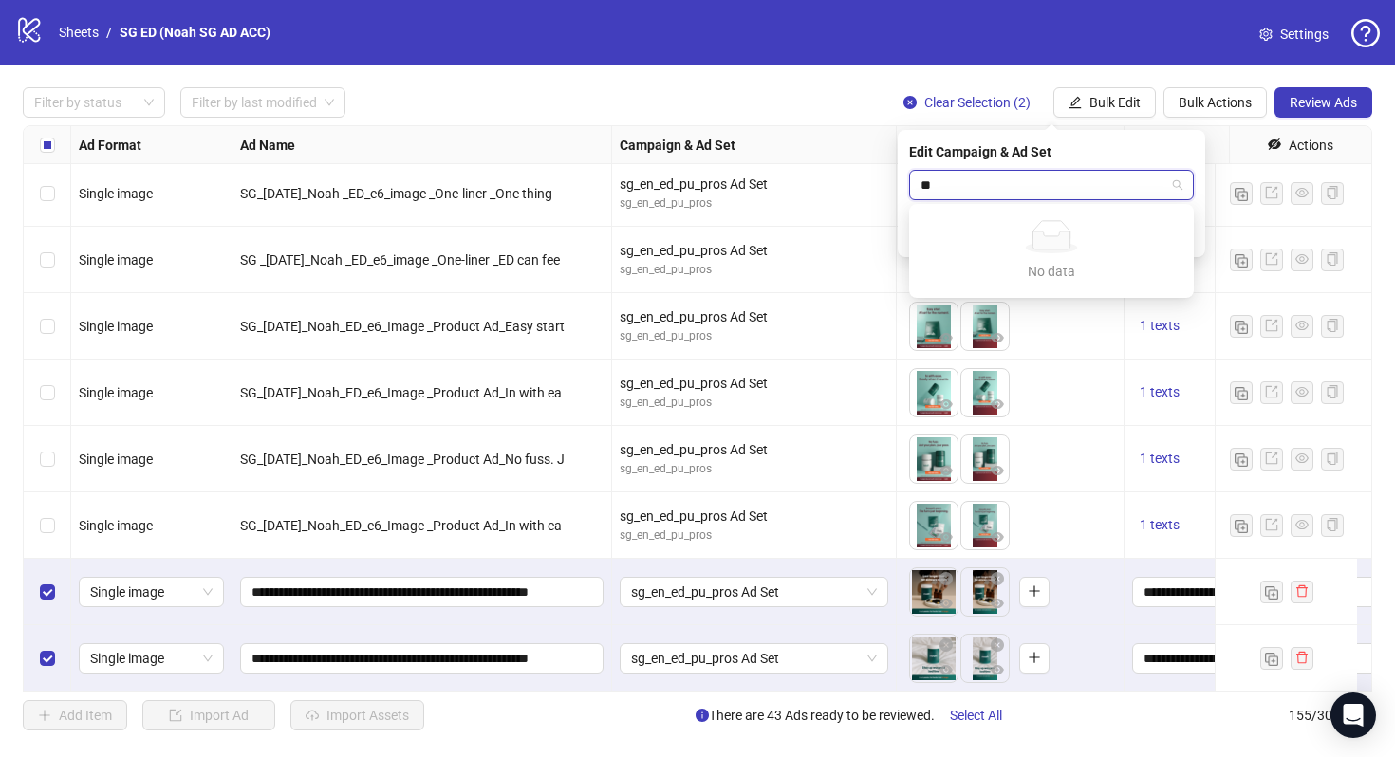
type input "*"
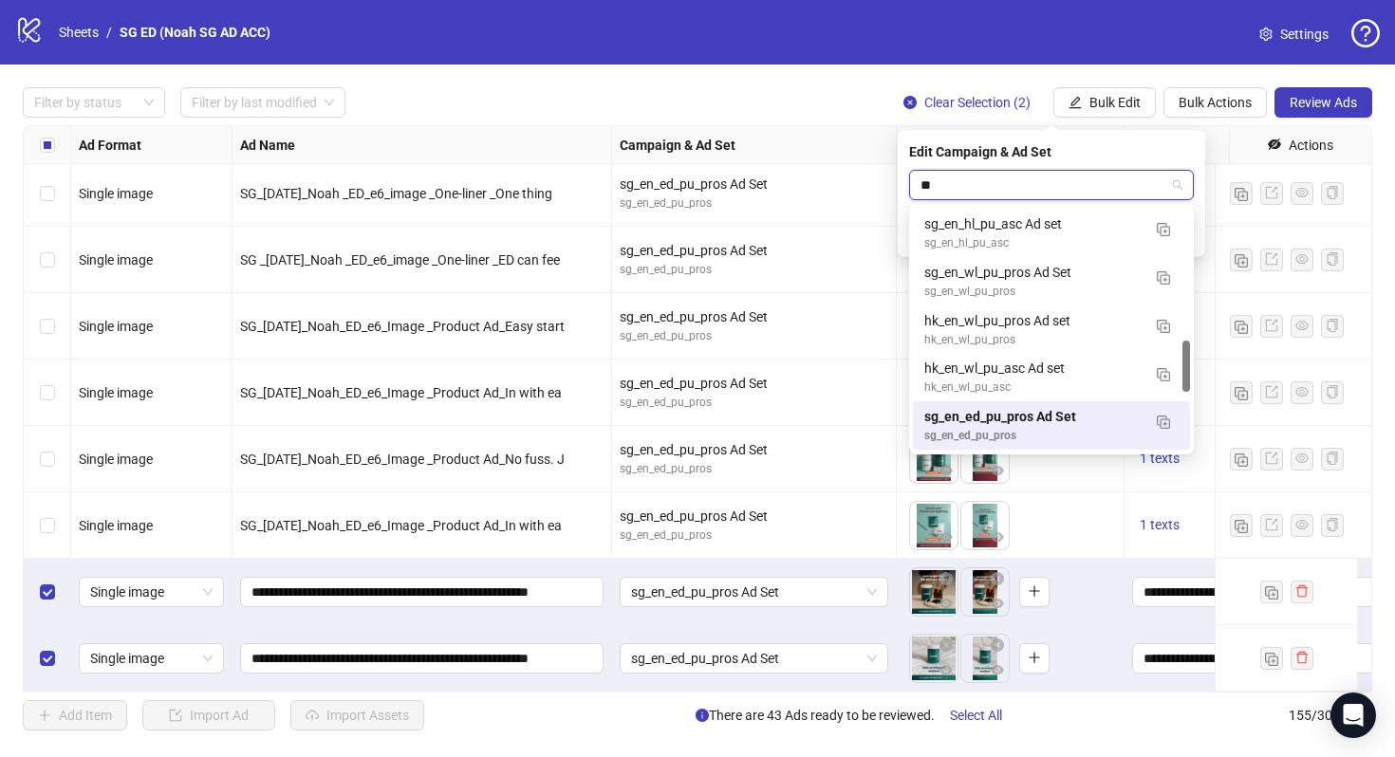
scroll to position [248, 0]
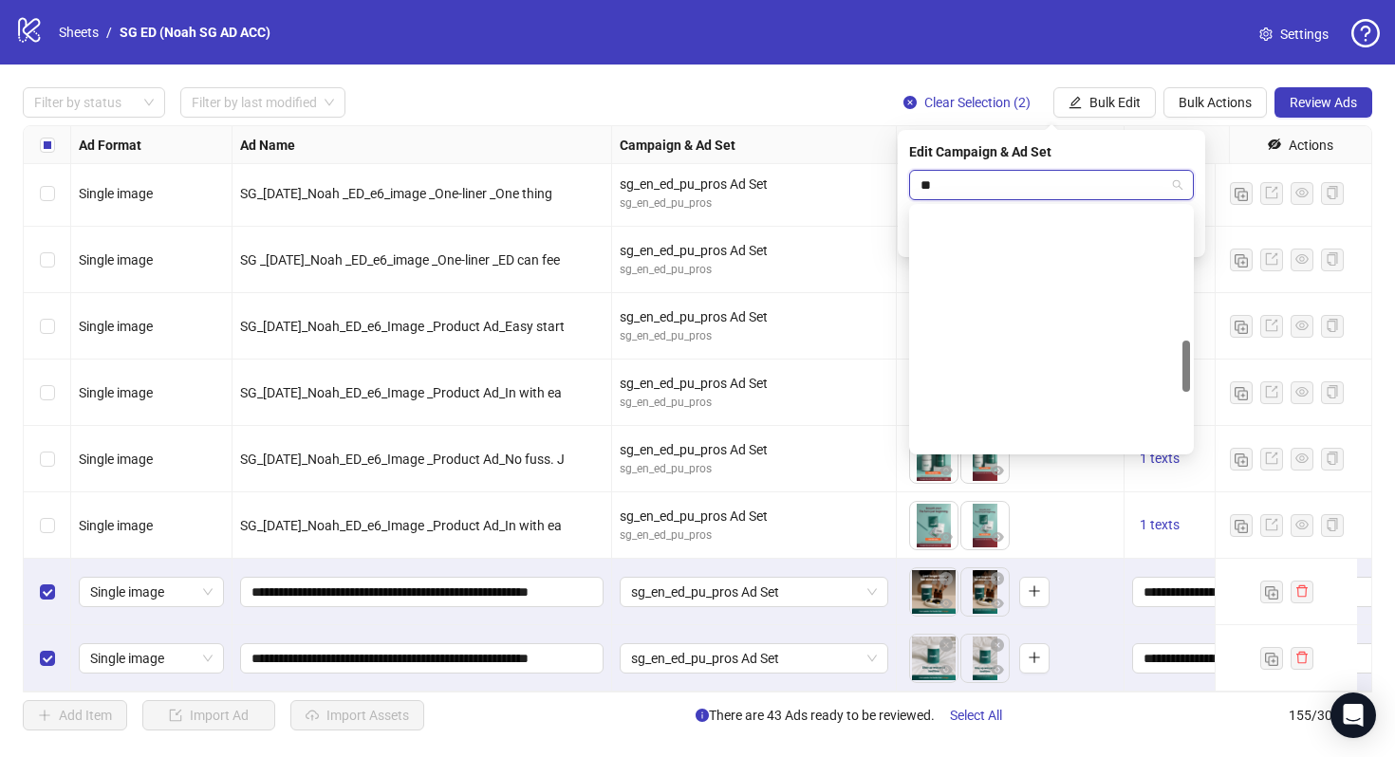
type input "***"
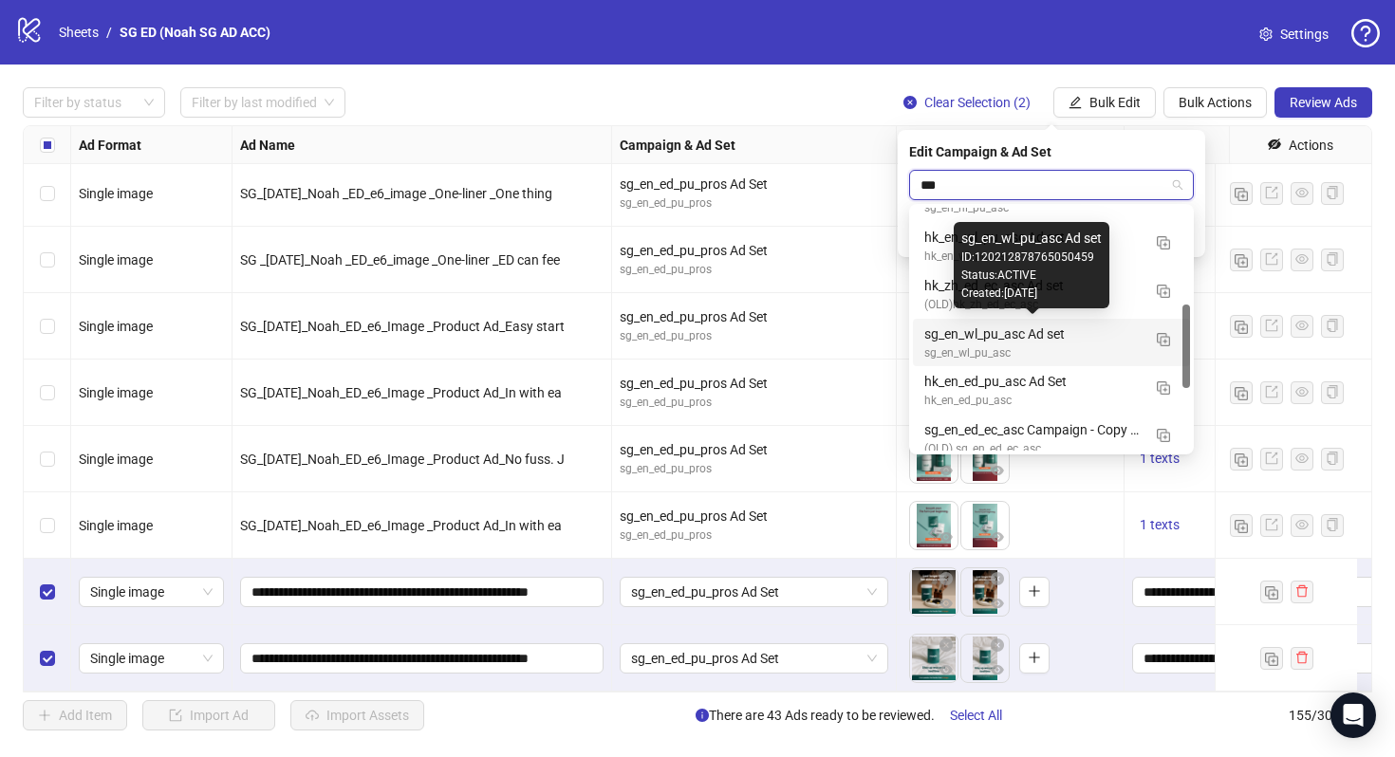
scroll to position [359, 0]
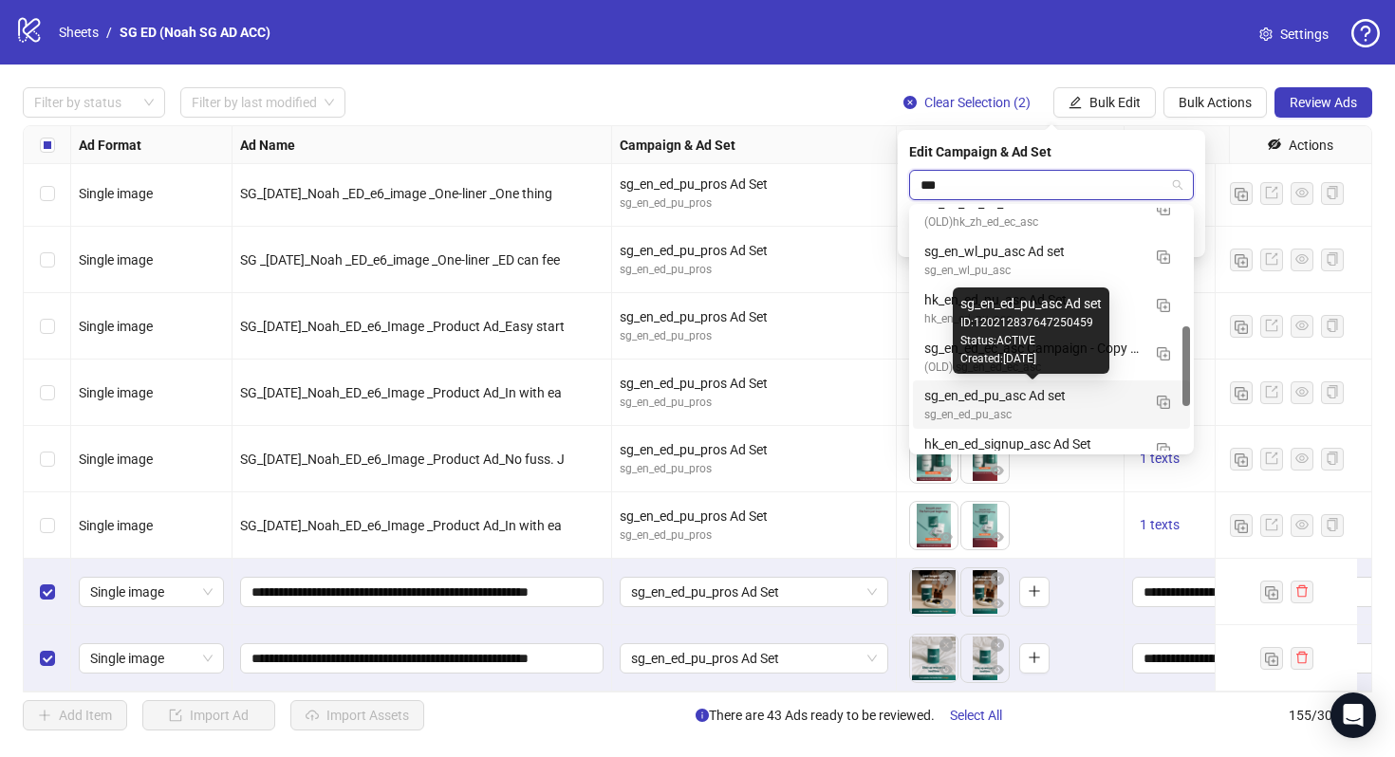
click at [1047, 401] on div "sg_en_ed_pu_asc Ad set" at bounding box center [1032, 395] width 216 height 21
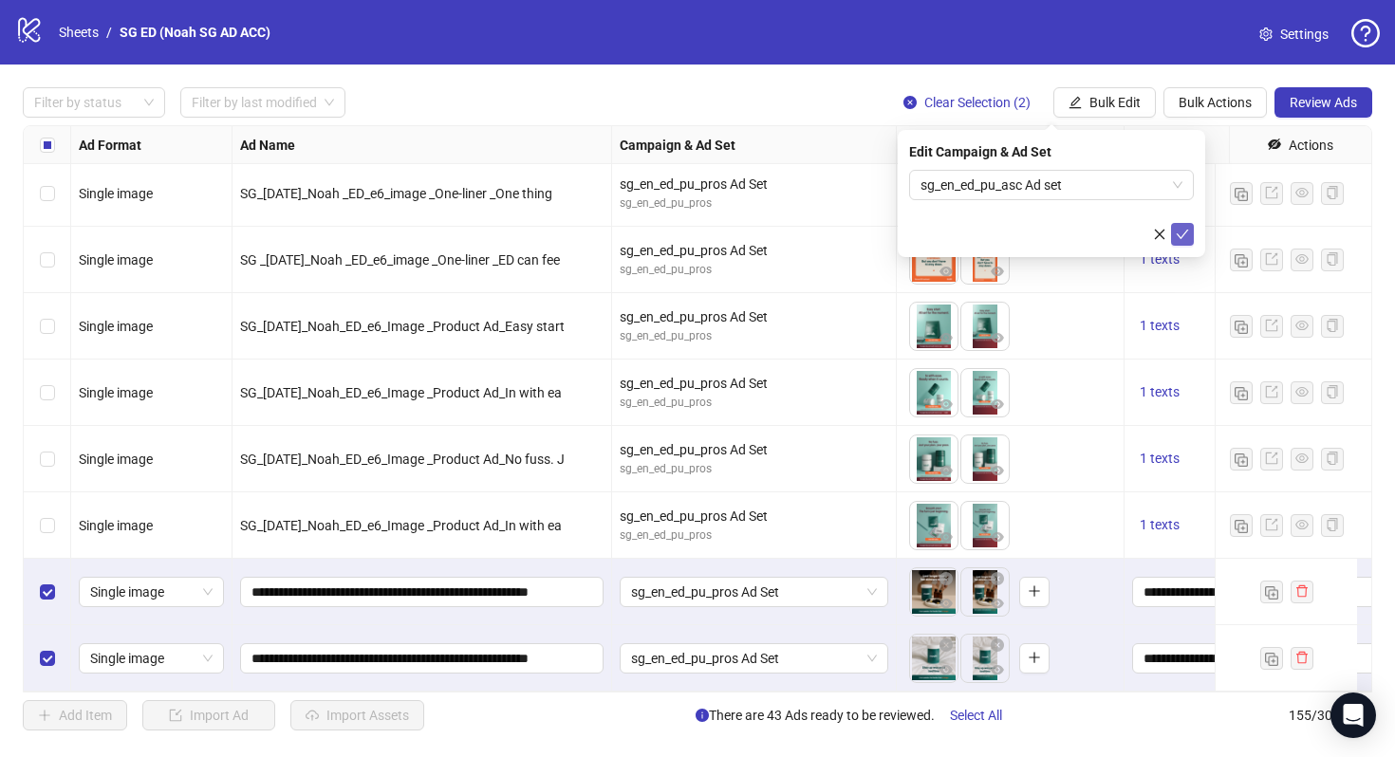
click at [1186, 232] on icon "check" at bounding box center [1183, 234] width 12 height 9
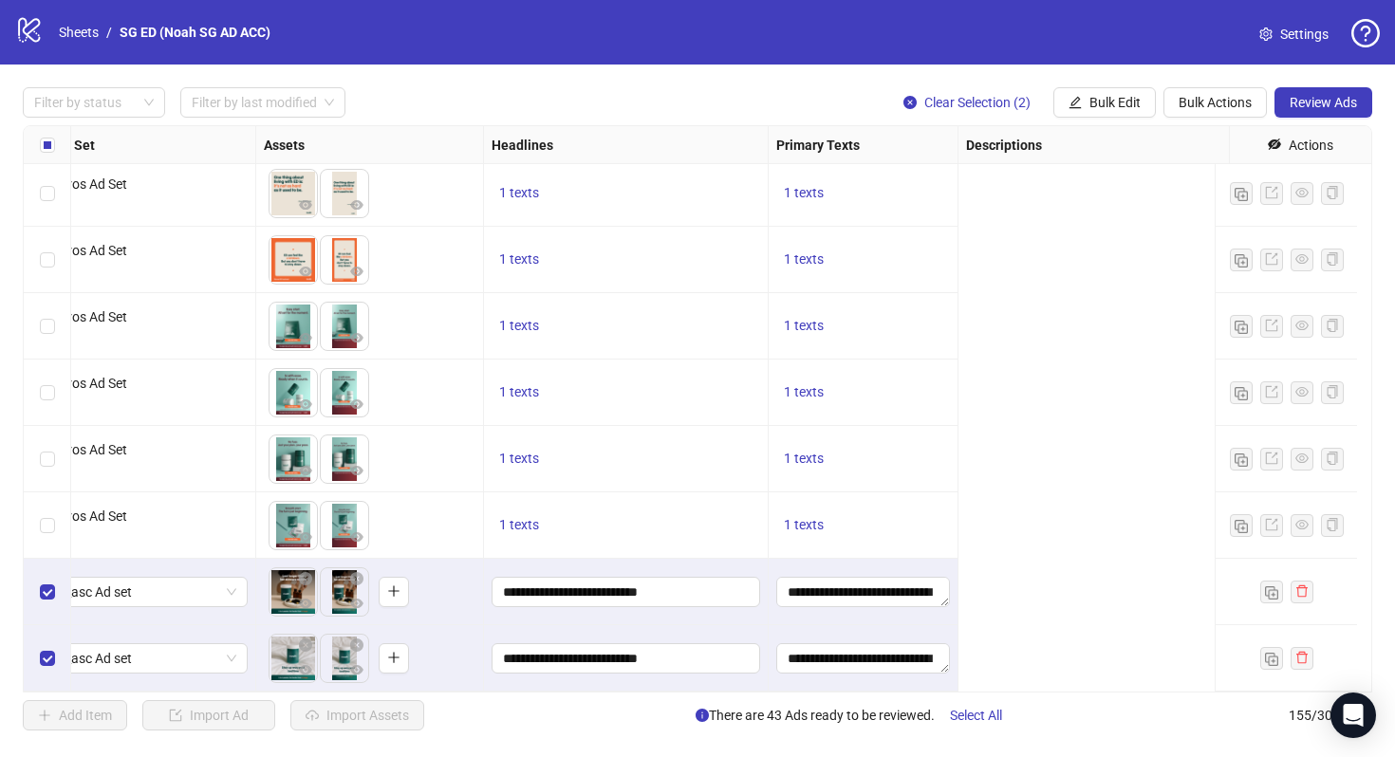
scroll to position [9782, 0]
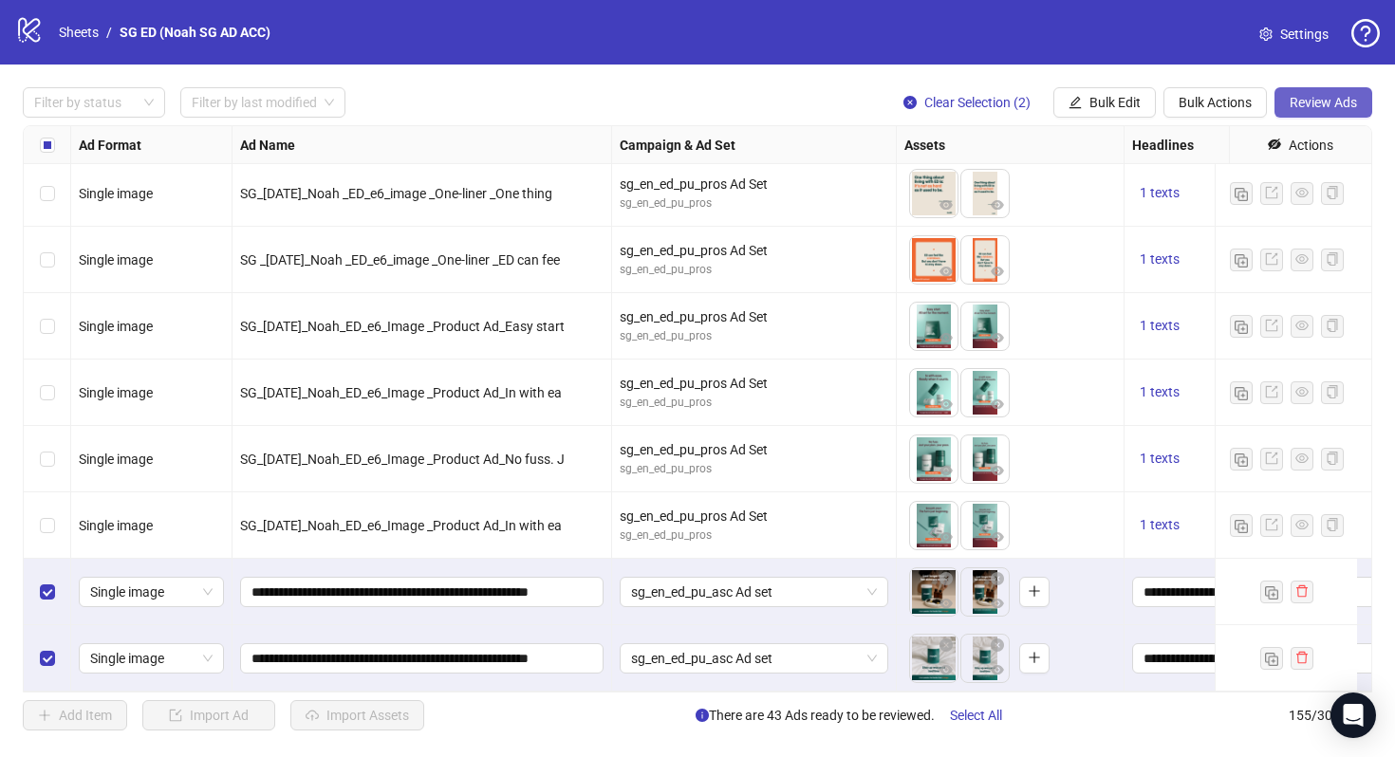
click at [1308, 107] on span "Review Ads" at bounding box center [1323, 102] width 67 height 15
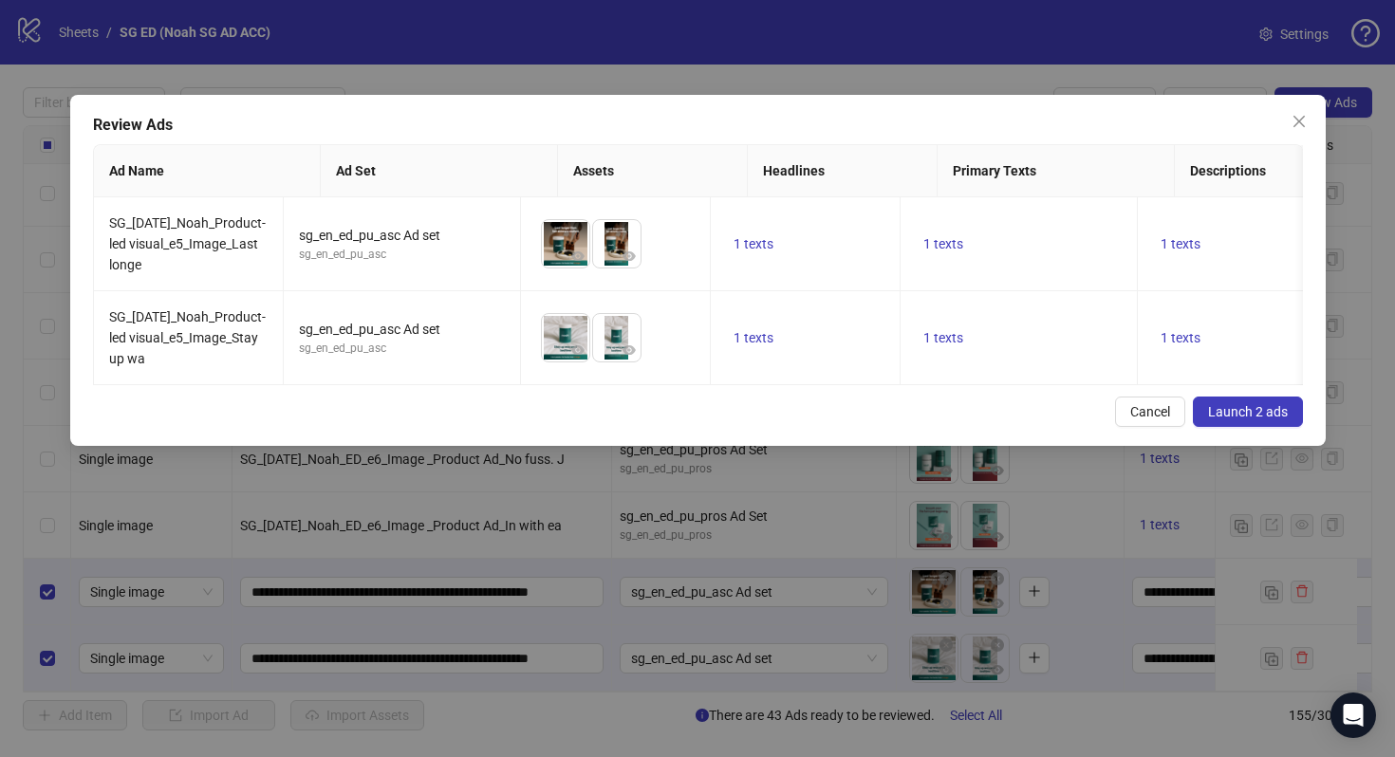
click at [1275, 419] on span "Launch 2 ads" at bounding box center [1248, 411] width 80 height 15
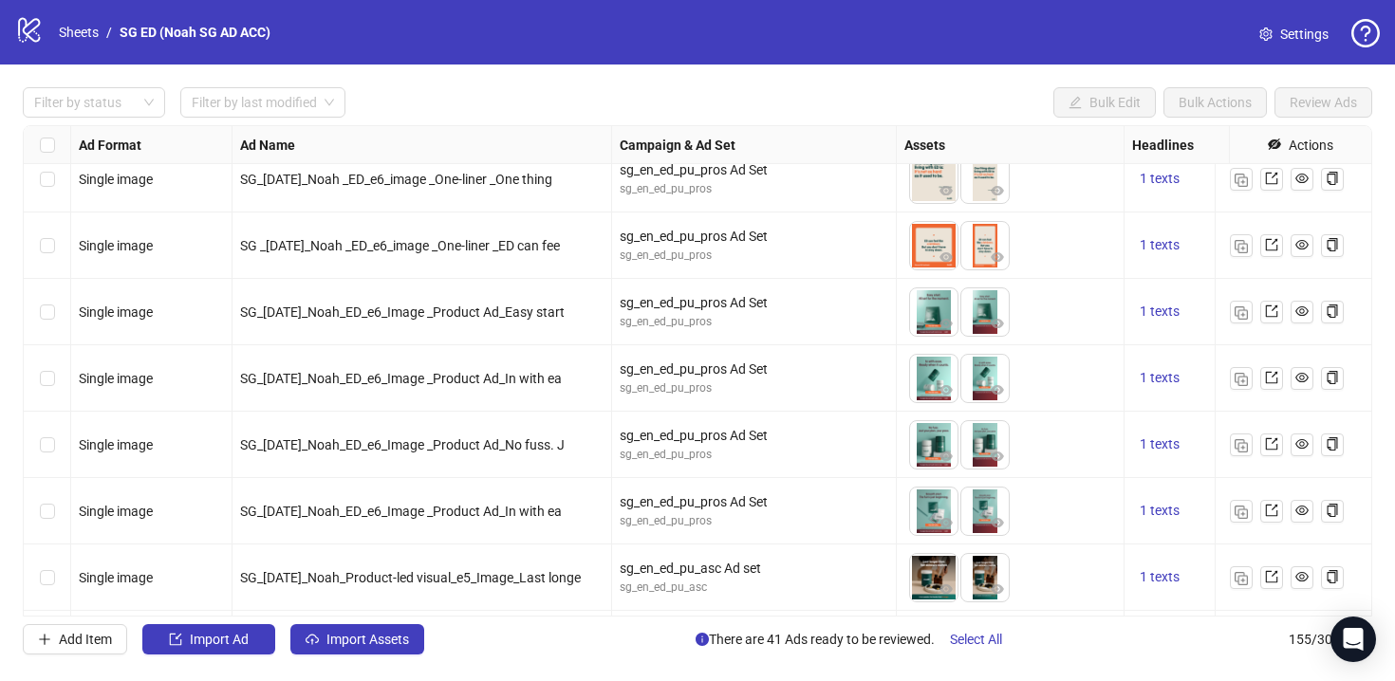
click at [77, 36] on link "Sheets" at bounding box center [78, 32] width 47 height 21
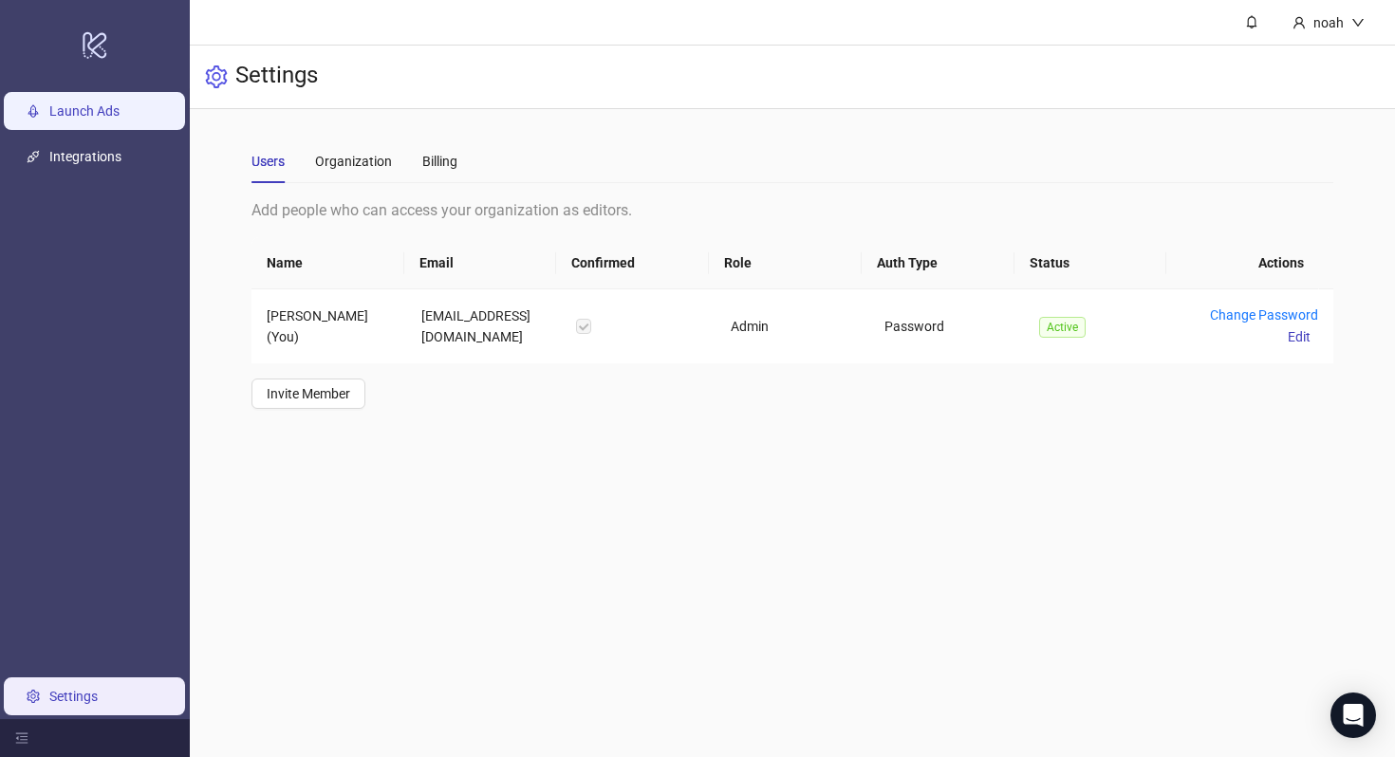
click at [103, 119] on link "Launch Ads" at bounding box center [84, 110] width 70 height 15
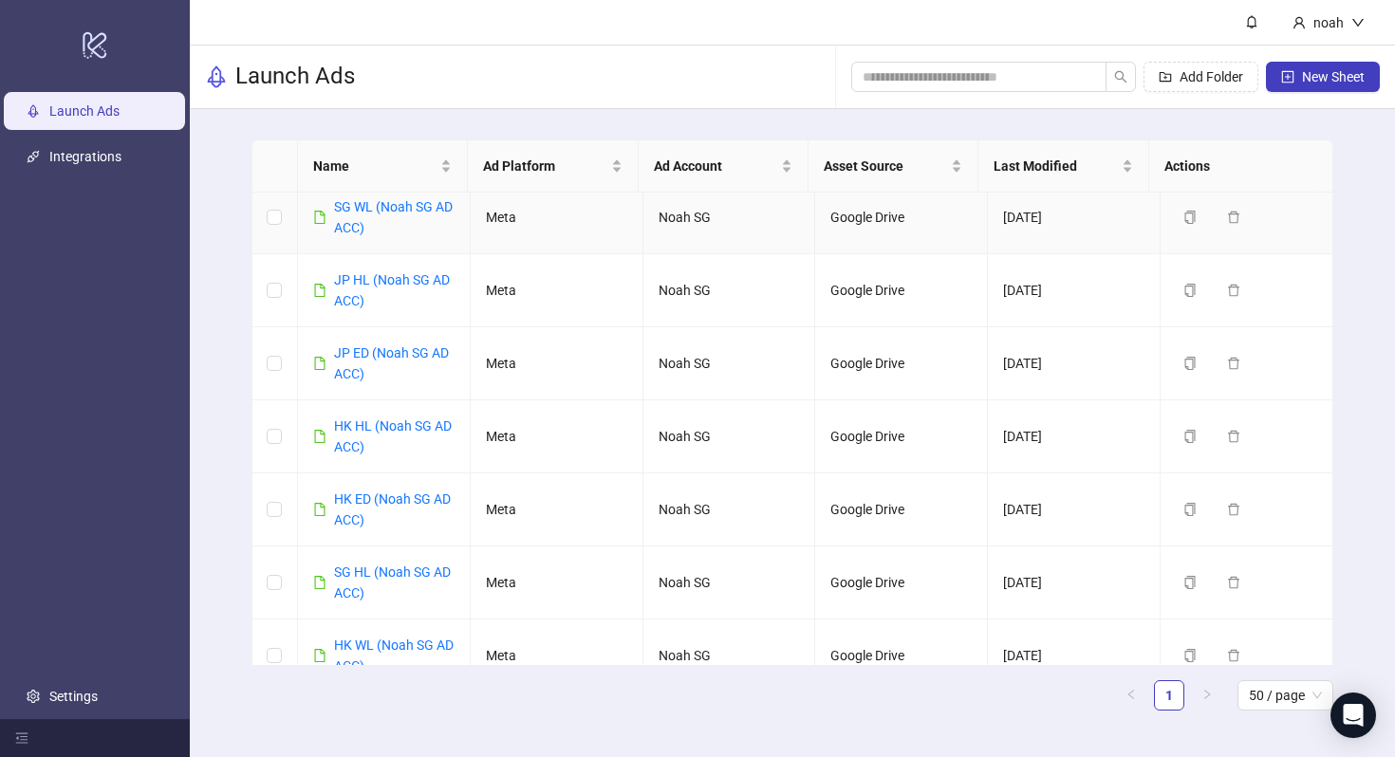
scroll to position [13, 0]
click at [365, 282] on link "JP HL (Noah SG AD ACC)" at bounding box center [392, 288] width 116 height 36
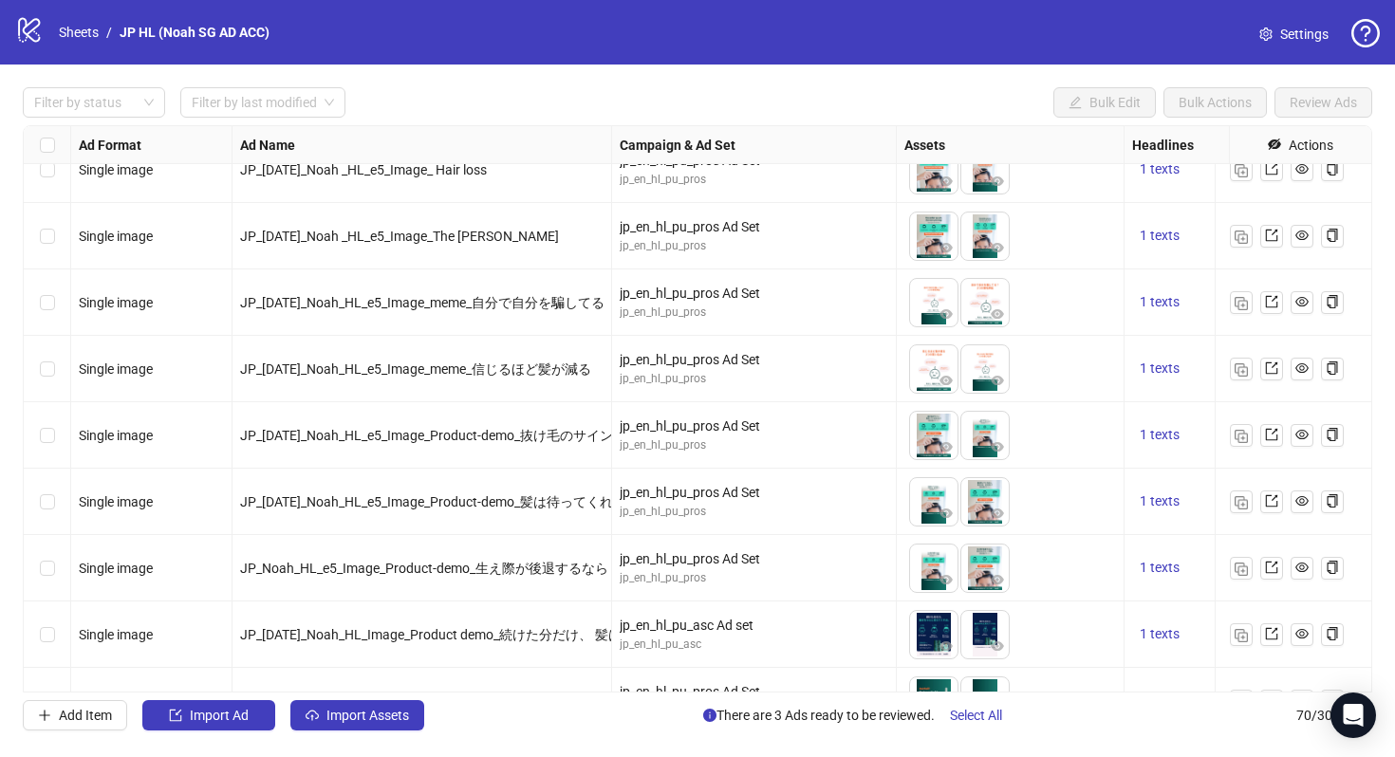
scroll to position [3493, 0]
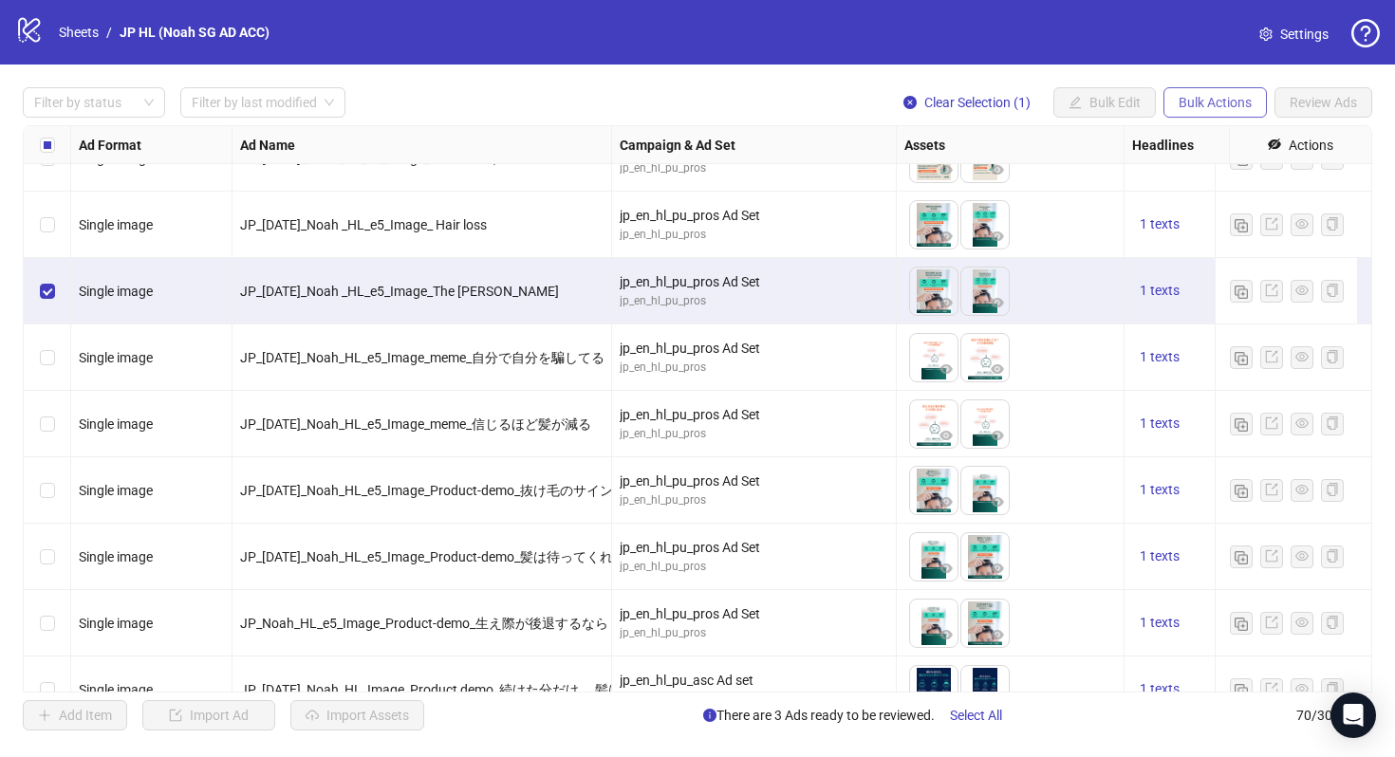
click at [1218, 102] on span "Bulk Actions" at bounding box center [1214, 102] width 73 height 15
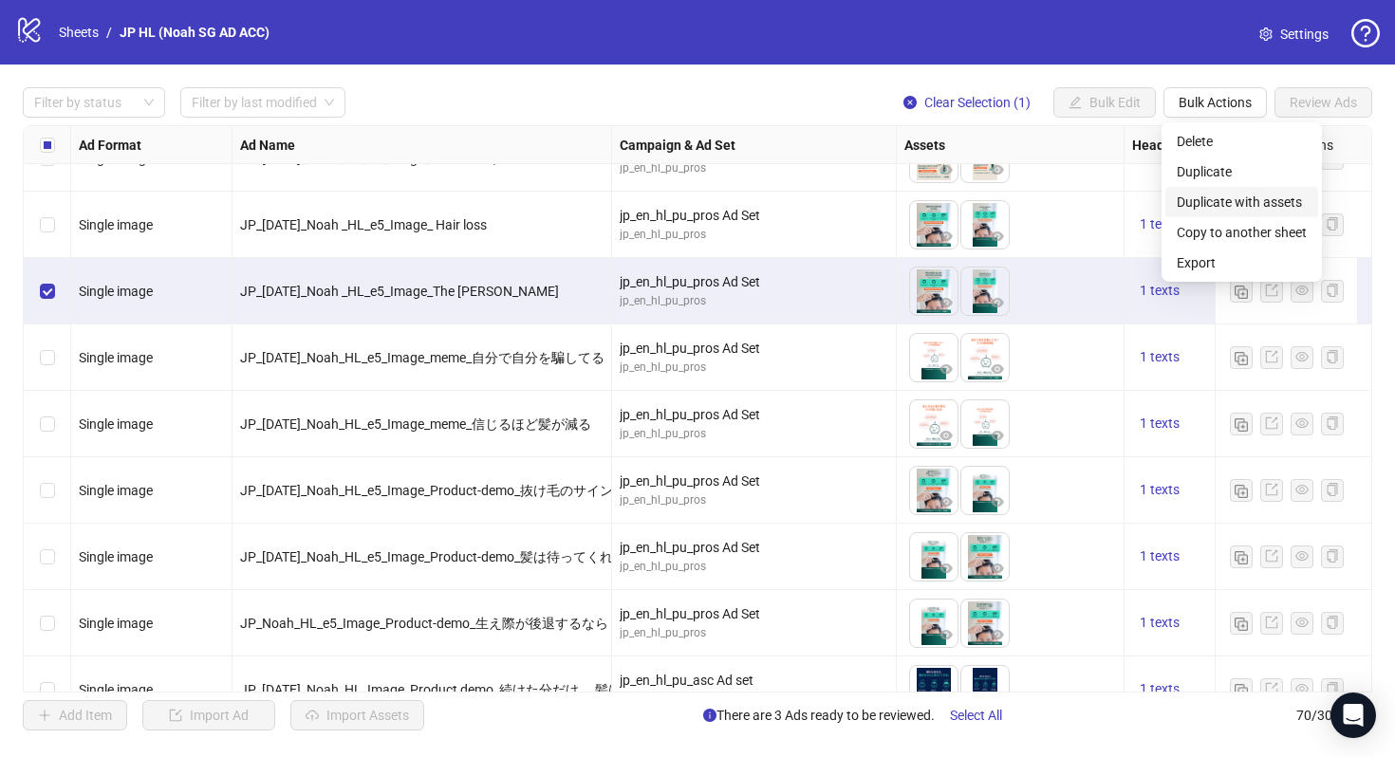
click at [1228, 203] on span "Duplicate with assets" at bounding box center [1242, 202] width 130 height 21
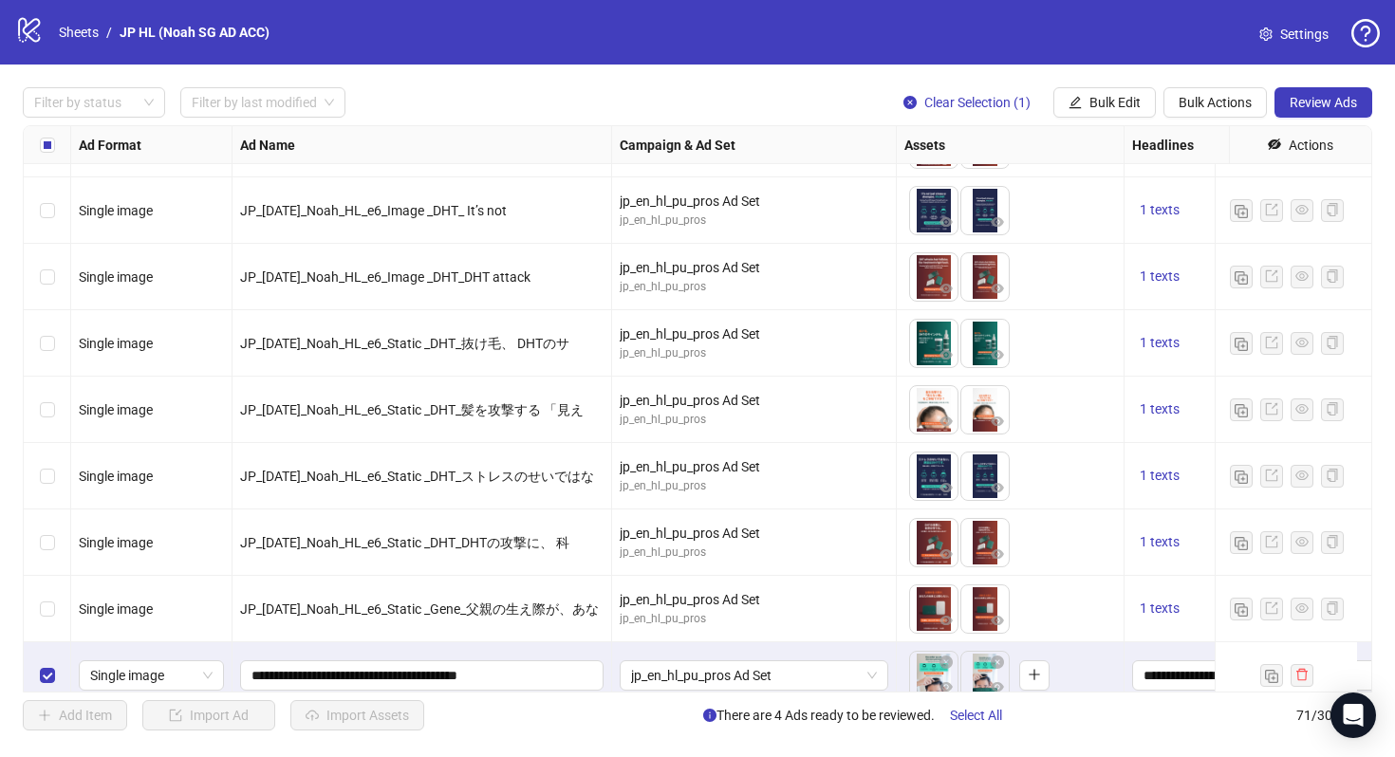
scroll to position [4203, 0]
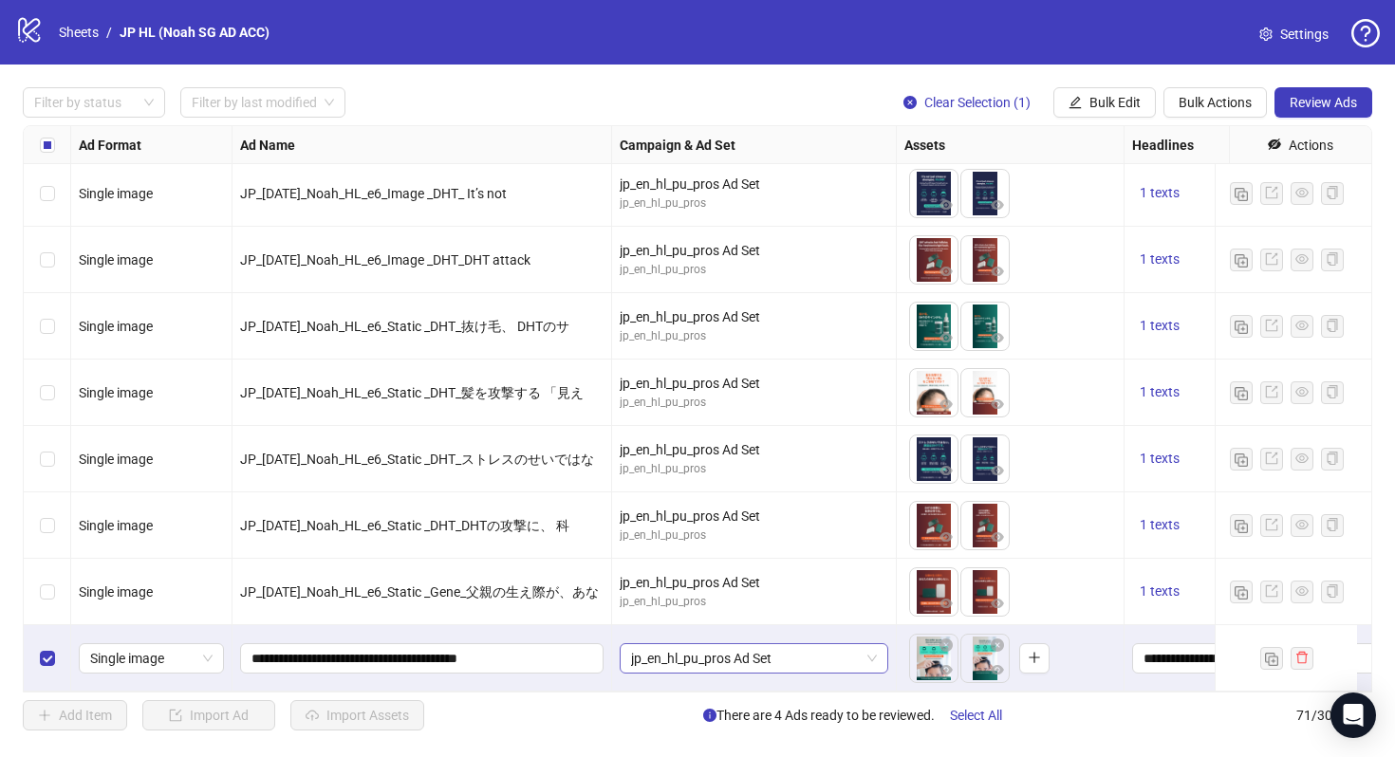
click at [763, 654] on span "jp_en_hl_pu_pros Ad Set" at bounding box center [754, 658] width 246 height 28
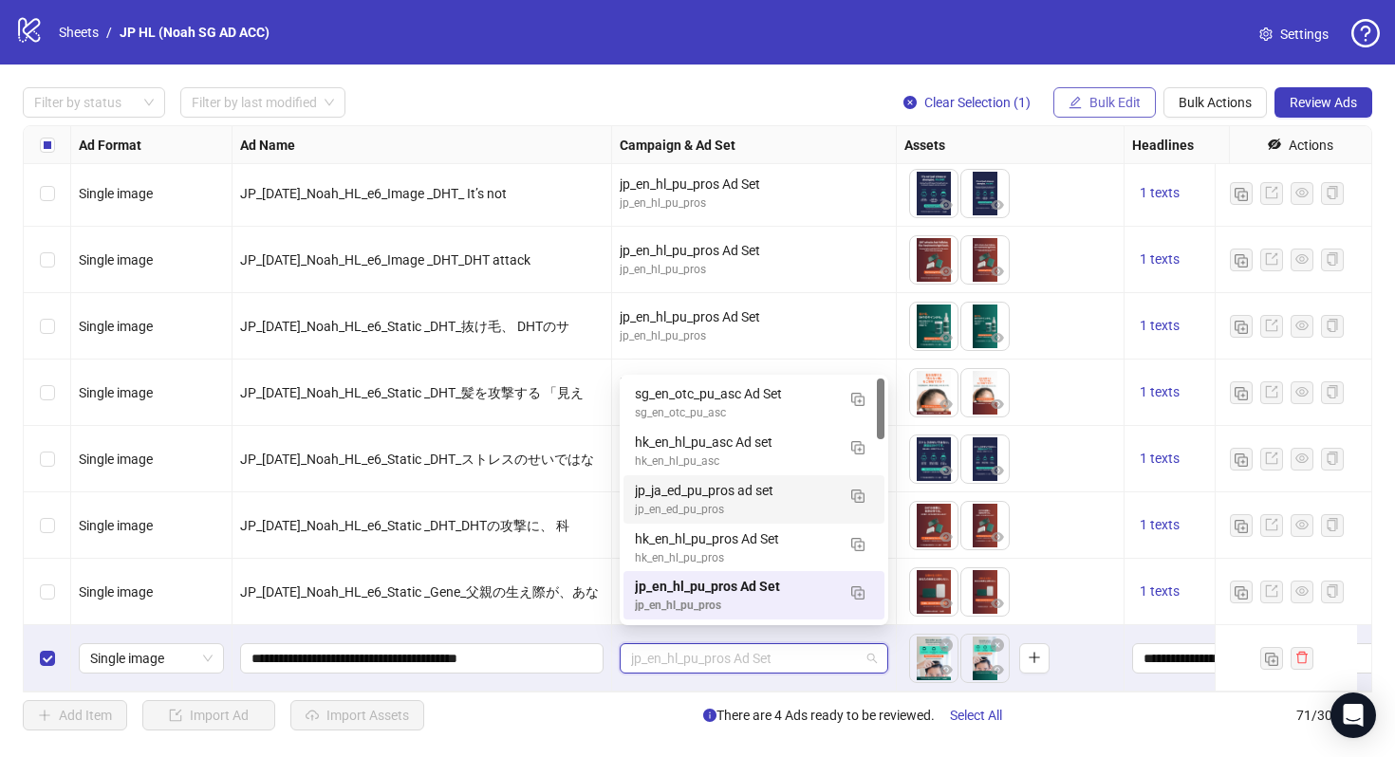
click at [1110, 105] on span "Bulk Edit" at bounding box center [1114, 102] width 51 height 15
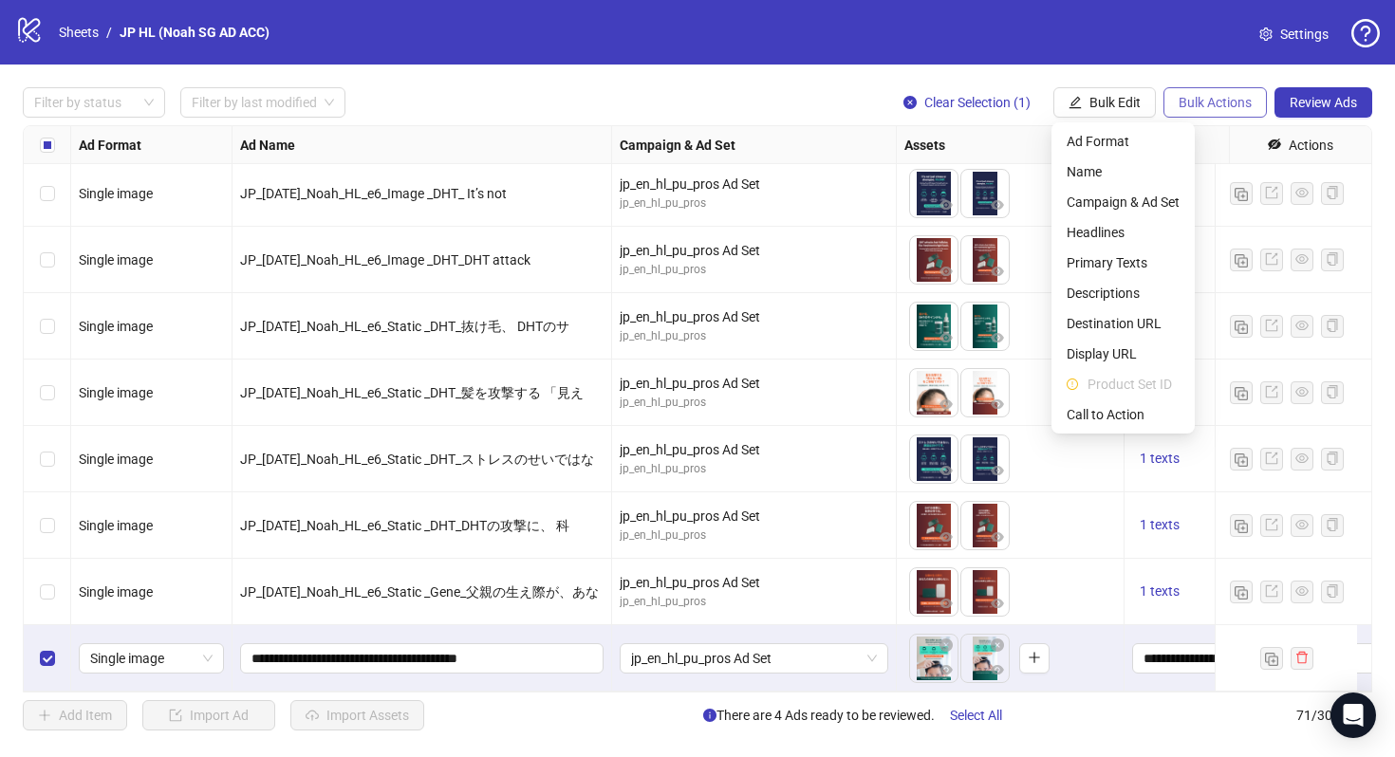
click at [1215, 103] on span "Bulk Actions" at bounding box center [1214, 102] width 73 height 15
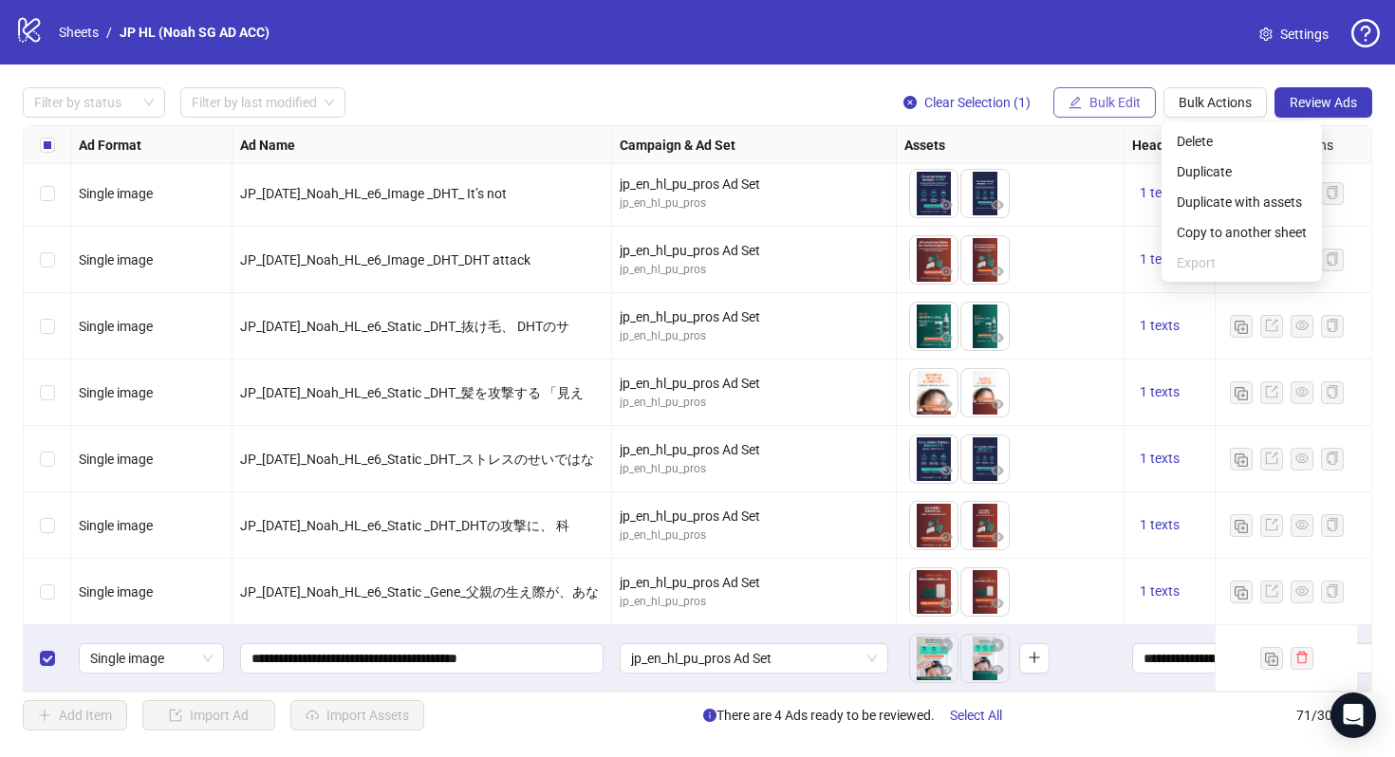
click at [1121, 105] on span "Bulk Edit" at bounding box center [1114, 102] width 51 height 15
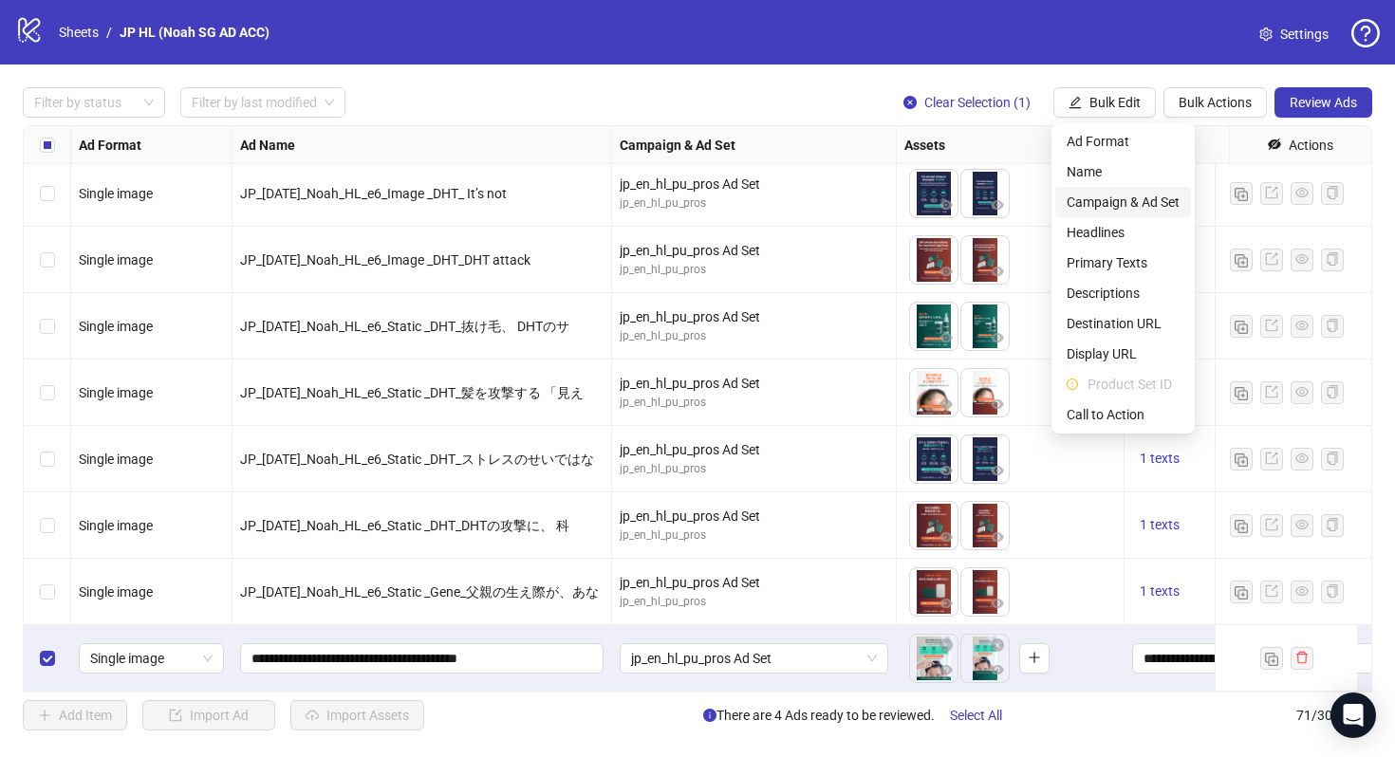
click at [1127, 196] on span "Campaign & Ad Set" at bounding box center [1123, 202] width 113 height 21
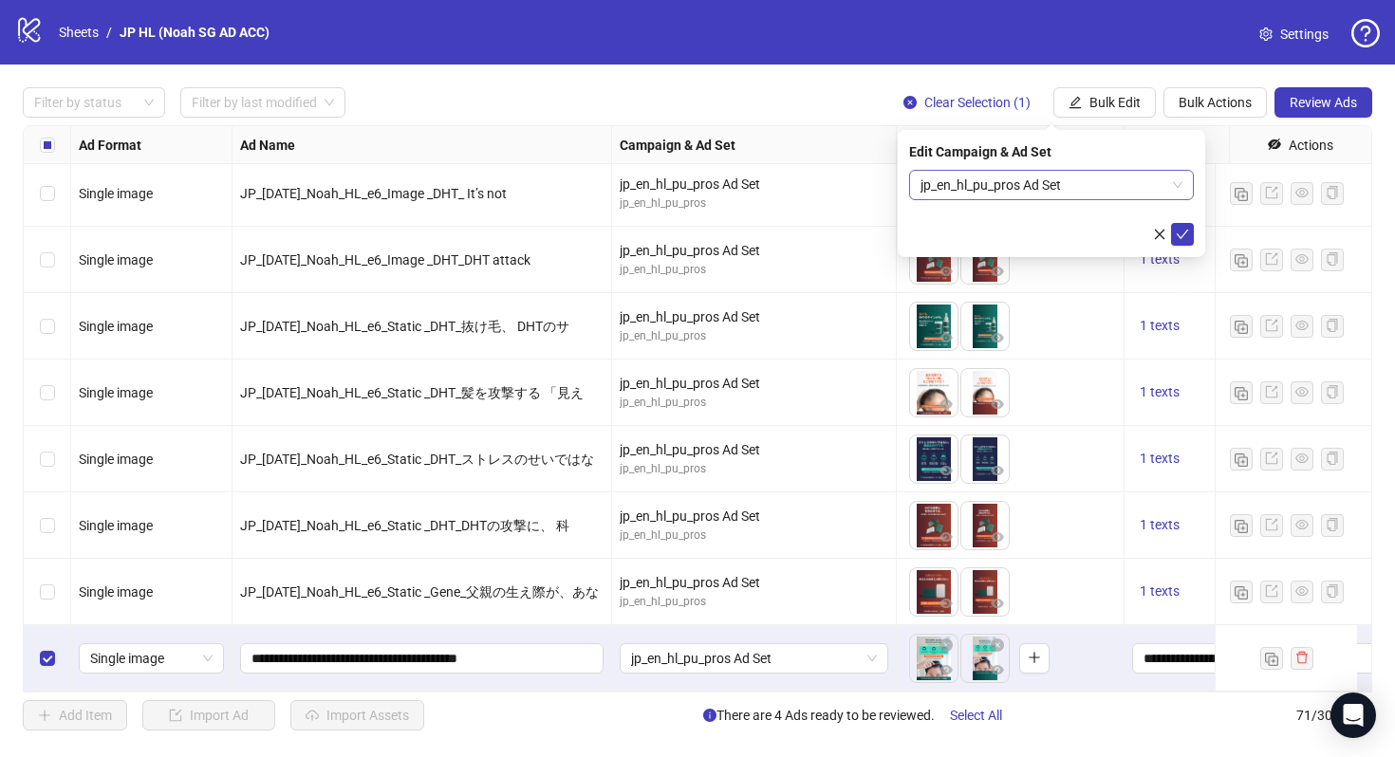
click at [1141, 180] on span "jp_en_hl_pu_pros Ad Set" at bounding box center [1051, 185] width 262 height 28
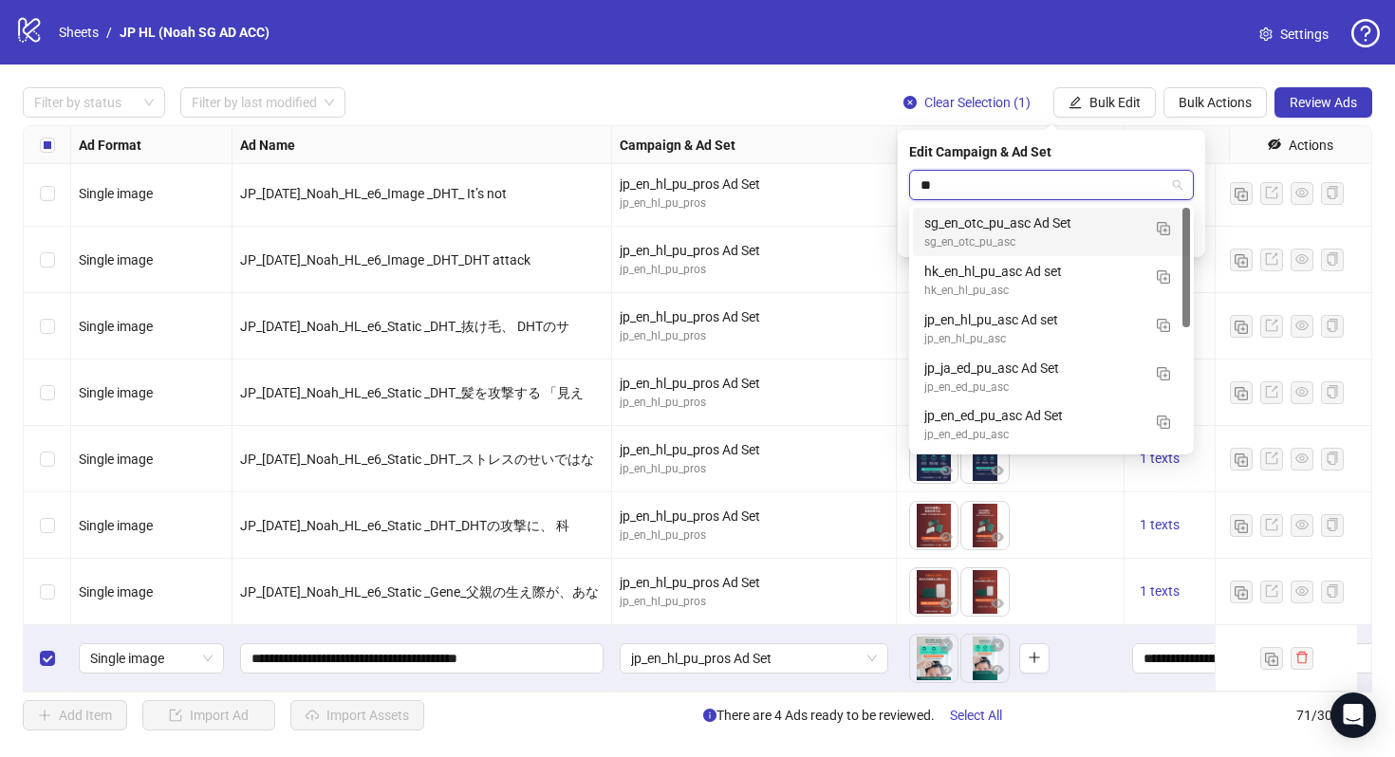
type input "***"
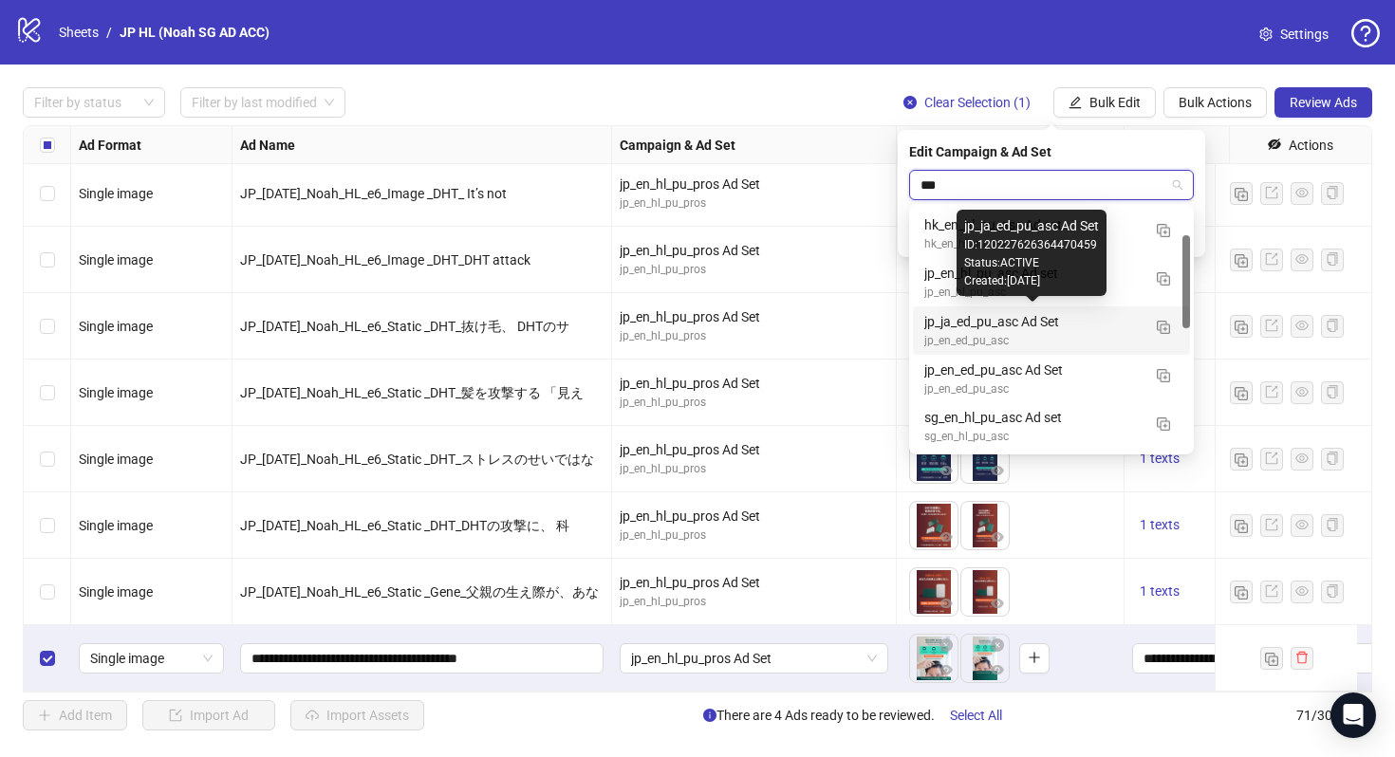
scroll to position [70, 0]
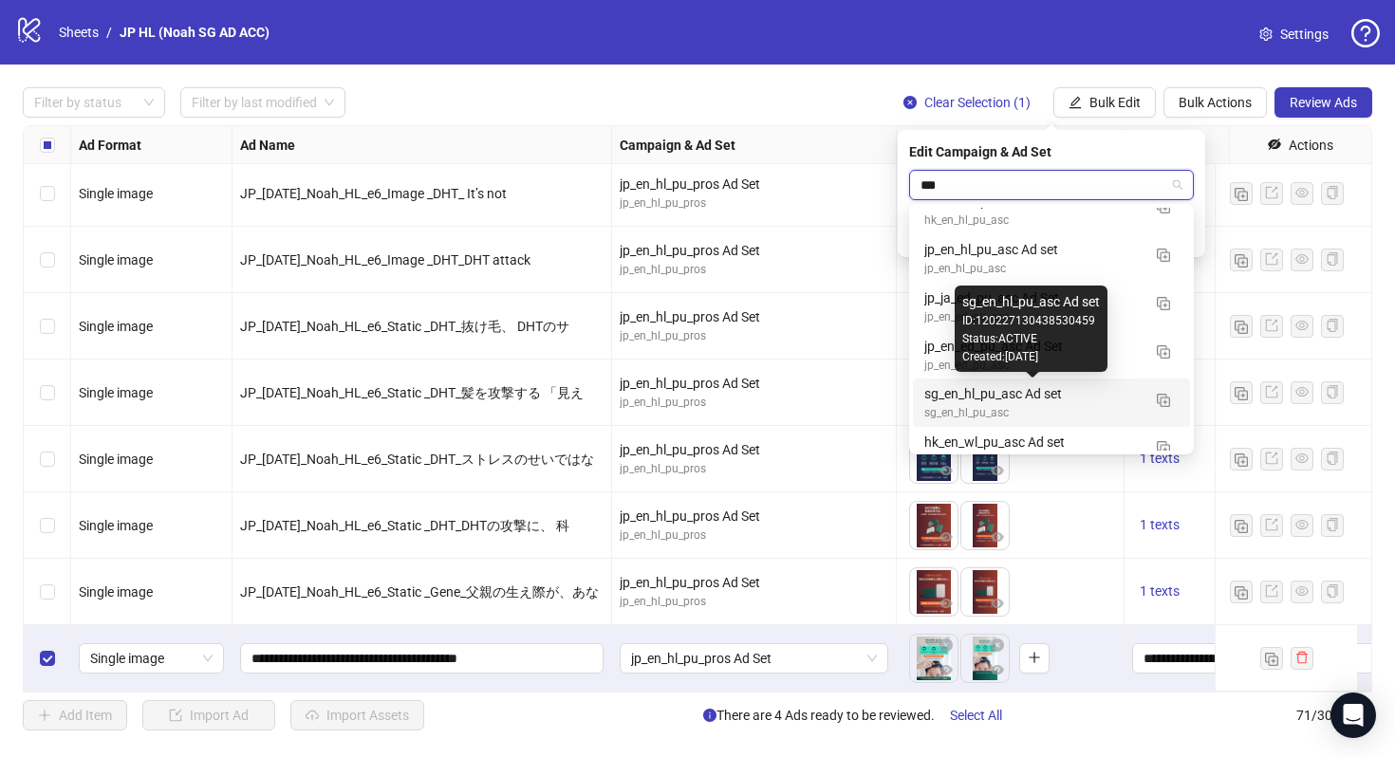
click at [1072, 395] on div "sg_en_hl_pu_asc Ad set" at bounding box center [1032, 393] width 216 height 21
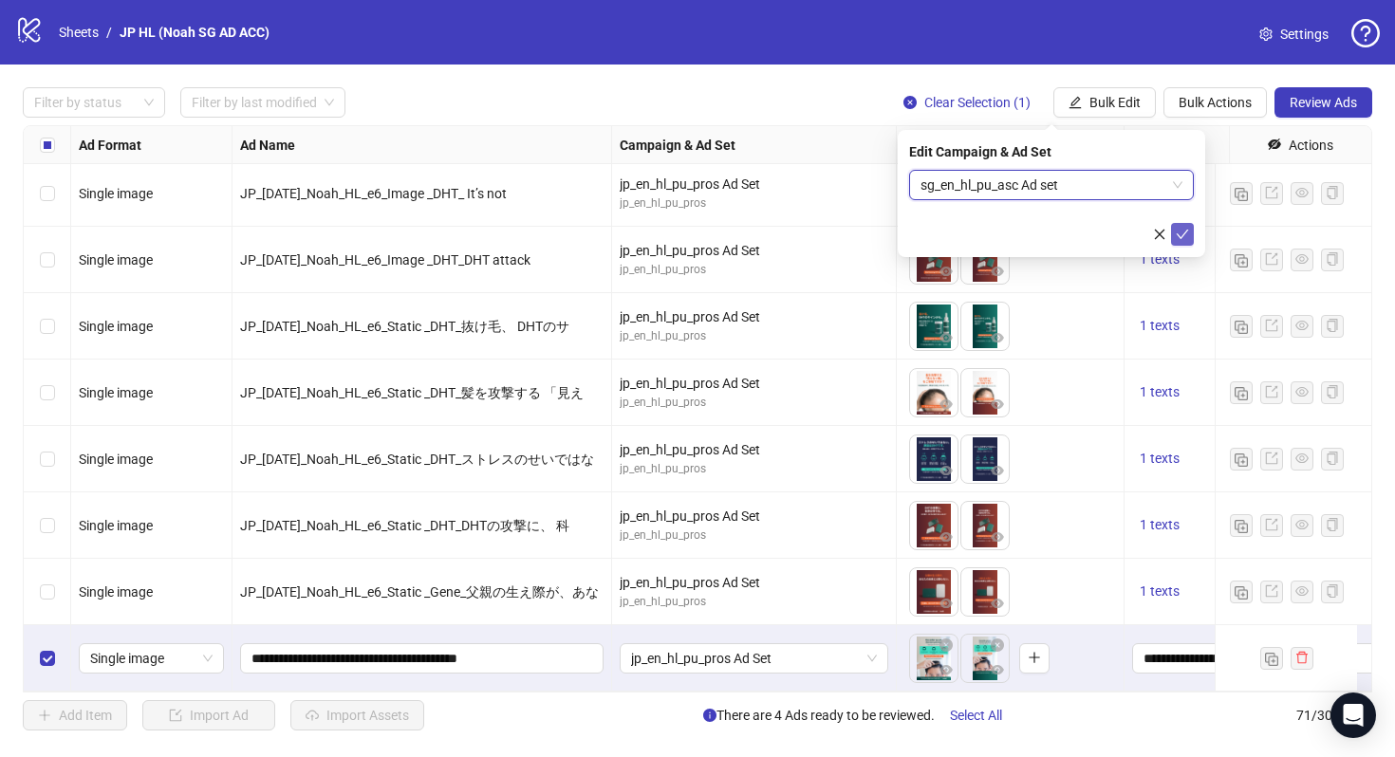
click at [1187, 241] on span "submit" at bounding box center [1182, 234] width 13 height 15
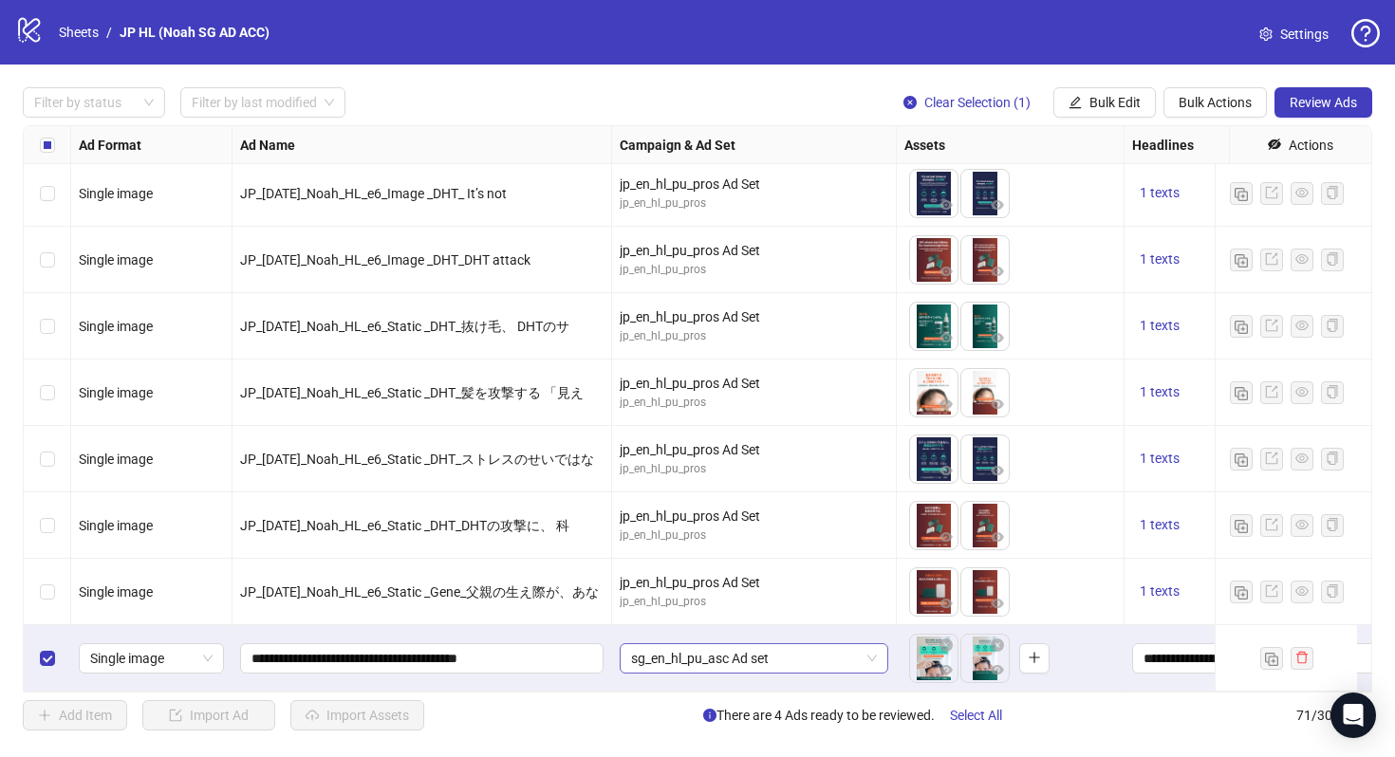
click at [782, 651] on span "sg_en_hl_pu_asc Ad set" at bounding box center [754, 658] width 246 height 28
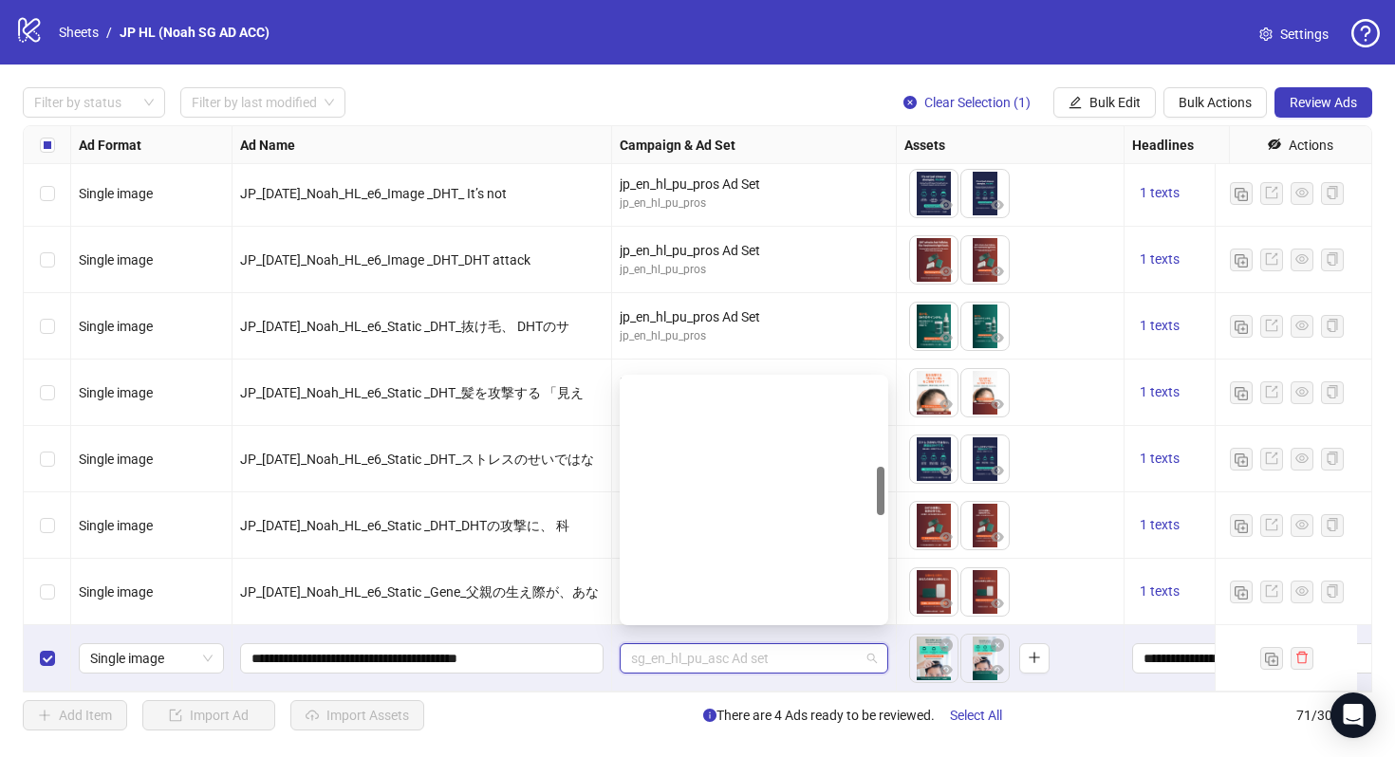
scroll to position [435, 0]
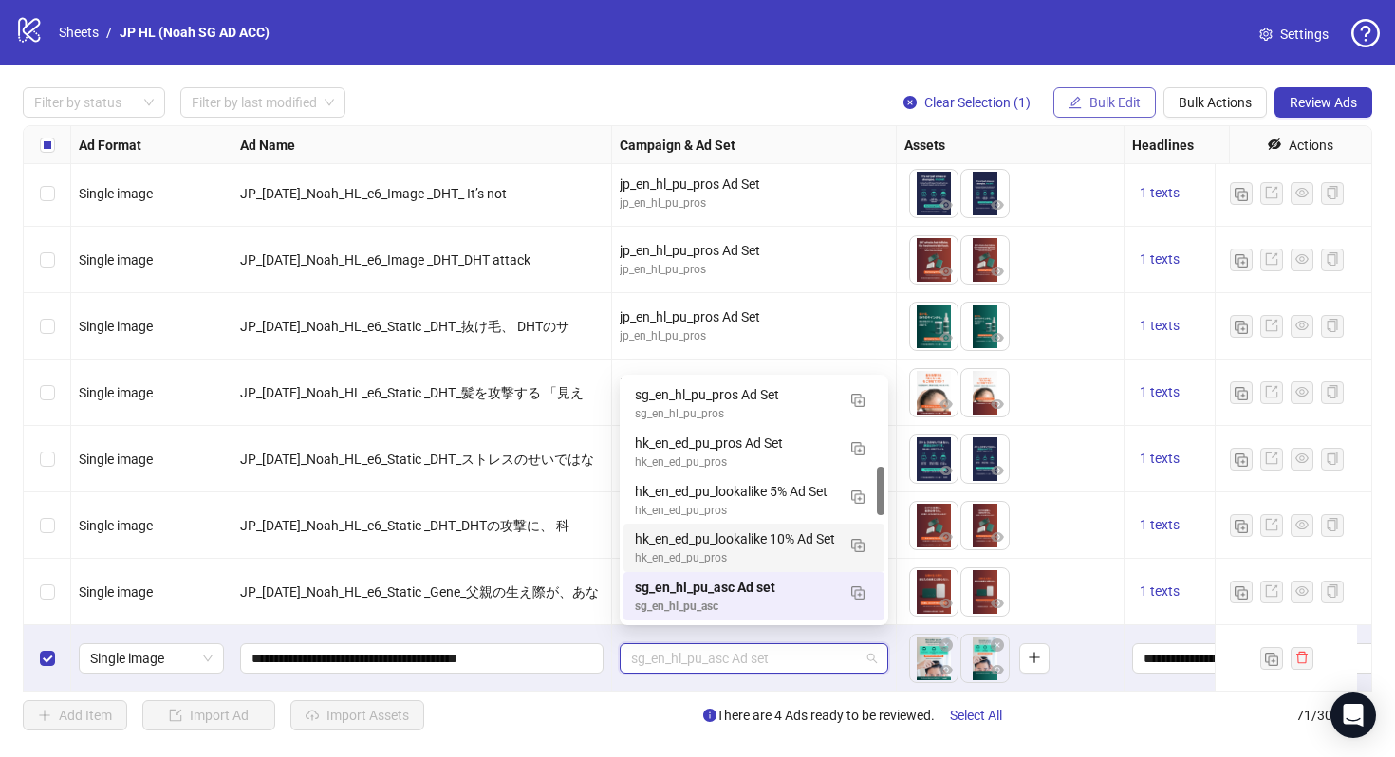
click at [1117, 106] on span "Bulk Edit" at bounding box center [1114, 102] width 51 height 15
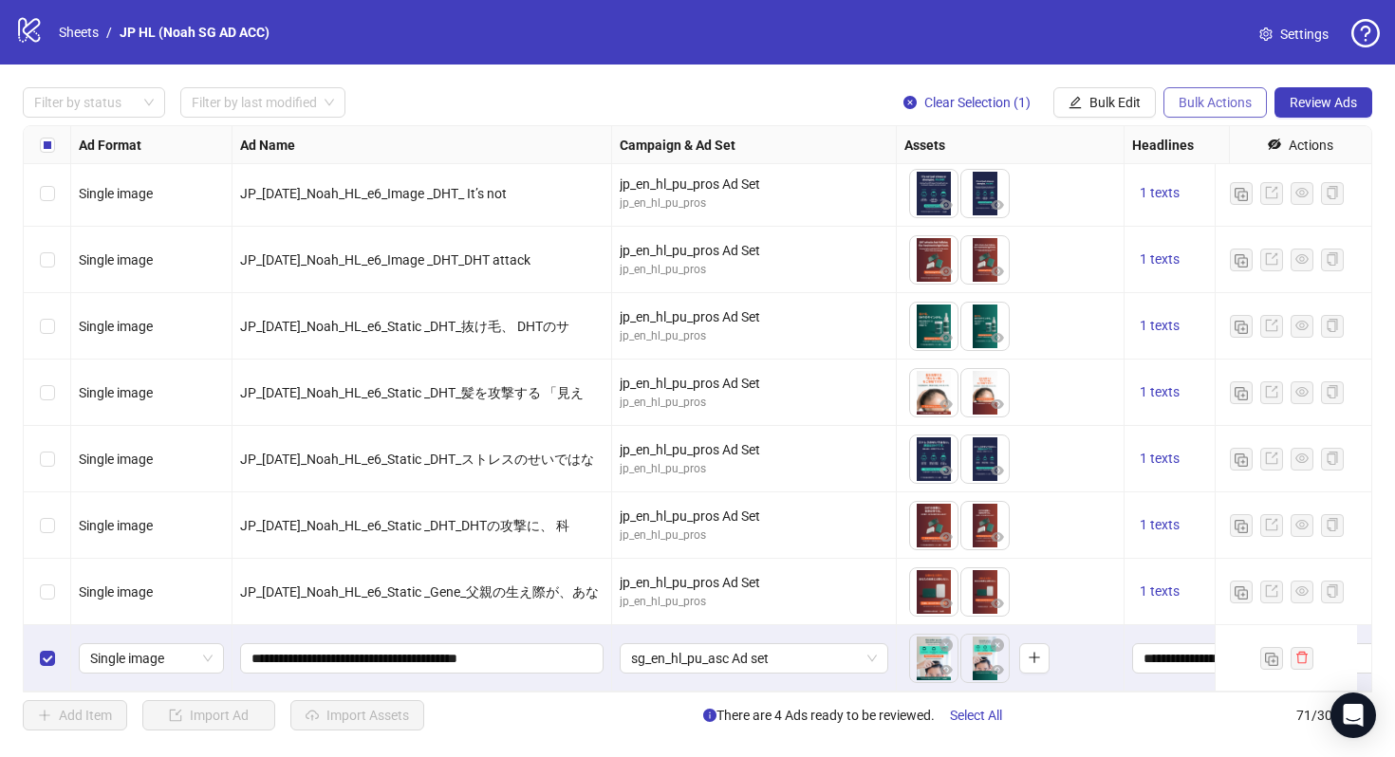
click at [1204, 104] on span "Bulk Actions" at bounding box center [1214, 102] width 73 height 15
click at [1144, 100] on button "Bulk Edit" at bounding box center [1104, 102] width 102 height 30
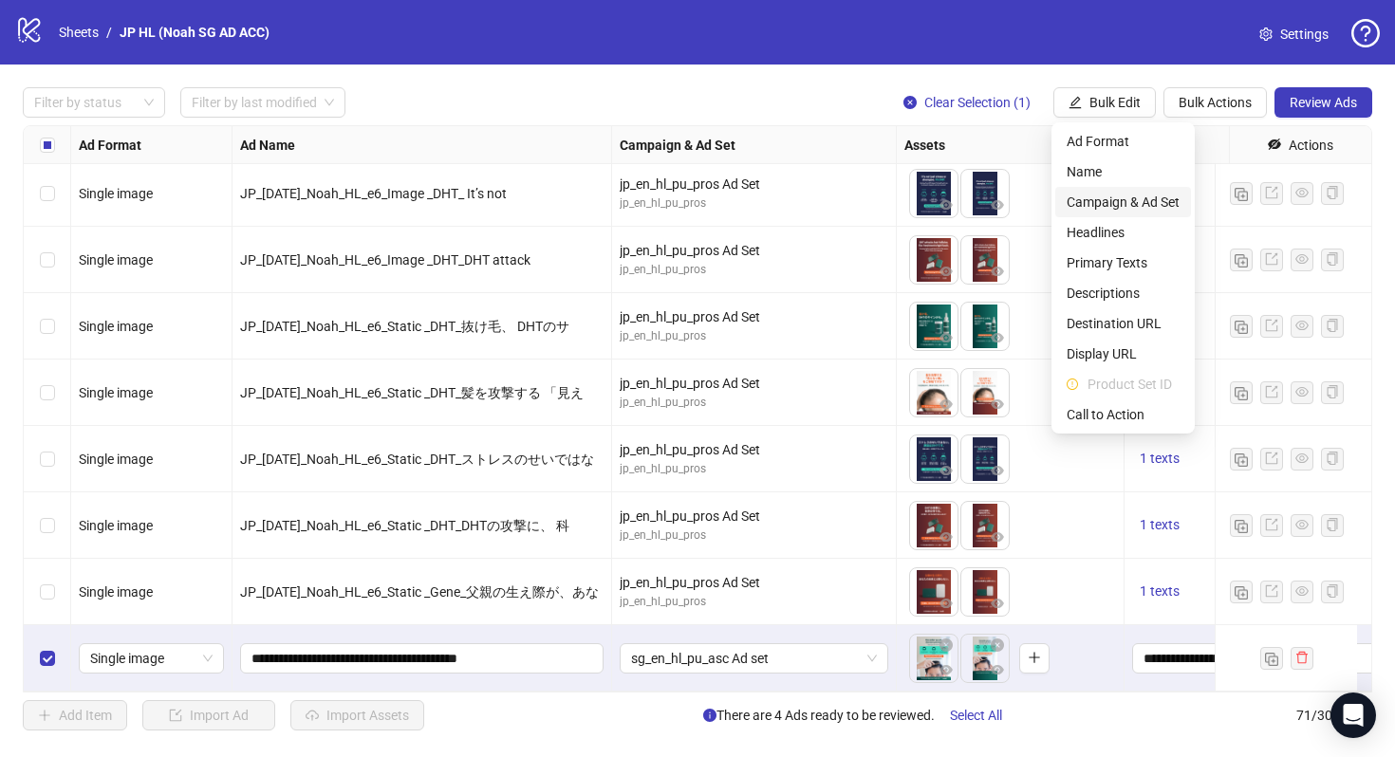
click at [1161, 200] on span "Campaign & Ad Set" at bounding box center [1123, 202] width 113 height 21
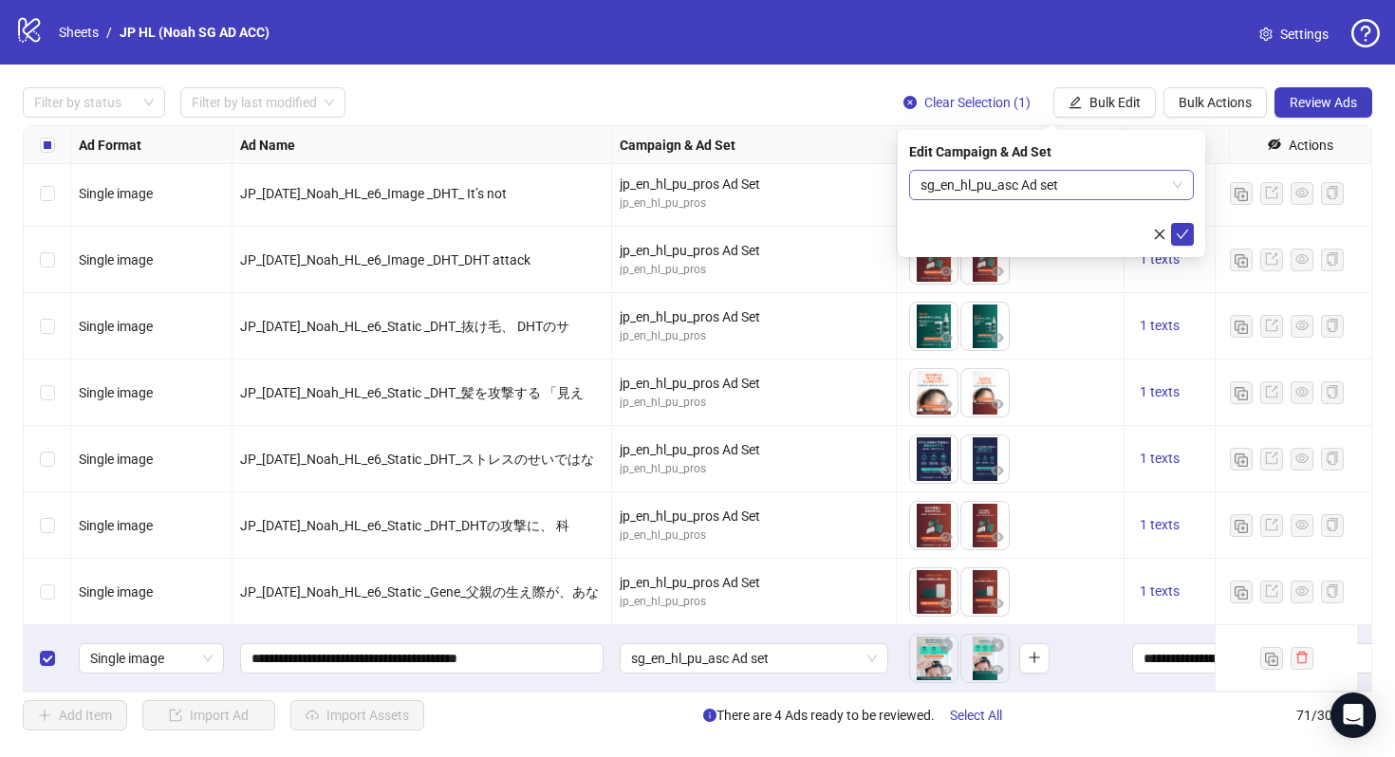
click at [1122, 189] on span "sg_en_hl_pu_asc Ad set" at bounding box center [1051, 185] width 262 height 28
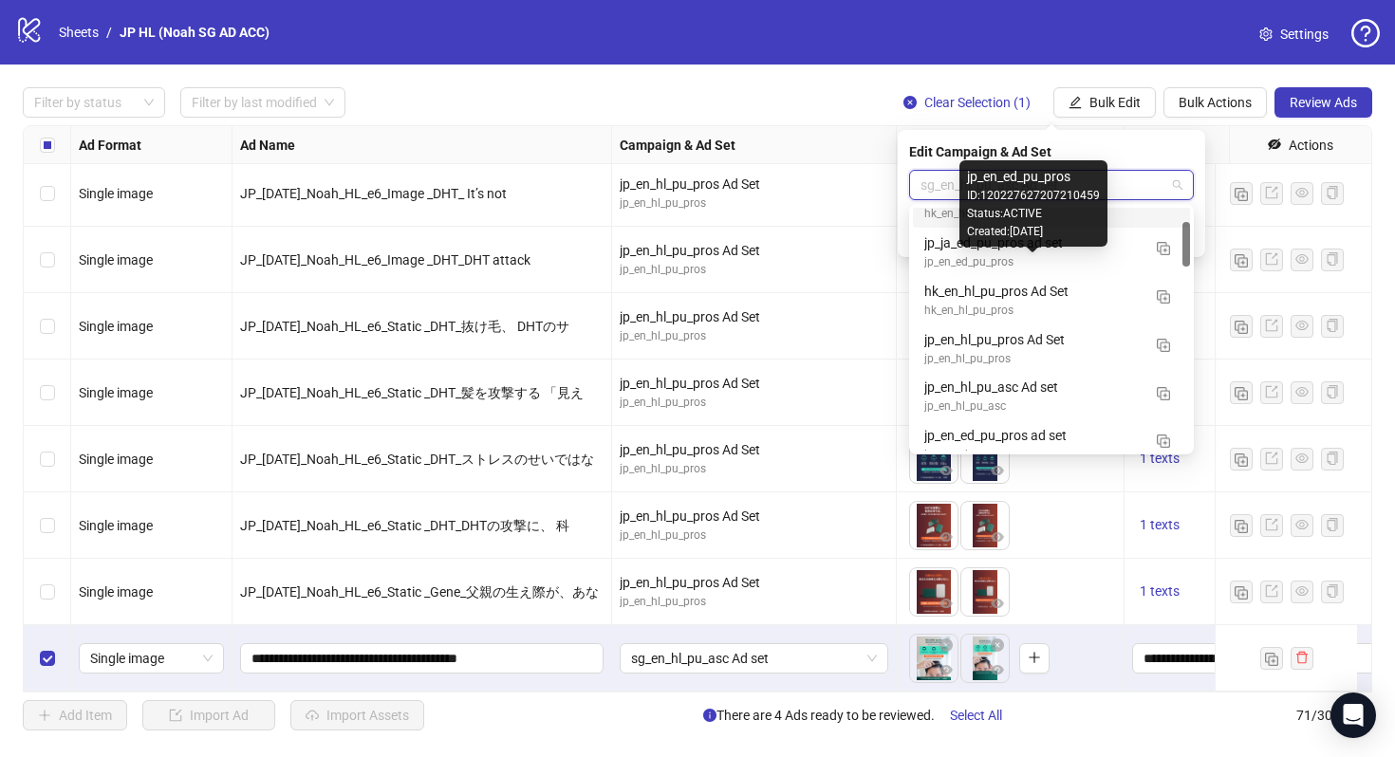
scroll to position [78, 0]
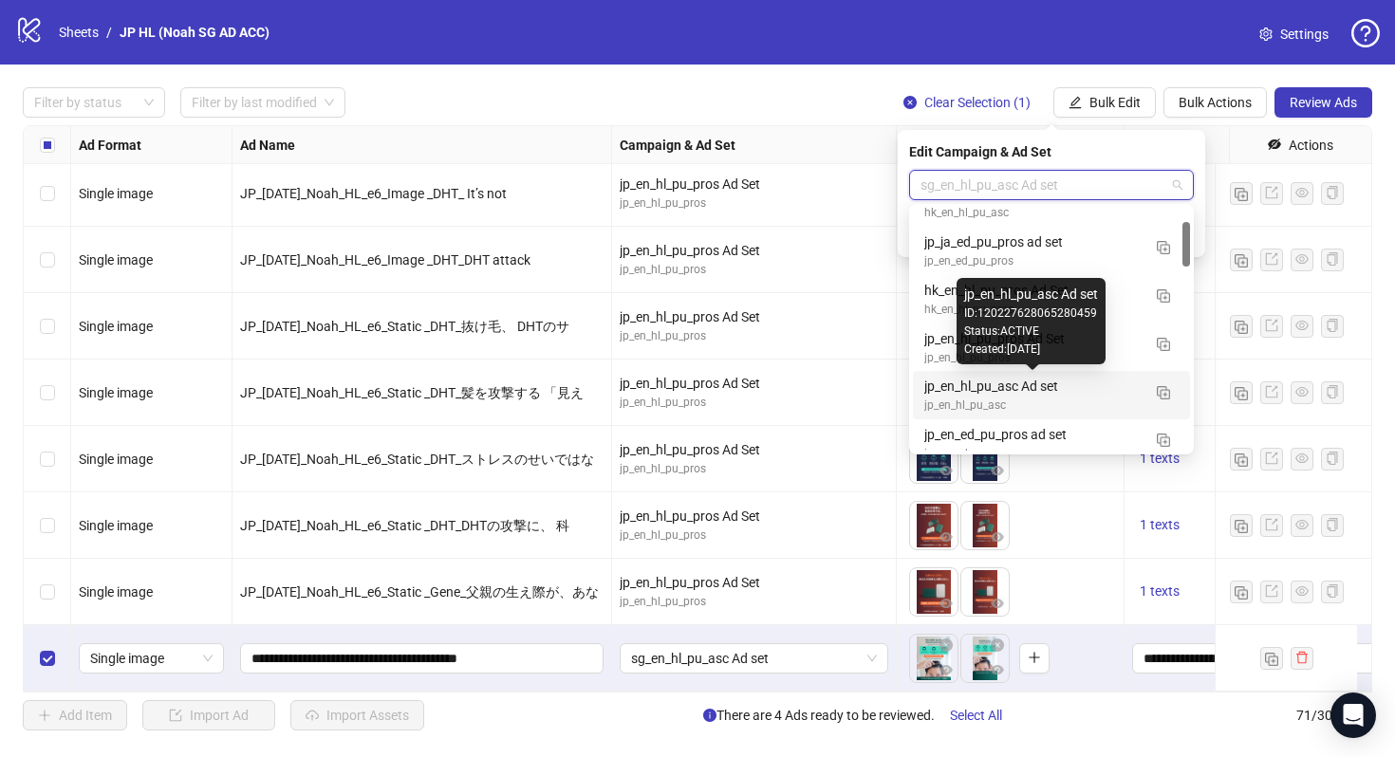
click at [1060, 395] on div "jp_en_hl_pu_asc Ad set" at bounding box center [1032, 386] width 216 height 21
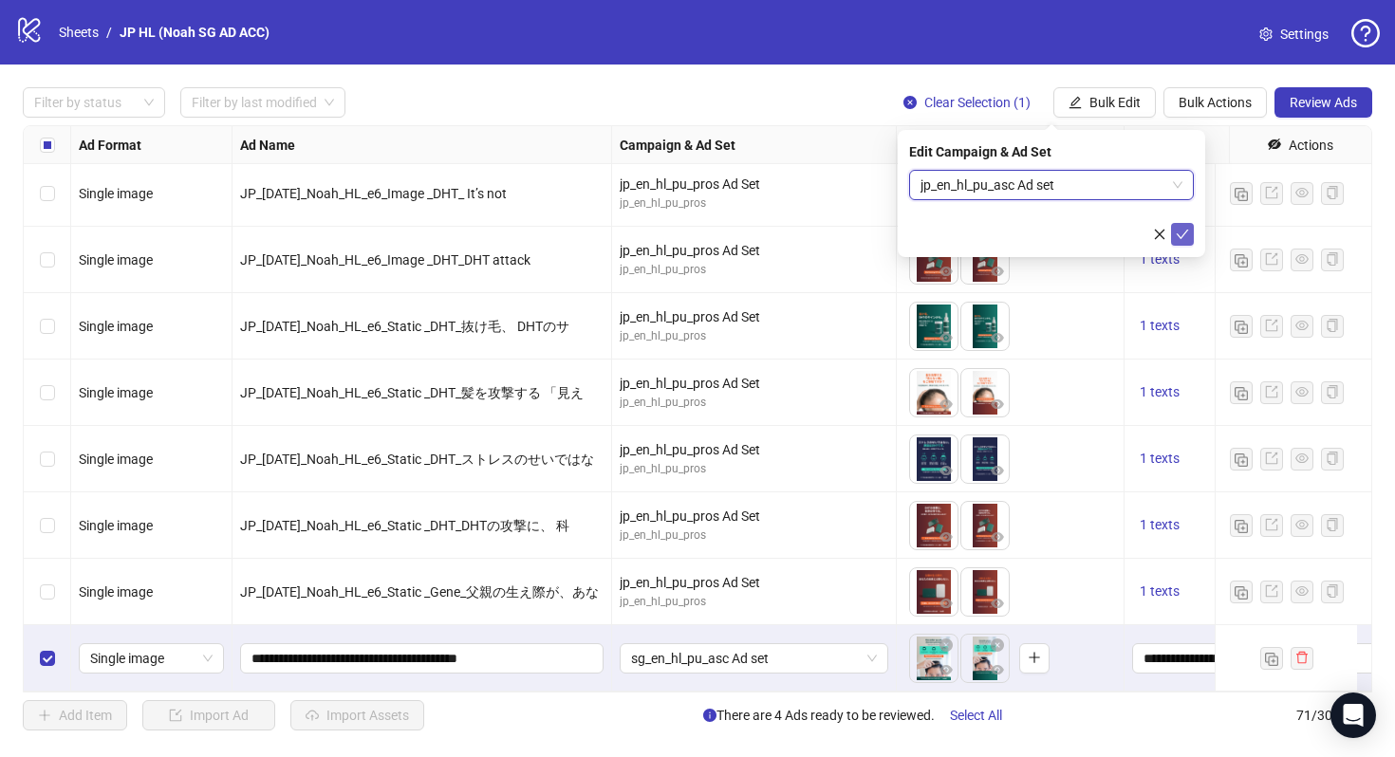
click at [1184, 235] on icon "check" at bounding box center [1182, 234] width 13 height 13
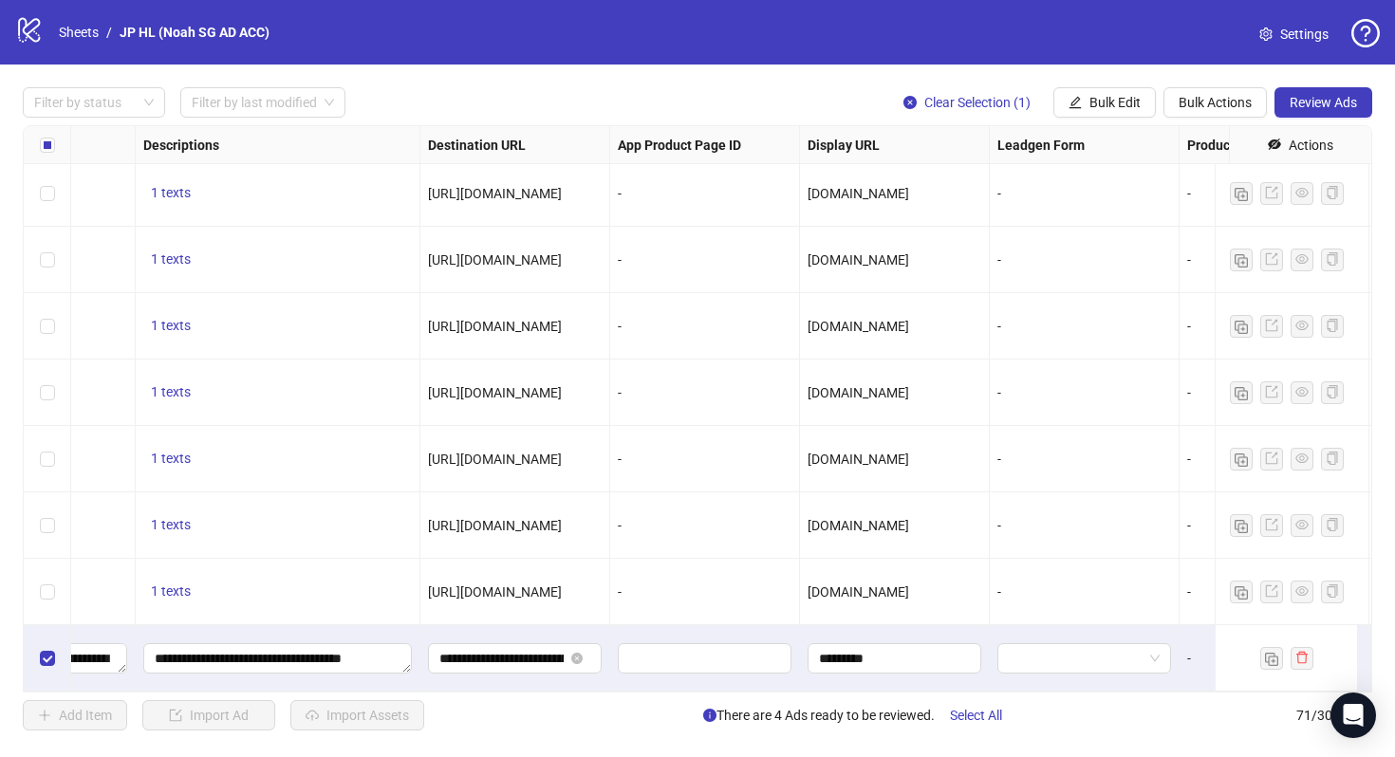
scroll to position [4203, 0]
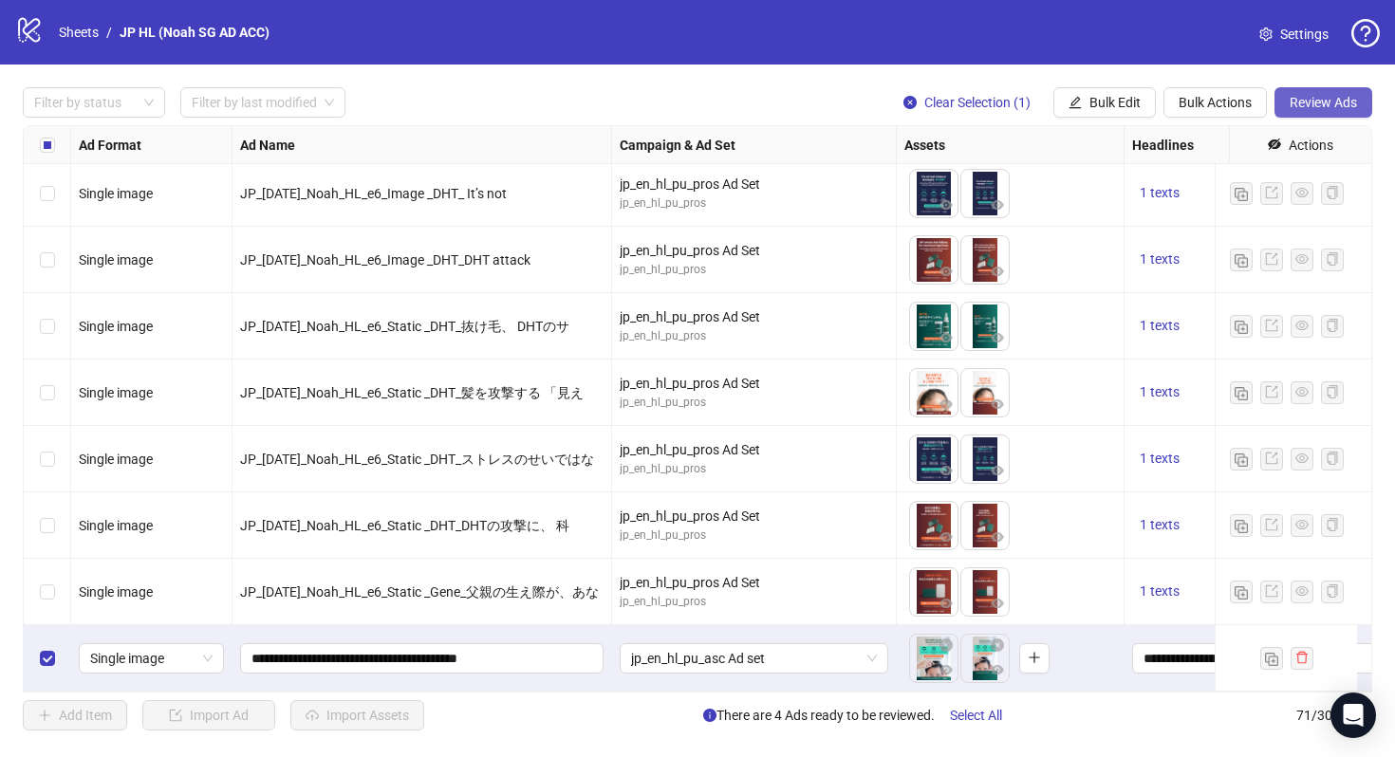
click at [1345, 97] on span "Review Ads" at bounding box center [1323, 102] width 67 height 15
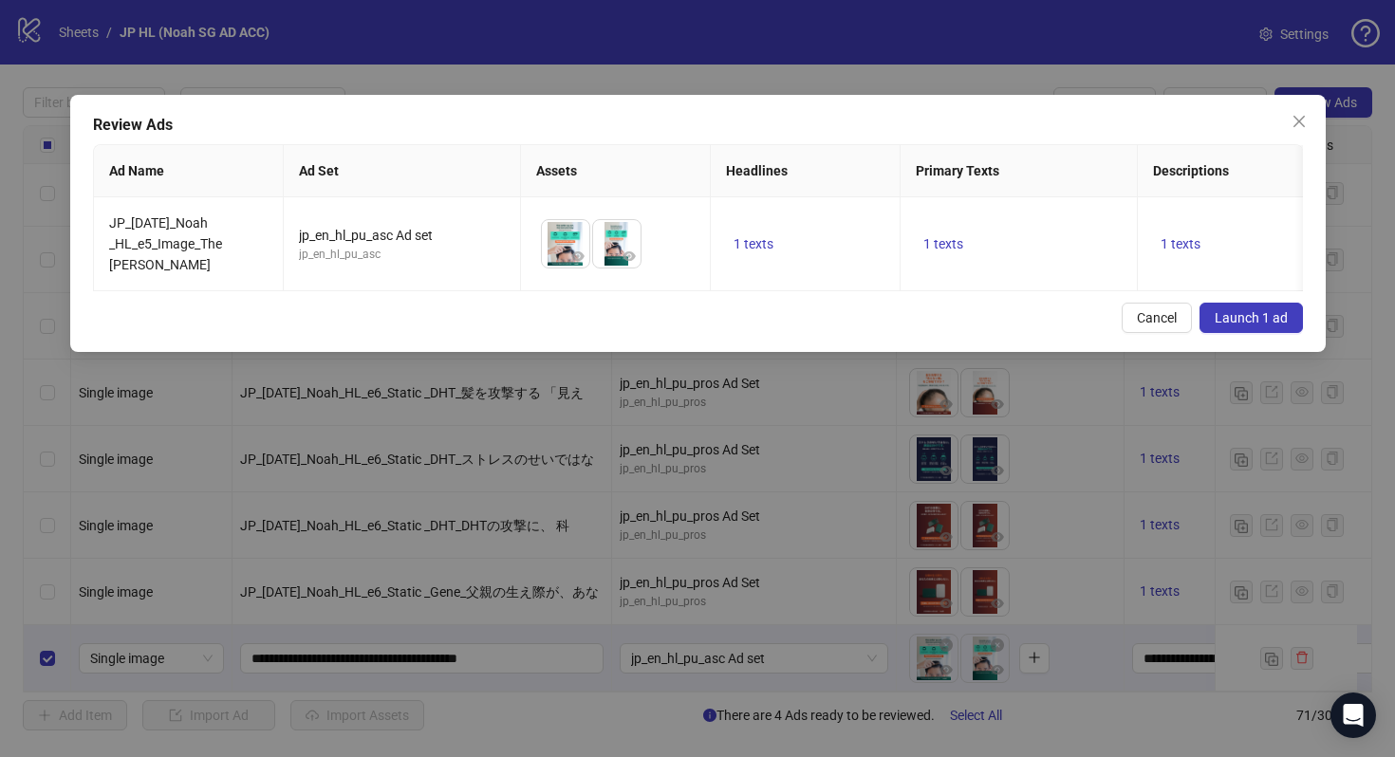
click at [1256, 325] on span "Launch 1 ad" at bounding box center [1251, 317] width 73 height 15
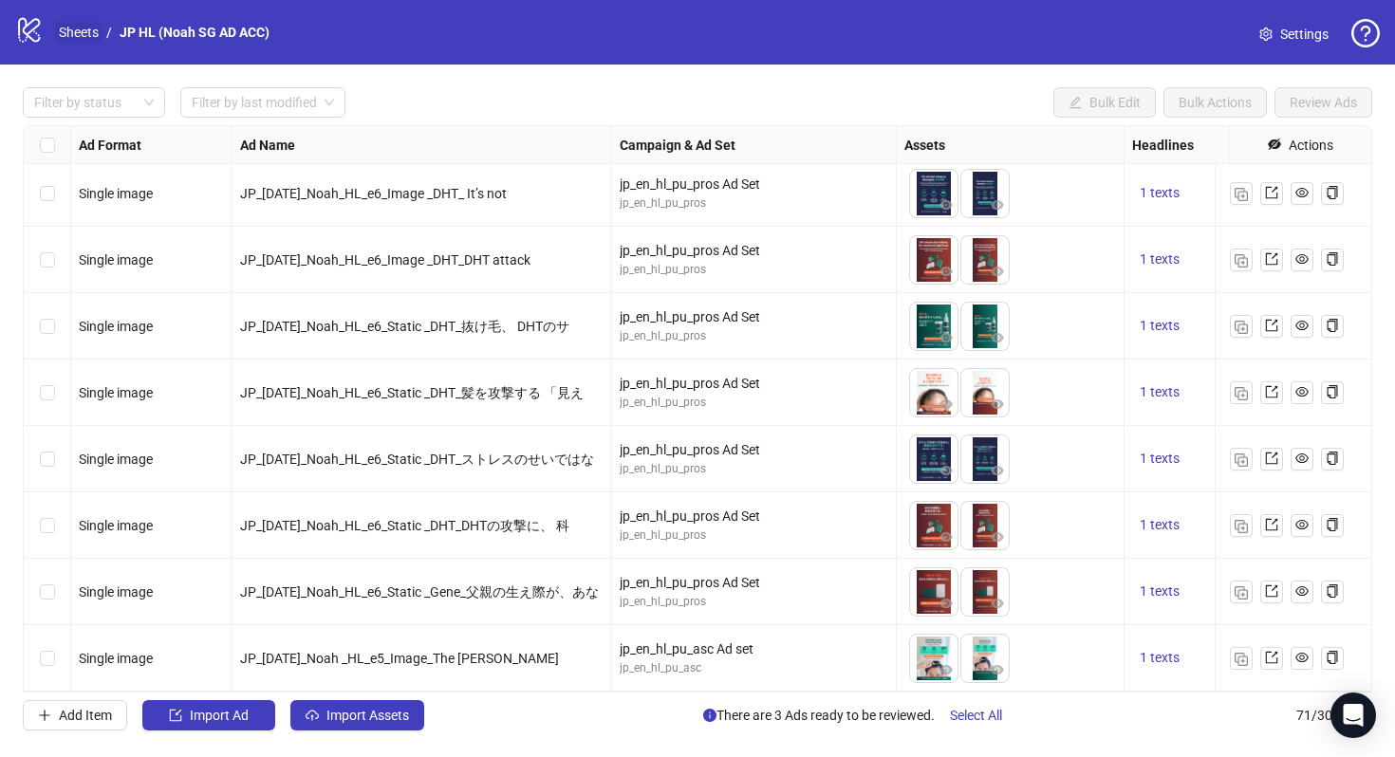
click at [90, 29] on link "Sheets" at bounding box center [78, 32] width 47 height 21
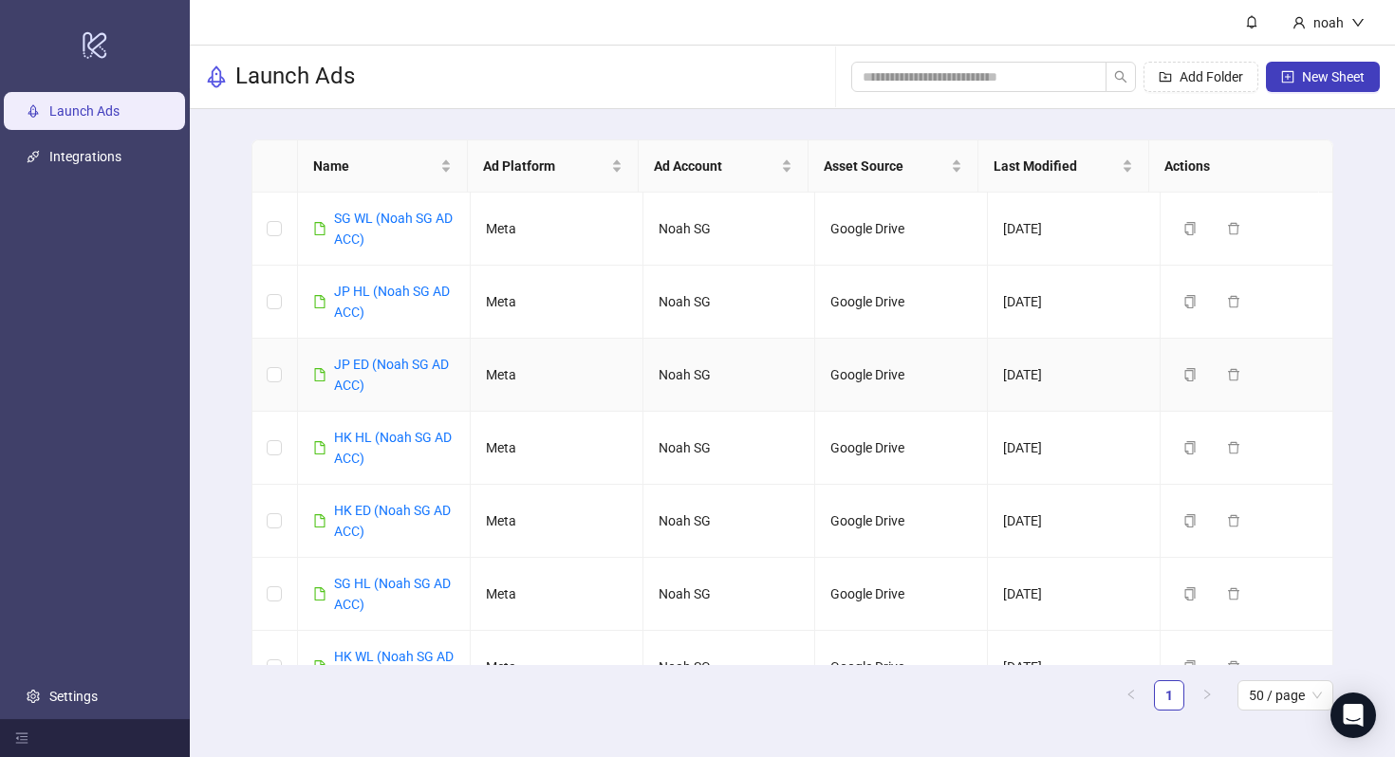
scroll to position [30, 0]
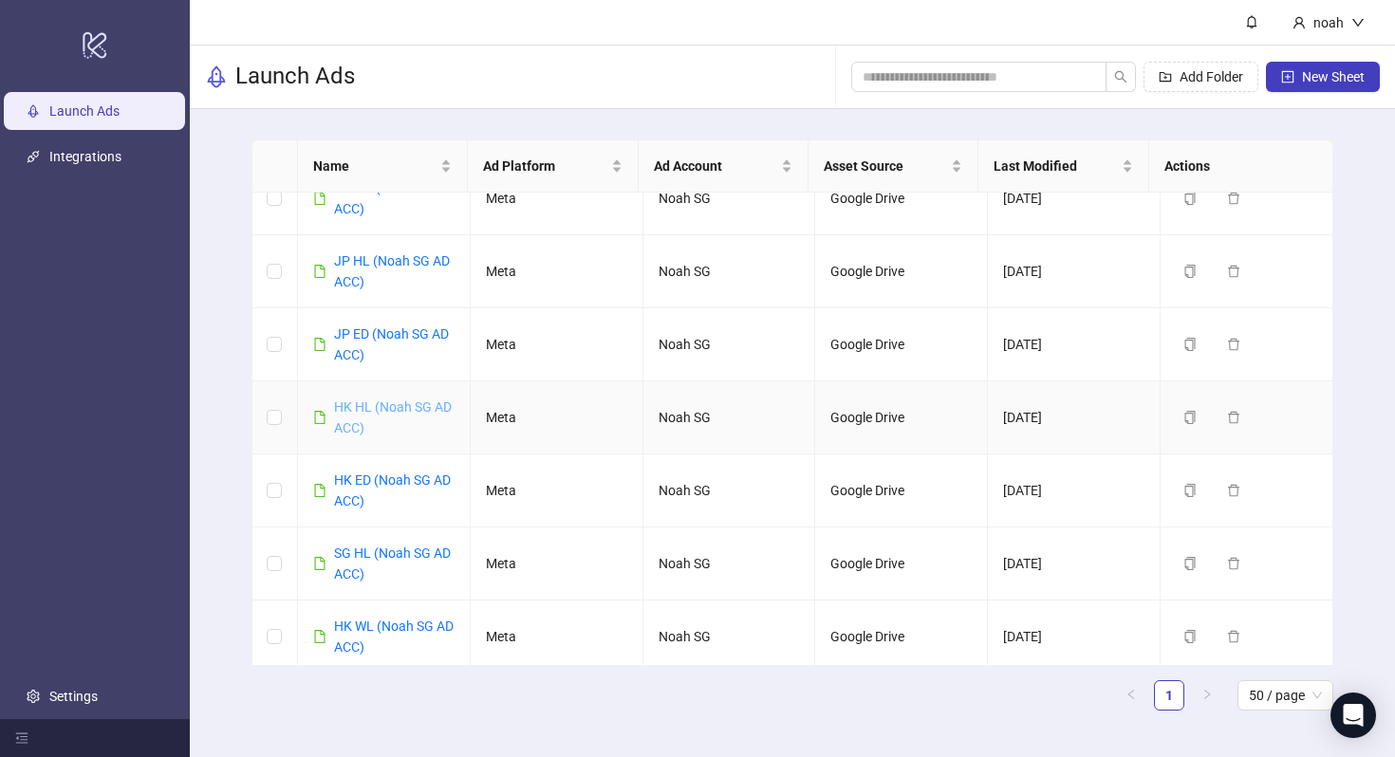
click at [406, 405] on link "HK HL (Noah SG AD ACC)" at bounding box center [393, 417] width 118 height 36
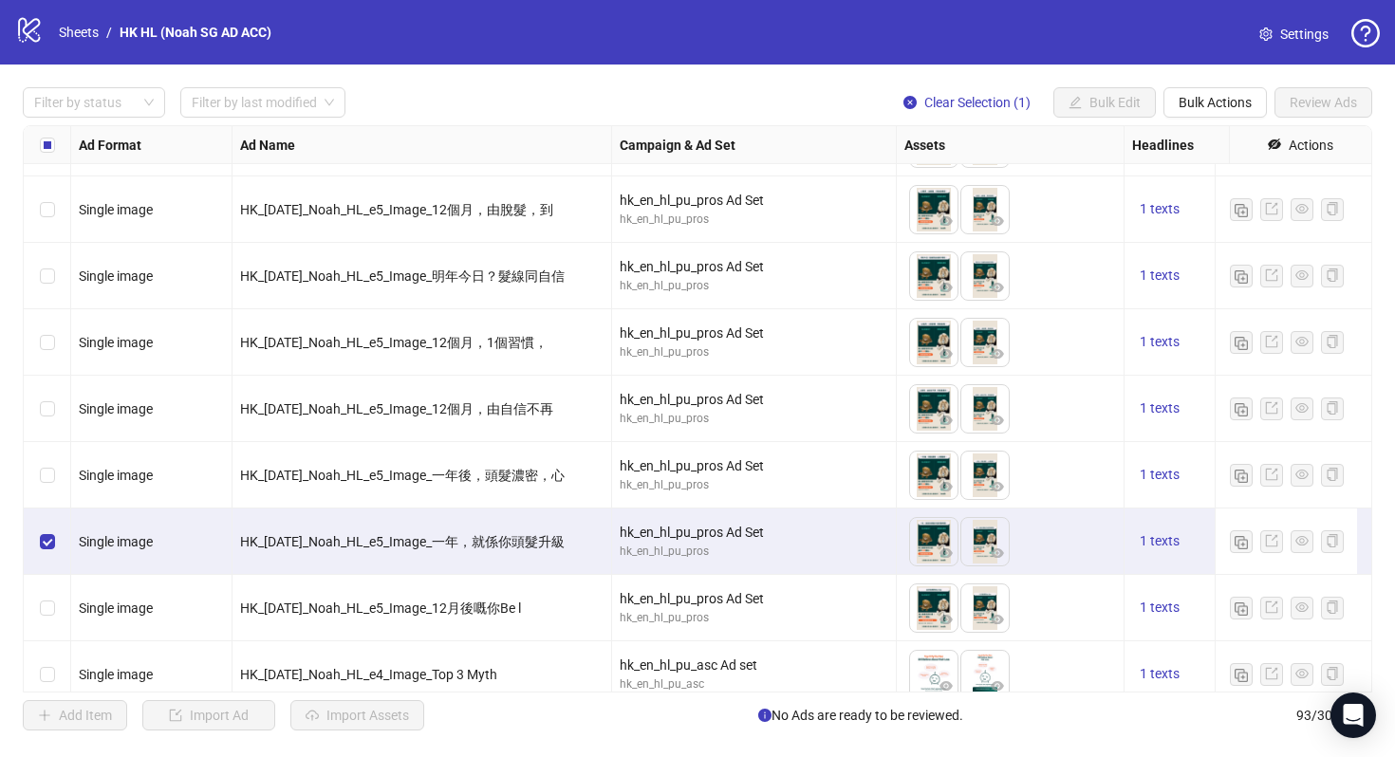
scroll to position [4527, 0]
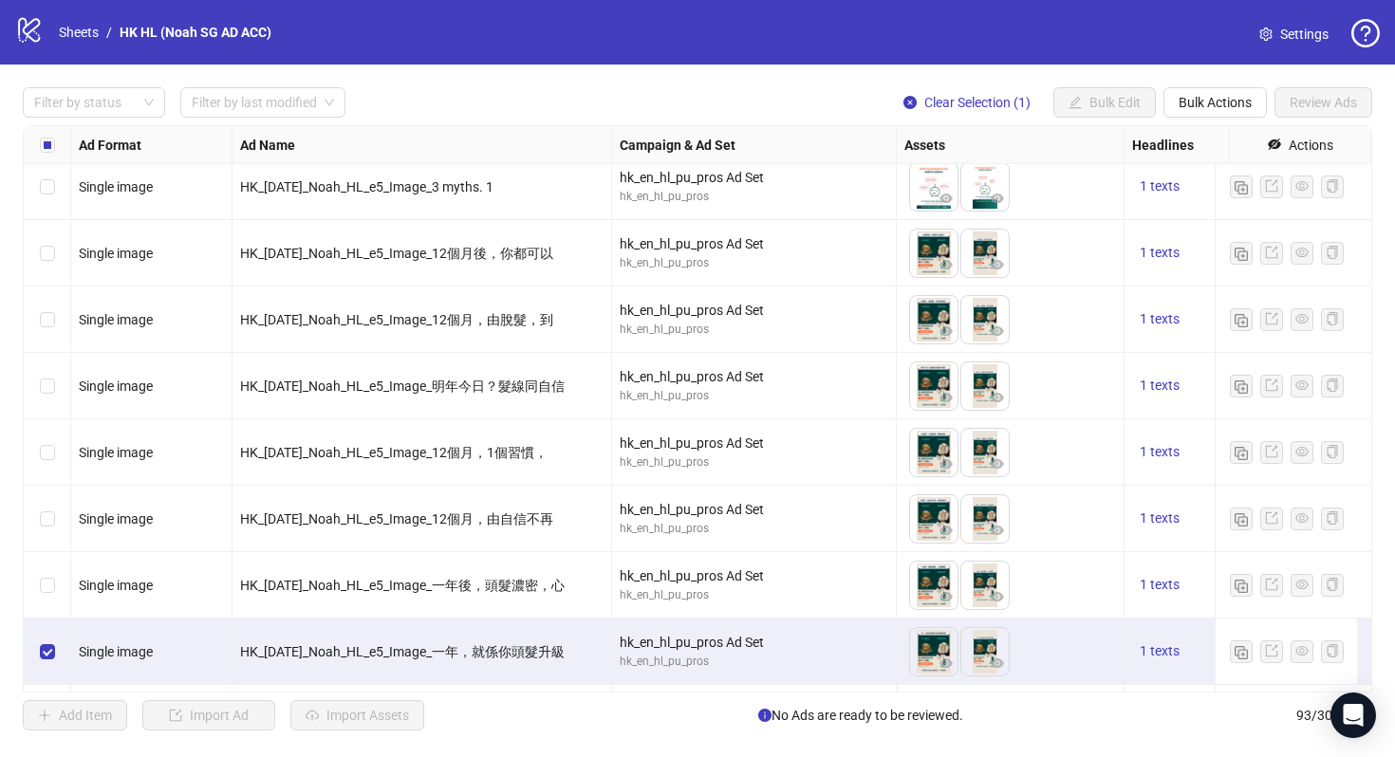
click at [57, 248] on div "Select row 70" at bounding box center [47, 253] width 47 height 66
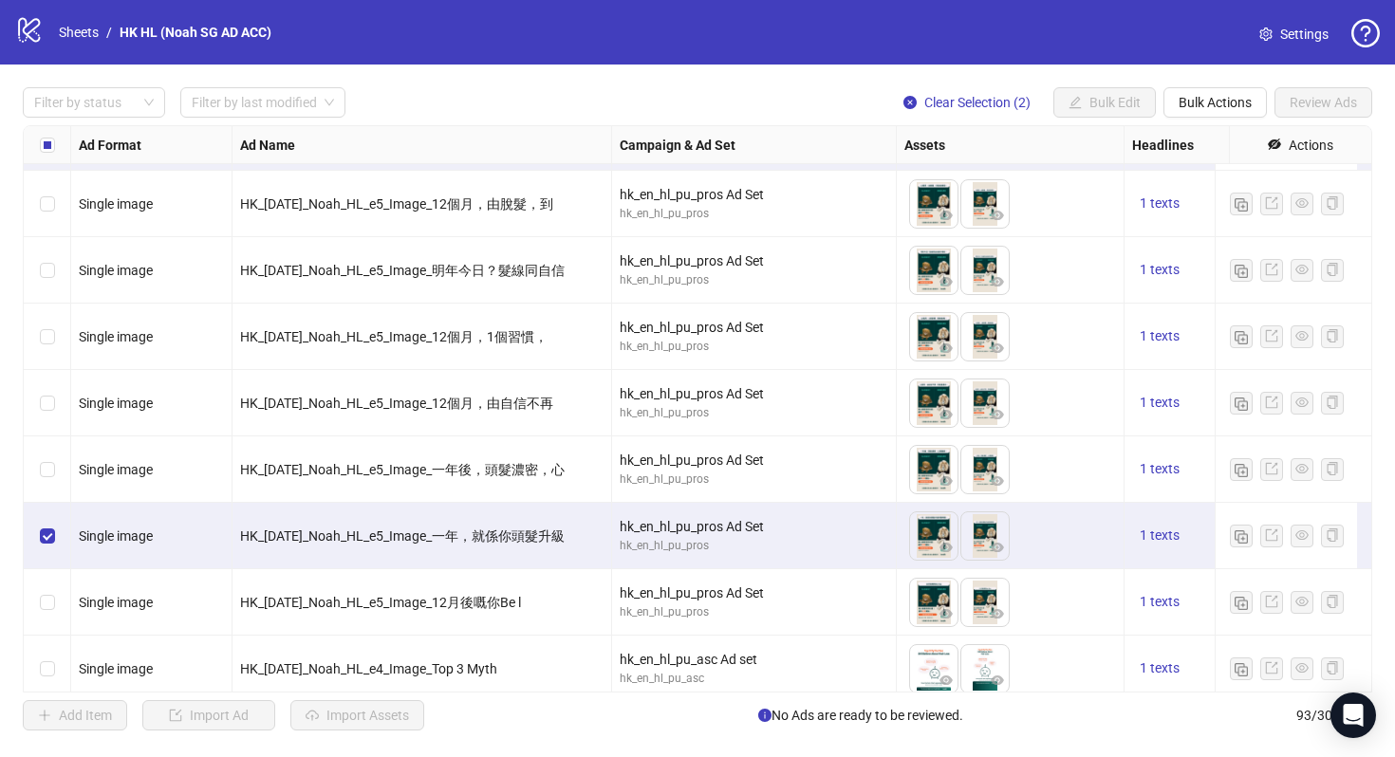
scroll to position [4593, 0]
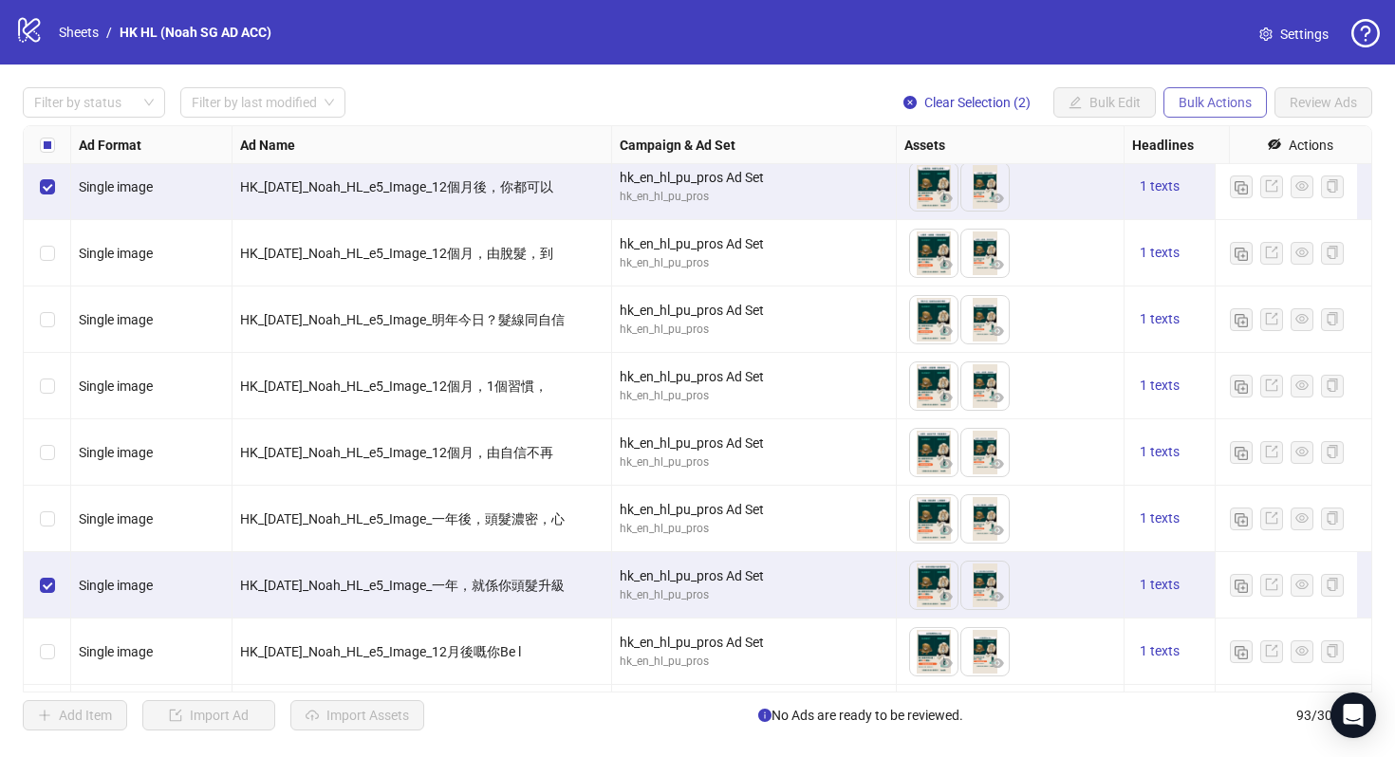
click at [1204, 104] on span "Bulk Actions" at bounding box center [1214, 102] width 73 height 15
click at [1185, 104] on span "Bulk Actions" at bounding box center [1214, 102] width 73 height 15
click at [1229, 107] on span "Bulk Actions" at bounding box center [1214, 102] width 73 height 15
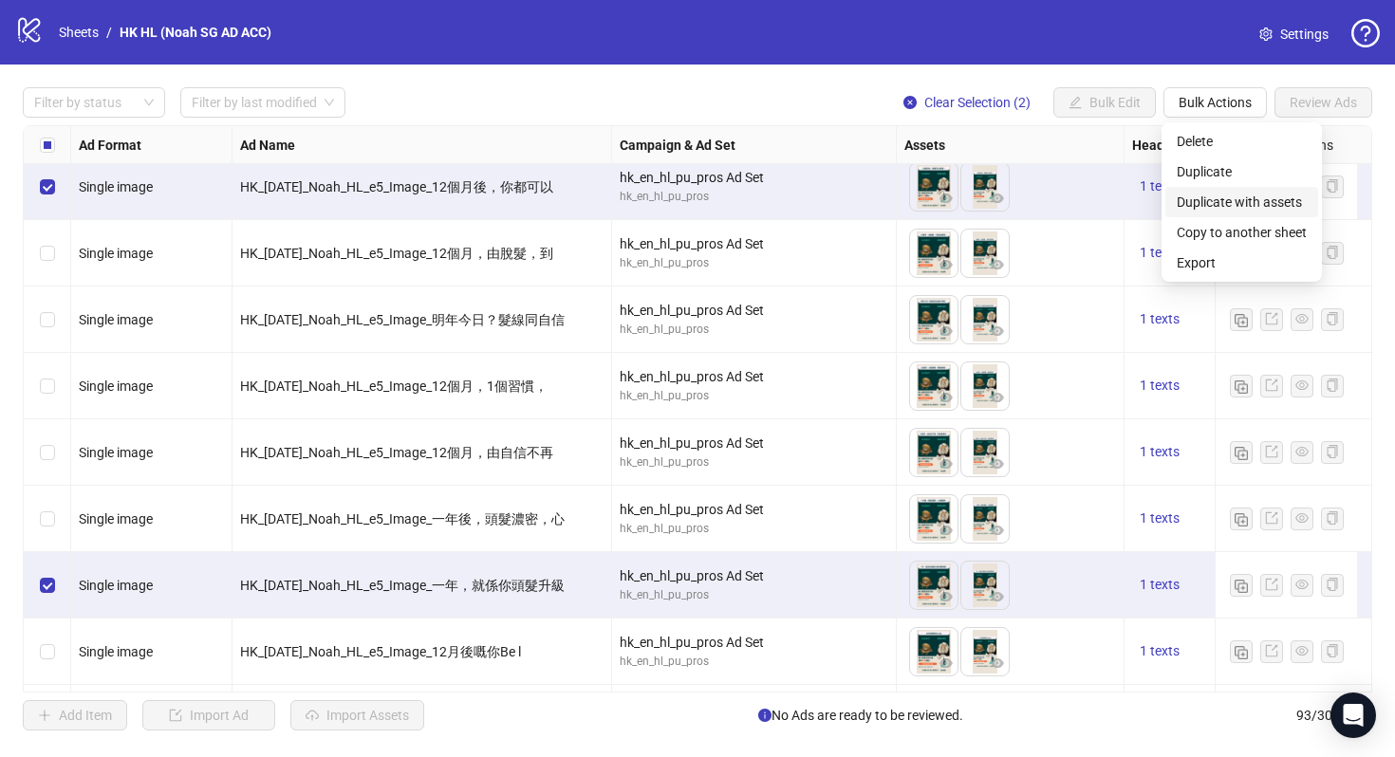
click at [1213, 201] on span "Duplicate with assets" at bounding box center [1242, 202] width 130 height 21
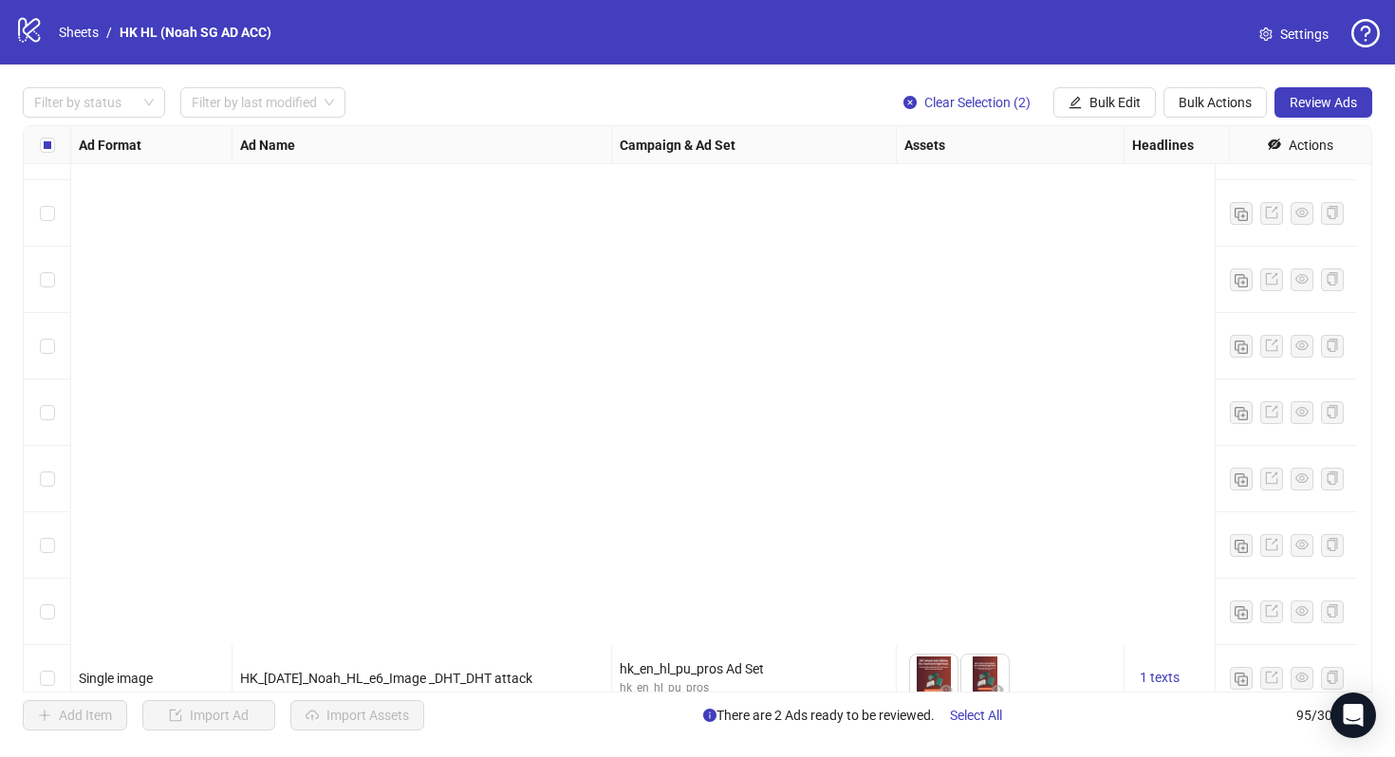
scroll to position [5797, 0]
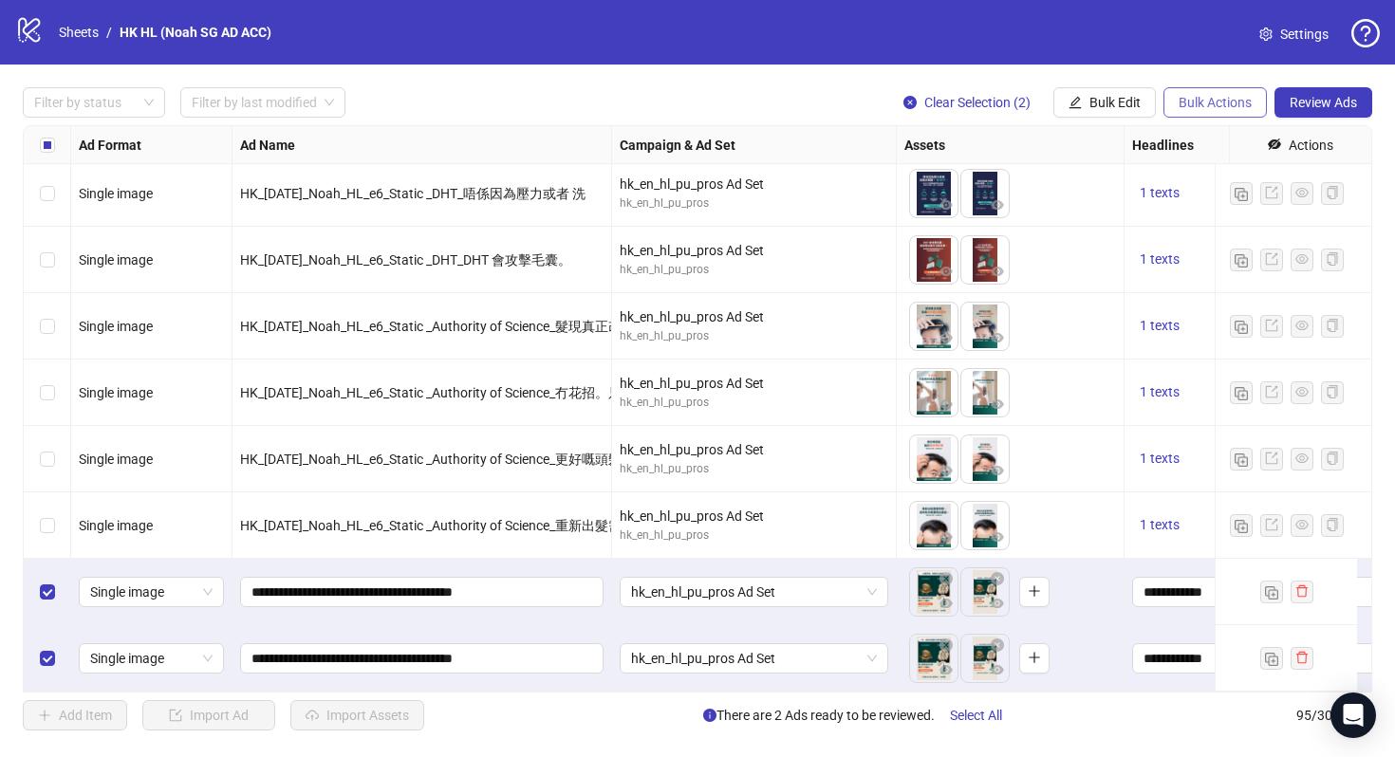
click at [1215, 104] on span "Bulk Actions" at bounding box center [1214, 102] width 73 height 15
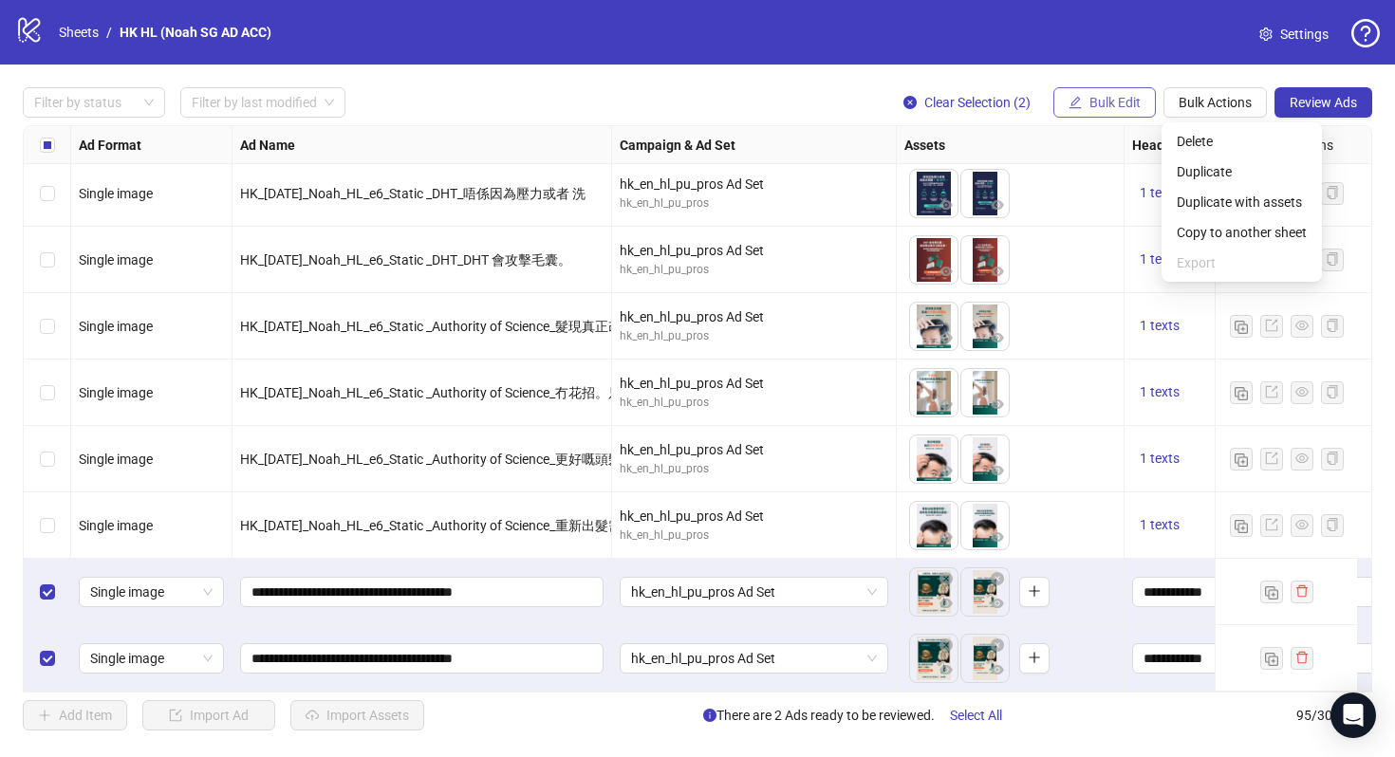
click at [1099, 109] on span "Bulk Edit" at bounding box center [1114, 102] width 51 height 15
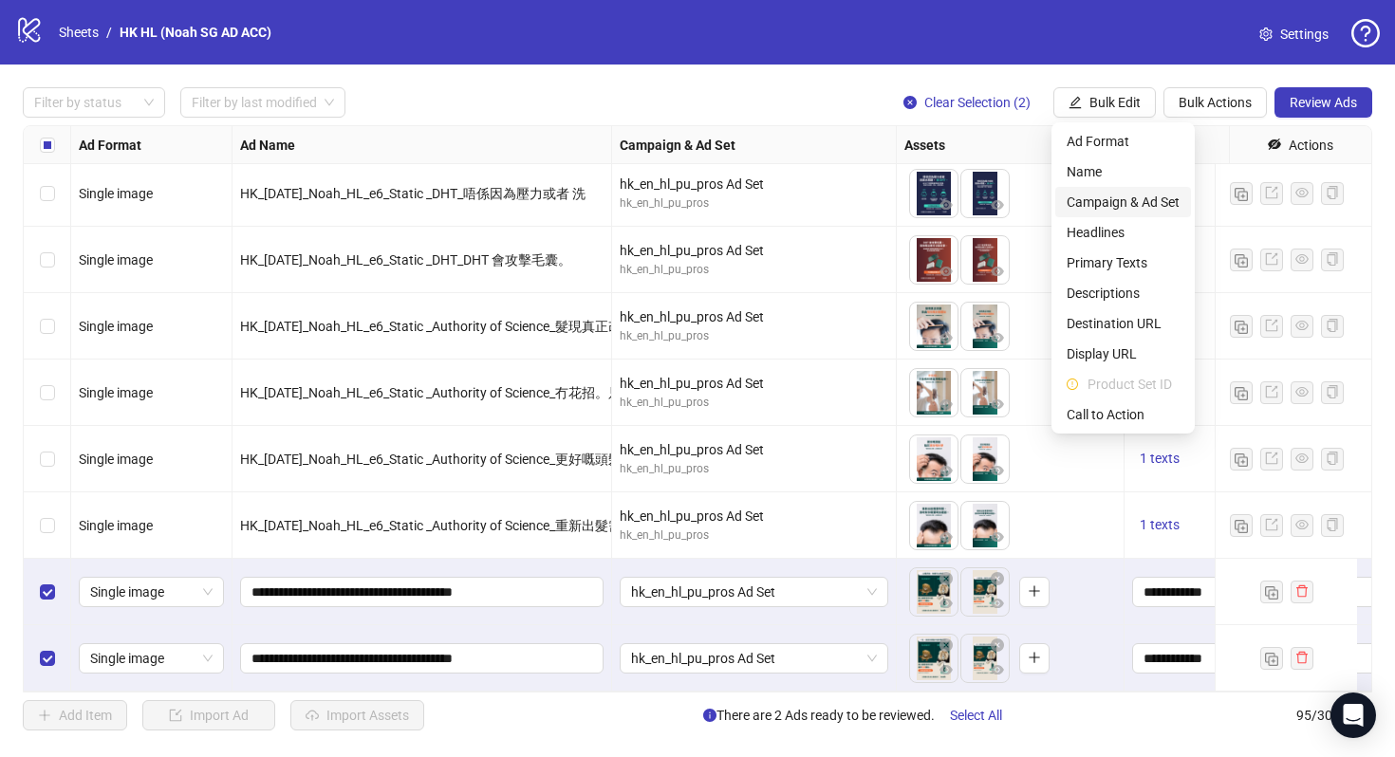
click at [1166, 198] on span "Campaign & Ad Set" at bounding box center [1123, 202] width 113 height 21
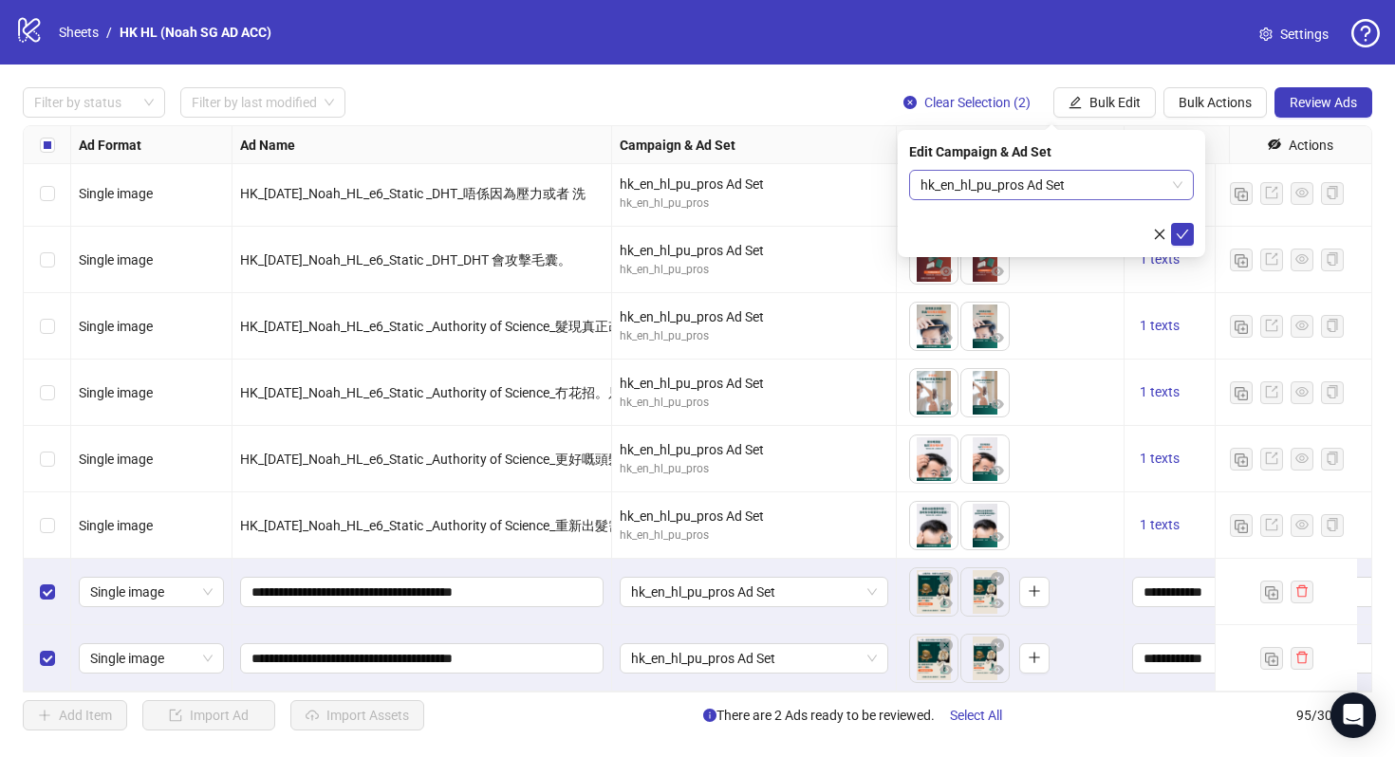
click at [1144, 192] on span "hk_en_hl_pu_pros Ad Set" at bounding box center [1051, 185] width 262 height 28
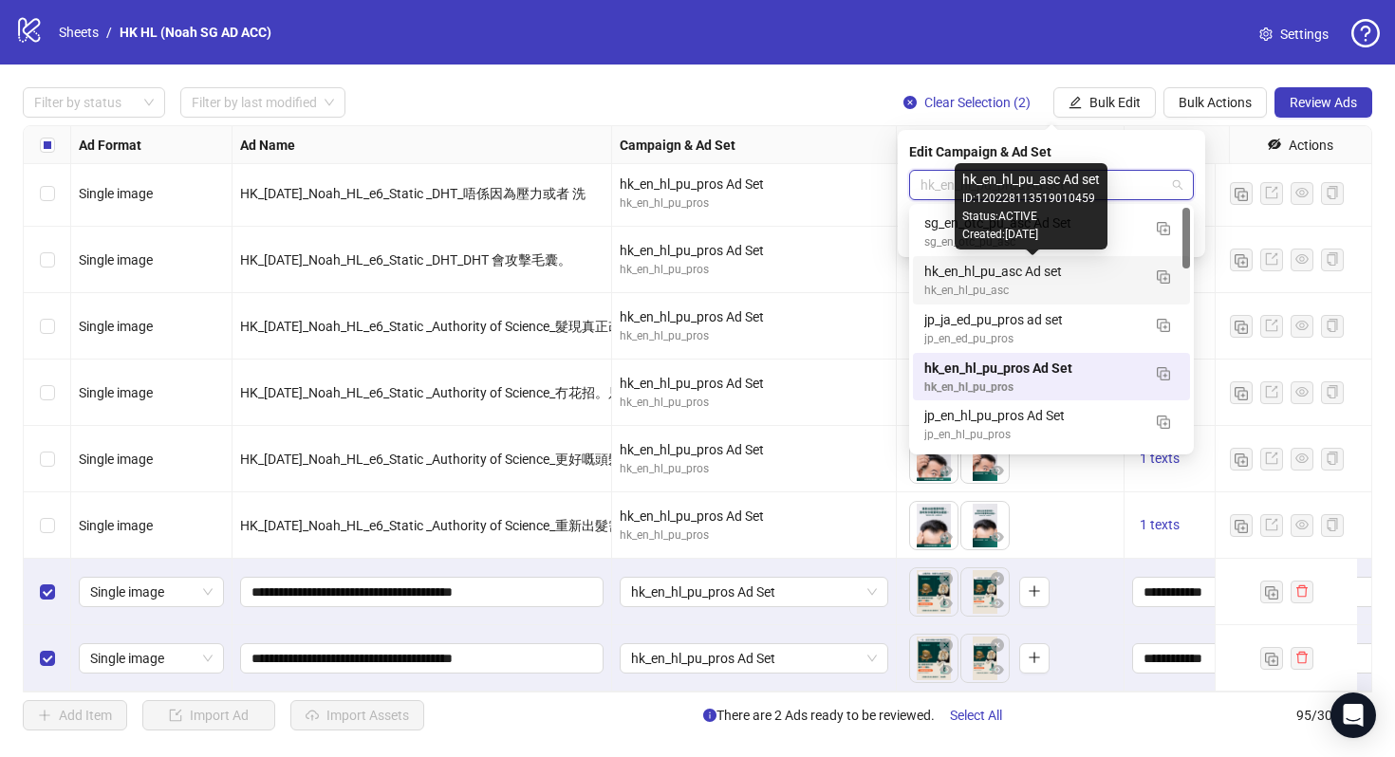
click at [1060, 271] on div "hk_en_hl_pu_asc Ad set" at bounding box center [1032, 271] width 216 height 21
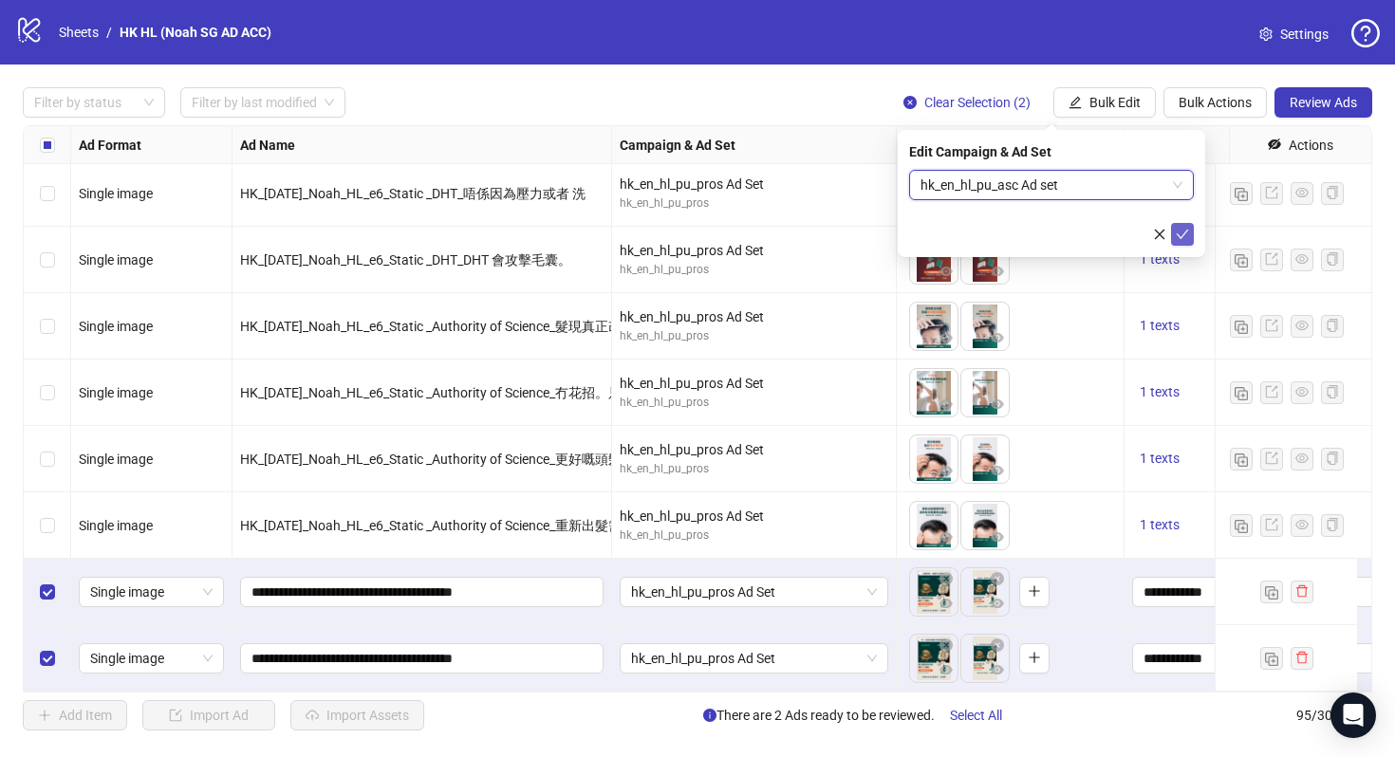
click at [1178, 243] on button "submit" at bounding box center [1182, 234] width 23 height 23
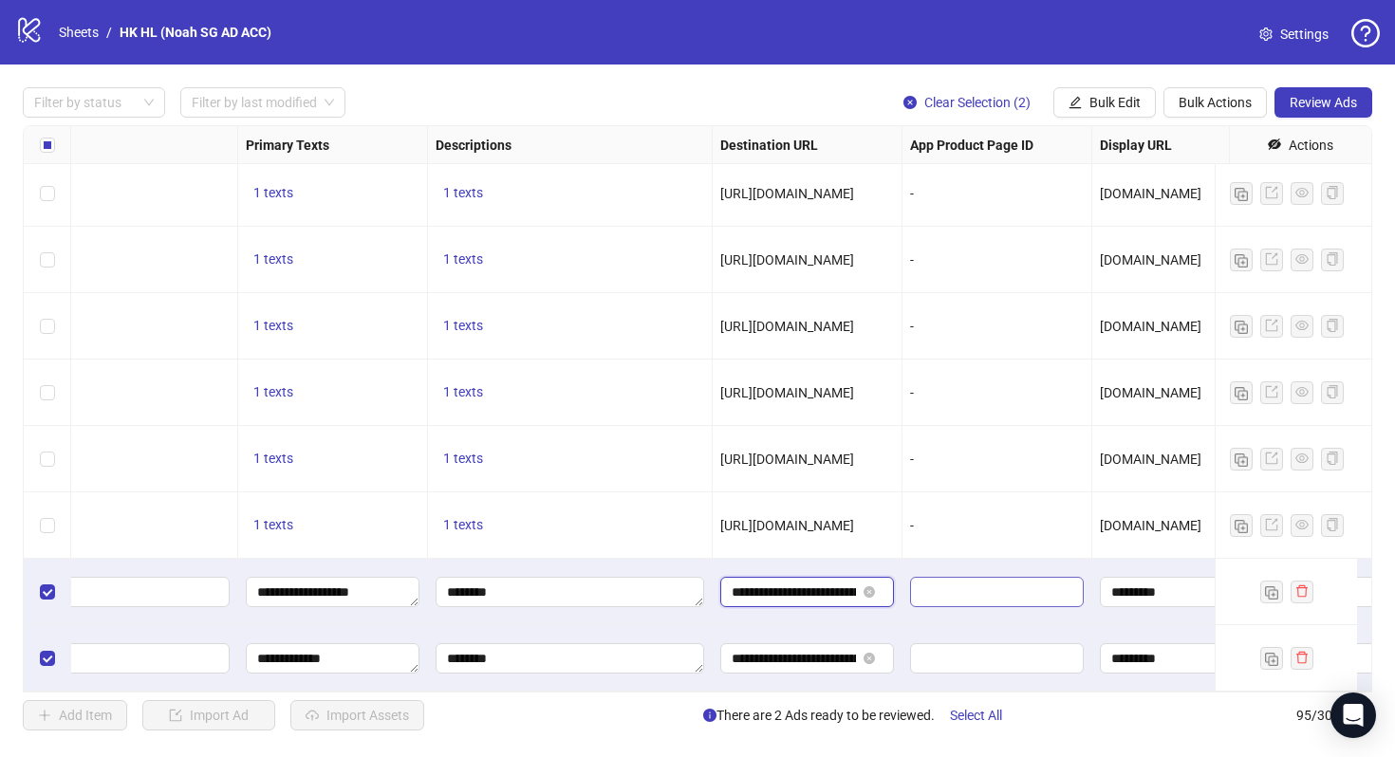
scroll to position [0, 122]
drag, startPoint x: 819, startPoint y: 578, endPoint x: 919, endPoint y: 581, distance: 99.7
click at [900, 625] on div "**********" at bounding box center [808, 658] width 190 height 66
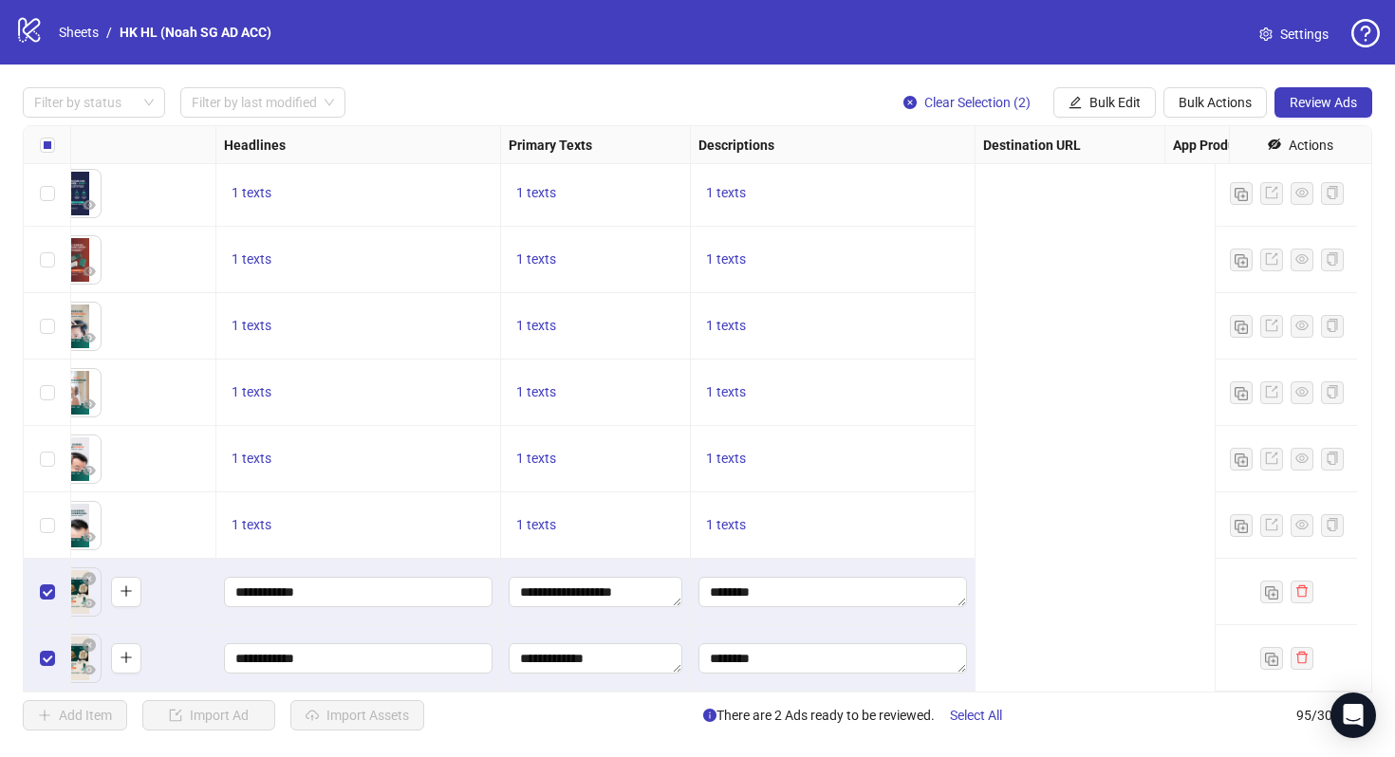
scroll to position [5797, 0]
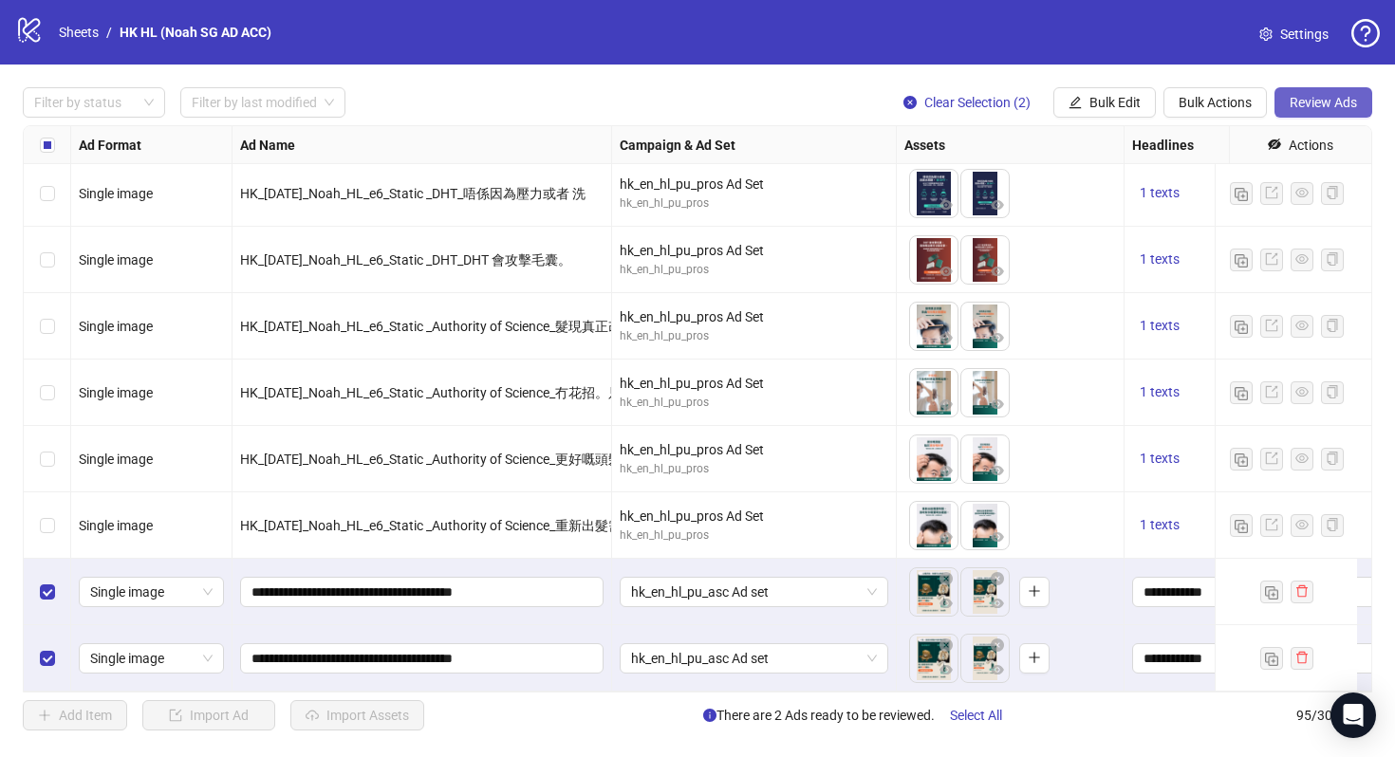
click at [1334, 95] on span "Review Ads" at bounding box center [1323, 102] width 67 height 15
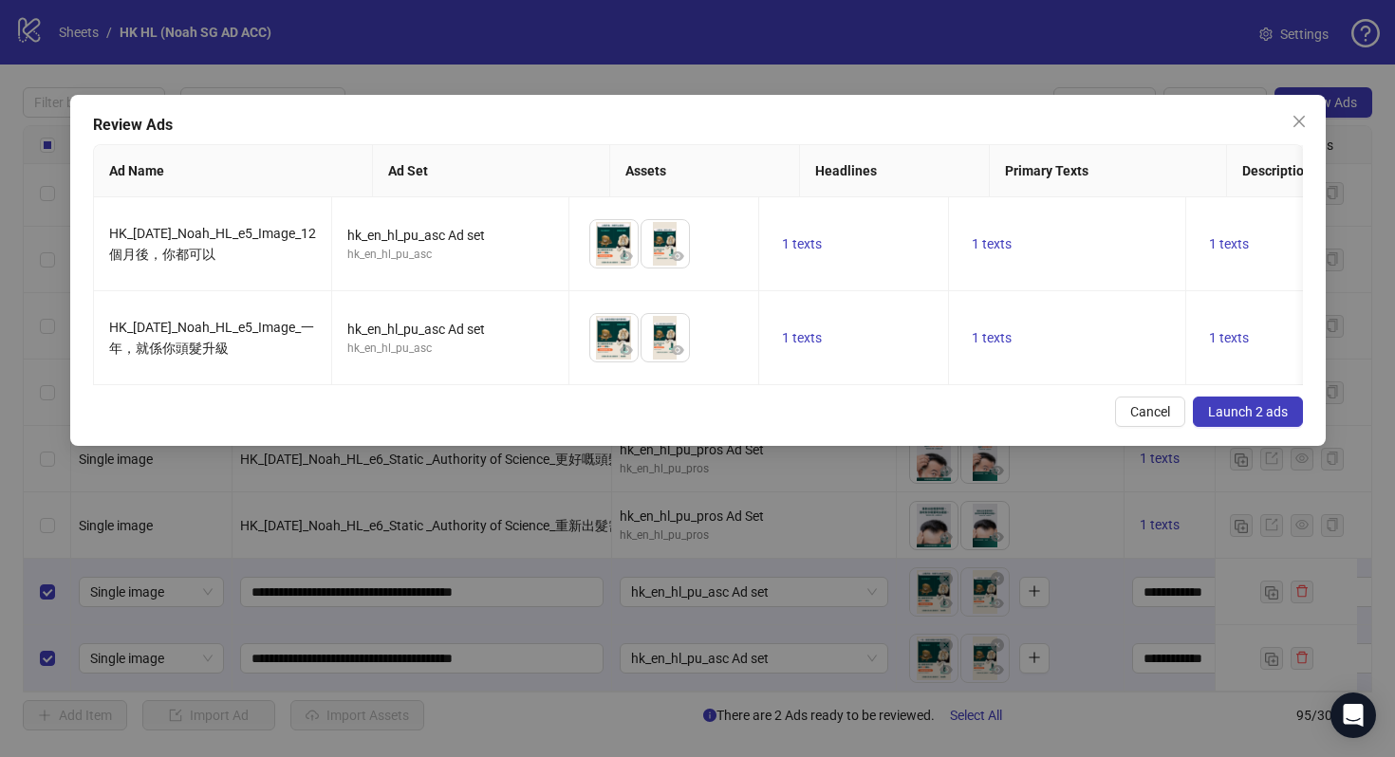
click at [1218, 419] on span "Launch 2 ads" at bounding box center [1248, 411] width 80 height 15
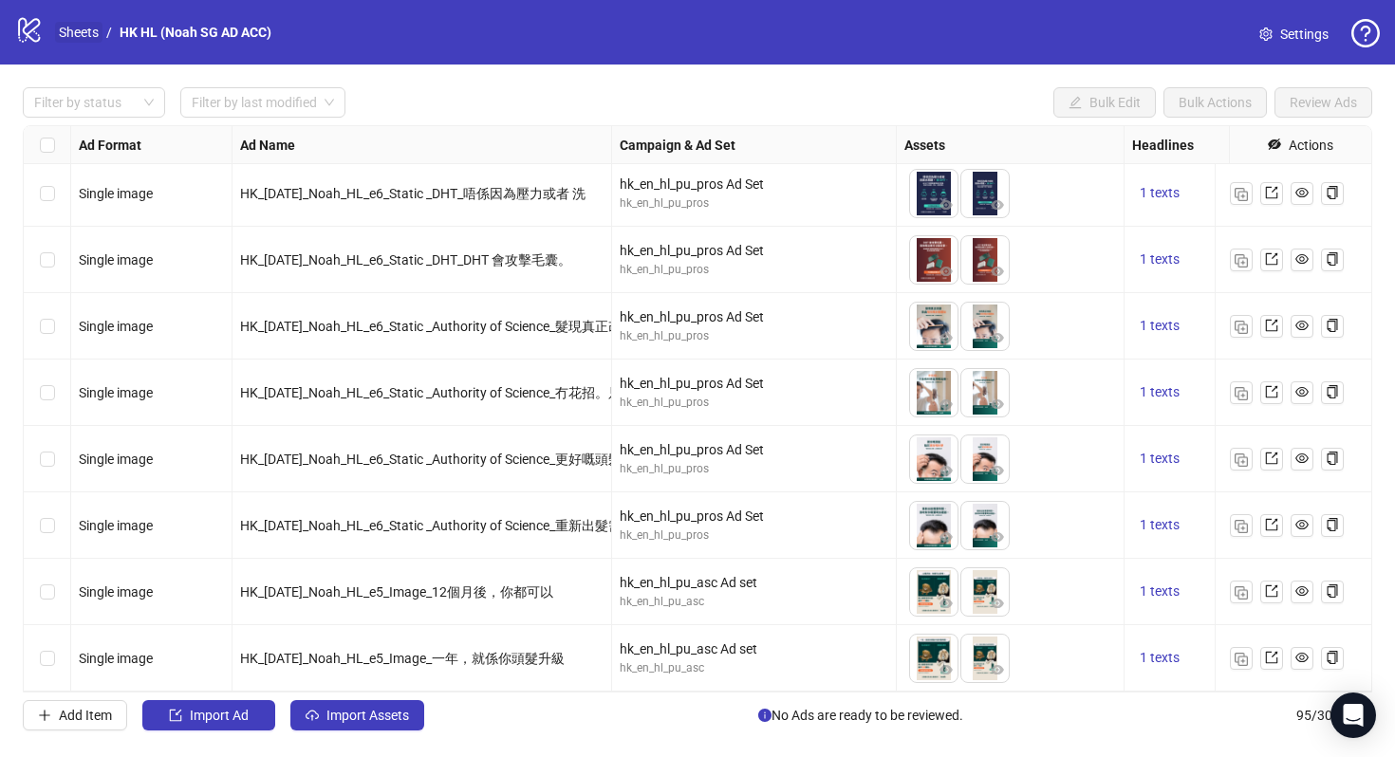
click at [67, 33] on link "Sheets" at bounding box center [78, 32] width 47 height 21
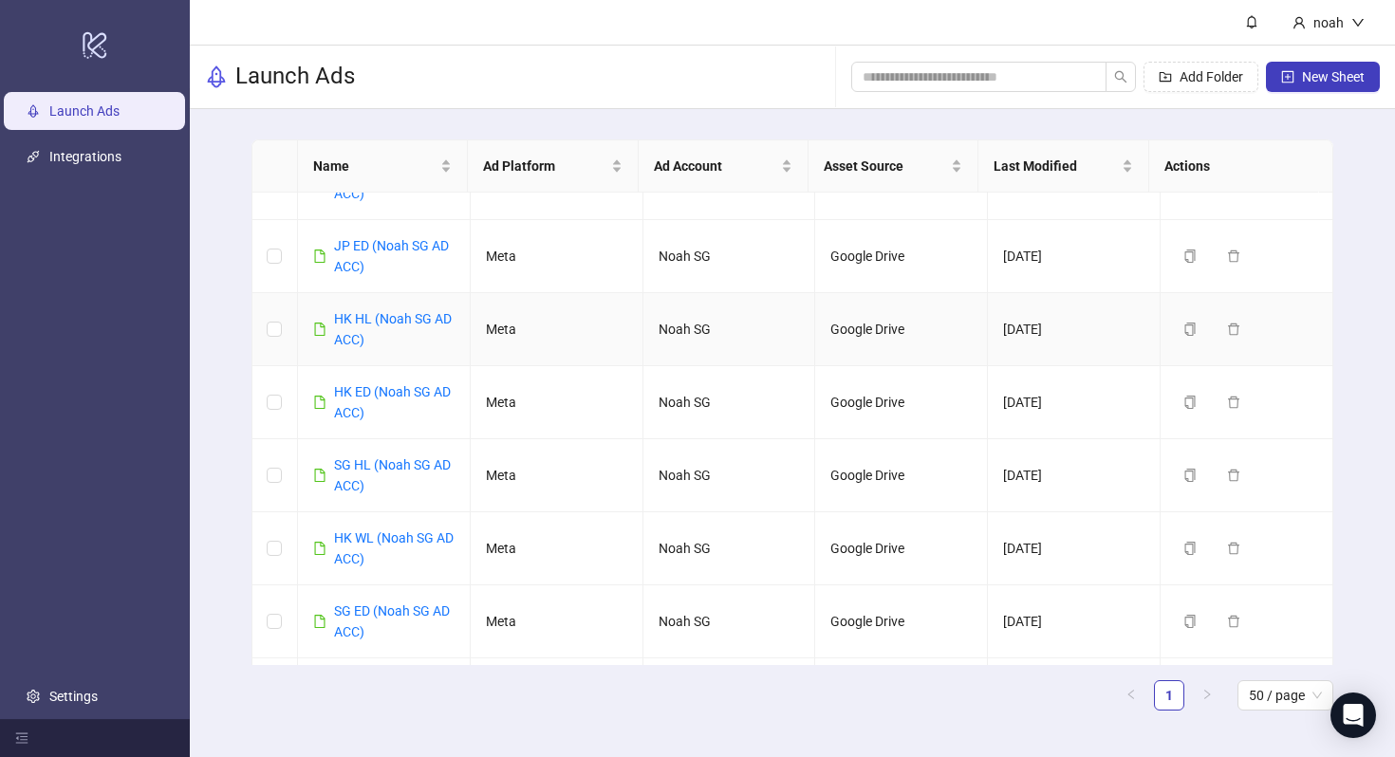
scroll to position [120, 0]
click at [409, 468] on link "SG HL (Noah SG AD ACC)" at bounding box center [392, 474] width 117 height 36
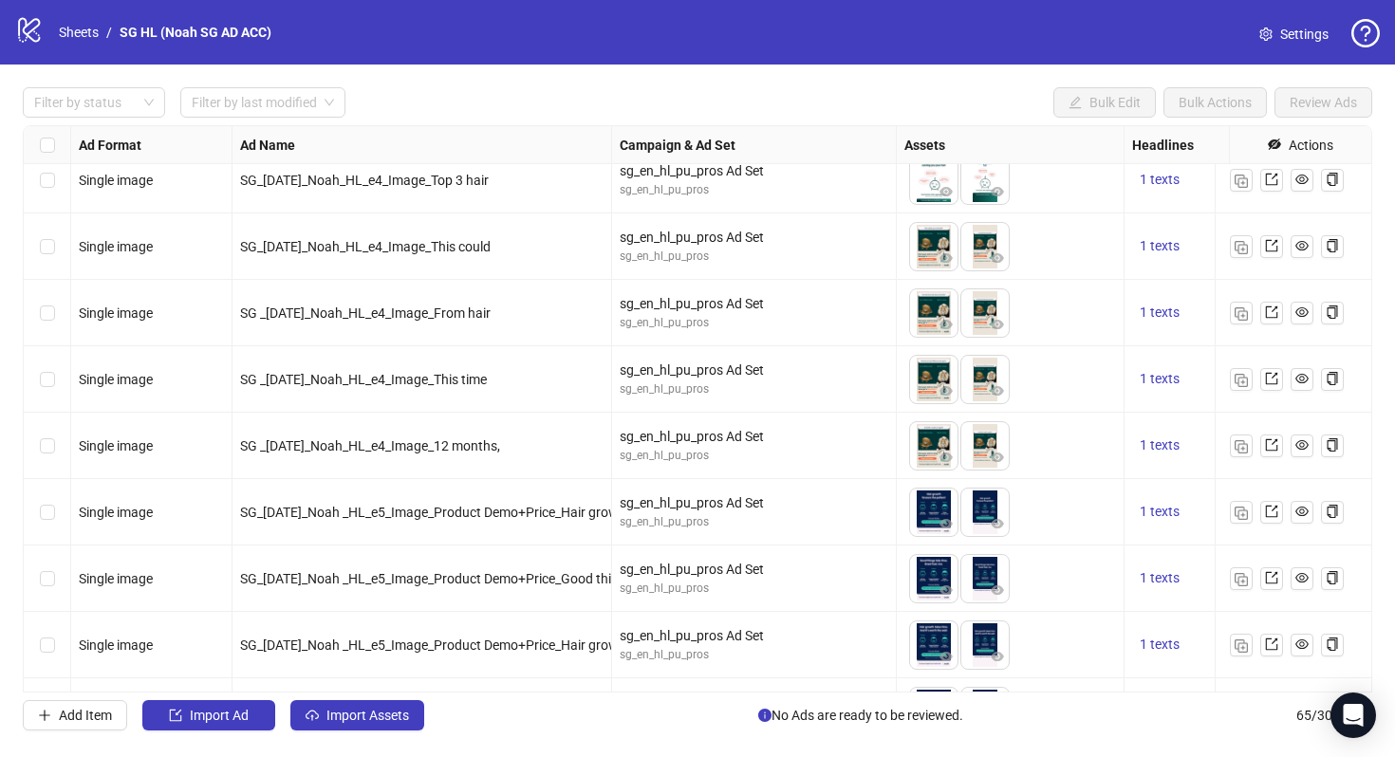
scroll to position [2733, 0]
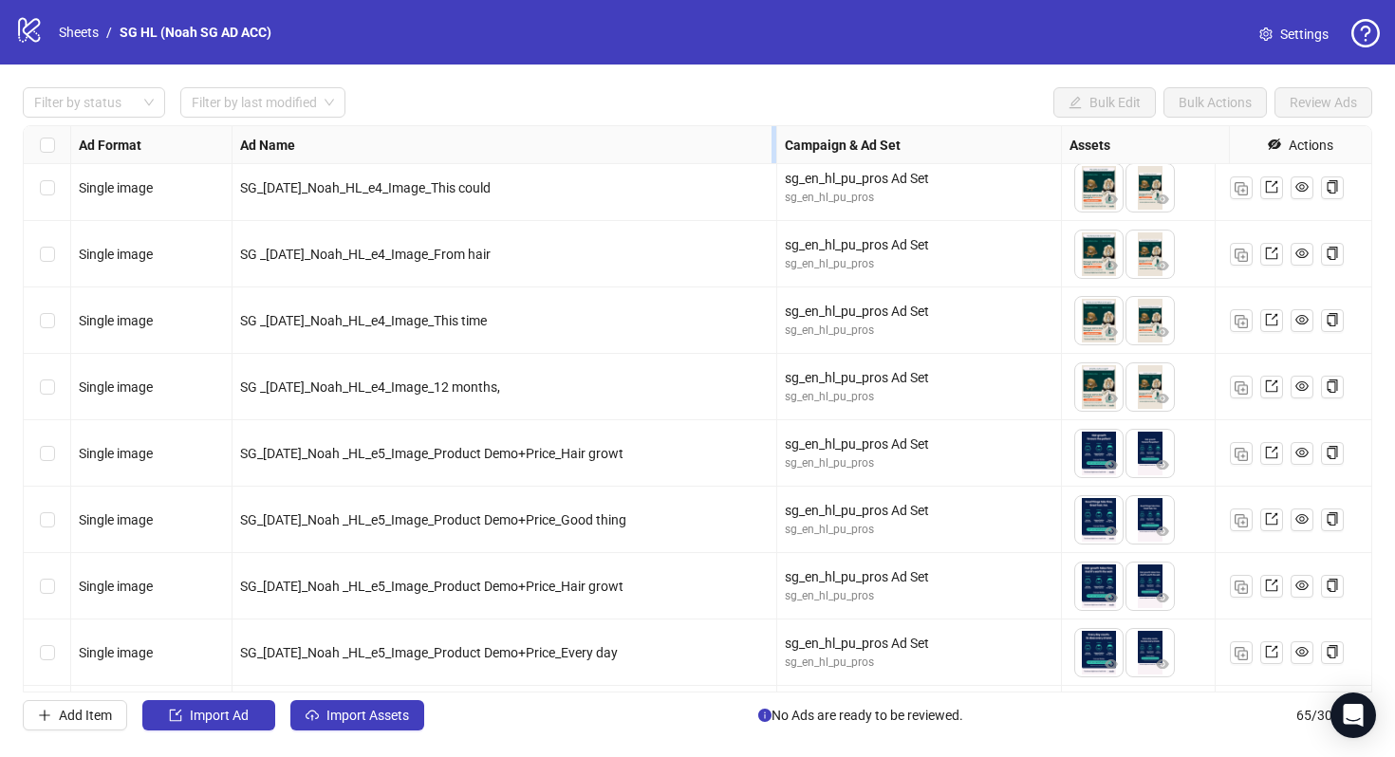
drag, startPoint x: 609, startPoint y: 138, endPoint x: 775, endPoint y: 150, distance: 166.5
click at [775, 150] on div "Resize Ad Name column" at bounding box center [773, 144] width 5 height 37
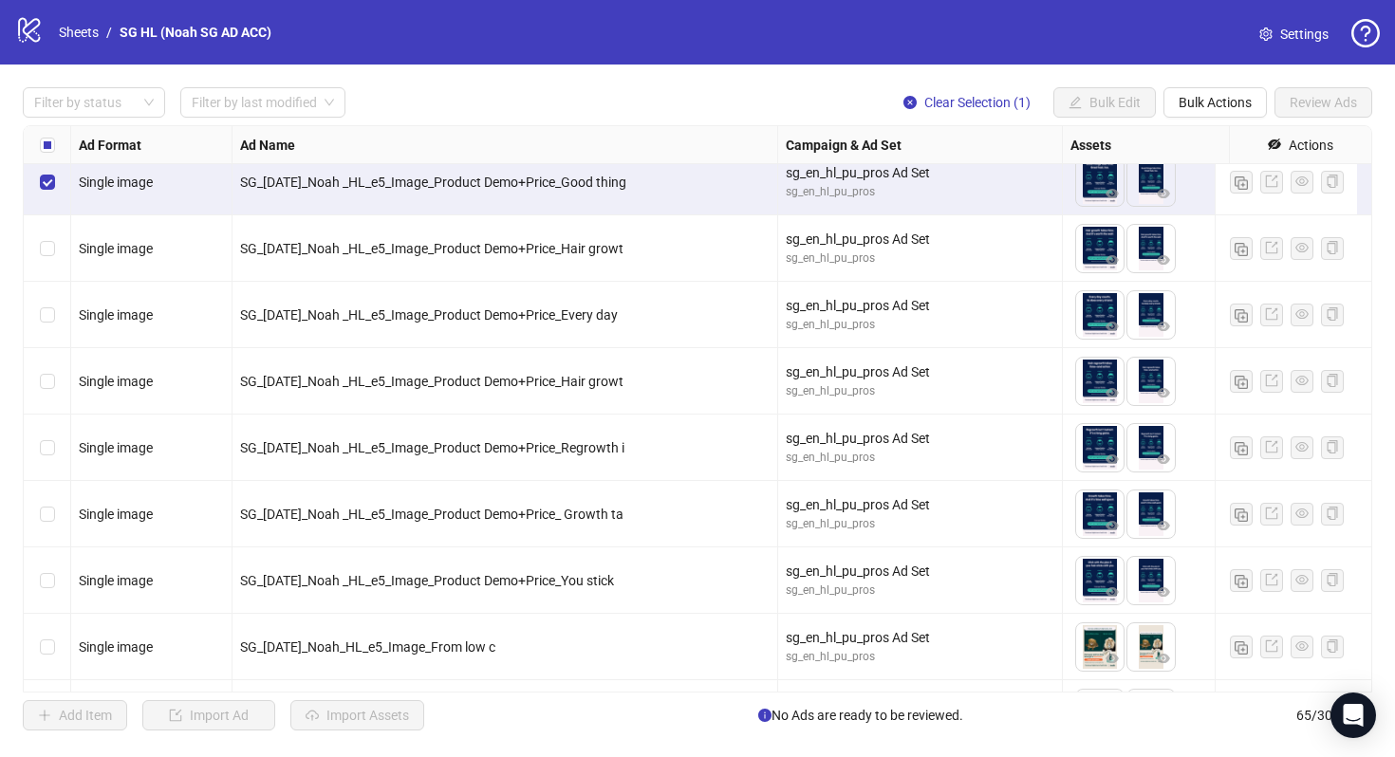
scroll to position [3199, 0]
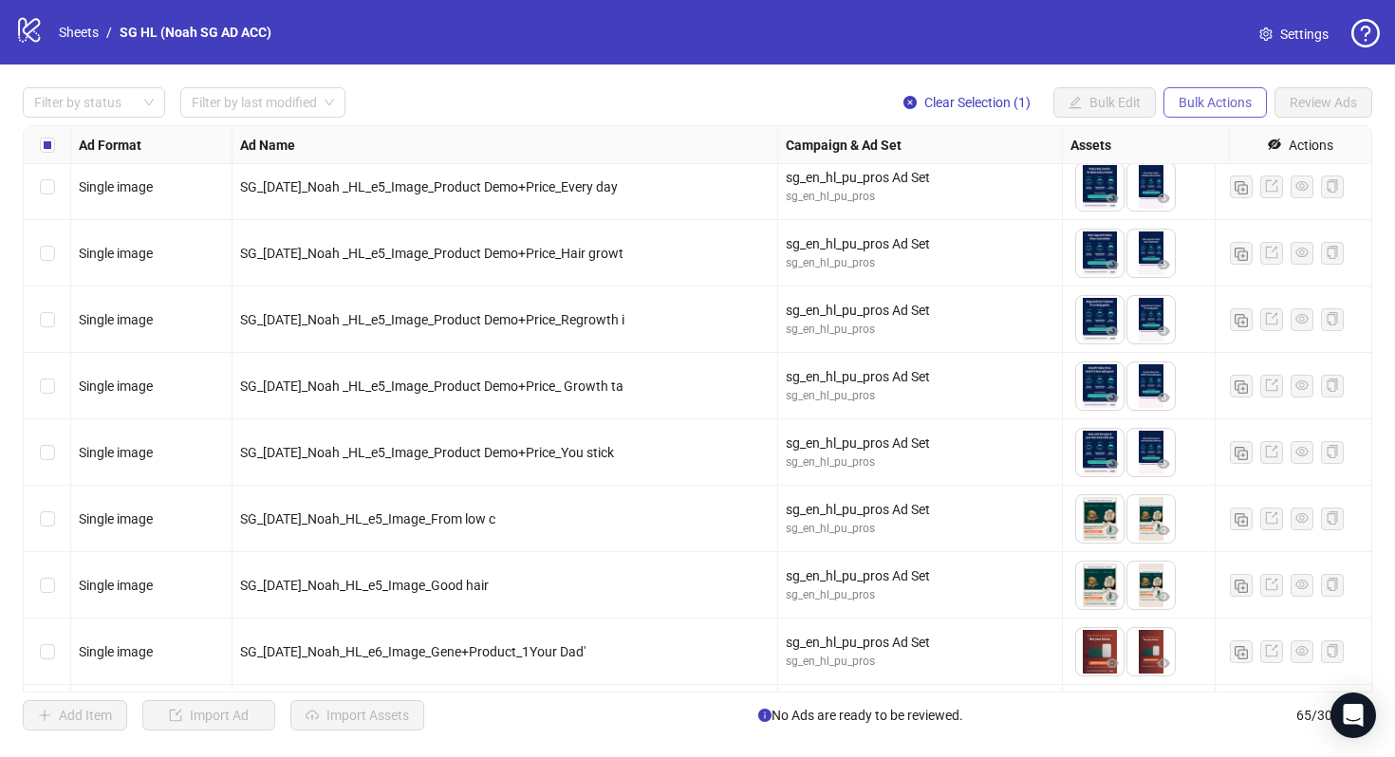
click at [1200, 89] on button "Bulk Actions" at bounding box center [1214, 102] width 103 height 30
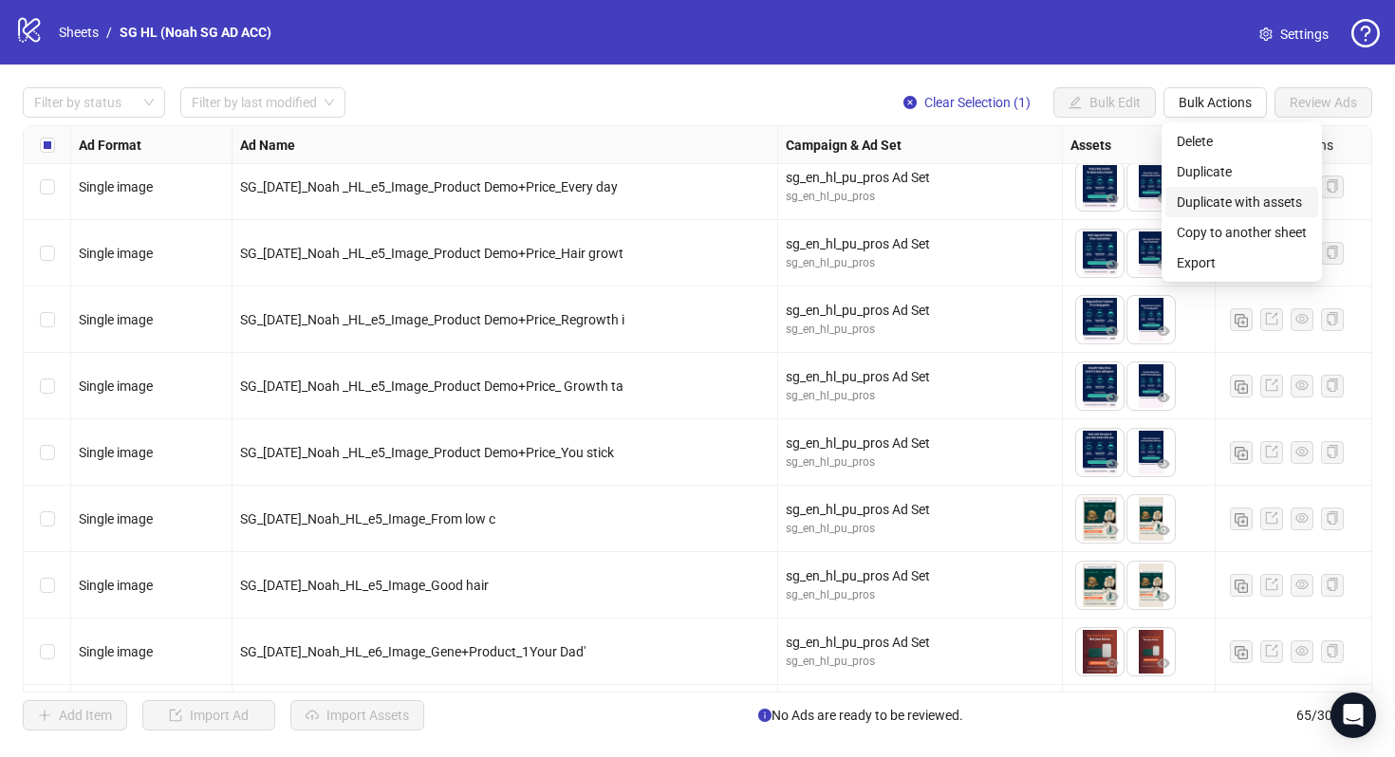
click at [1245, 194] on span "Duplicate with assets" at bounding box center [1242, 202] width 130 height 21
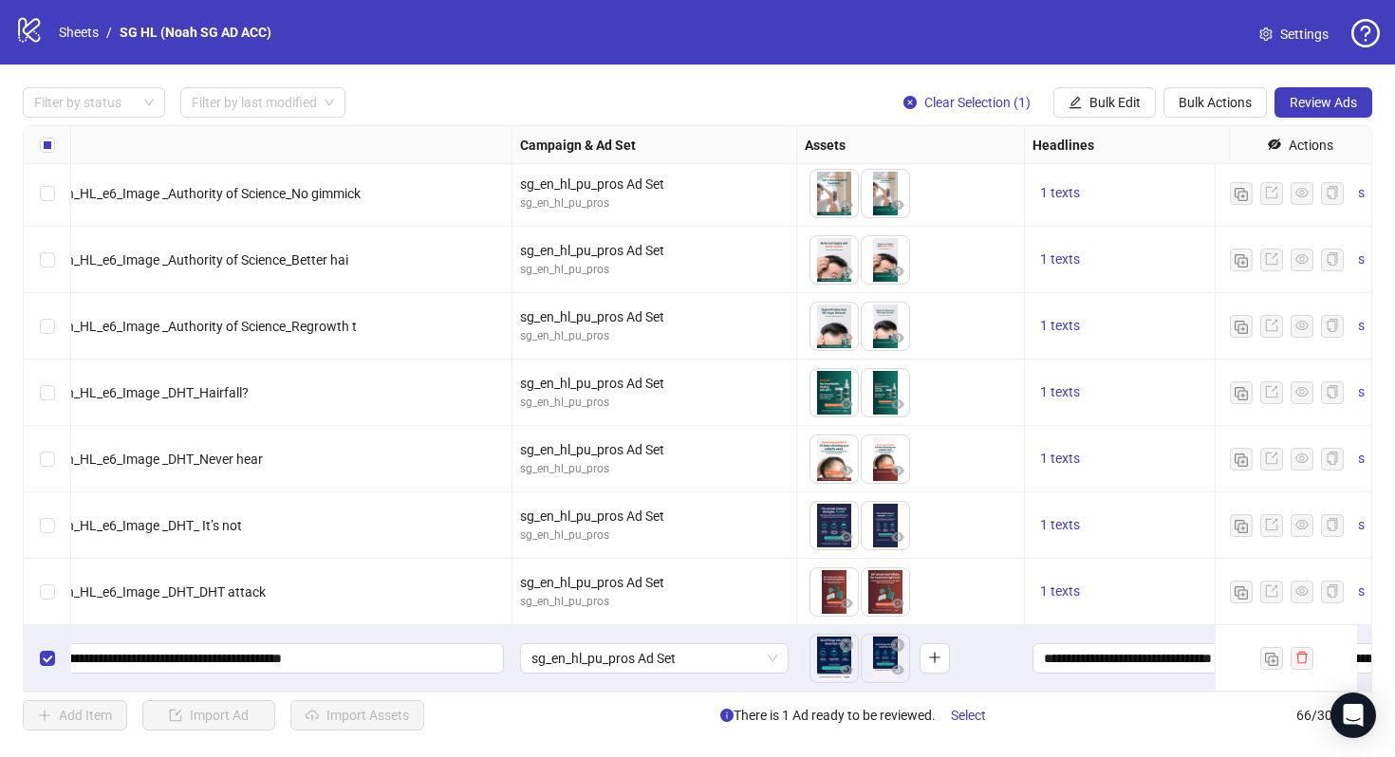
scroll to position [3870, 285]
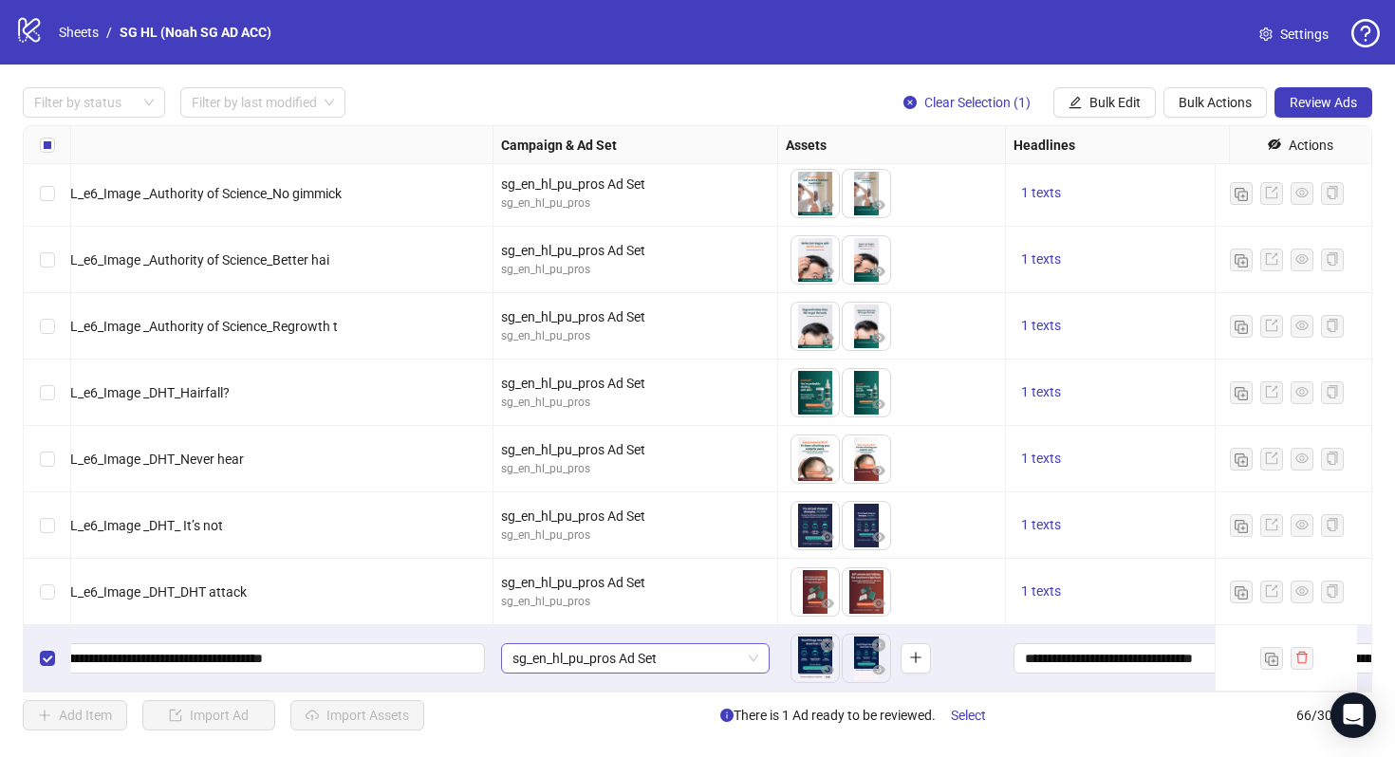
click at [656, 644] on span "sg_en_hl_pu_pros Ad Set" at bounding box center [635, 658] width 246 height 28
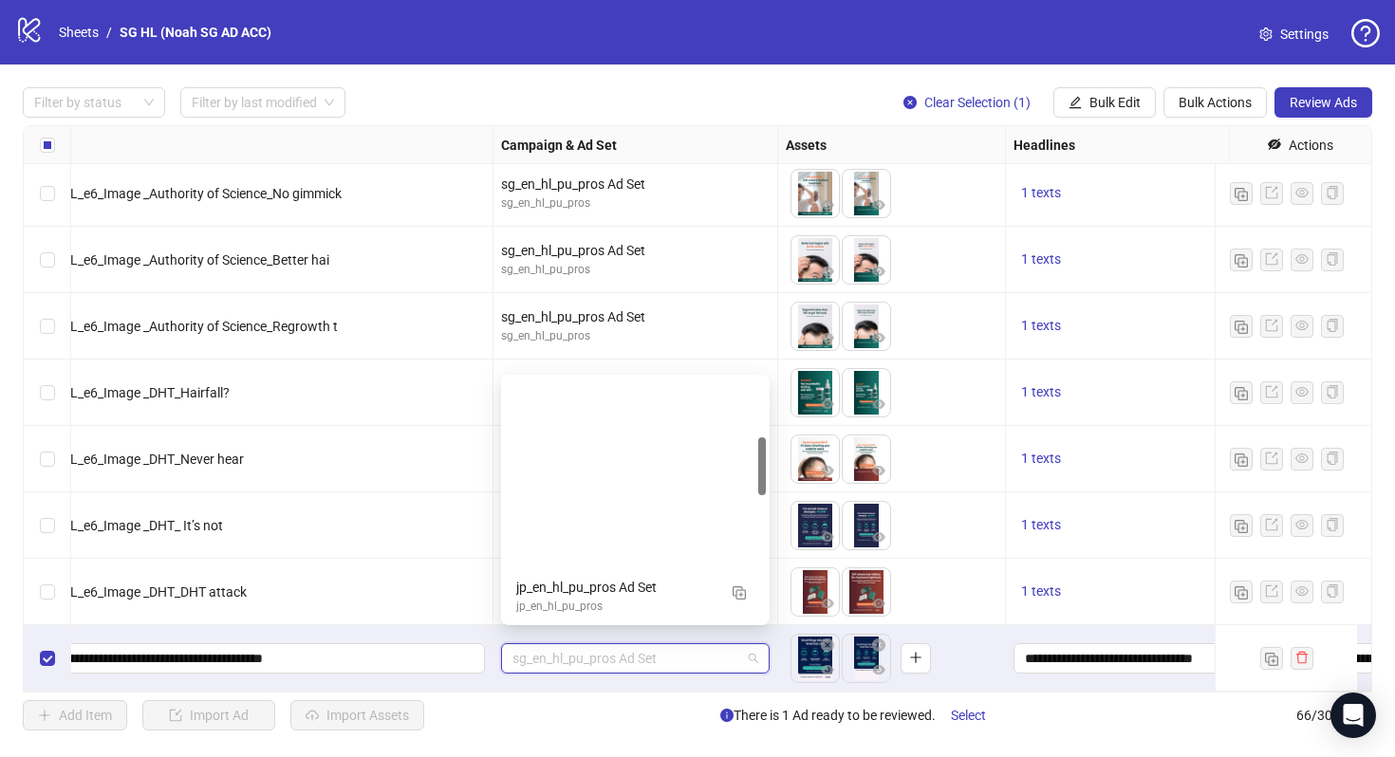
scroll to position [241, 0]
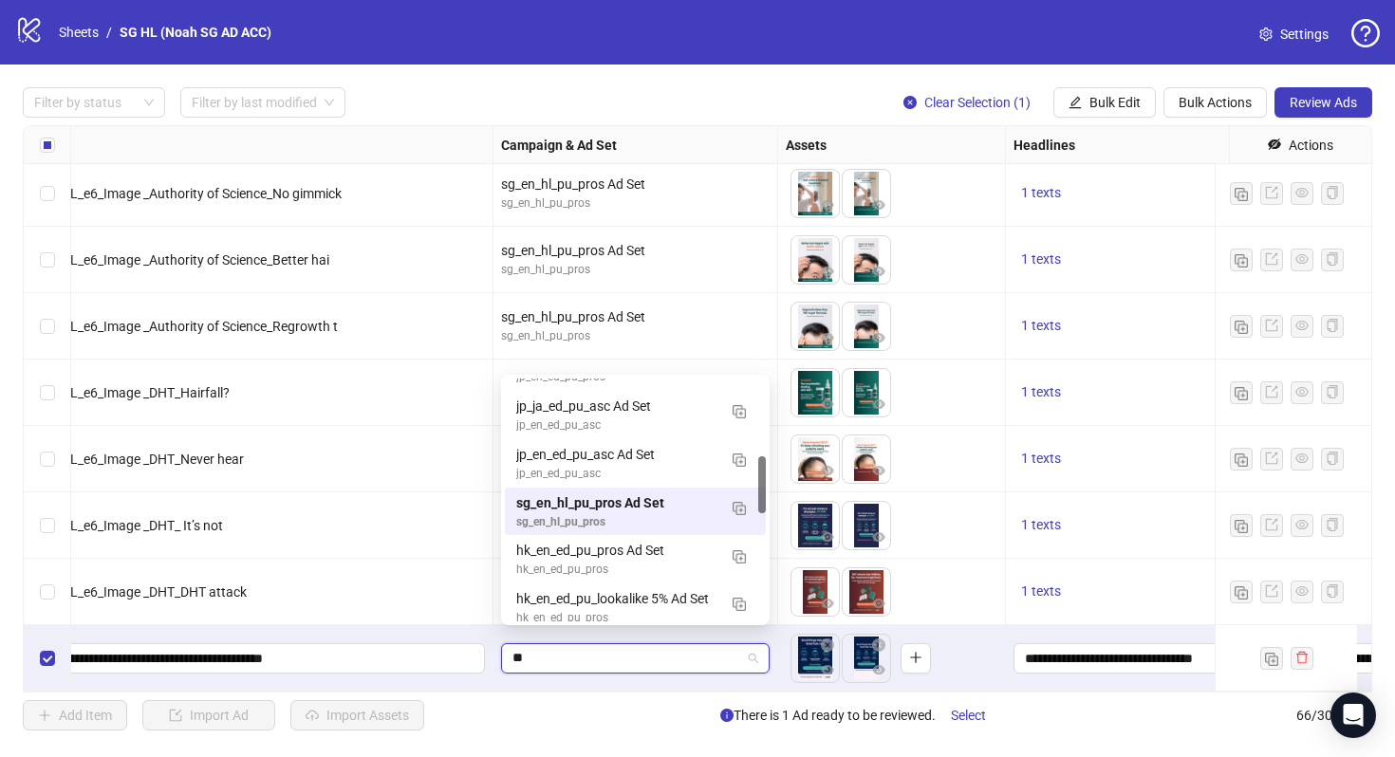
type input "***"
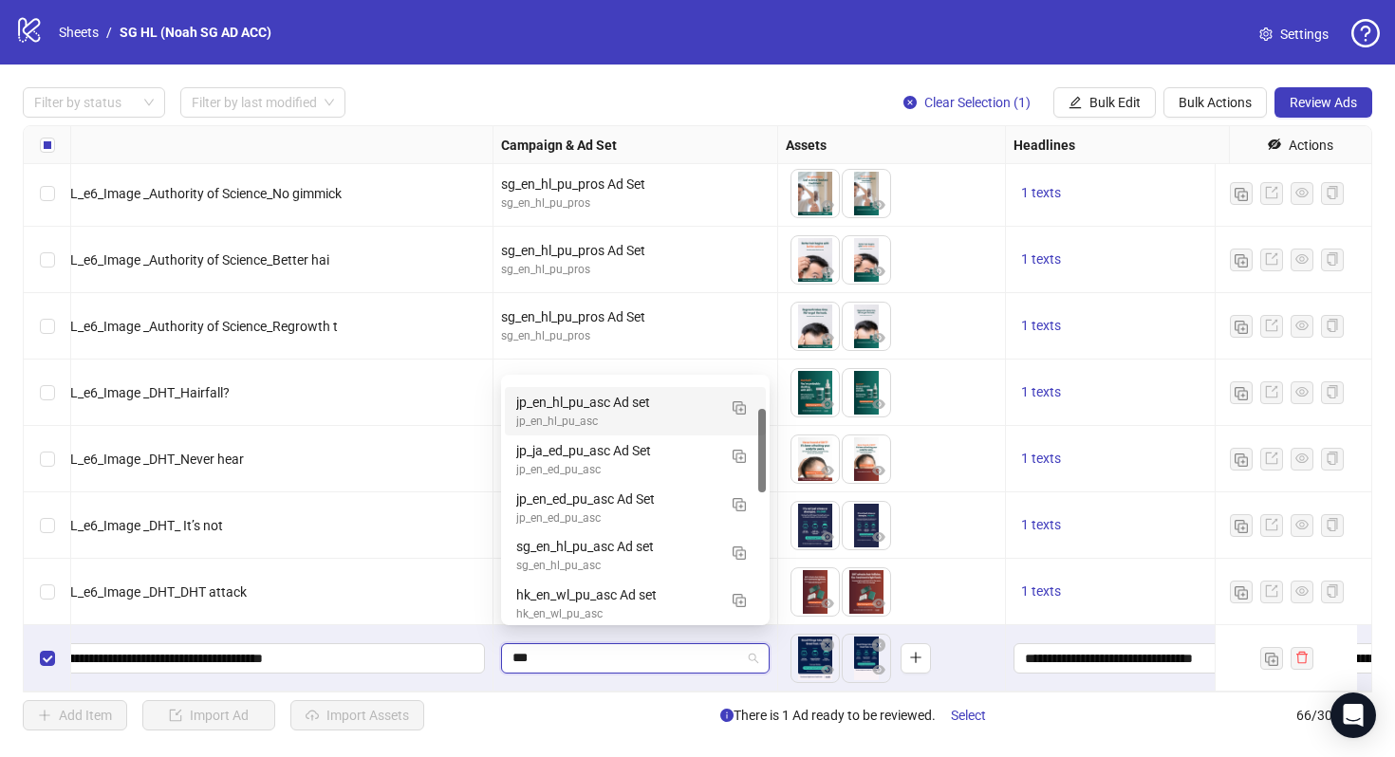
scroll to position [86, 0]
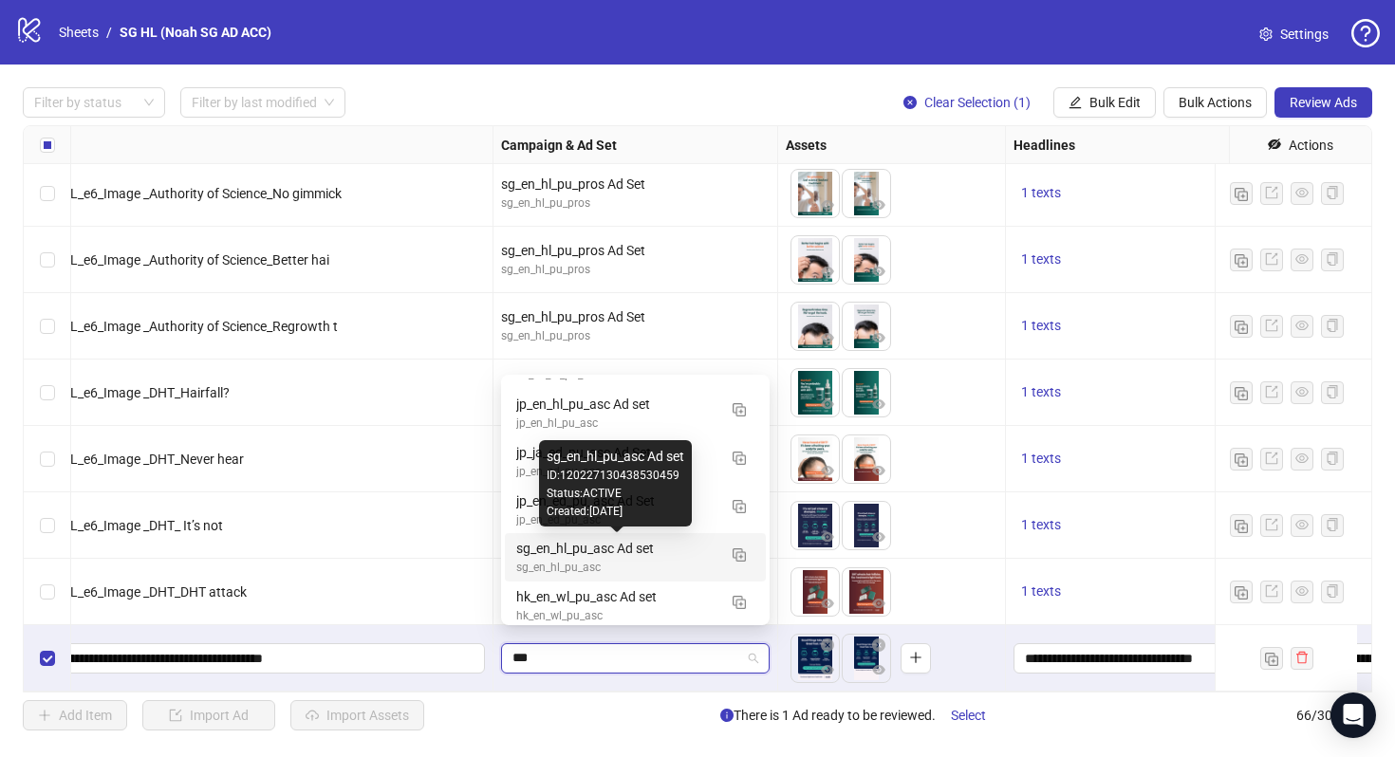
click at [663, 556] on div "sg_en_hl_pu_asc Ad set" at bounding box center [616, 548] width 200 height 21
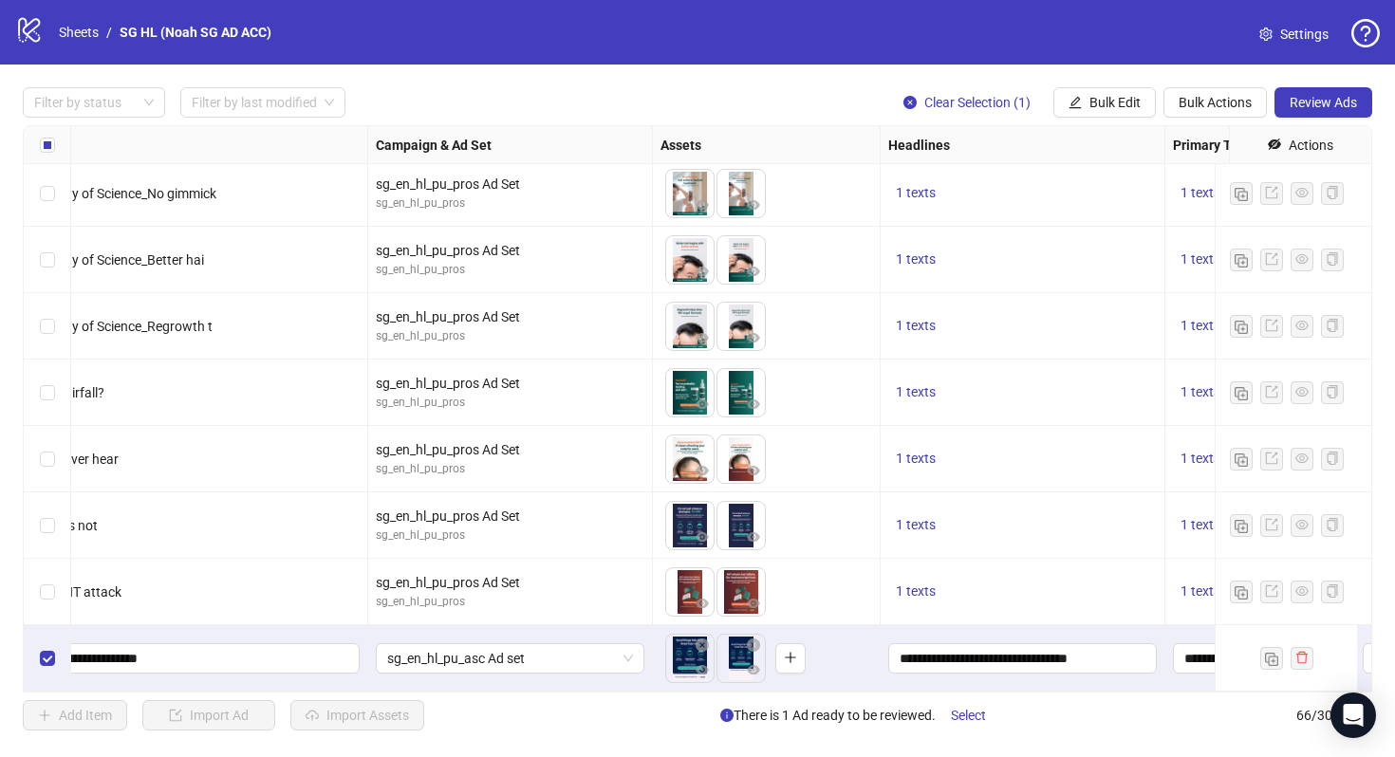
scroll to position [3870, 336]
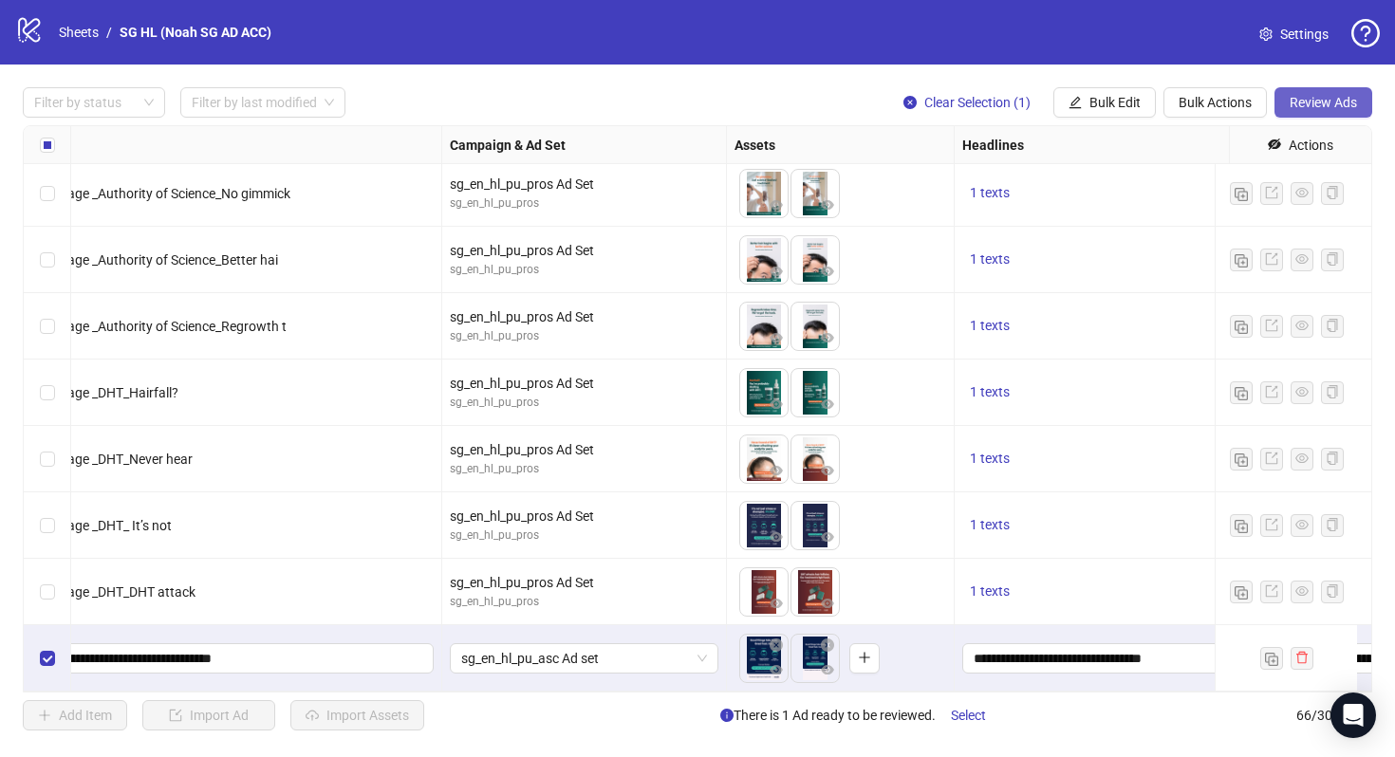
click at [1327, 103] on span "Review Ads" at bounding box center [1323, 102] width 67 height 15
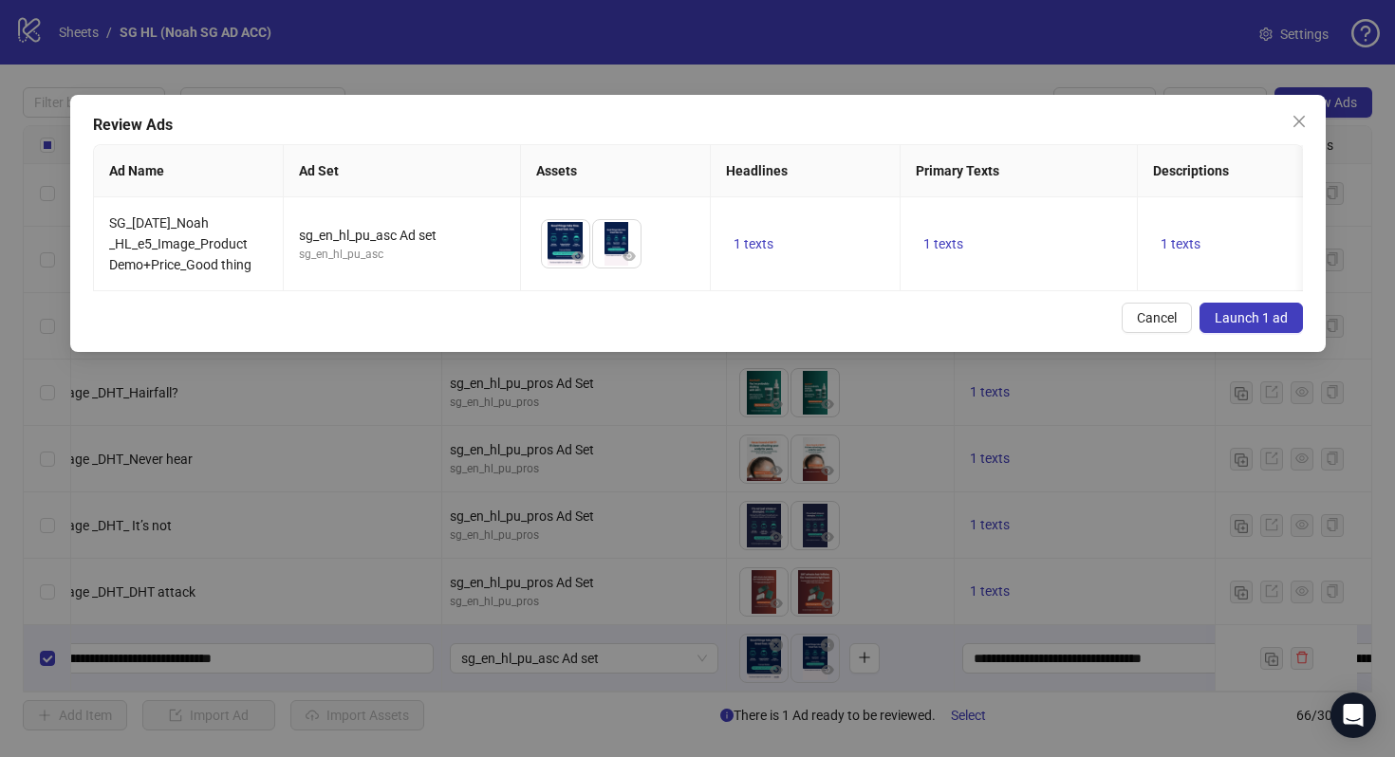
click at [1229, 325] on span "Launch 1 ad" at bounding box center [1251, 317] width 73 height 15
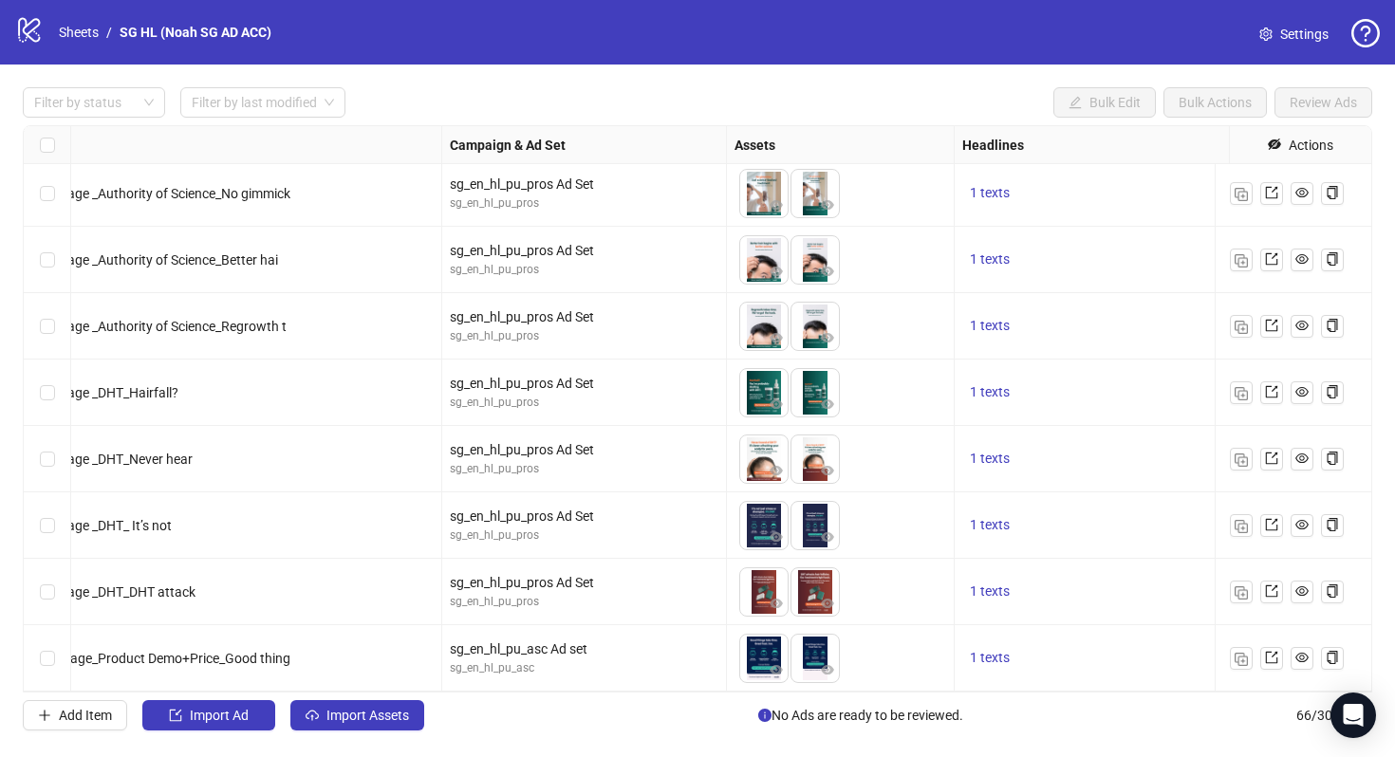
scroll to position [3870, 0]
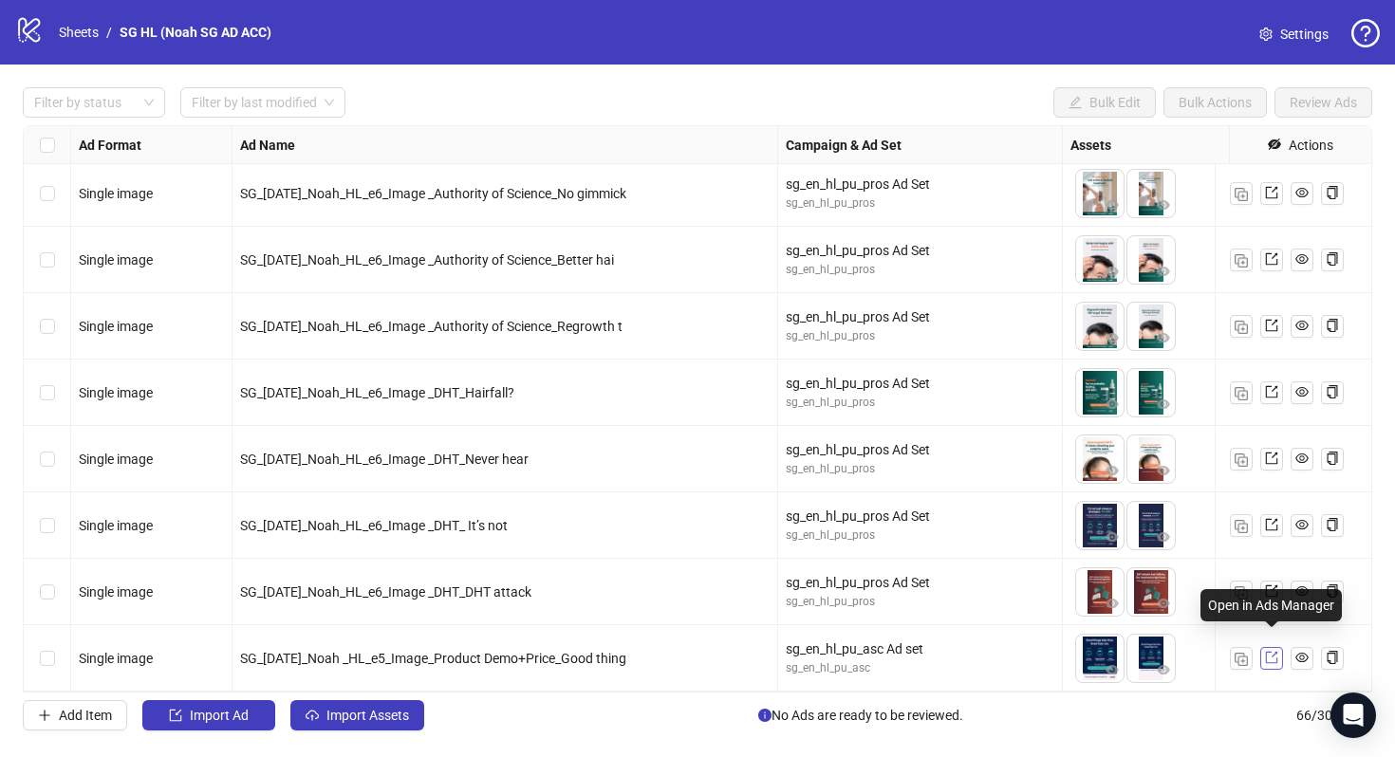
click at [1267, 651] on icon "export" at bounding box center [1271, 657] width 13 height 13
